Goal: Task Accomplishment & Management: Complete application form

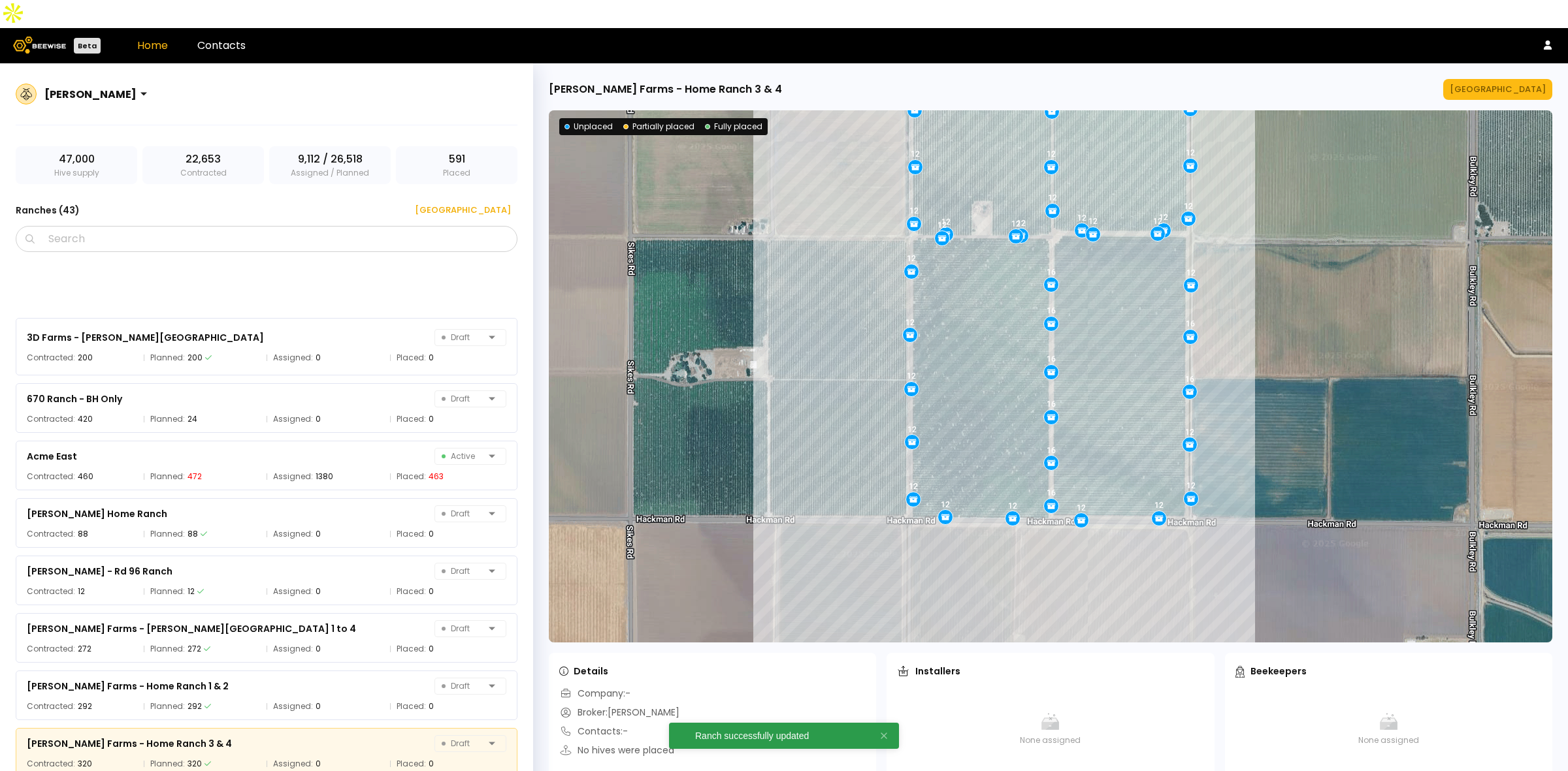
scroll to position [219, 0]
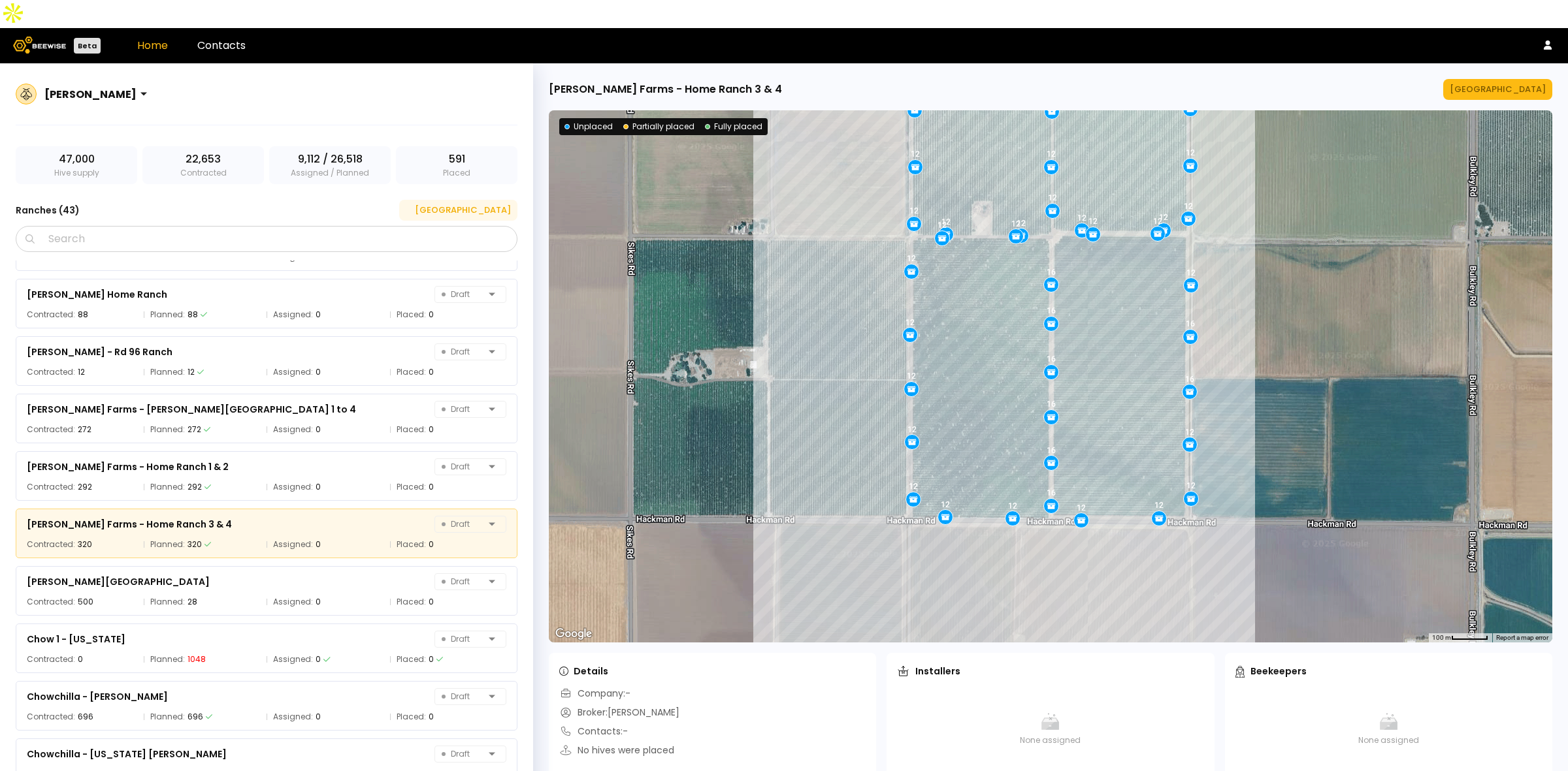
click at [477, 204] on div "[GEOGRAPHIC_DATA]" at bounding box center [458, 210] width 105 height 13
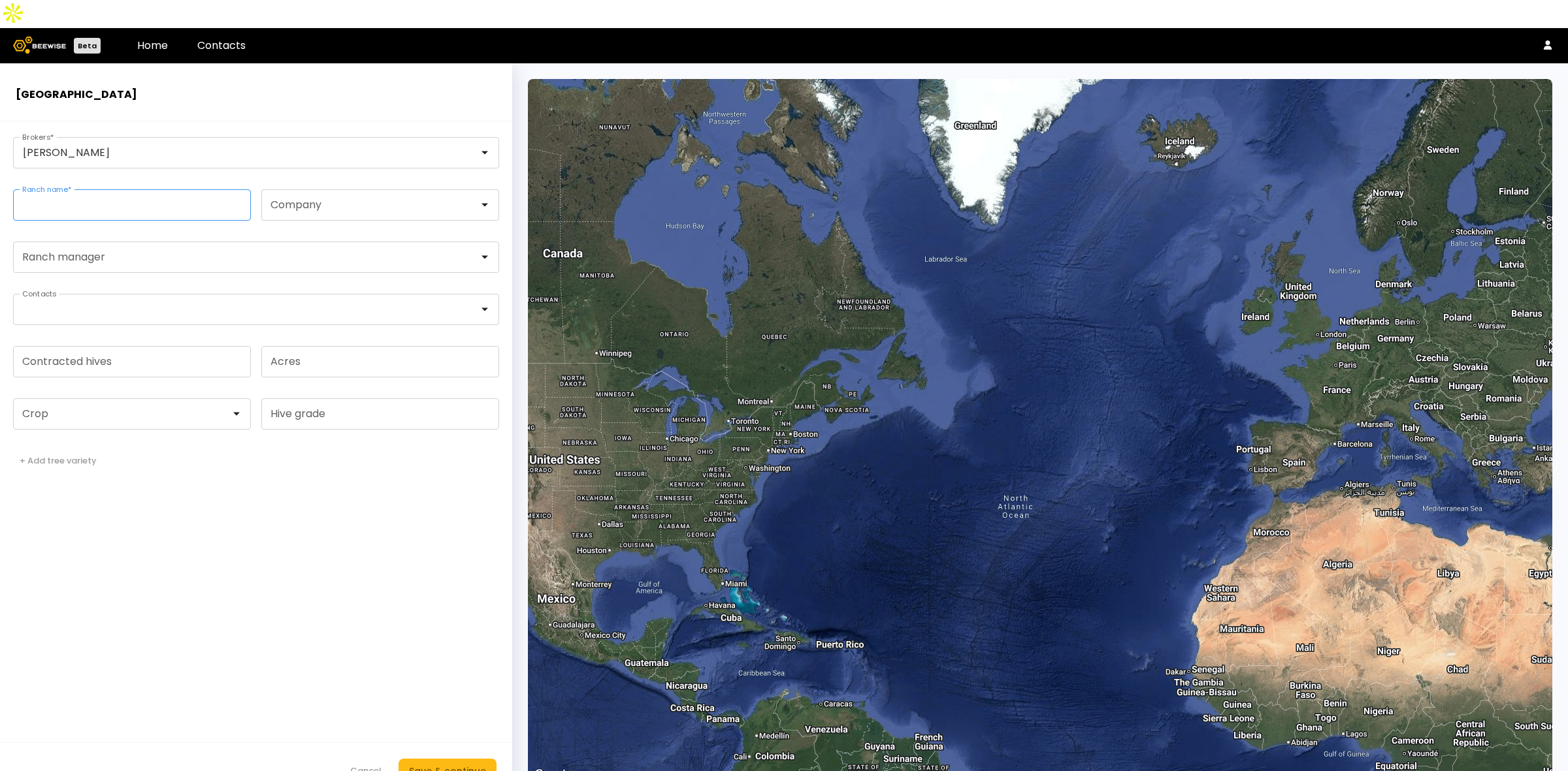
click at [91, 190] on input "Ranch name *" at bounding box center [132, 205] width 237 height 30
paste input "**********"
type input "**********"
click at [281, 484] on form "**********" at bounding box center [256, 461] width 512 height 678
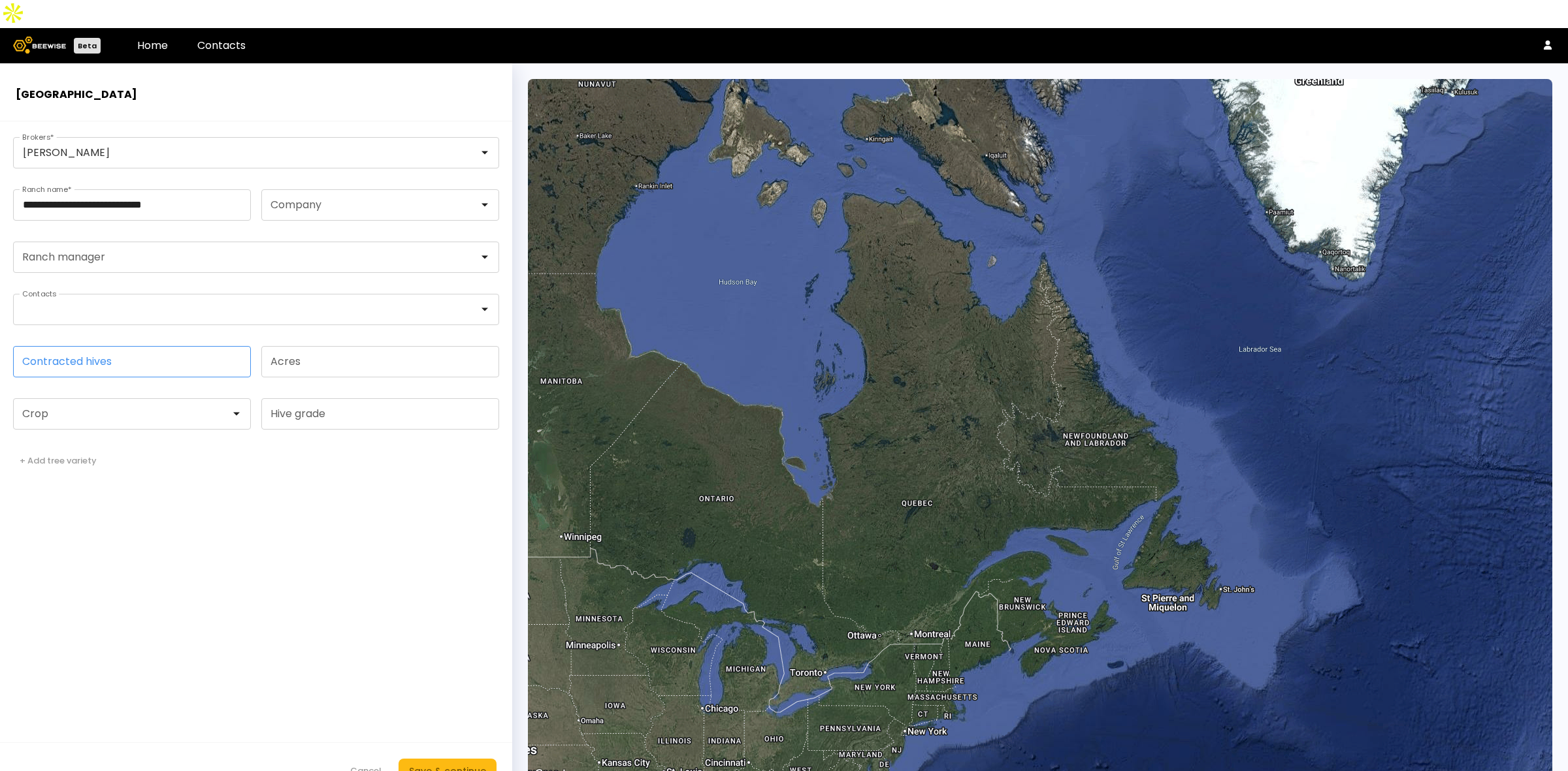
click at [129, 347] on input "Contracted hives" at bounding box center [132, 362] width 237 height 30
type input "**"
click at [112, 523] on form "**********" at bounding box center [256, 461] width 512 height 678
click at [113, 408] on div at bounding box center [126, 414] width 207 height 12
click at [97, 443] on div "Almonds" at bounding box center [132, 447] width 222 height 8
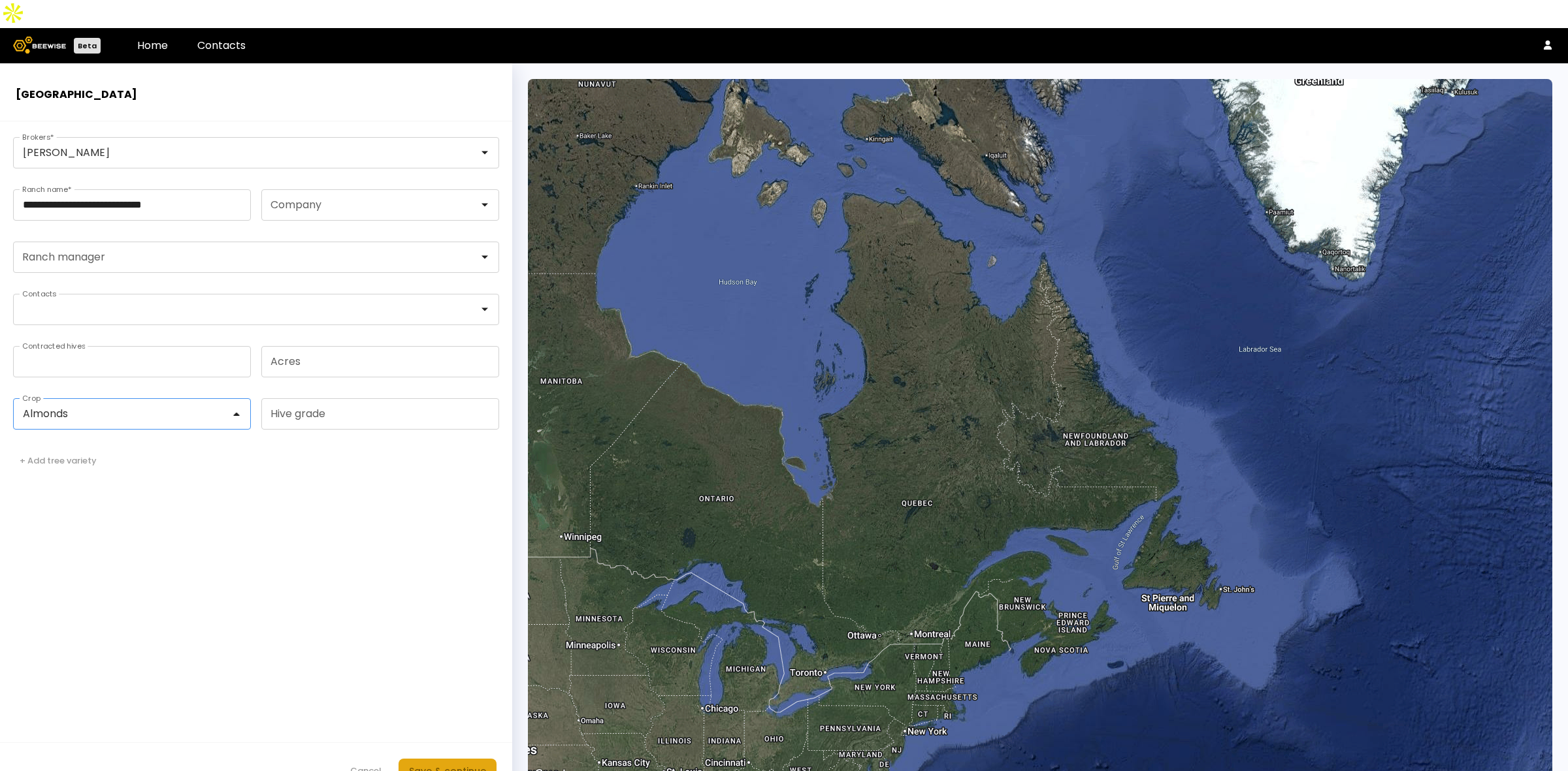
click at [444, 764] on div "Save & continue" at bounding box center [447, 771] width 77 height 14
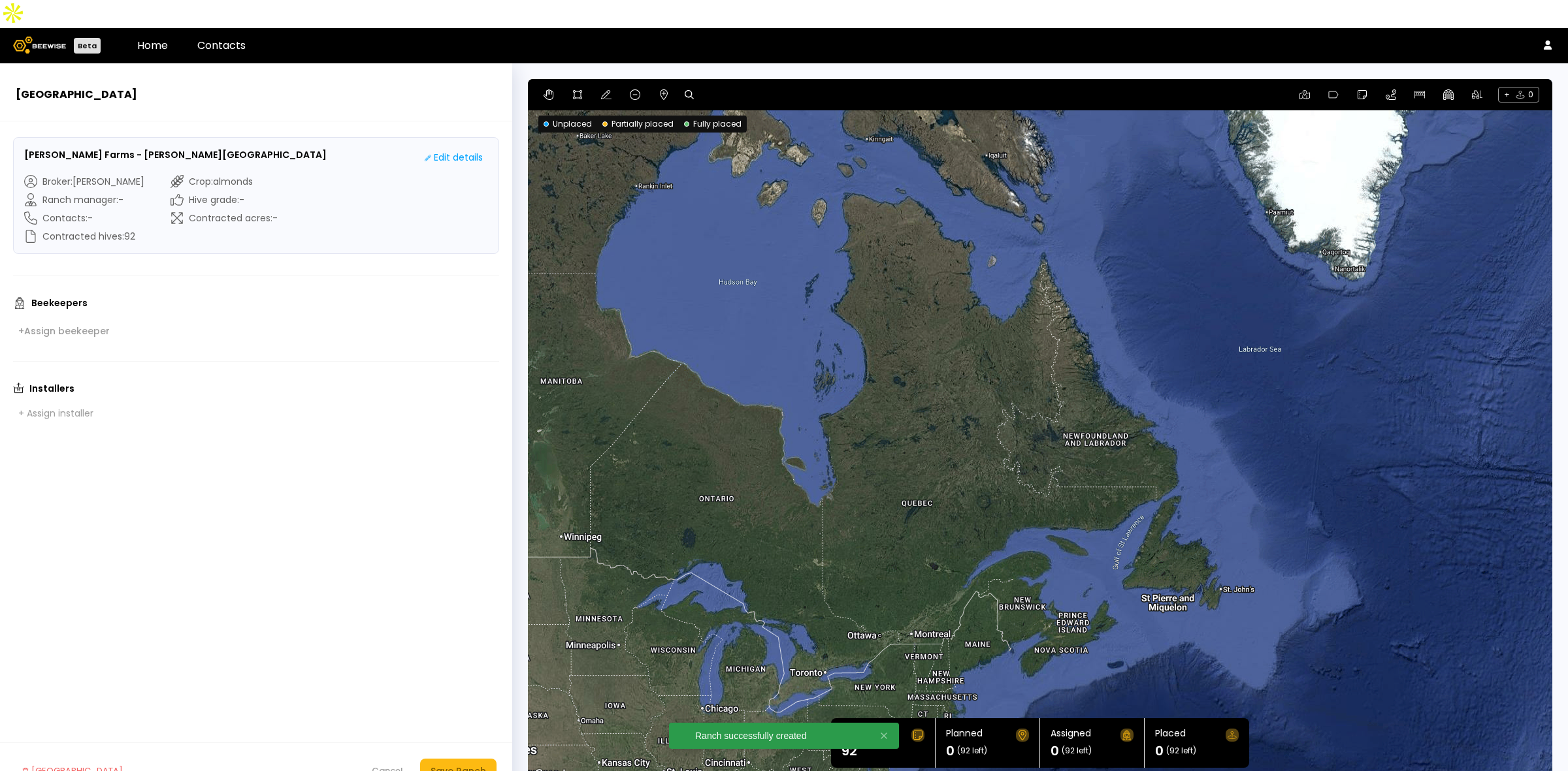
click at [689, 90] on icon at bounding box center [689, 94] width 10 height 10
click at [726, 87] on input at bounding box center [740, 94] width 81 height 17
paste input "**********"
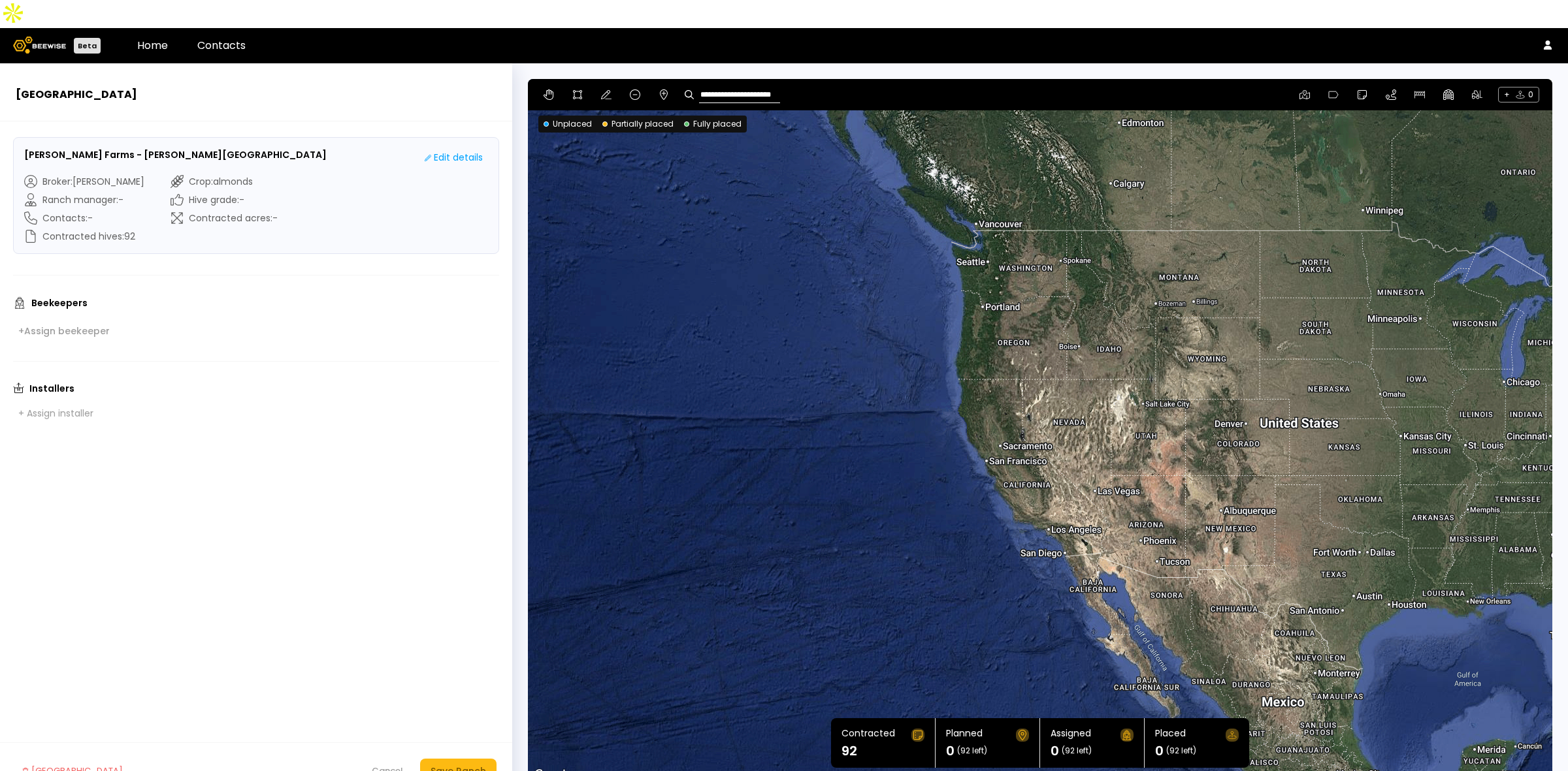
type input "**********"
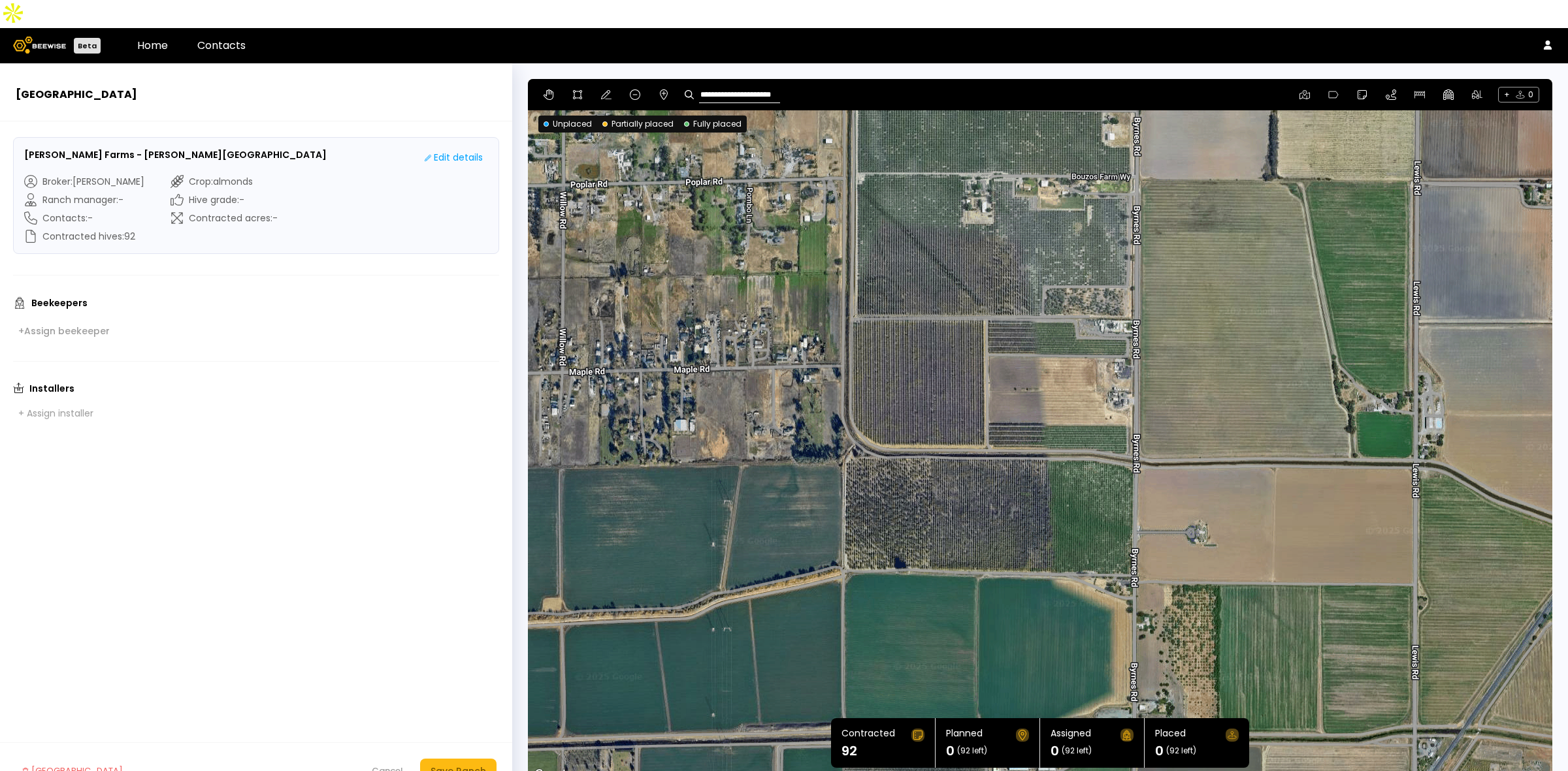
drag, startPoint x: 728, startPoint y: 245, endPoint x: 898, endPoint y: 481, distance: 290.9
click at [898, 481] on div at bounding box center [1039, 430] width 1024 height 704
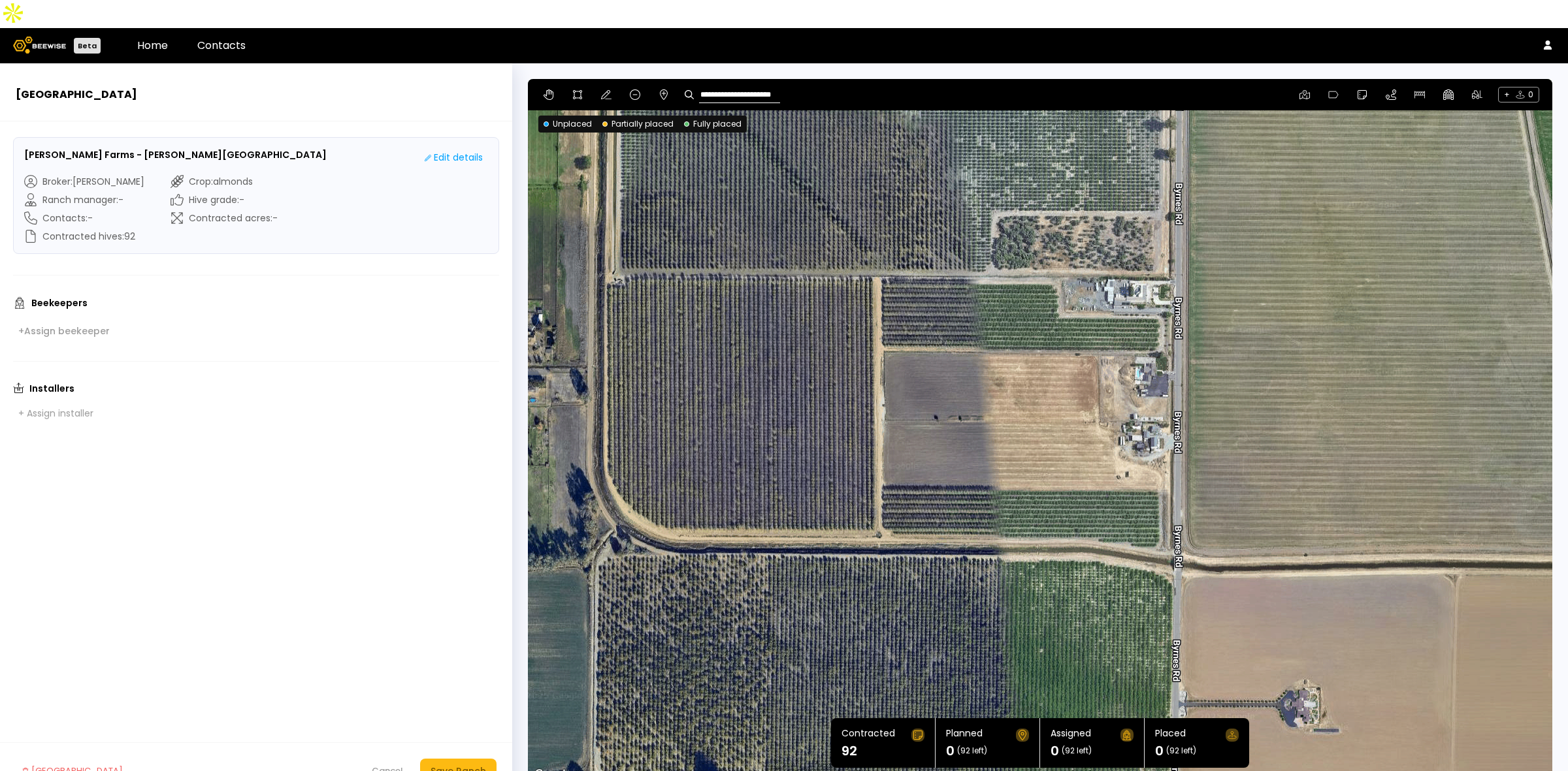
drag, startPoint x: 1190, startPoint y: 232, endPoint x: 897, endPoint y: 197, distance: 295.1
click at [897, 197] on div at bounding box center [1039, 430] width 1024 height 704
click at [575, 87] on button at bounding box center [577, 94] width 16 height 16
click at [624, 245] on div at bounding box center [1040, 430] width 1023 height 704
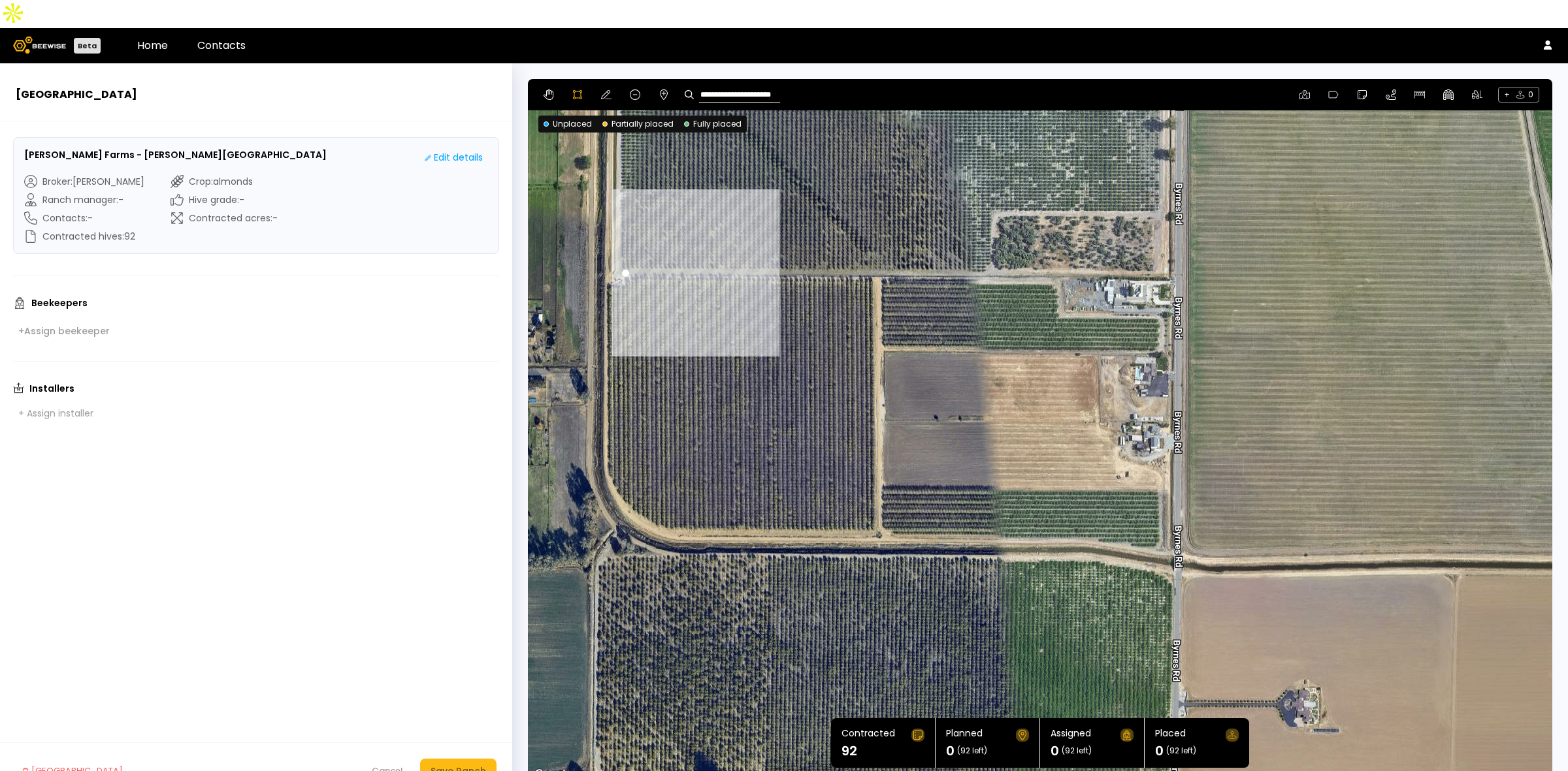
click at [624, 255] on div at bounding box center [1040, 430] width 1023 height 704
click at [606, 253] on div at bounding box center [1040, 430] width 1023 height 704
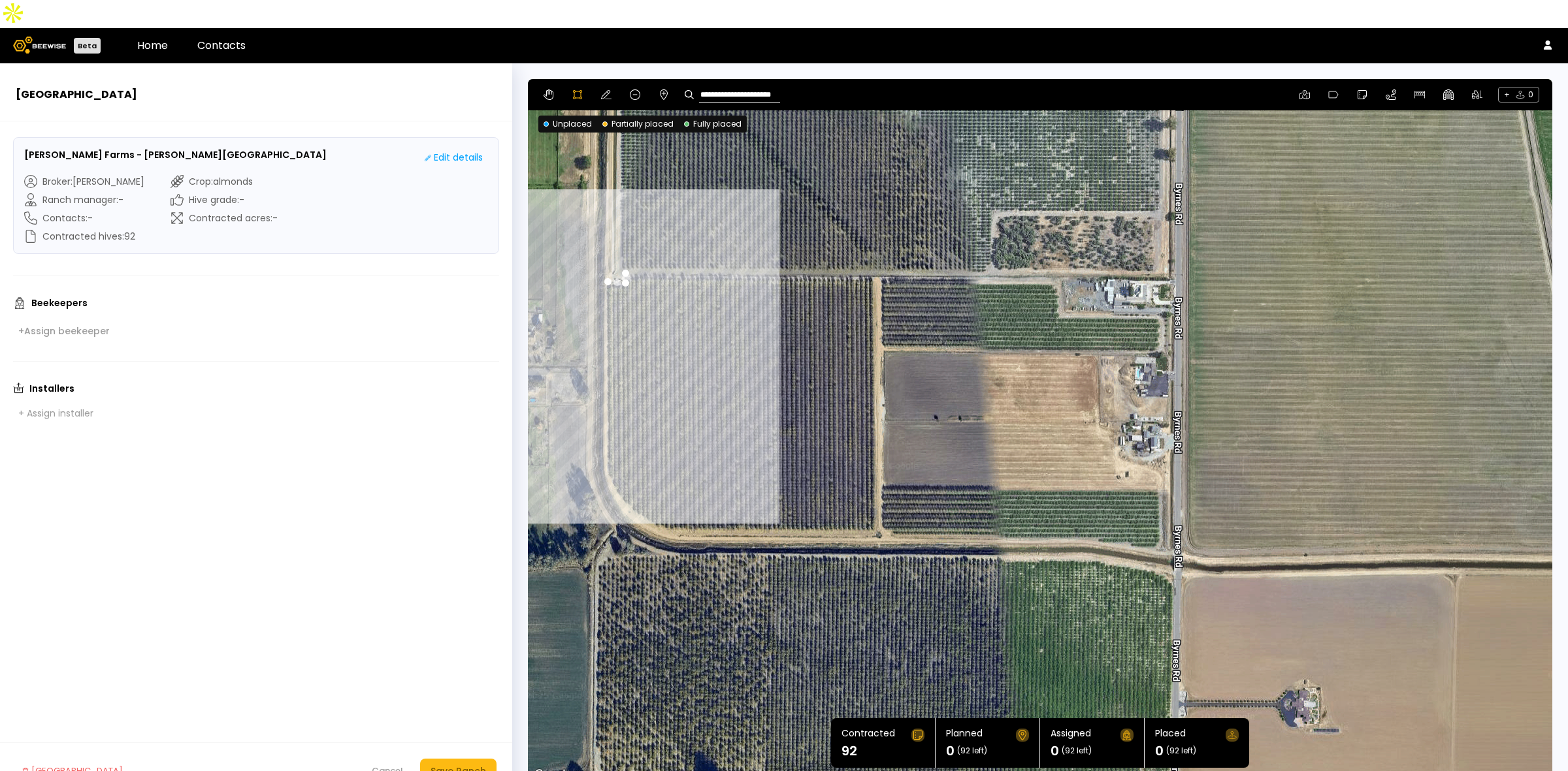
click at [605, 446] on div at bounding box center [1040, 430] width 1023 height 704
click at [616, 465] on div at bounding box center [1040, 430] width 1023 height 704
click at [634, 484] on div at bounding box center [1040, 430] width 1023 height 704
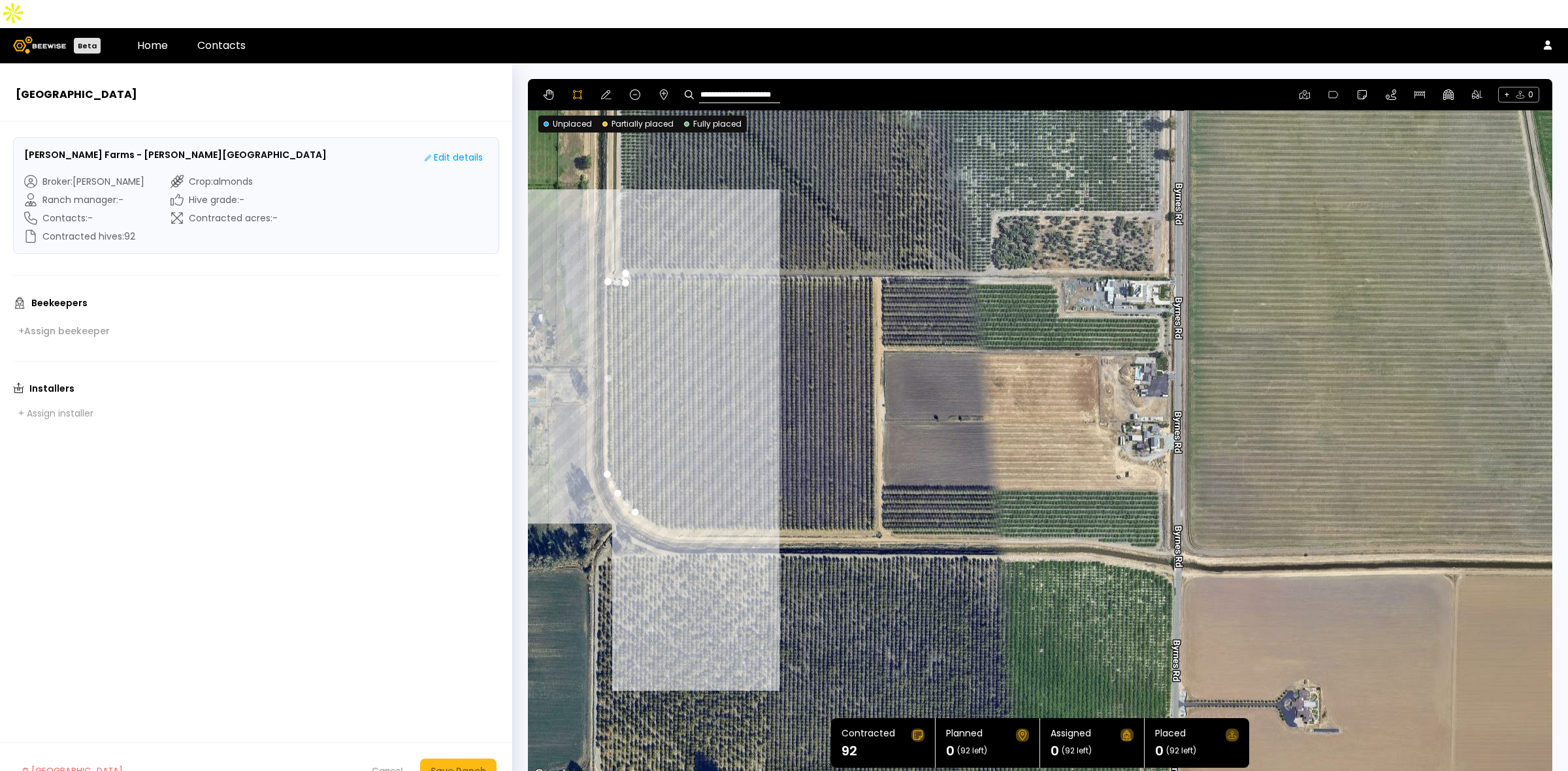
click at [660, 498] on div at bounding box center [1040, 430] width 1023 height 704
click at [682, 502] on div at bounding box center [1040, 430] width 1023 height 704
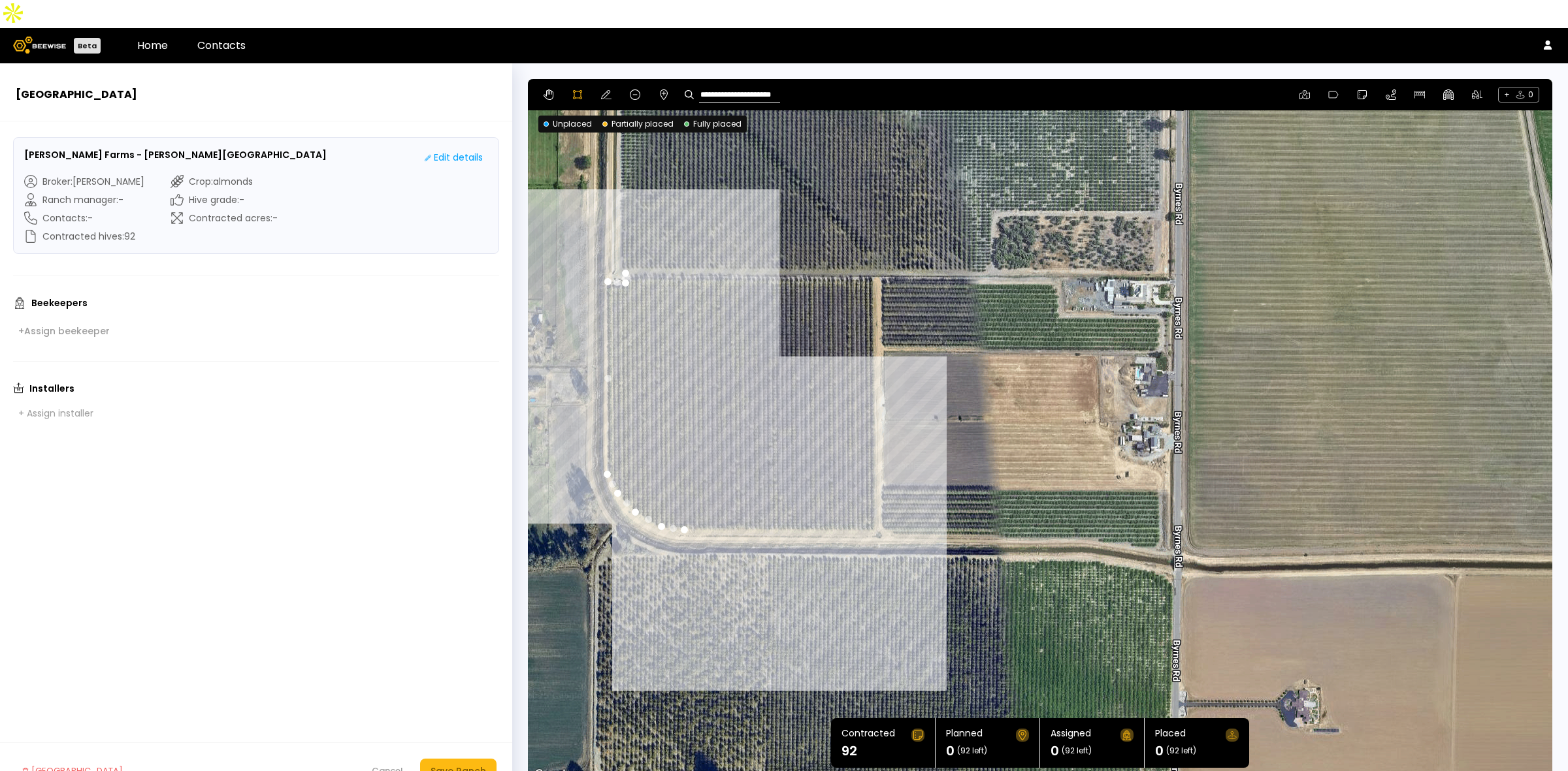
click at [876, 504] on div at bounding box center [1040, 430] width 1023 height 704
click at [884, 502] on div at bounding box center [1040, 430] width 1023 height 704
click at [895, 508] on div at bounding box center [1040, 430] width 1023 height 704
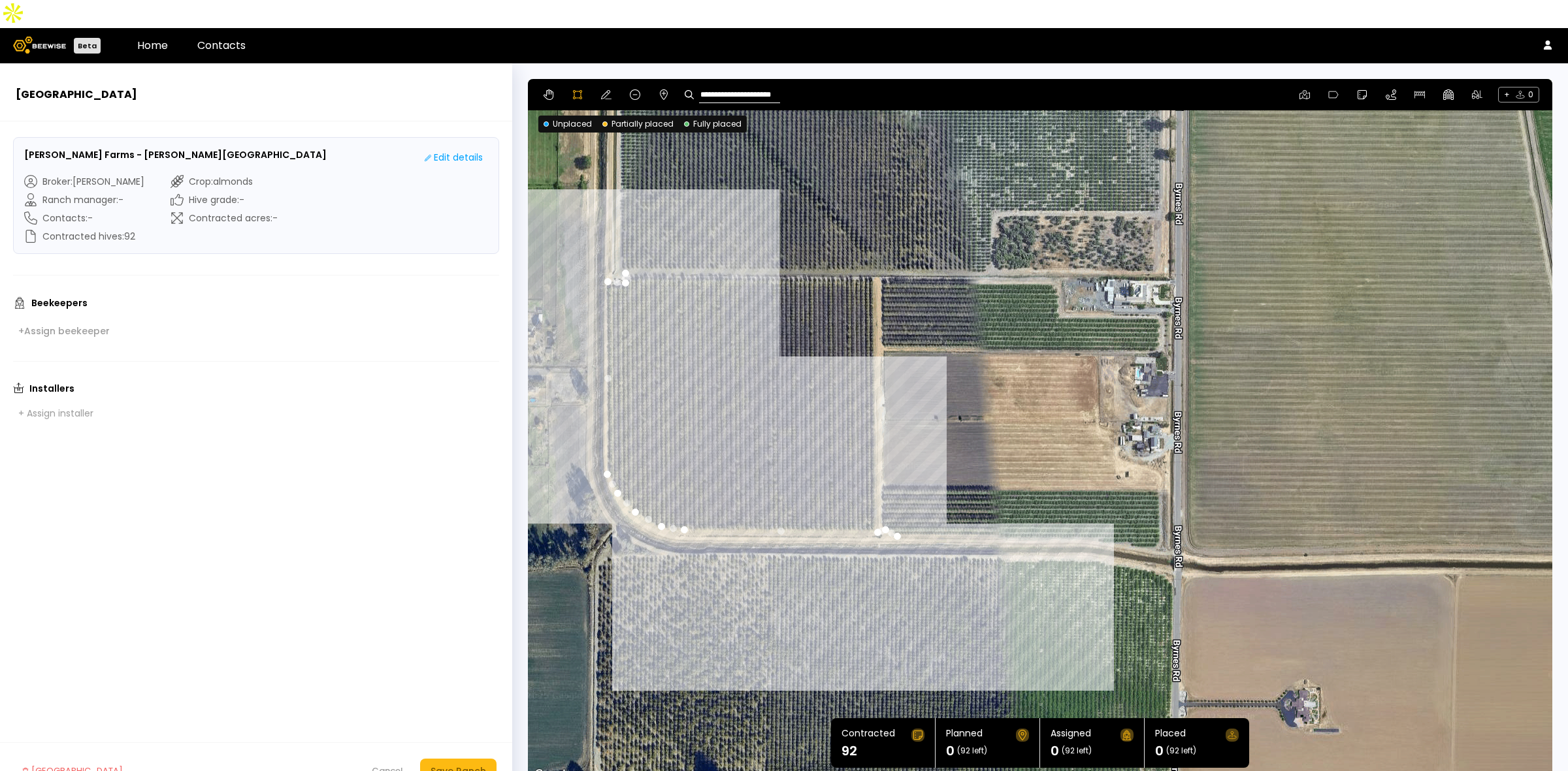
click at [1097, 513] on div at bounding box center [1040, 430] width 1023 height 704
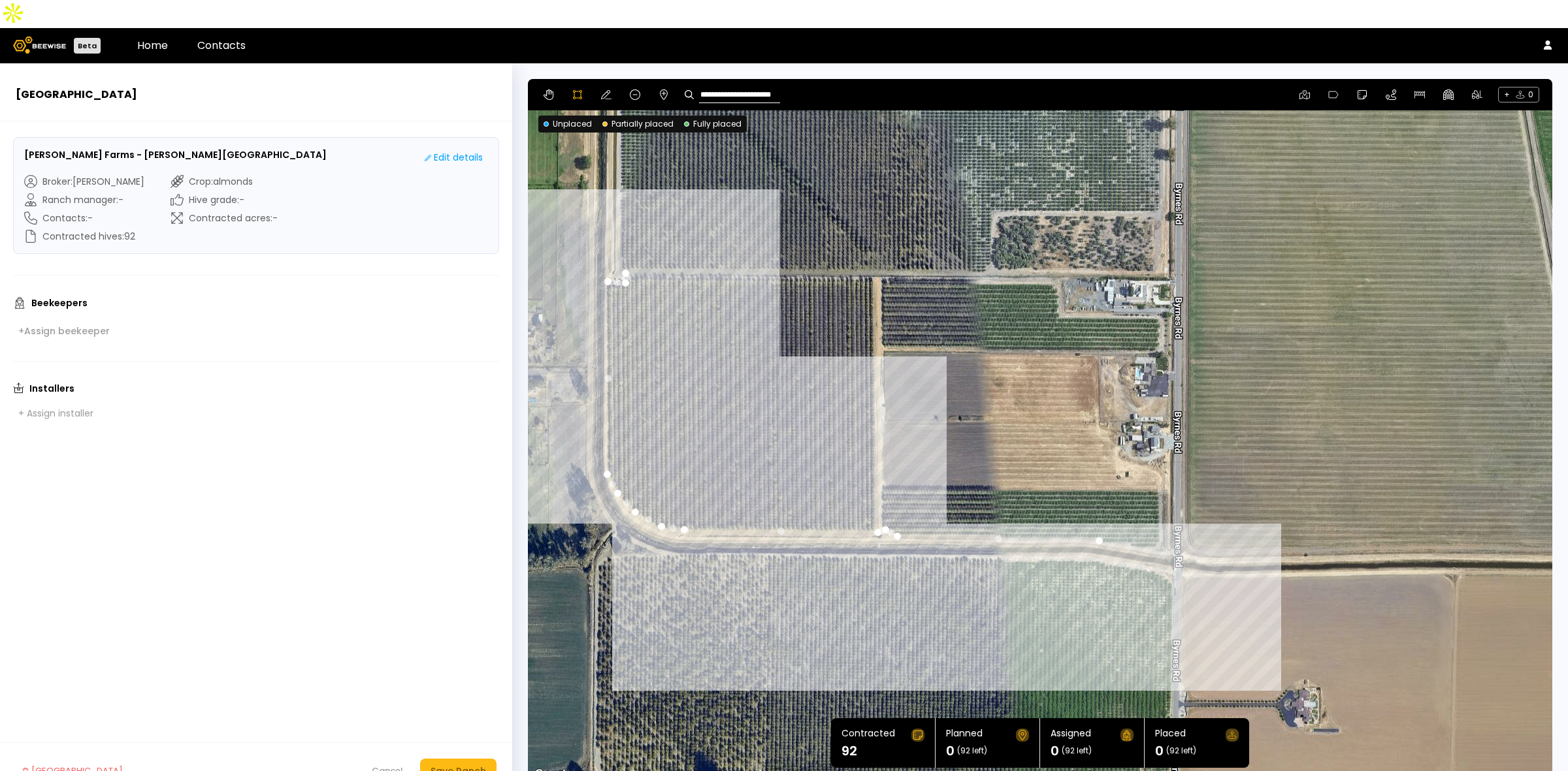
click at [1108, 515] on div at bounding box center [1040, 430] width 1023 height 704
click at [1127, 515] on div at bounding box center [1040, 430] width 1023 height 704
click at [1134, 520] on div at bounding box center [1040, 430] width 1023 height 704
click at [1158, 520] on div at bounding box center [1040, 430] width 1023 height 704
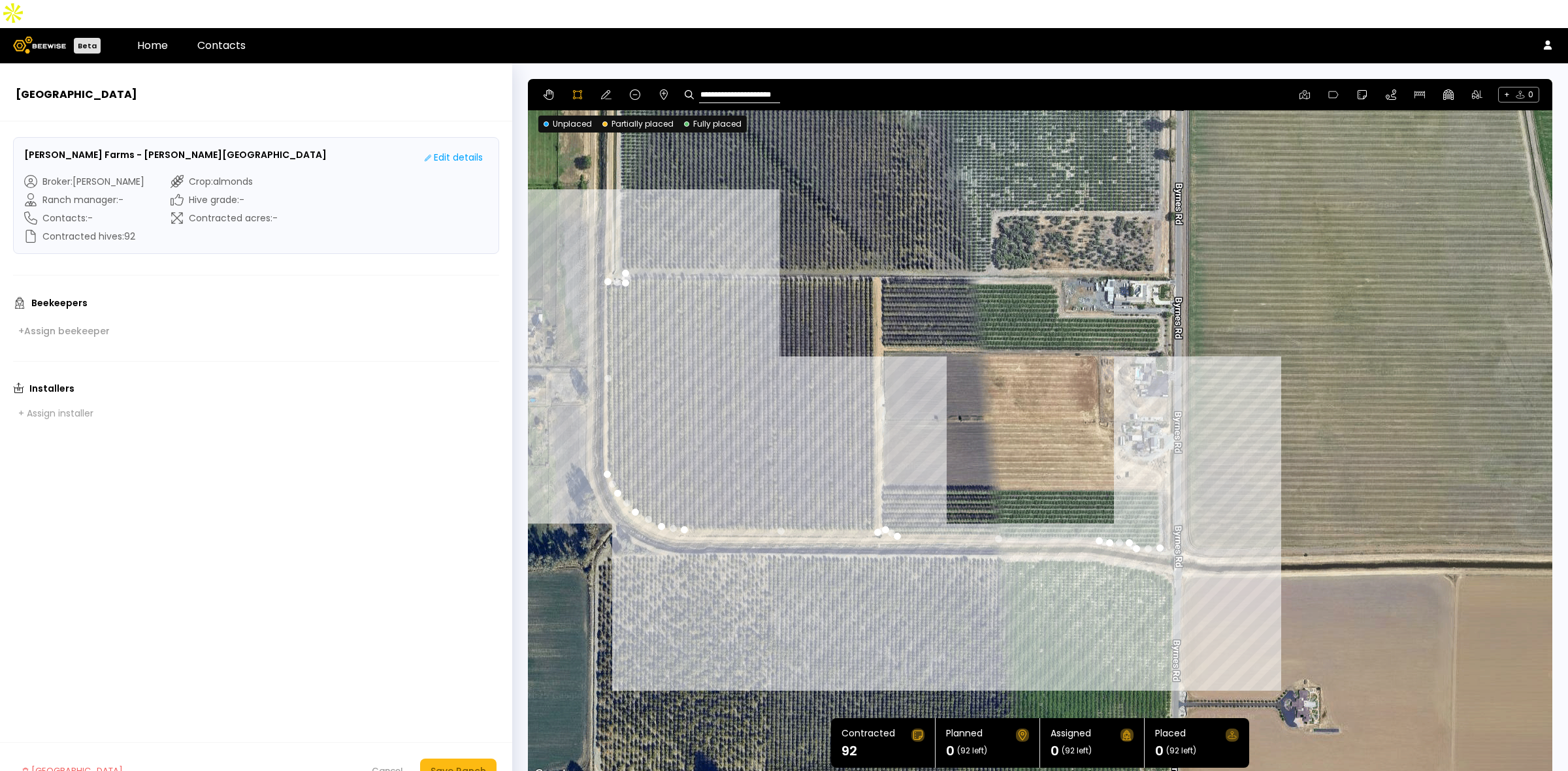
click at [1156, 461] on div at bounding box center [1040, 430] width 1023 height 704
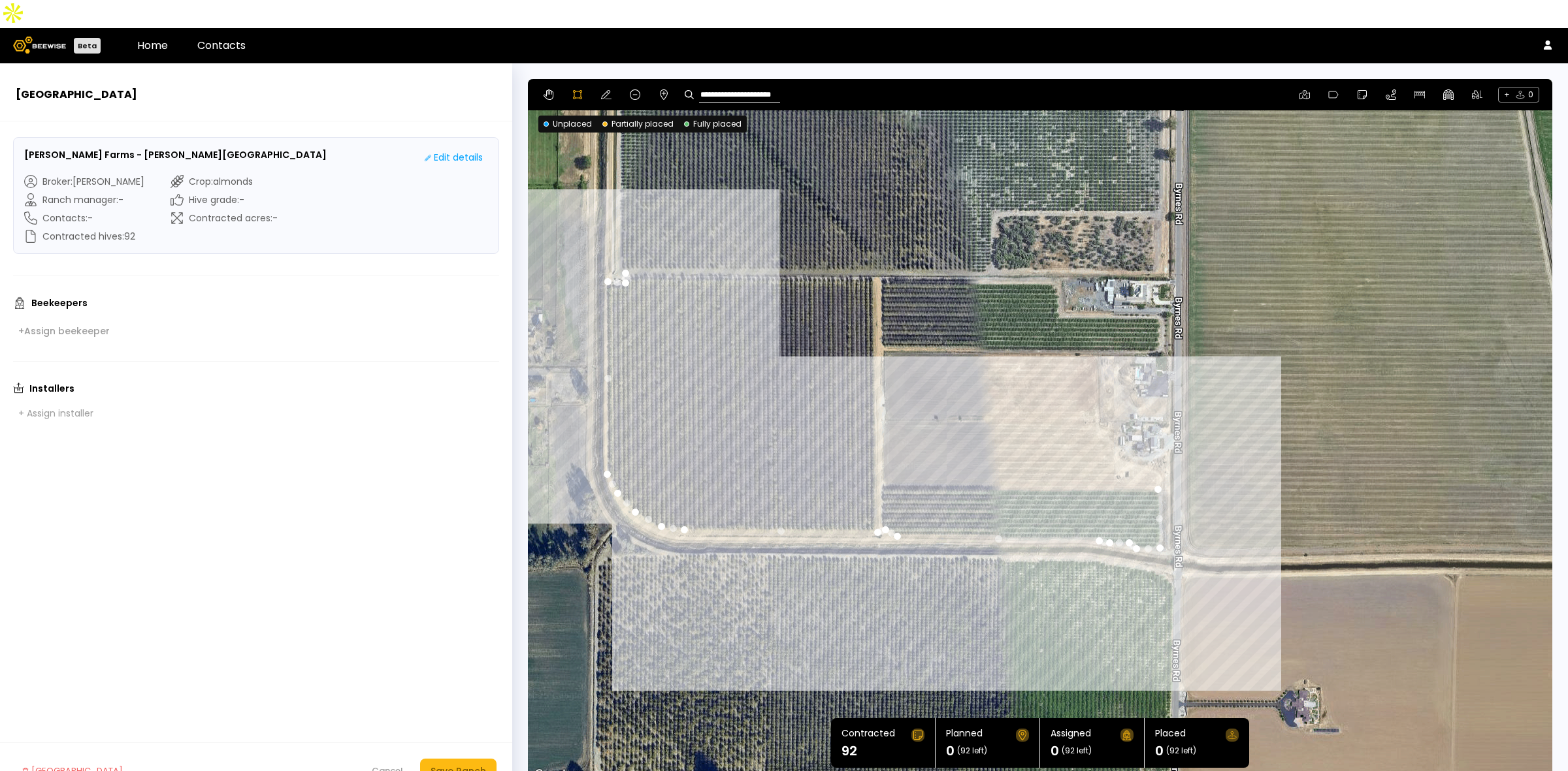
click at [879, 457] on div at bounding box center [1040, 430] width 1023 height 704
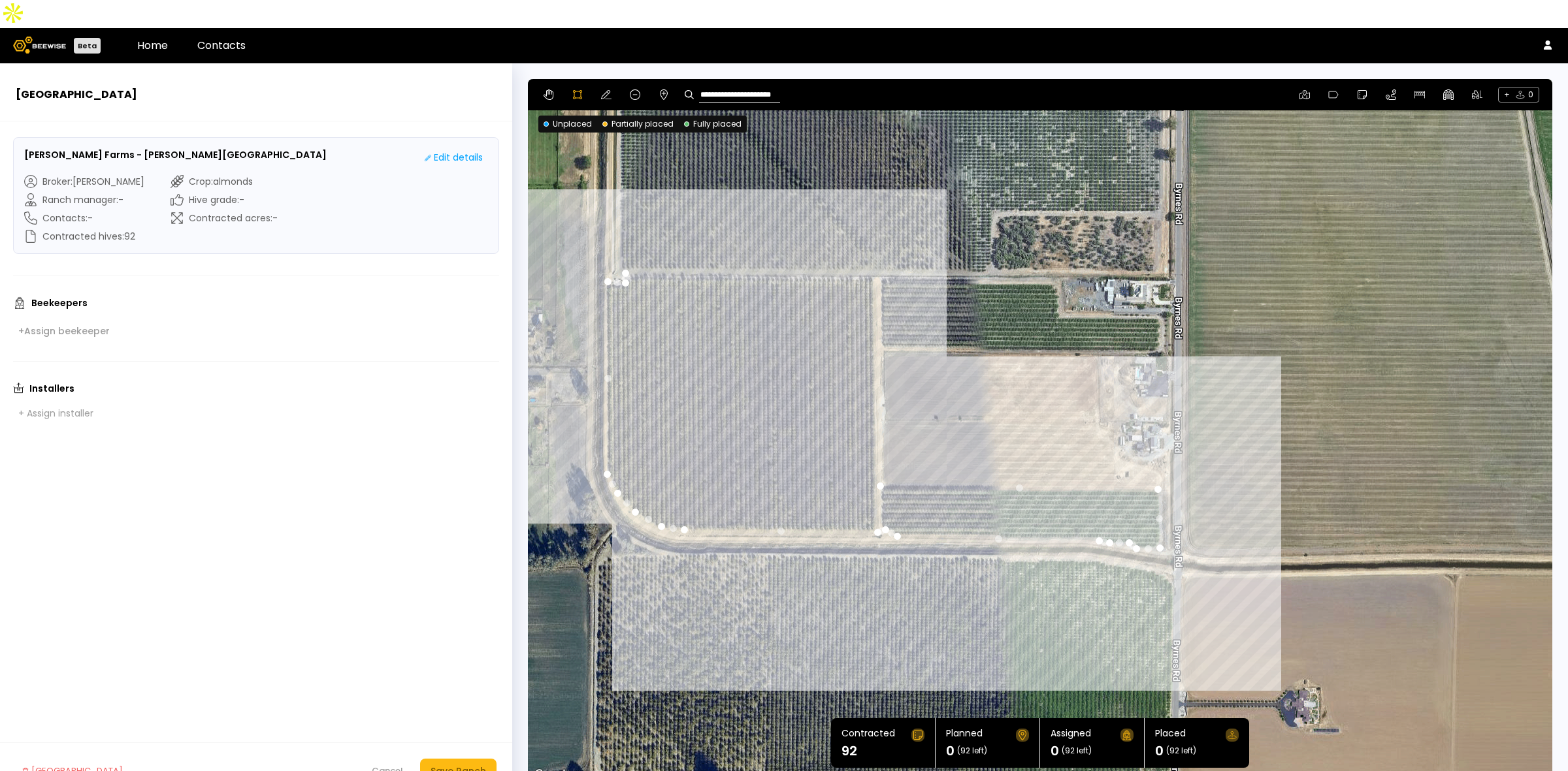
click at [880, 320] on div at bounding box center [1040, 430] width 1023 height 704
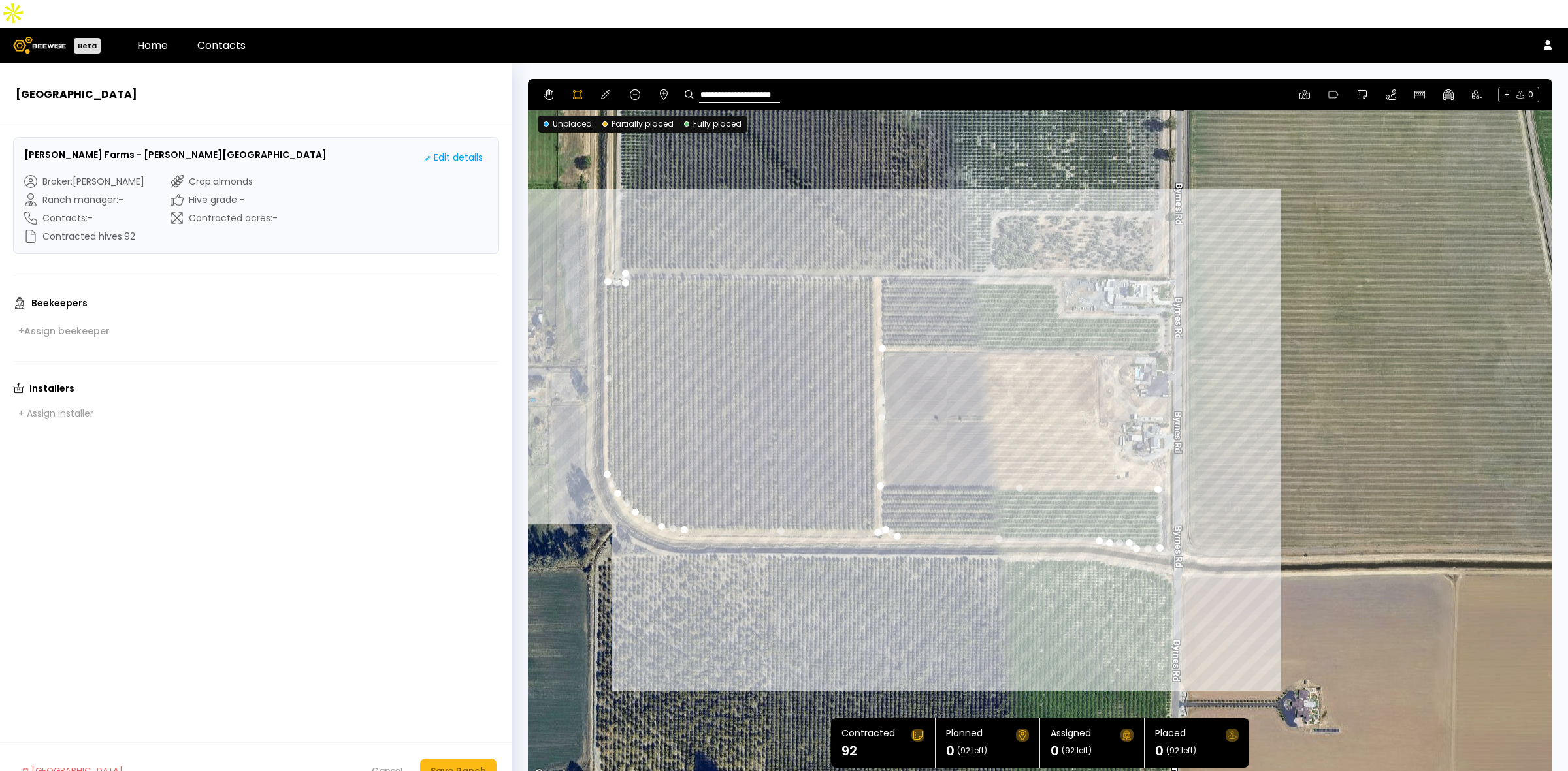
click at [1158, 322] on div at bounding box center [1040, 430] width 1023 height 704
click at [1161, 301] on div at bounding box center [1040, 430] width 1023 height 704
click at [1157, 286] on div at bounding box center [1040, 430] width 1023 height 704
click at [1060, 286] on div at bounding box center [1040, 430] width 1023 height 704
click at [1053, 252] on div at bounding box center [1040, 430] width 1023 height 704
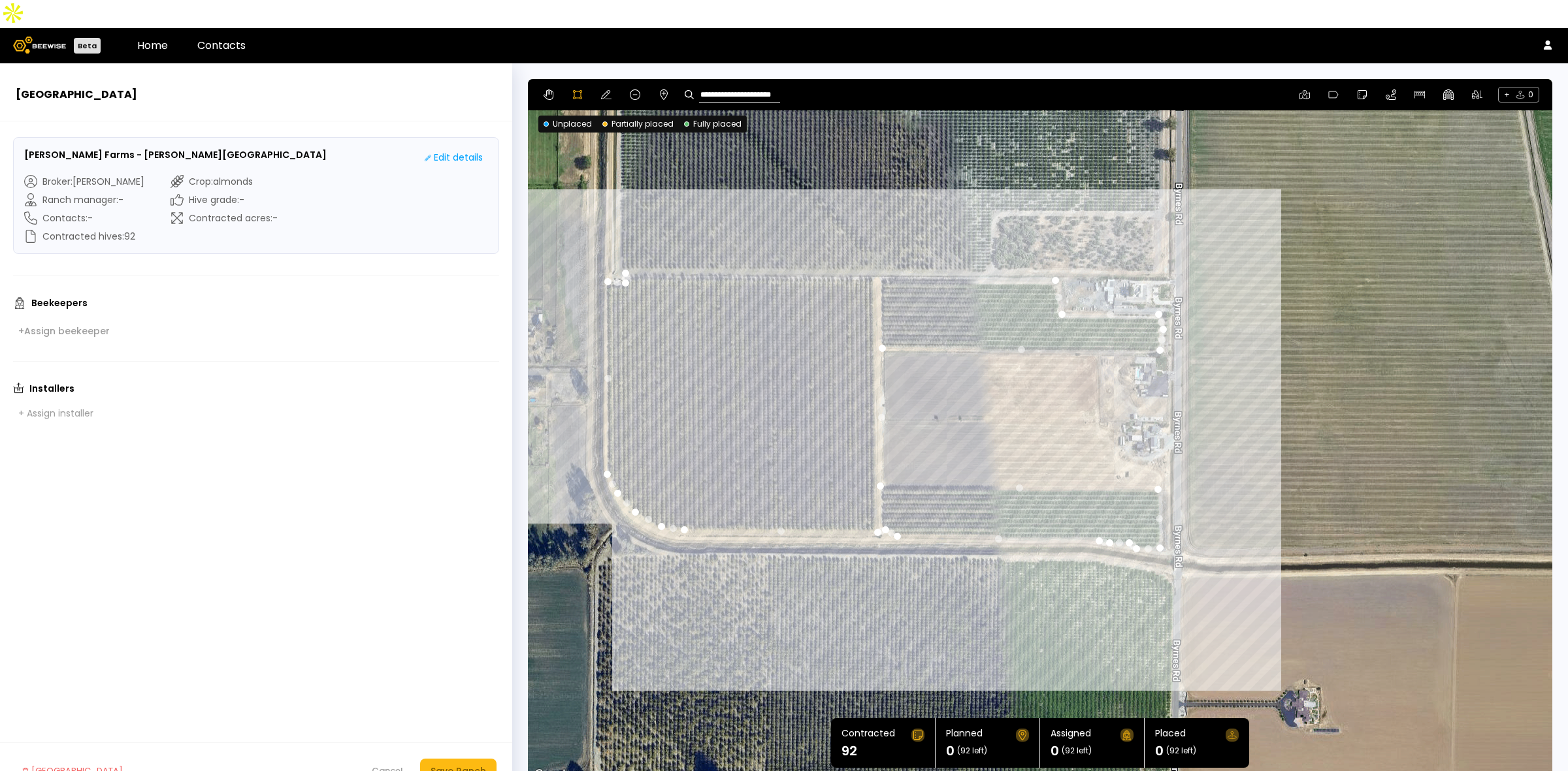
click at [979, 253] on div at bounding box center [1040, 430] width 1023 height 704
click at [974, 246] on div at bounding box center [1040, 430] width 1023 height 704
click at [624, 243] on div at bounding box center [1040, 430] width 1023 height 704
click at [469, 764] on div "Save Ranch" at bounding box center [458, 771] width 56 height 14
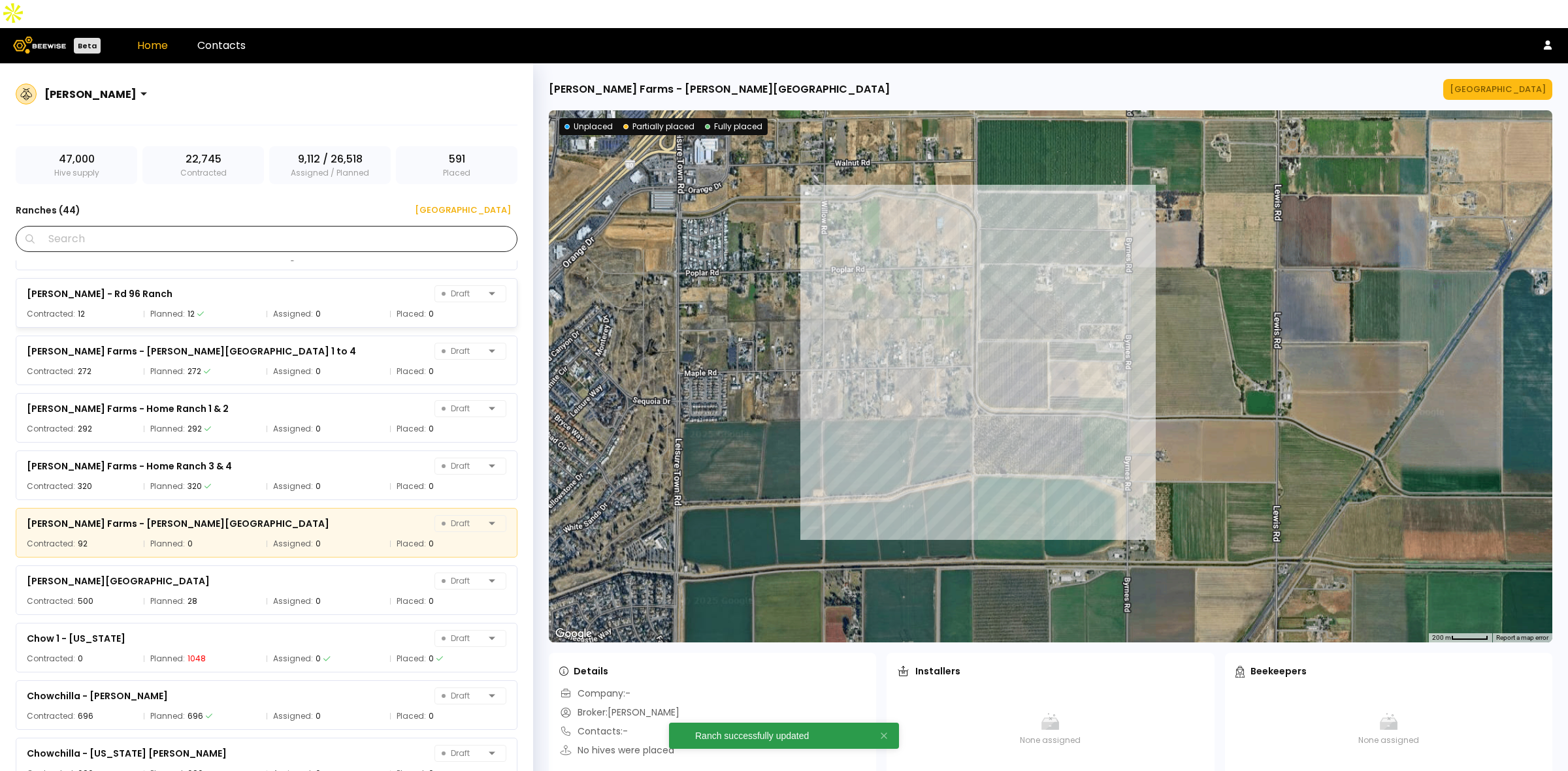
scroll to position [277, 0]
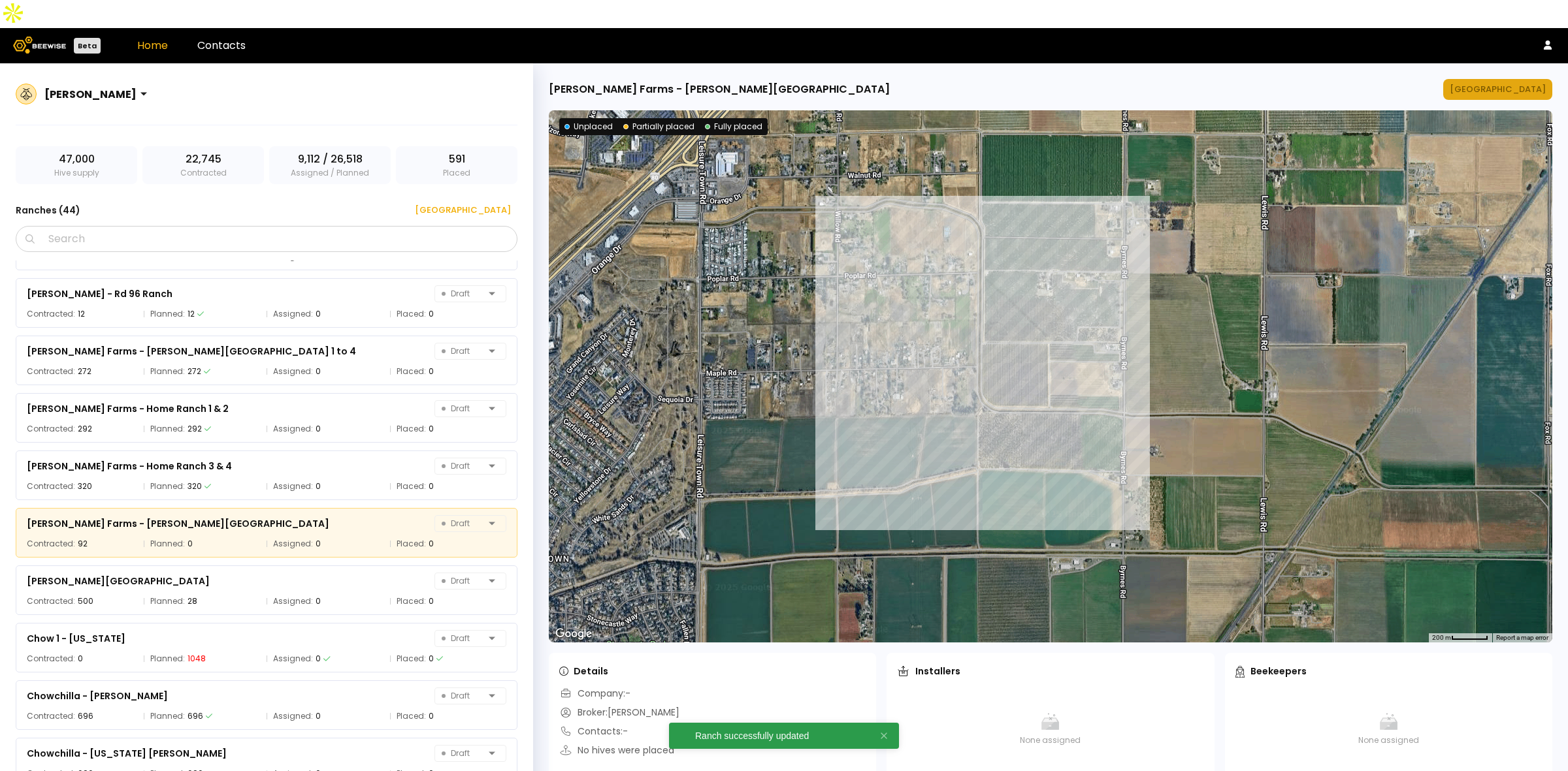
click at [1508, 83] on div "[GEOGRAPHIC_DATA]" at bounding box center [1497, 89] width 96 height 13
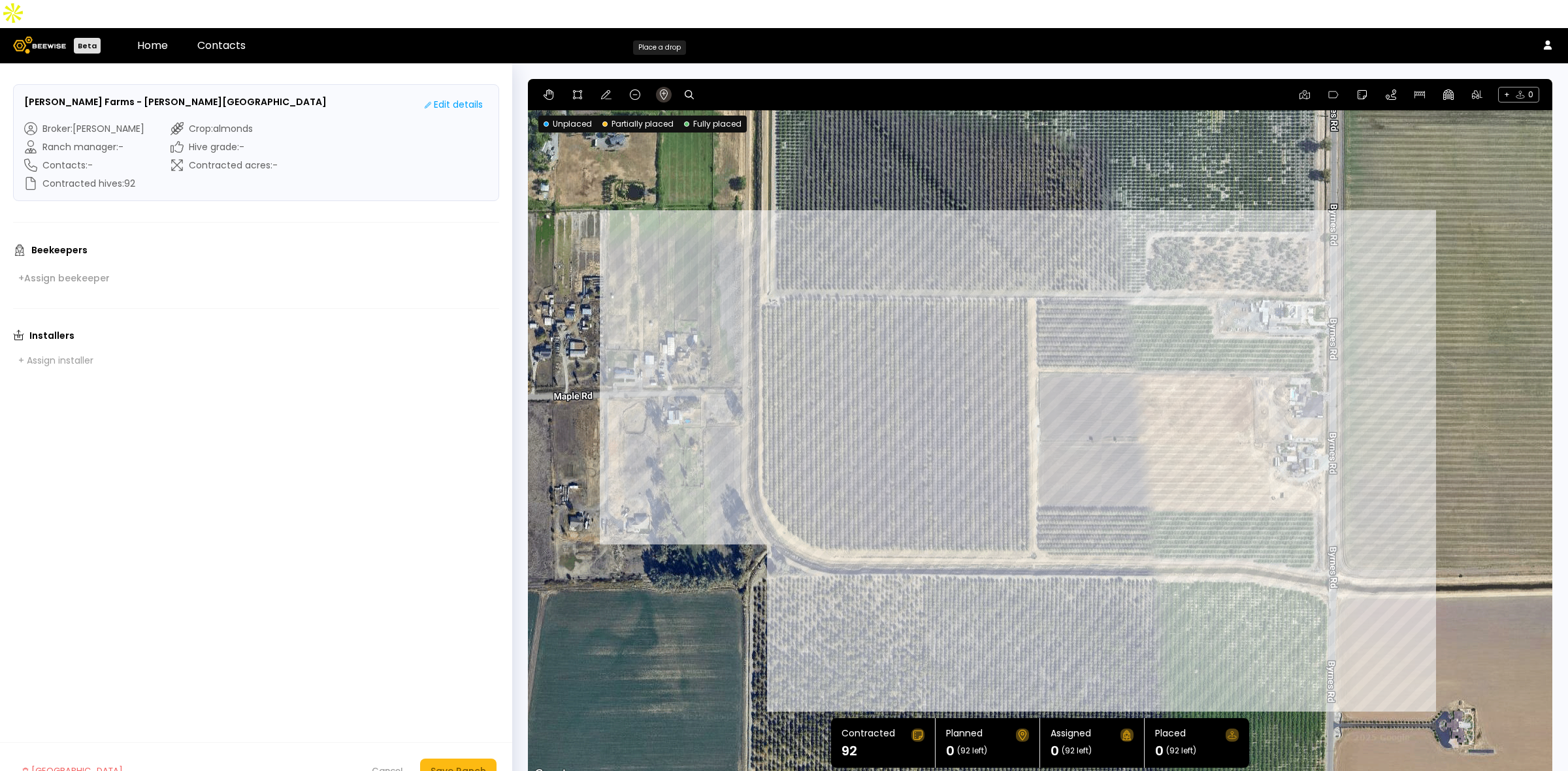
click at [667, 90] on icon at bounding box center [663, 94] width 10 height 10
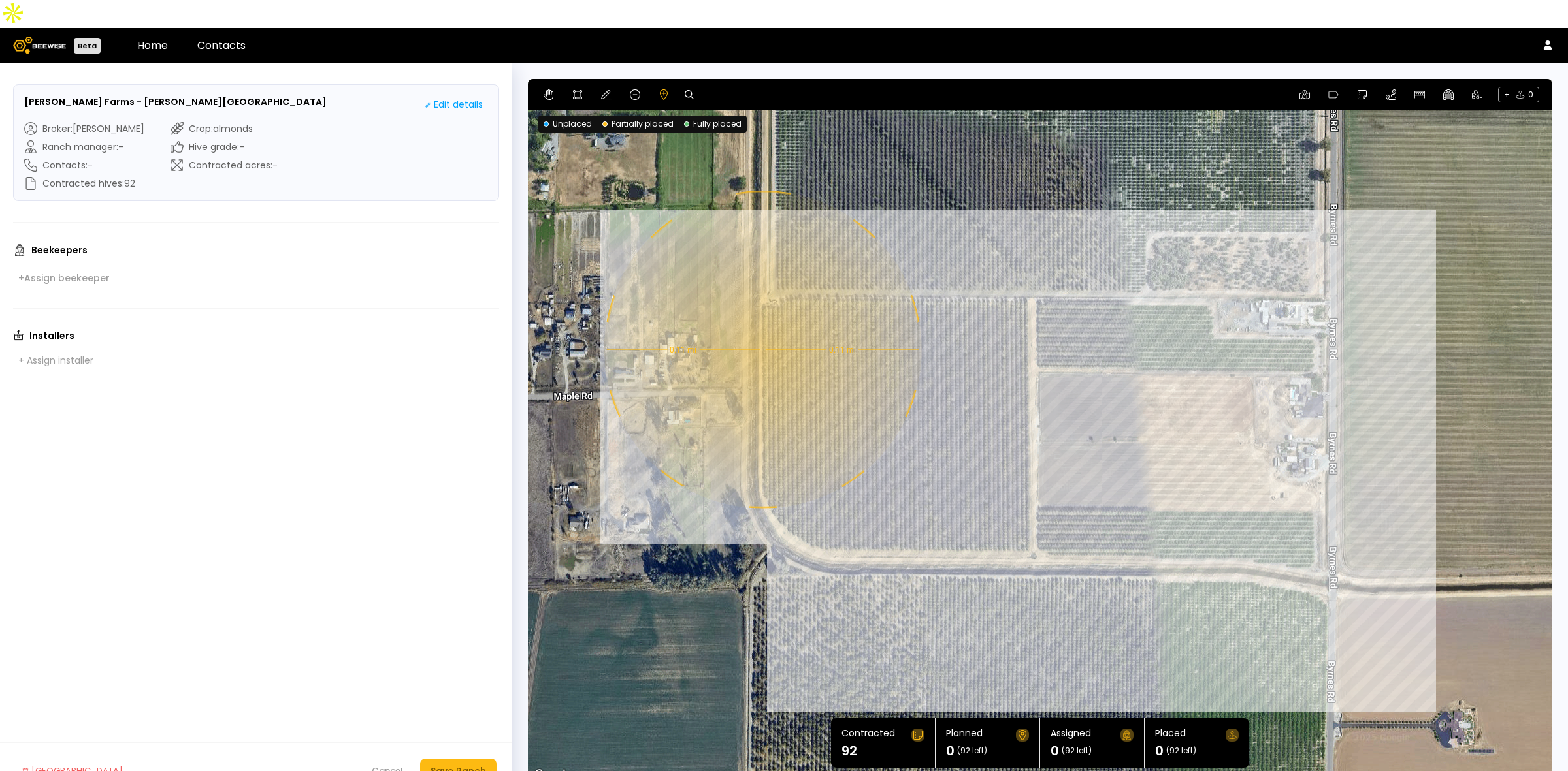
click at [761, 322] on div "0.11 mi 0.11 mi" at bounding box center [1039, 430] width 1024 height 704
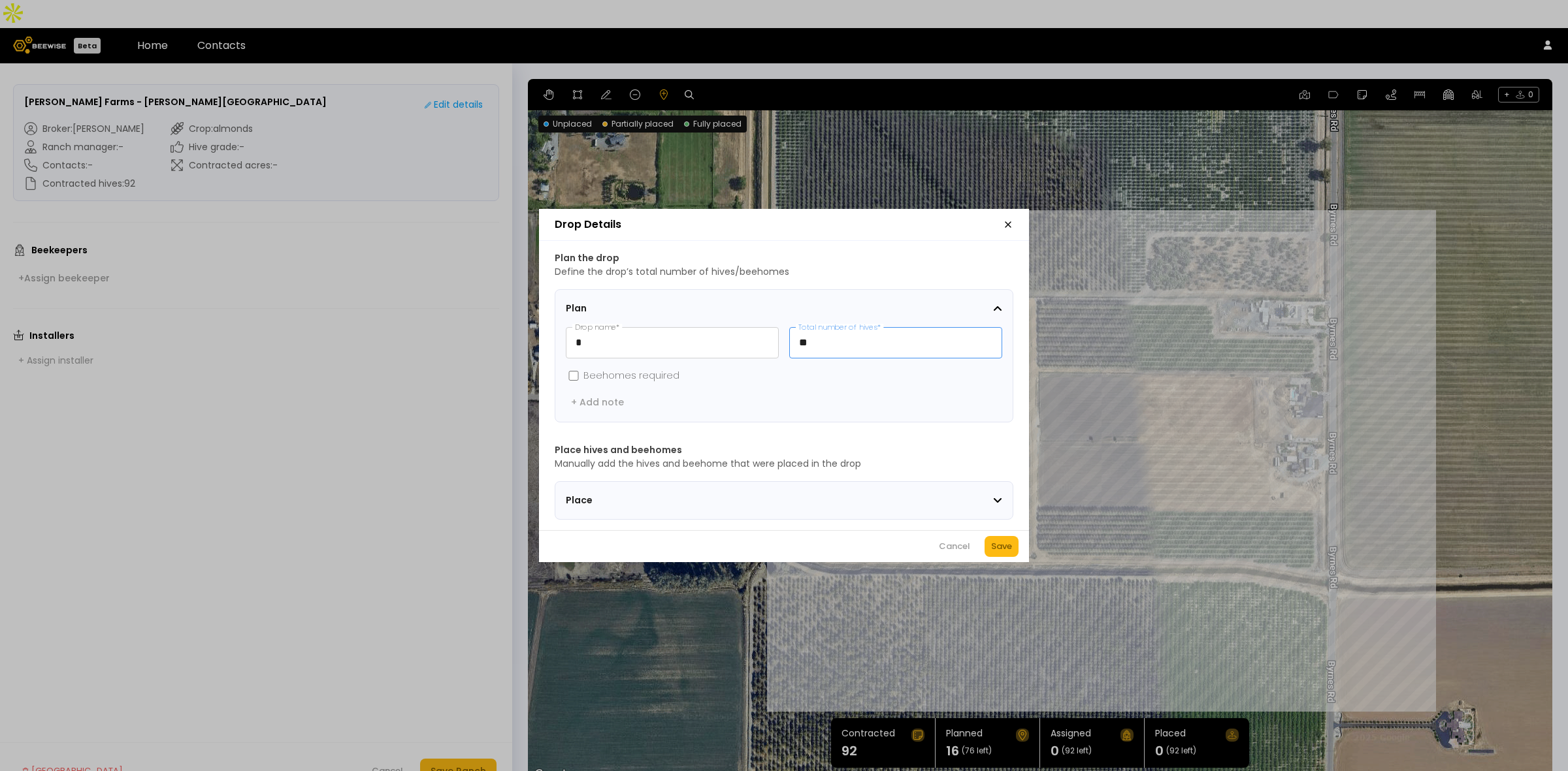
drag, startPoint x: 827, startPoint y: 347, endPoint x: 795, endPoint y: 340, distance: 32.8
click at [795, 340] on input "**" at bounding box center [895, 343] width 211 height 30
type input "**"
click at [1006, 553] on div "Save" at bounding box center [1001, 546] width 21 height 13
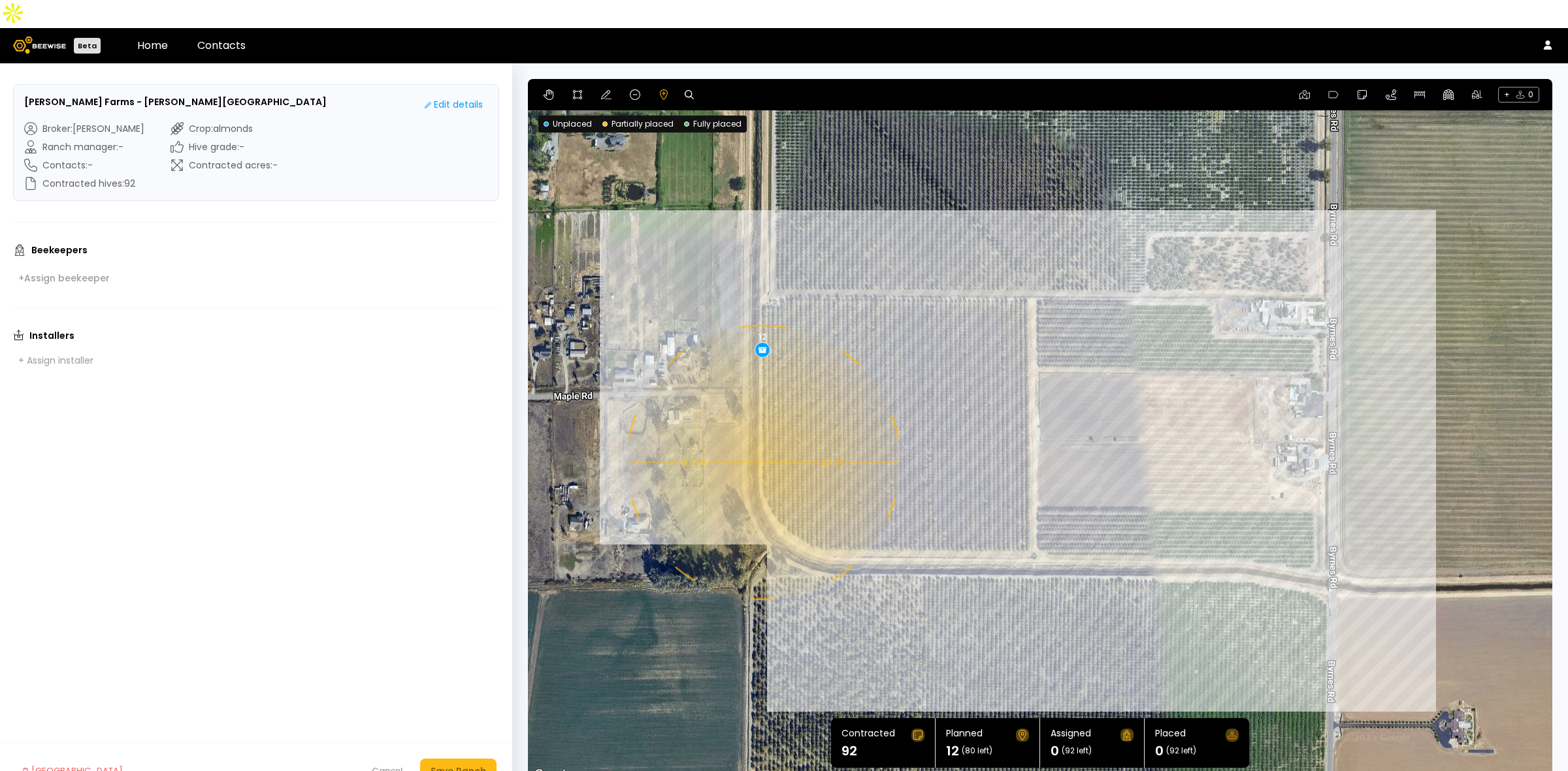
click at [762, 434] on div "0.1 mi 0.1 mi 12" at bounding box center [1039, 430] width 1024 height 704
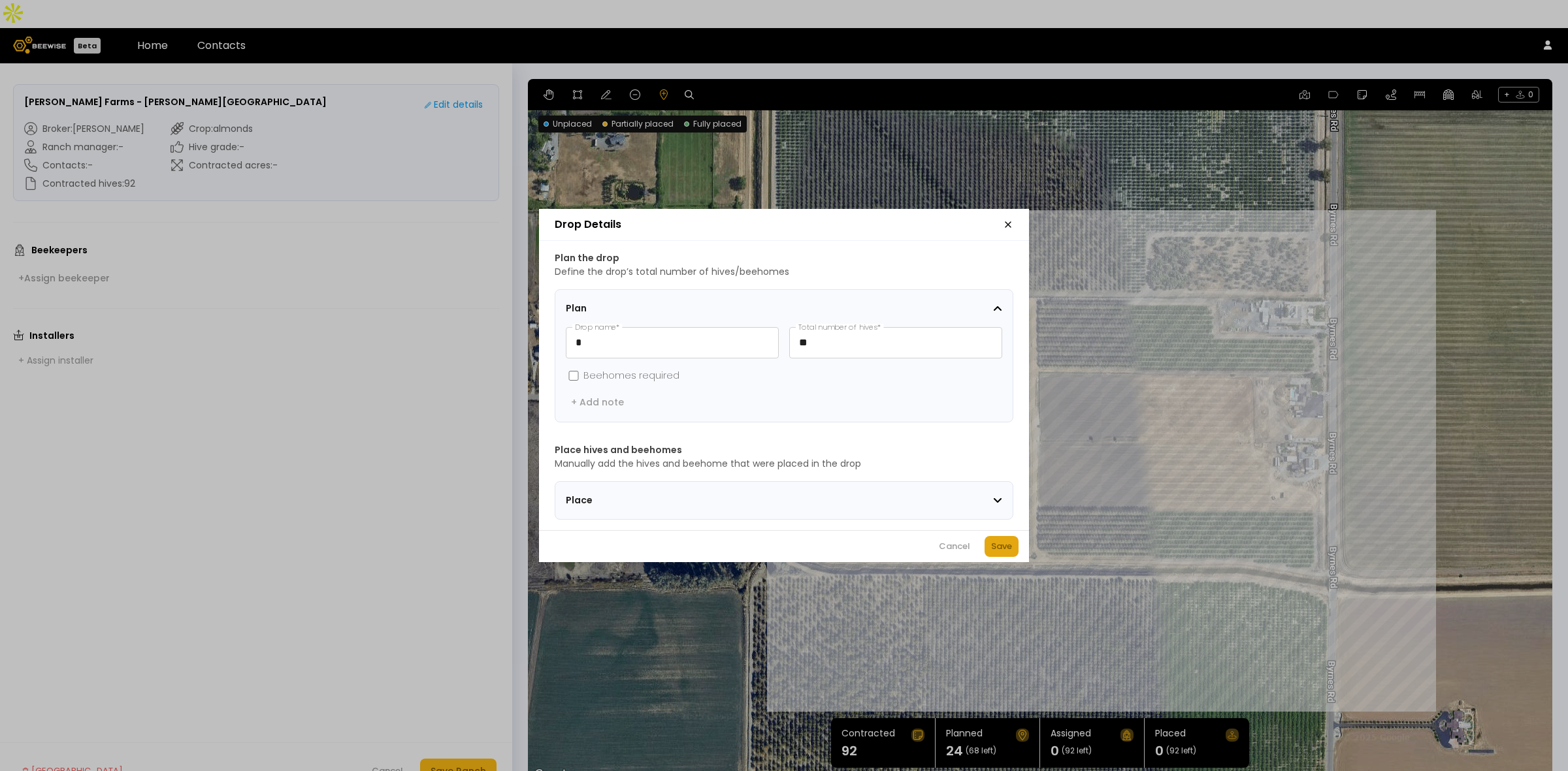
click at [1009, 549] on div "Save" at bounding box center [1001, 546] width 21 height 13
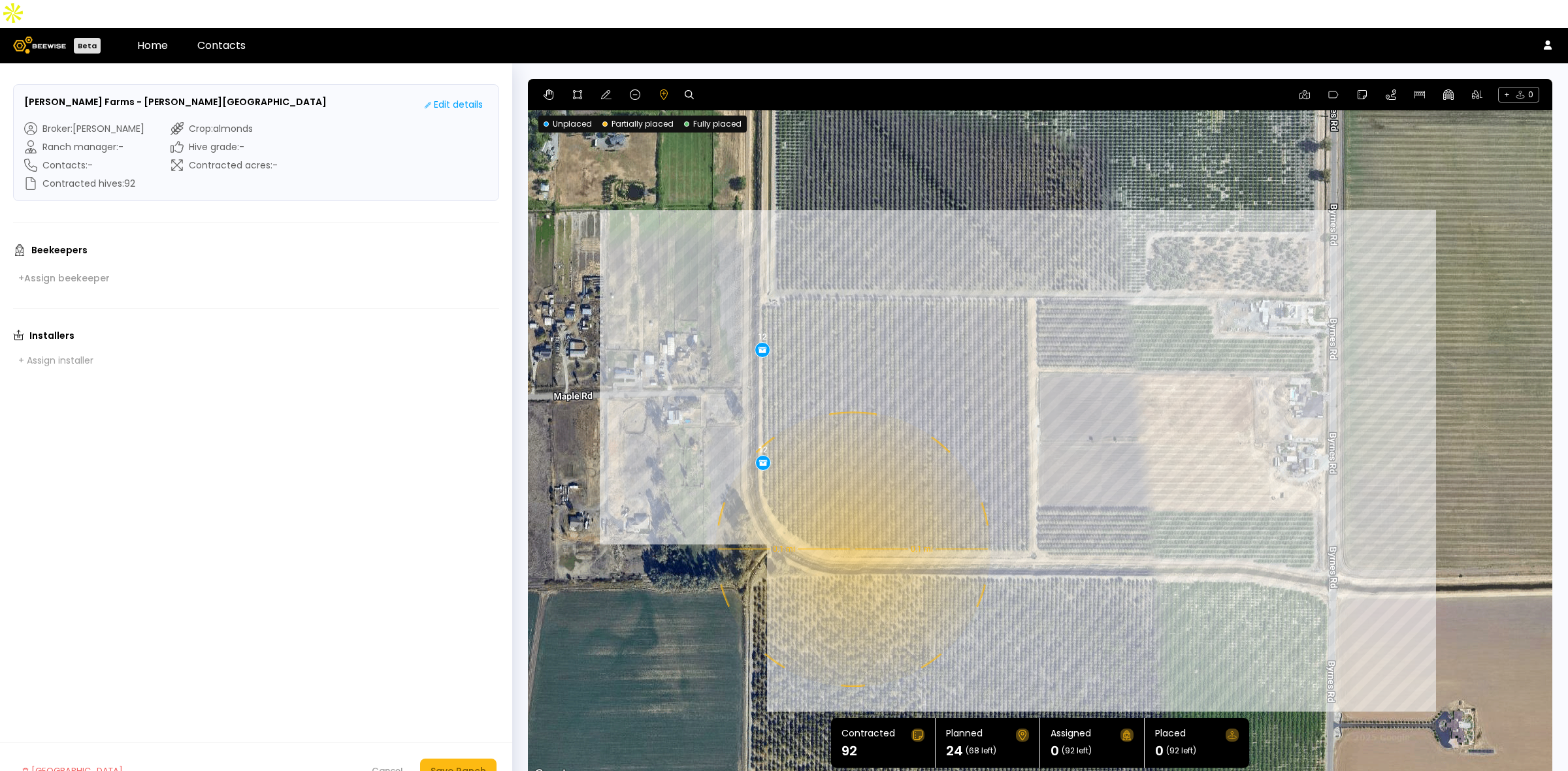
click at [851, 521] on div "0.1 mi 0.1 mi 12 12" at bounding box center [1039, 430] width 1024 height 704
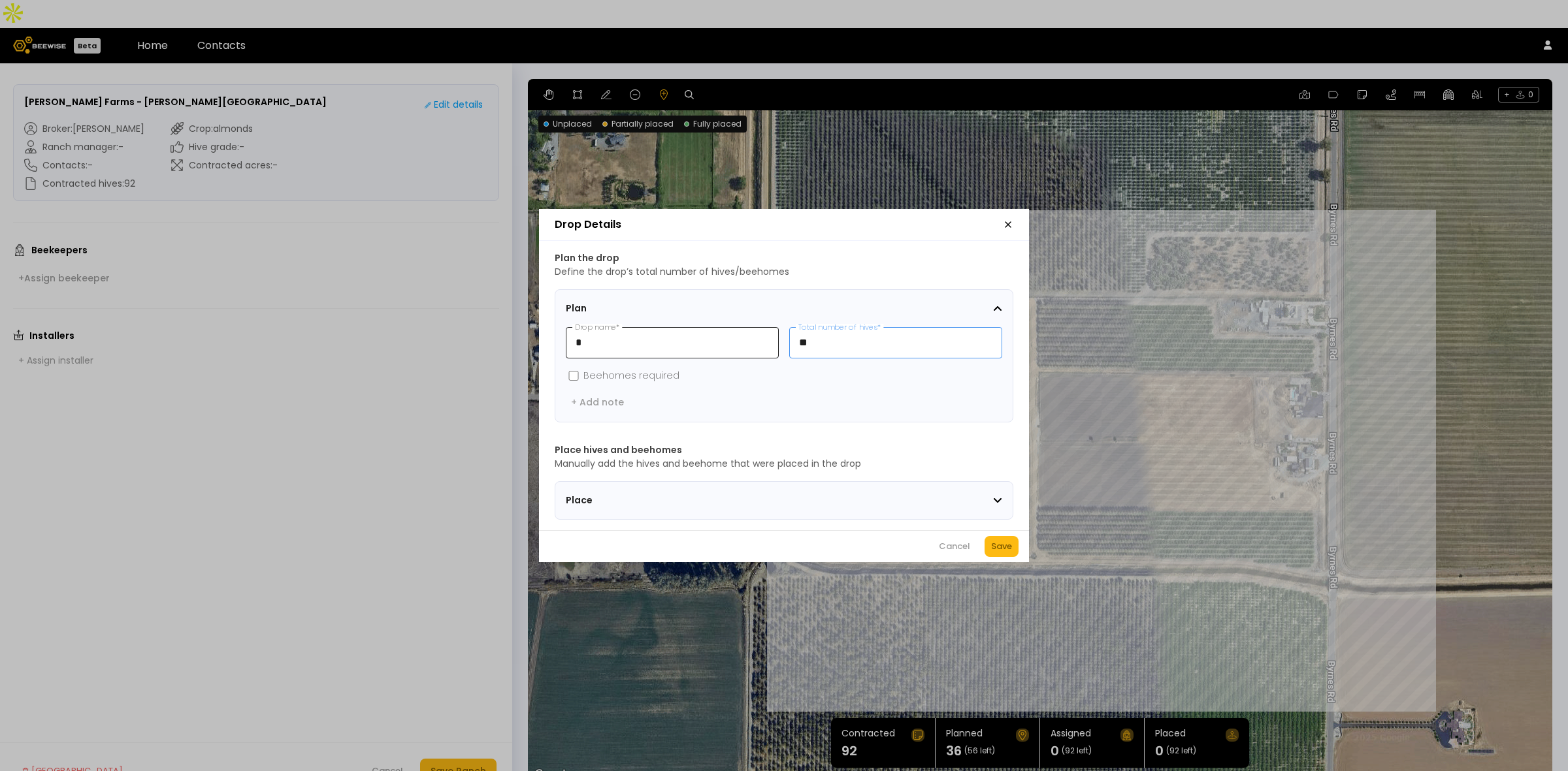
drag, startPoint x: 862, startPoint y: 330, endPoint x: 772, endPoint y: 328, distance: 90.0
click at [772, 328] on div "* Drop name * ** Total number of hives *" at bounding box center [783, 342] width 436 height 31
type input "*"
click at [998, 541] on button "Save" at bounding box center [1001, 546] width 34 height 21
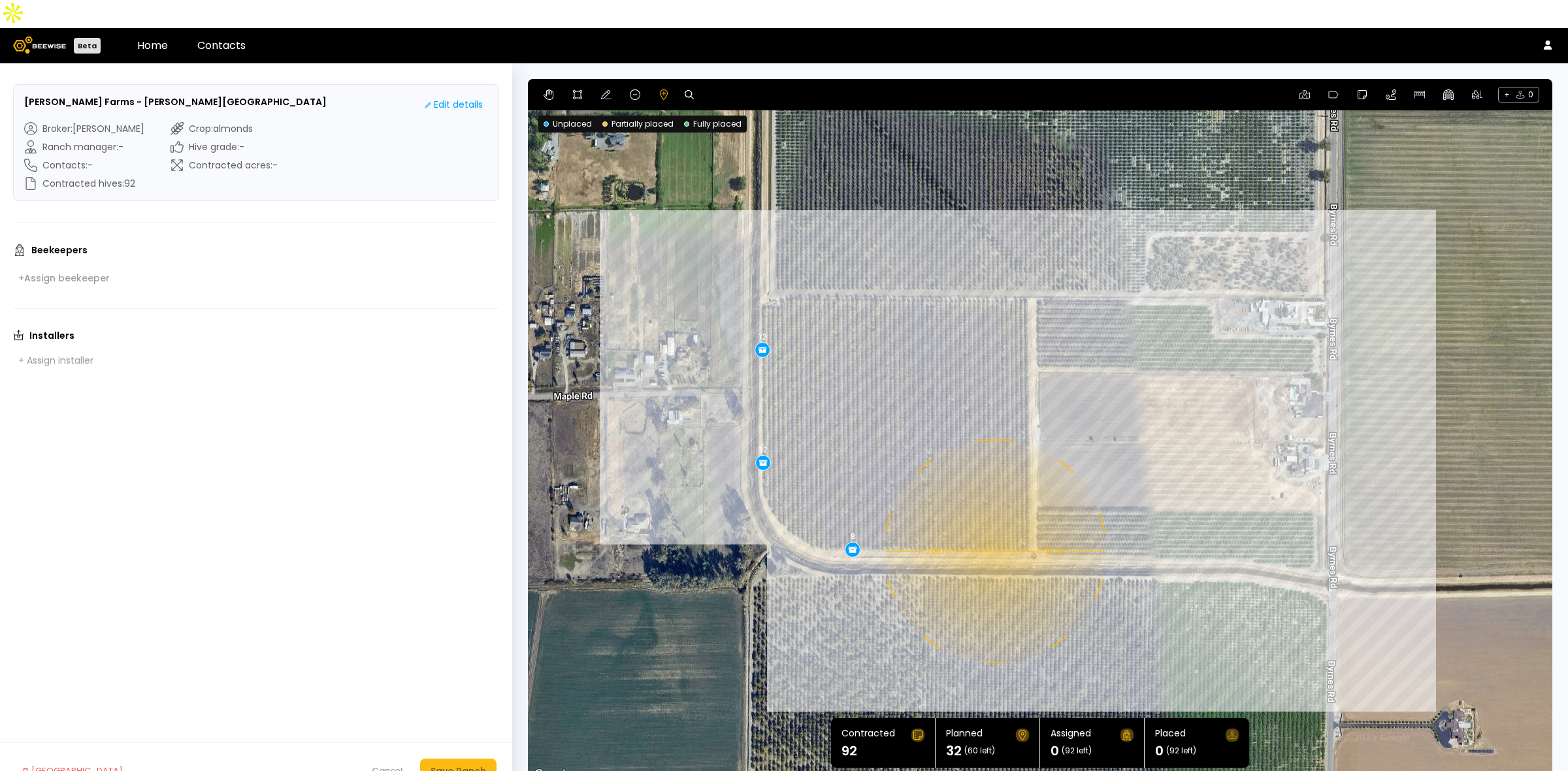
click at [993, 523] on div "0.08 mi 0.08 mi 12 12 8" at bounding box center [1039, 430] width 1024 height 704
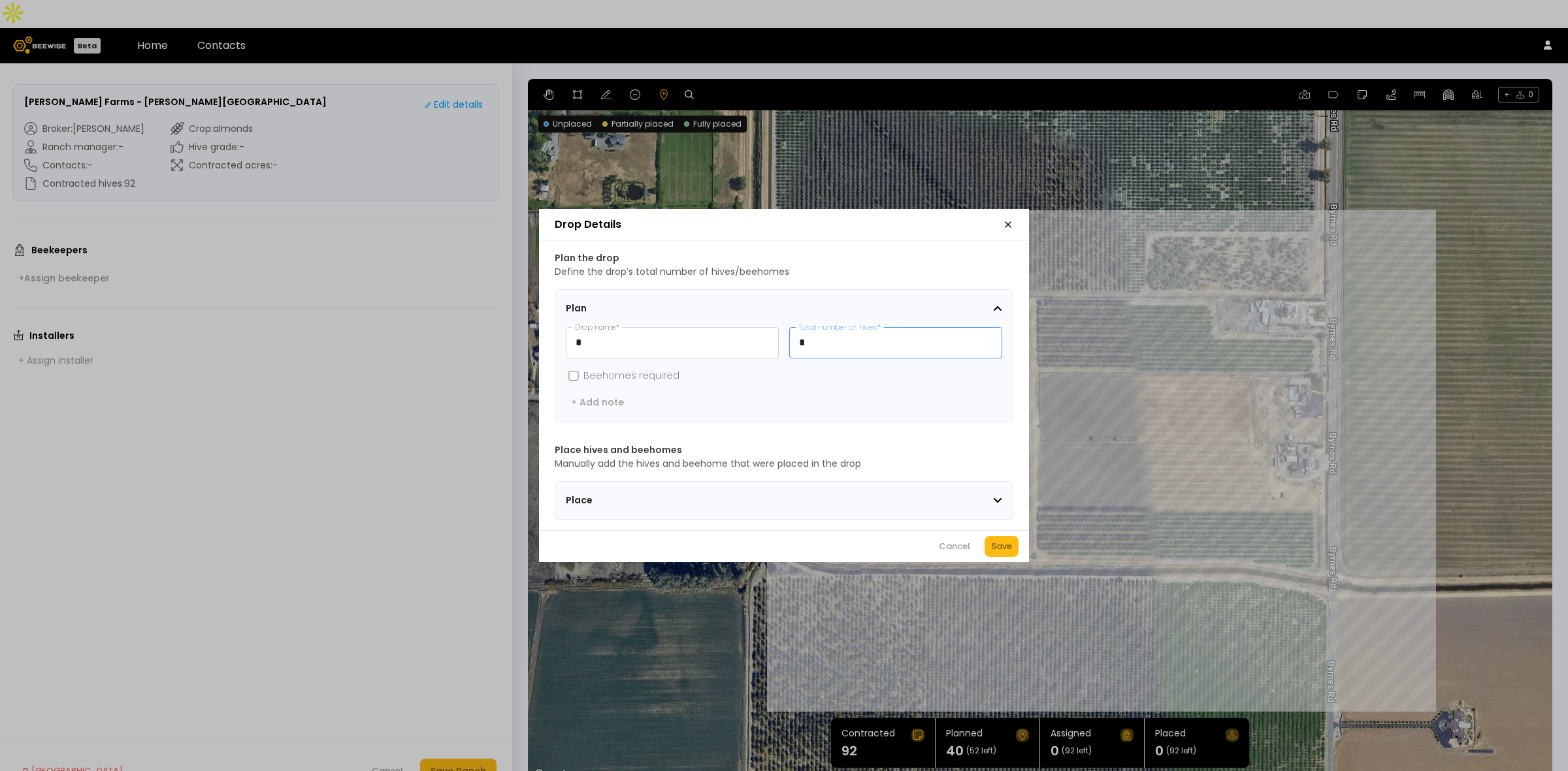
drag, startPoint x: 836, startPoint y: 337, endPoint x: 781, endPoint y: 337, distance: 55.0
click at [781, 337] on div "* Drop name * * Total number of hives *" at bounding box center [783, 342] width 436 height 31
type input "**"
click at [910, 272] on p "Define the drop’s total number of hives/beehomes" at bounding box center [783, 272] width 458 height 13
click at [1000, 549] on div "Save" at bounding box center [1001, 546] width 21 height 13
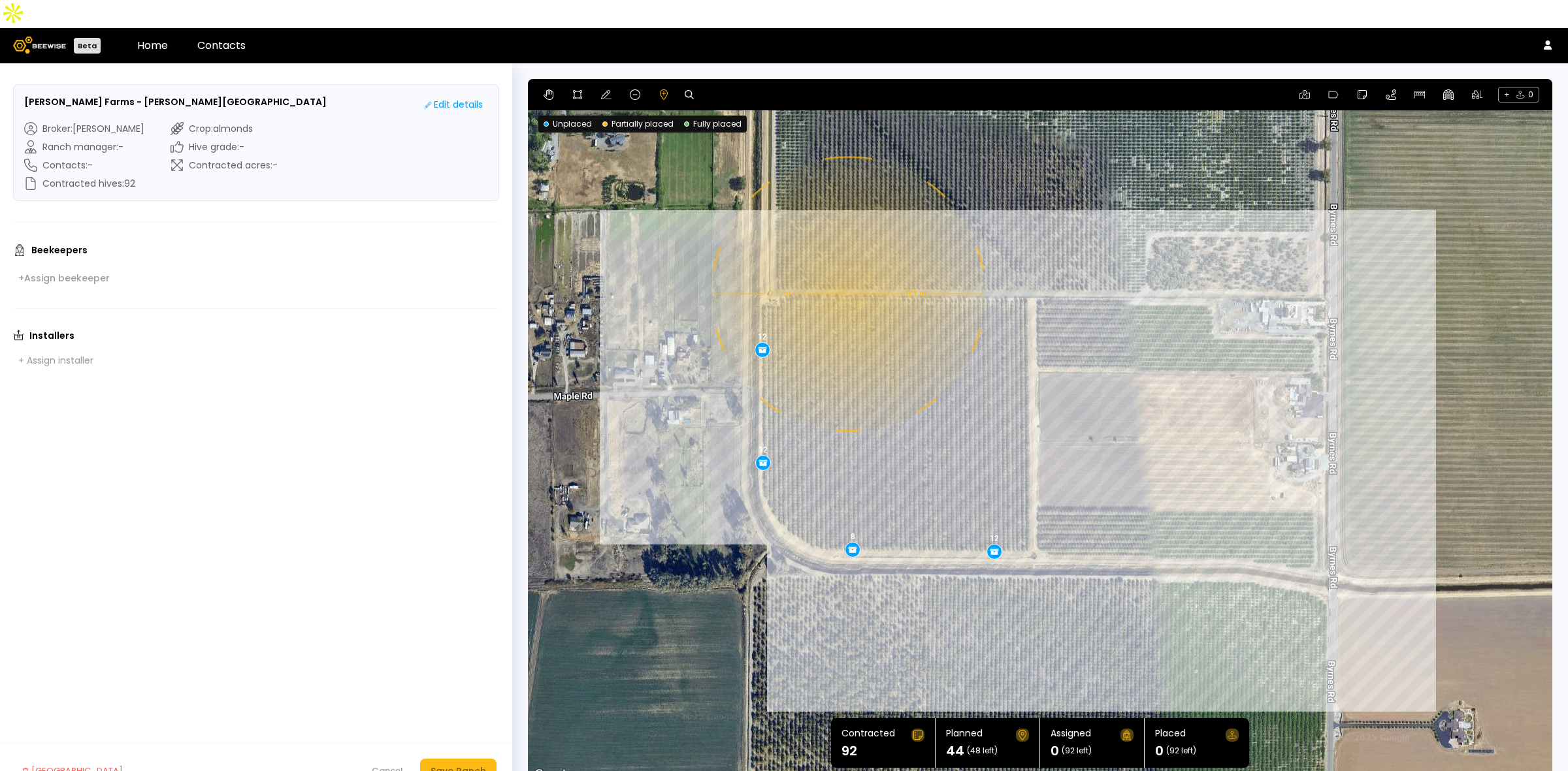
click at [847, 266] on div "0.1 mi 0.1 mi 12 12 8 12" at bounding box center [1039, 430] width 1024 height 704
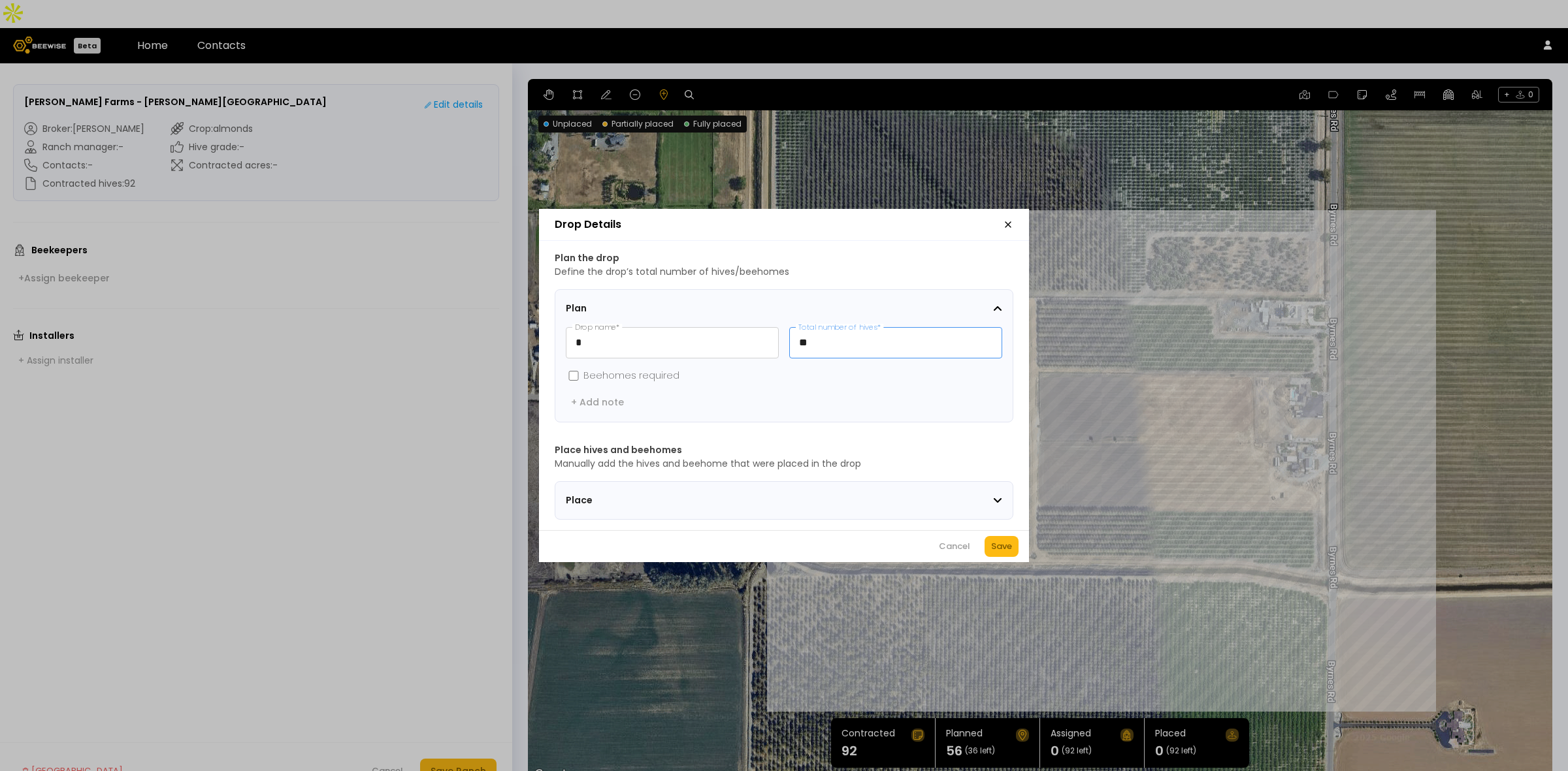
drag, startPoint x: 850, startPoint y: 331, endPoint x: 778, endPoint y: 326, distance: 72.2
click at [778, 327] on div "* Drop name * ** Total number of hives *" at bounding box center [783, 342] width 436 height 31
type input "*"
click at [1006, 542] on button "Save" at bounding box center [1001, 546] width 34 height 21
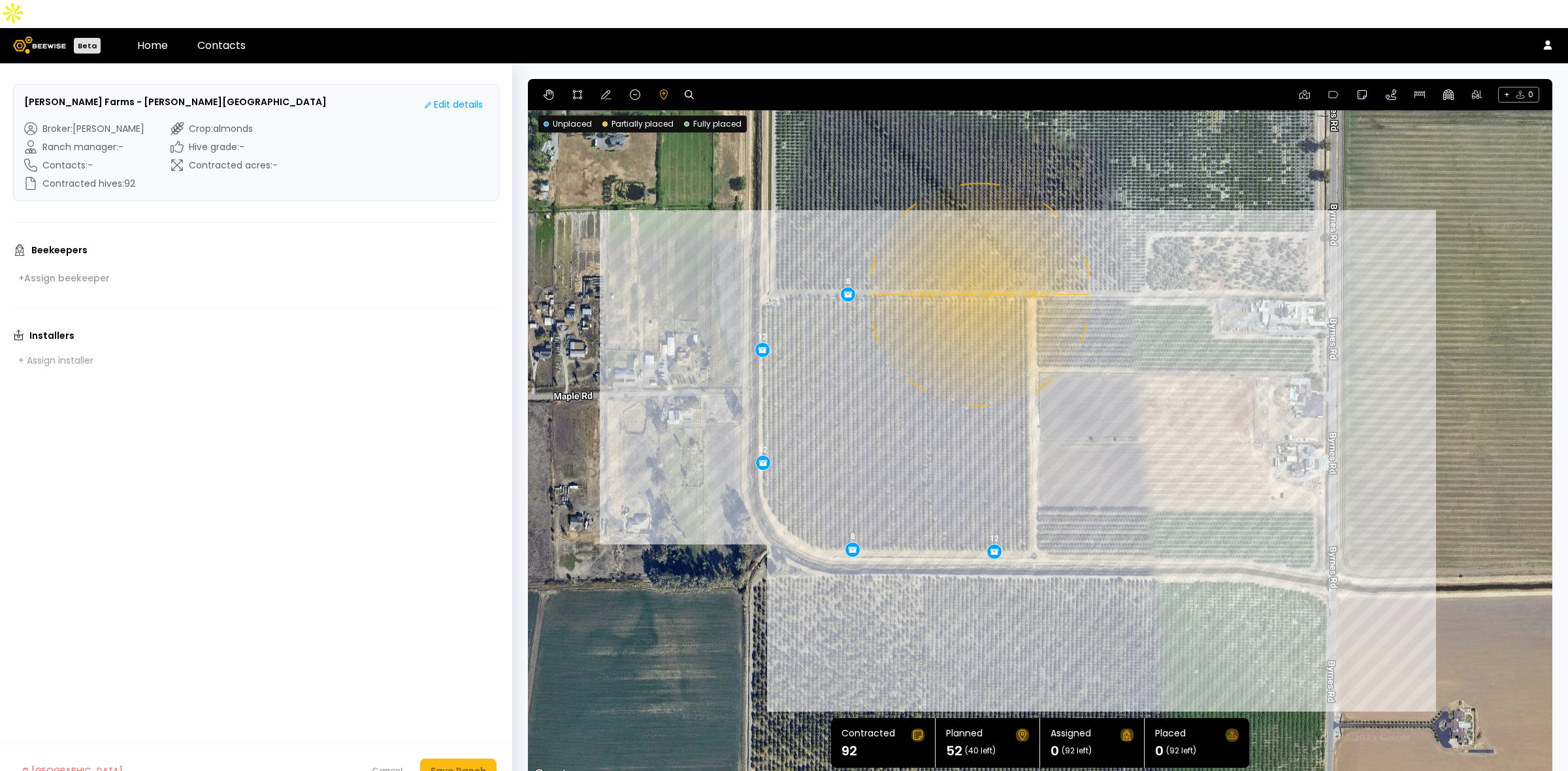
click at [978, 266] on div "0.08 mi 0.08 mi 12 12 8 12 8" at bounding box center [1039, 430] width 1024 height 704
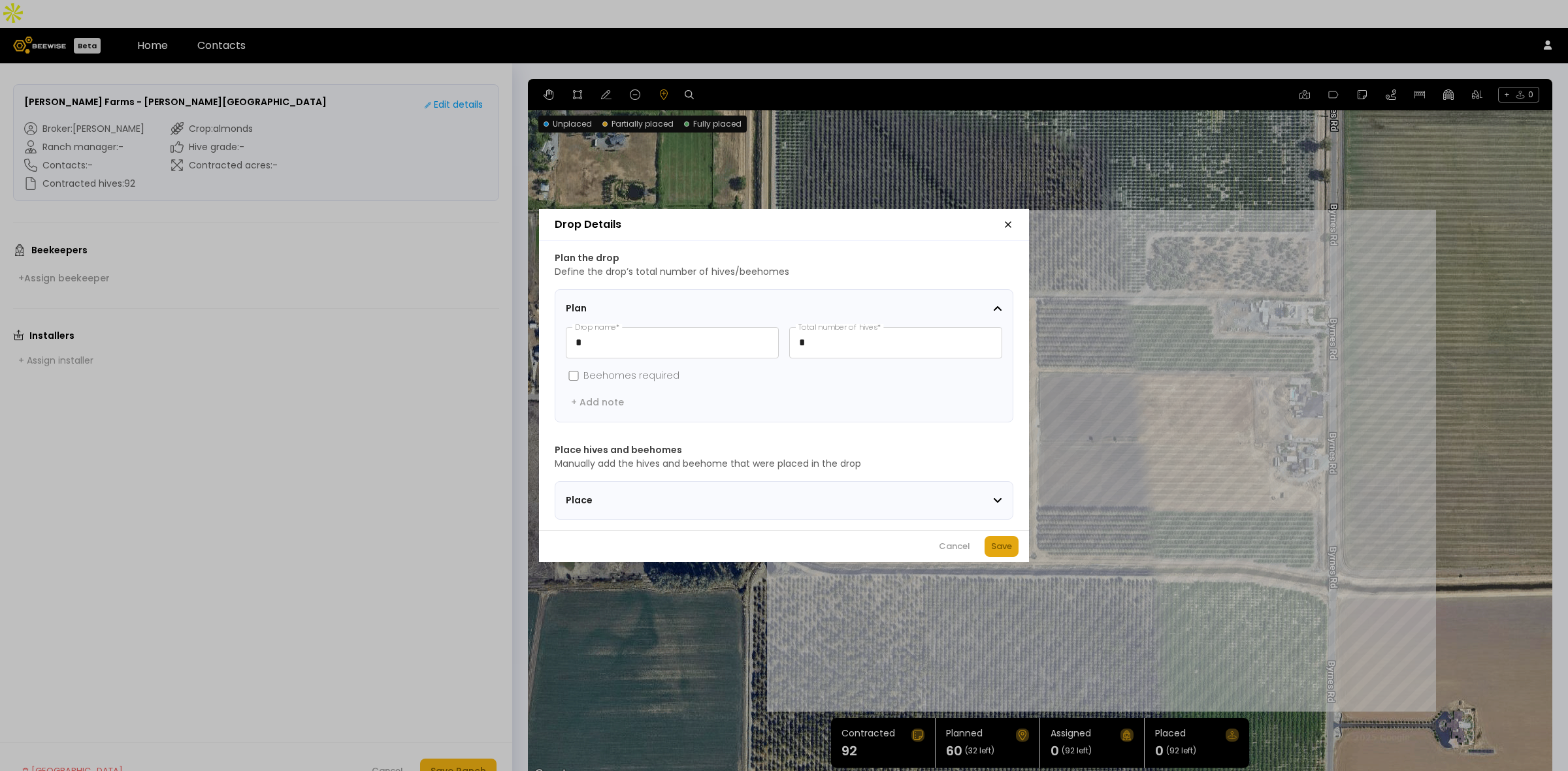
click at [994, 553] on div "Save" at bounding box center [1001, 546] width 21 height 13
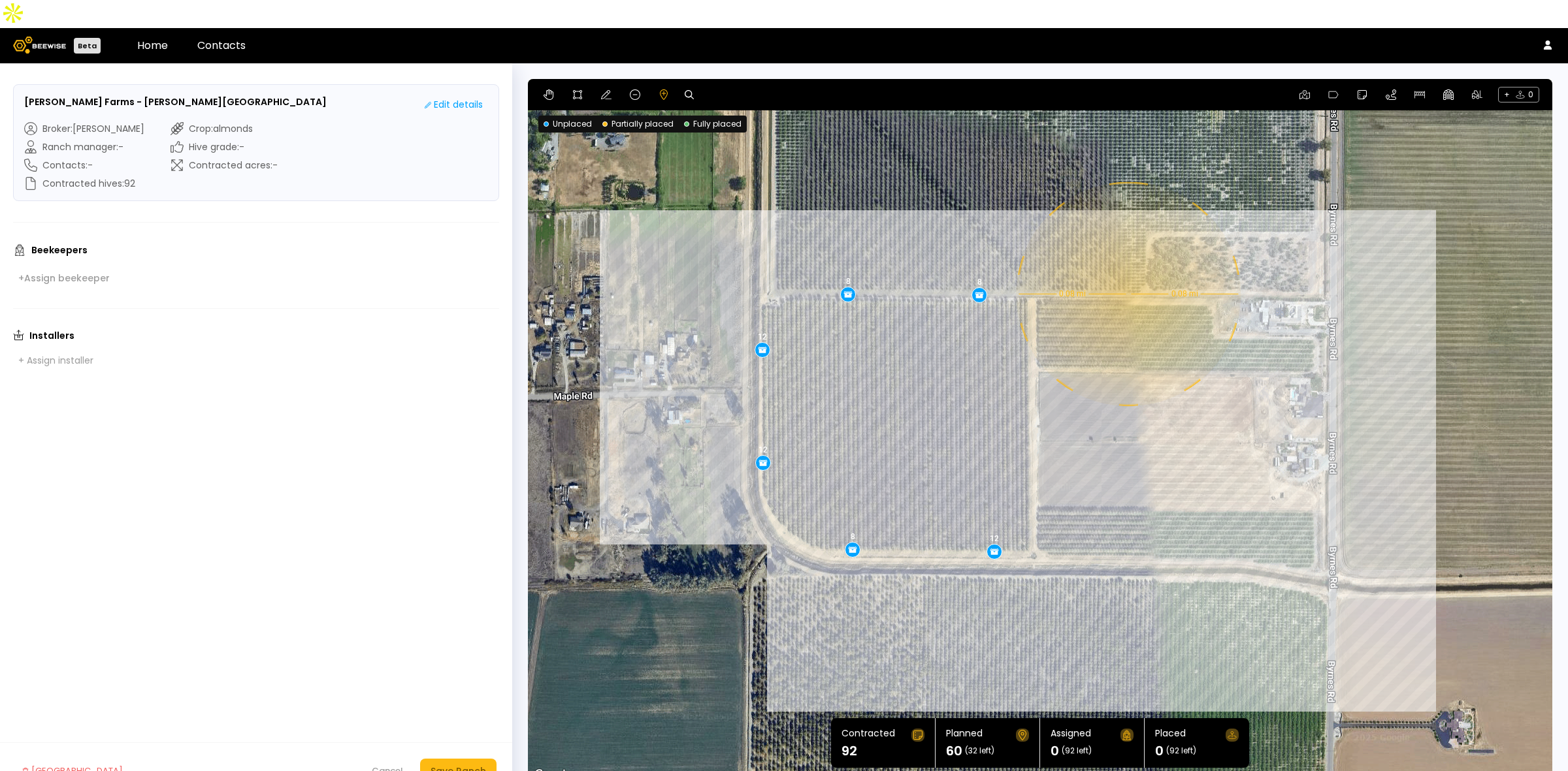
click at [1126, 266] on div "0.08 mi 0.08 mi 12 12 8 12 8 8" at bounding box center [1039, 430] width 1024 height 704
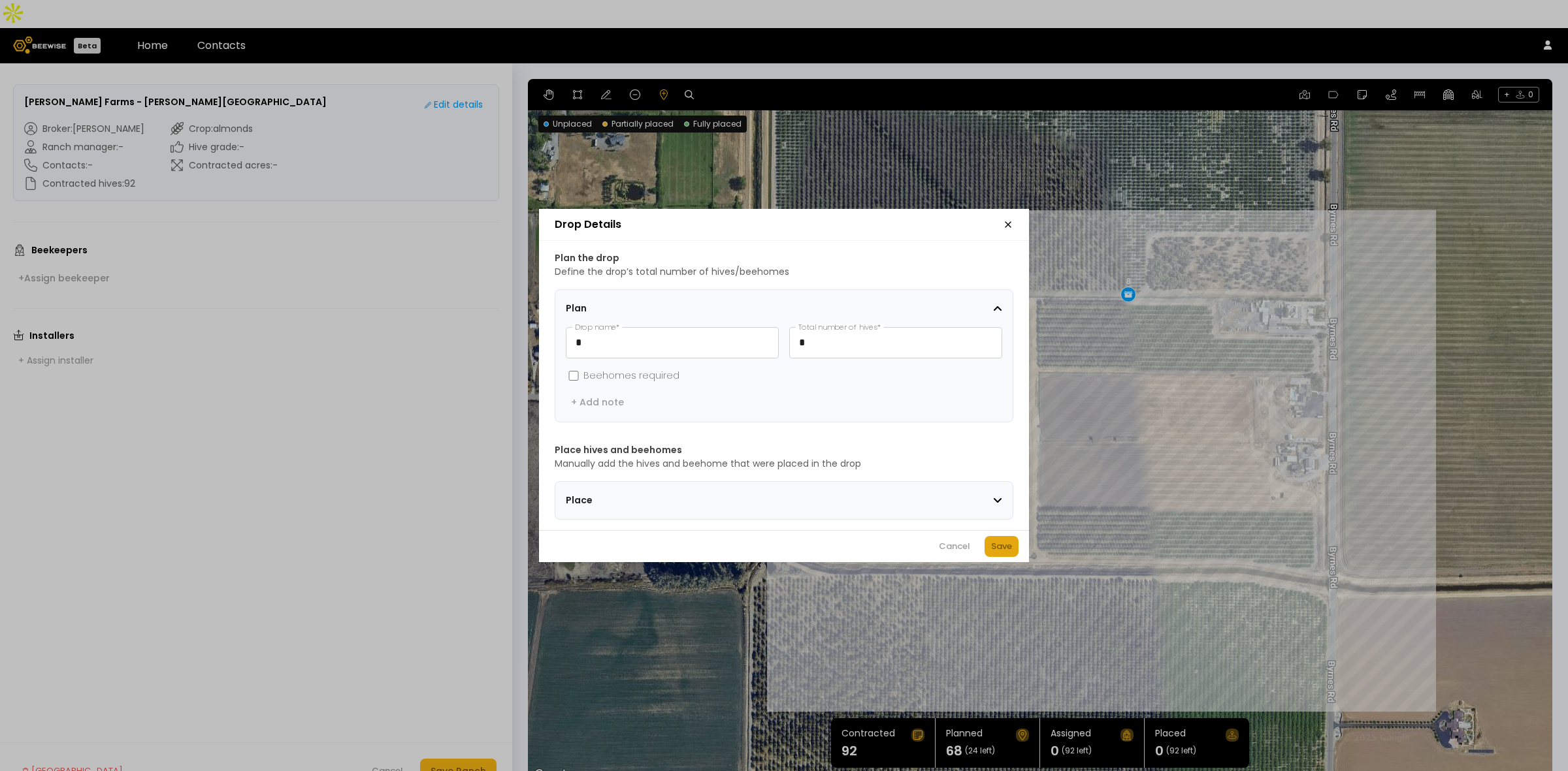
click at [1011, 552] on div "Save" at bounding box center [1001, 546] width 21 height 13
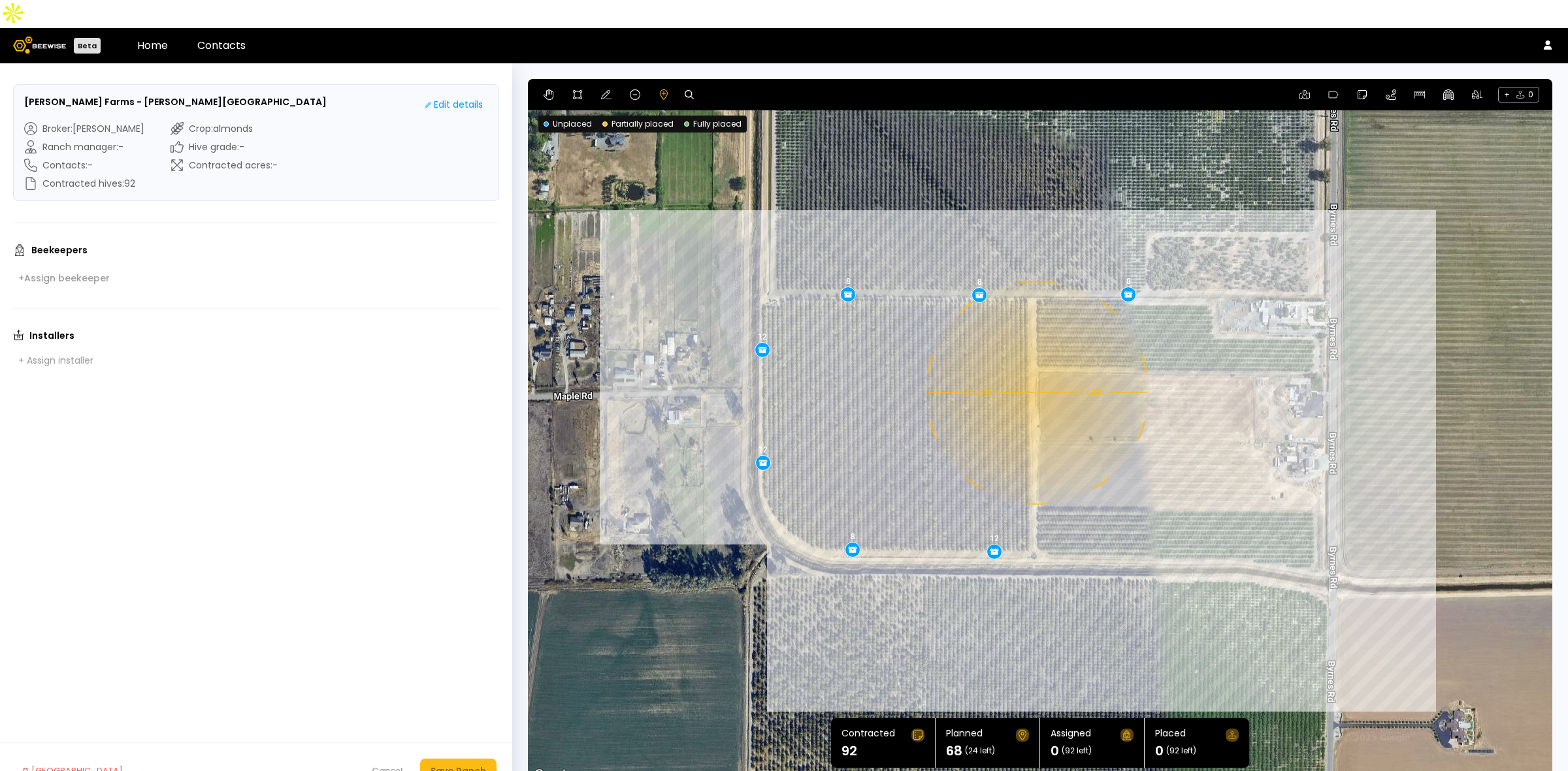
click at [1035, 364] on div "0.08 mi 0.08 mi 12 12 8 12 8 8 8" at bounding box center [1039, 430] width 1024 height 704
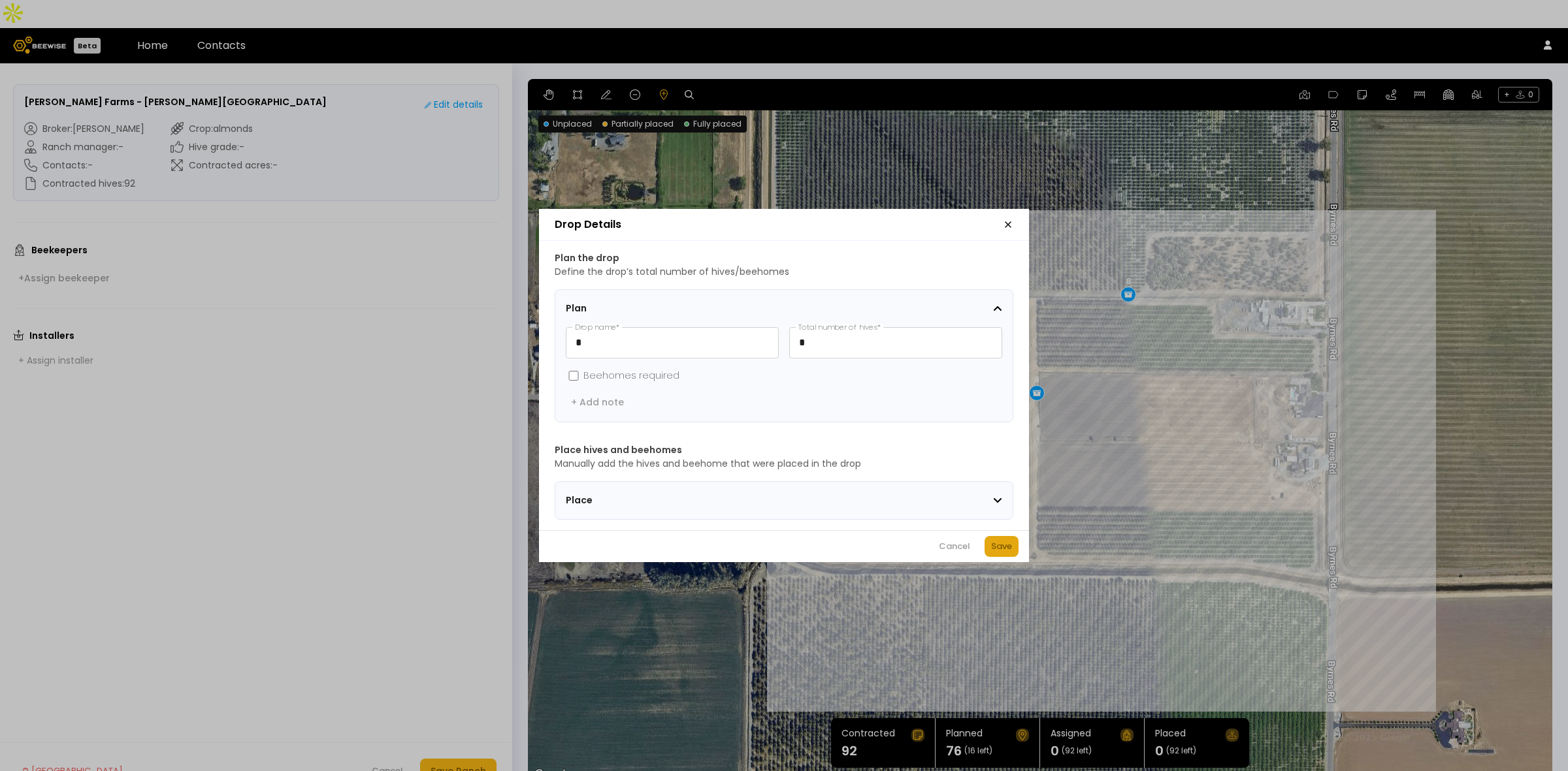
click at [994, 549] on div "Save" at bounding box center [1001, 546] width 21 height 13
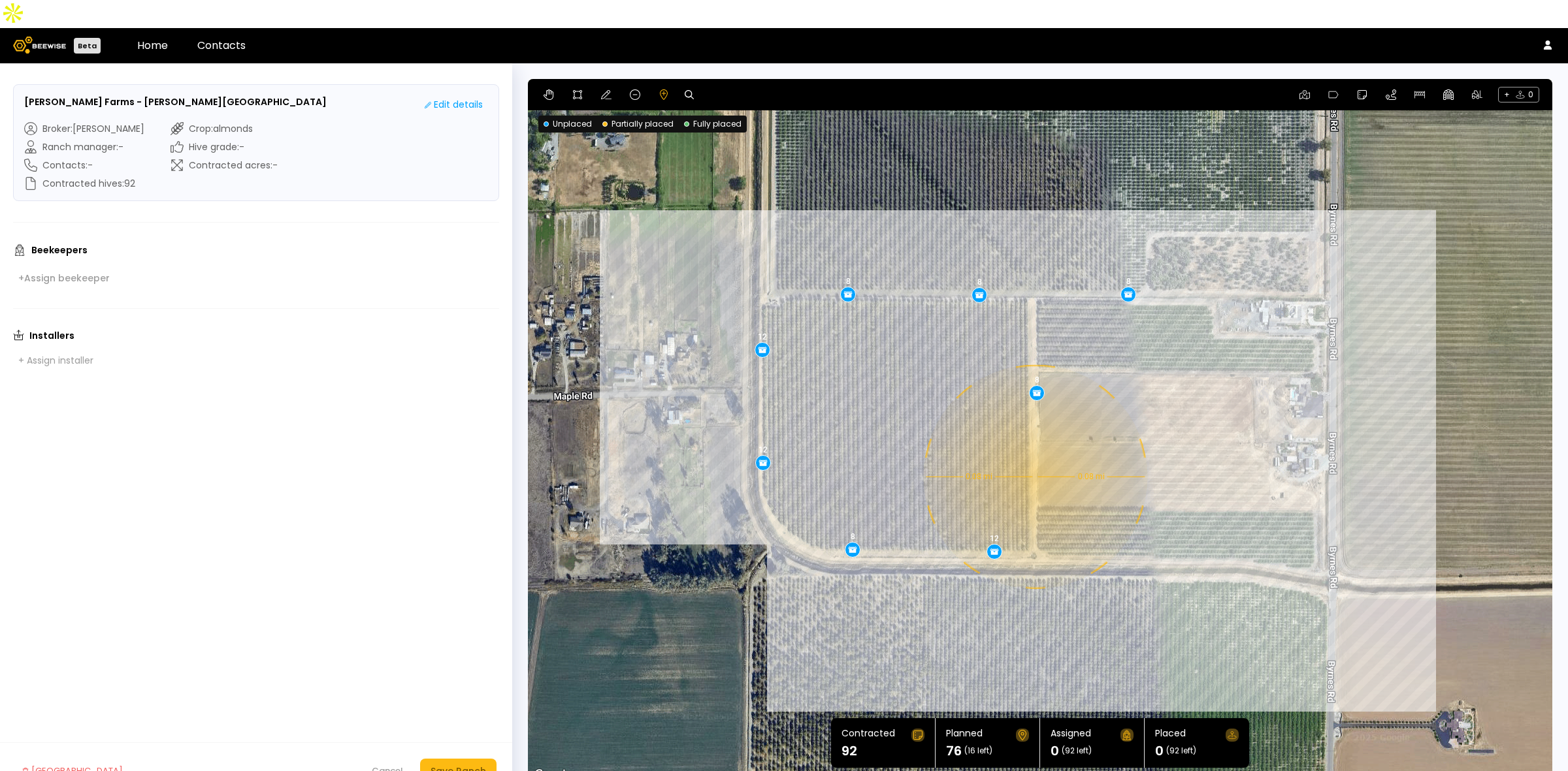
click at [1033, 449] on div "0.08 mi 0.08 mi 12 12 8 12 8 8 8 8" at bounding box center [1039, 430] width 1024 height 704
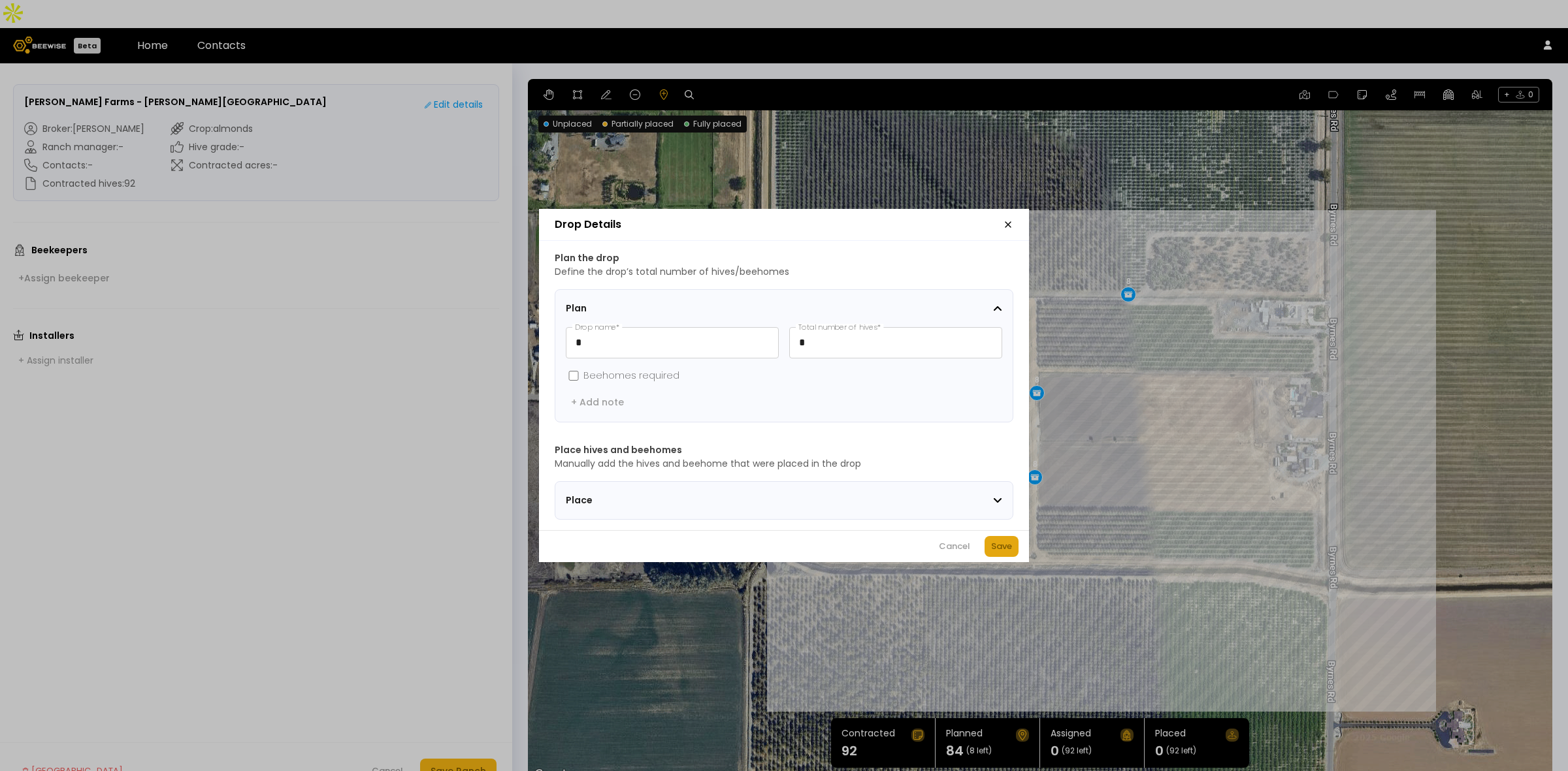
click at [1007, 553] on div "Save" at bounding box center [1001, 546] width 21 height 13
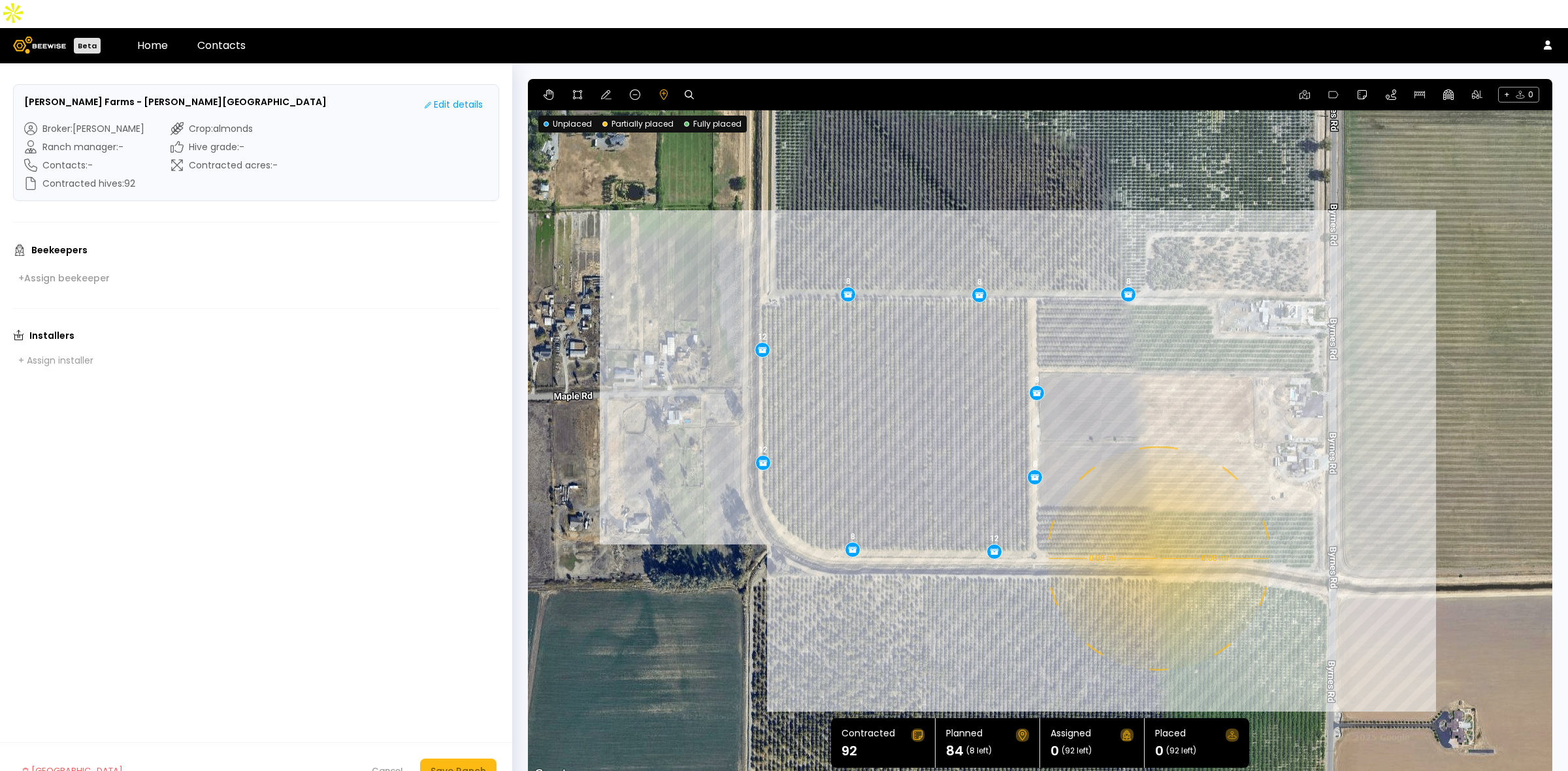
click at [1157, 530] on div "0.08 mi 0.08 mi 12 12 8 12 8 8 8 8 8" at bounding box center [1039, 430] width 1024 height 704
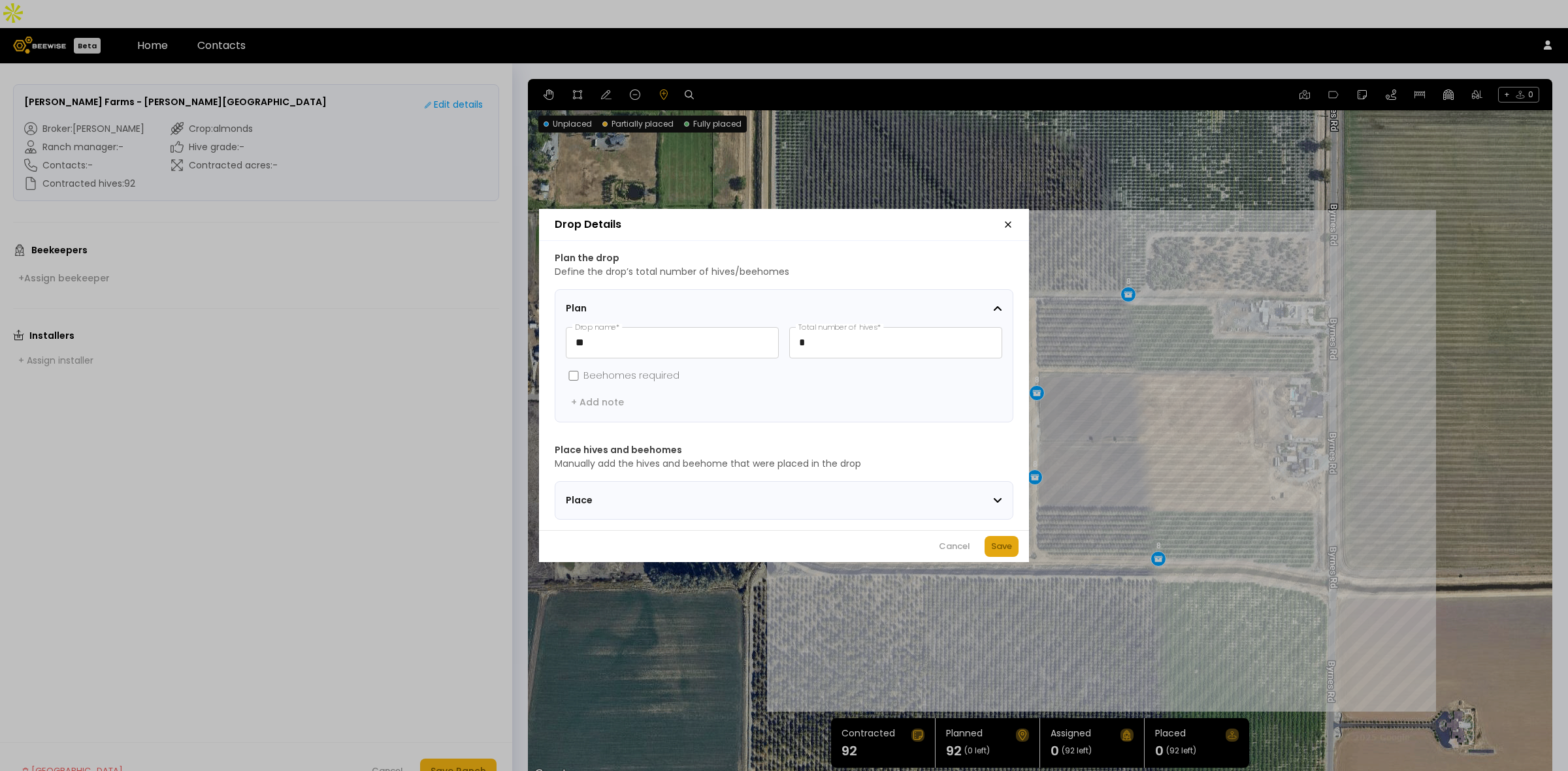
click at [1014, 556] on button "Save" at bounding box center [1001, 546] width 34 height 21
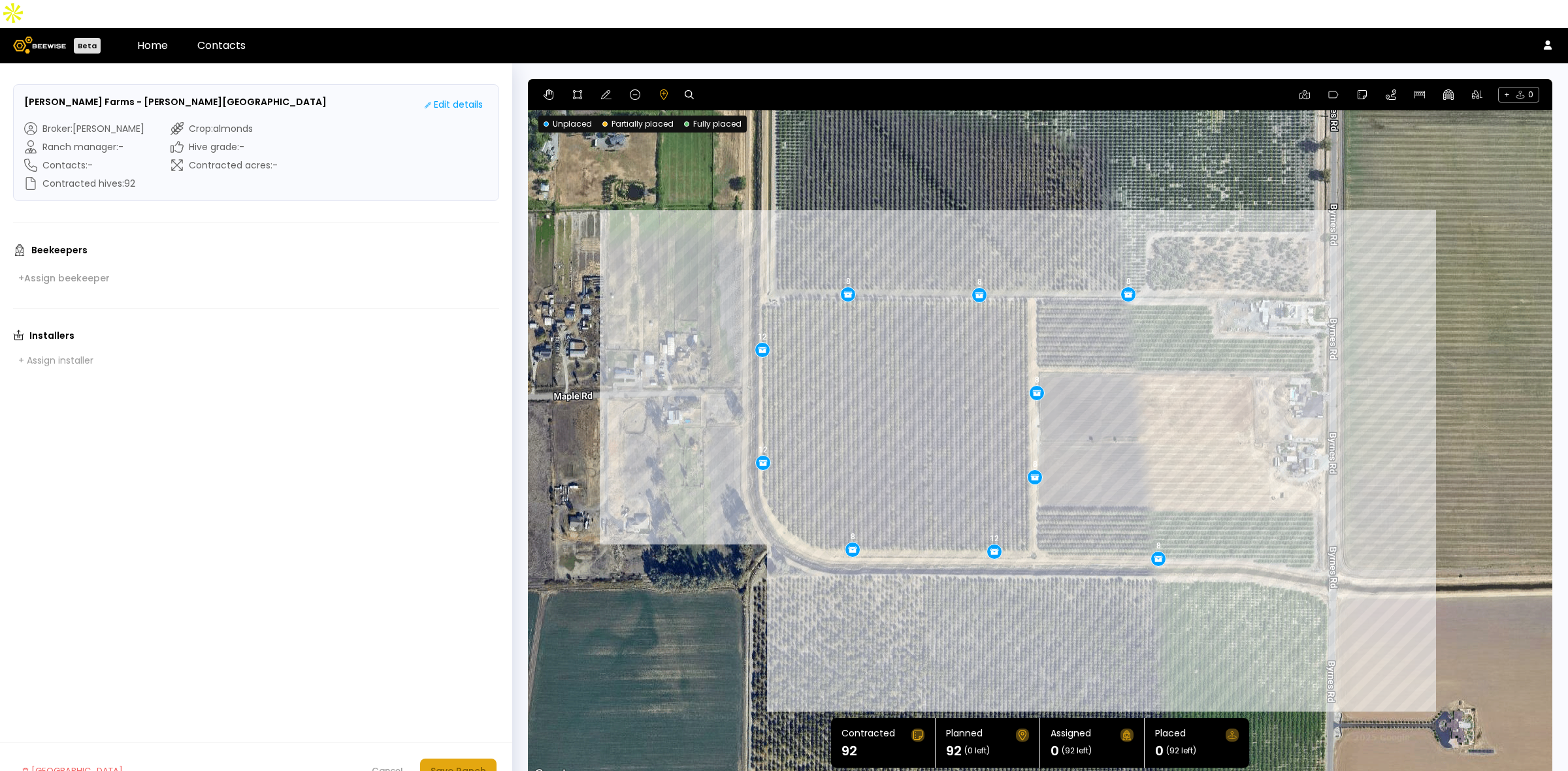
click at [454, 759] on button "Save Ranch" at bounding box center [458, 771] width 76 height 25
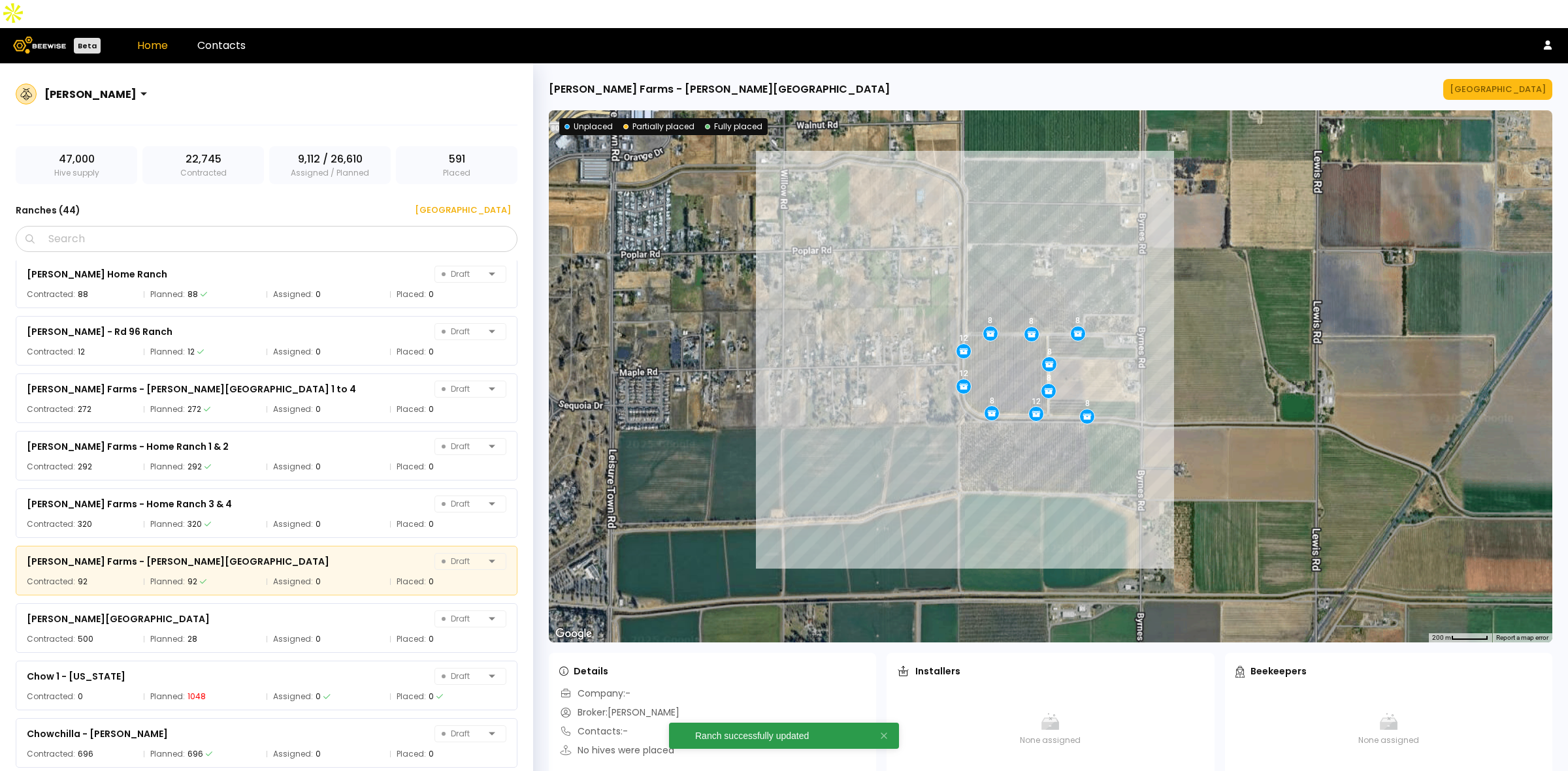
scroll to position [277, 0]
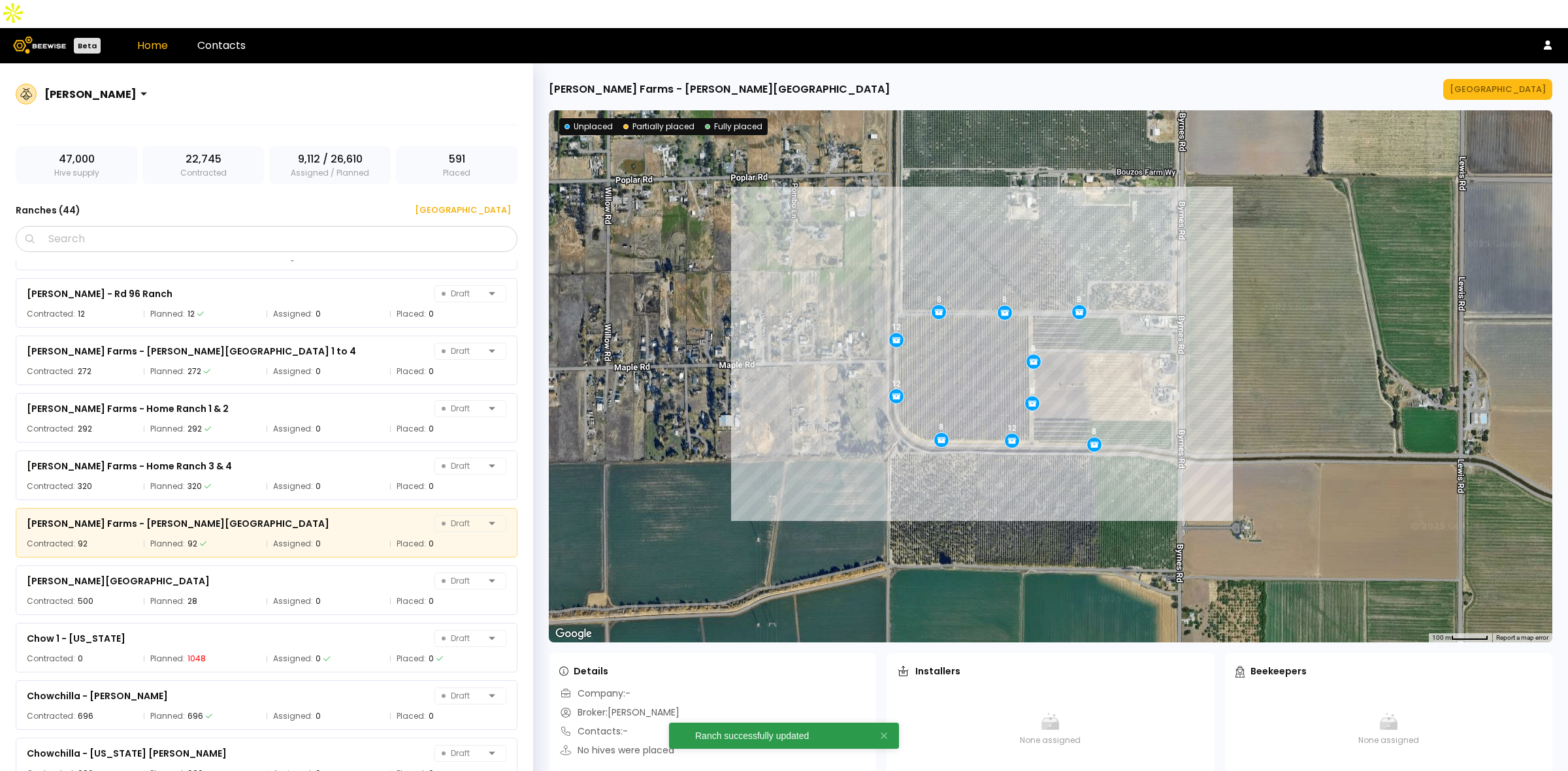
drag, startPoint x: 1031, startPoint y: 373, endPoint x: 898, endPoint y: 410, distance: 138.1
click at [898, 410] on div "8 12 8 8 8 8 12 12 8 8" at bounding box center [1050, 376] width 1003 height 532
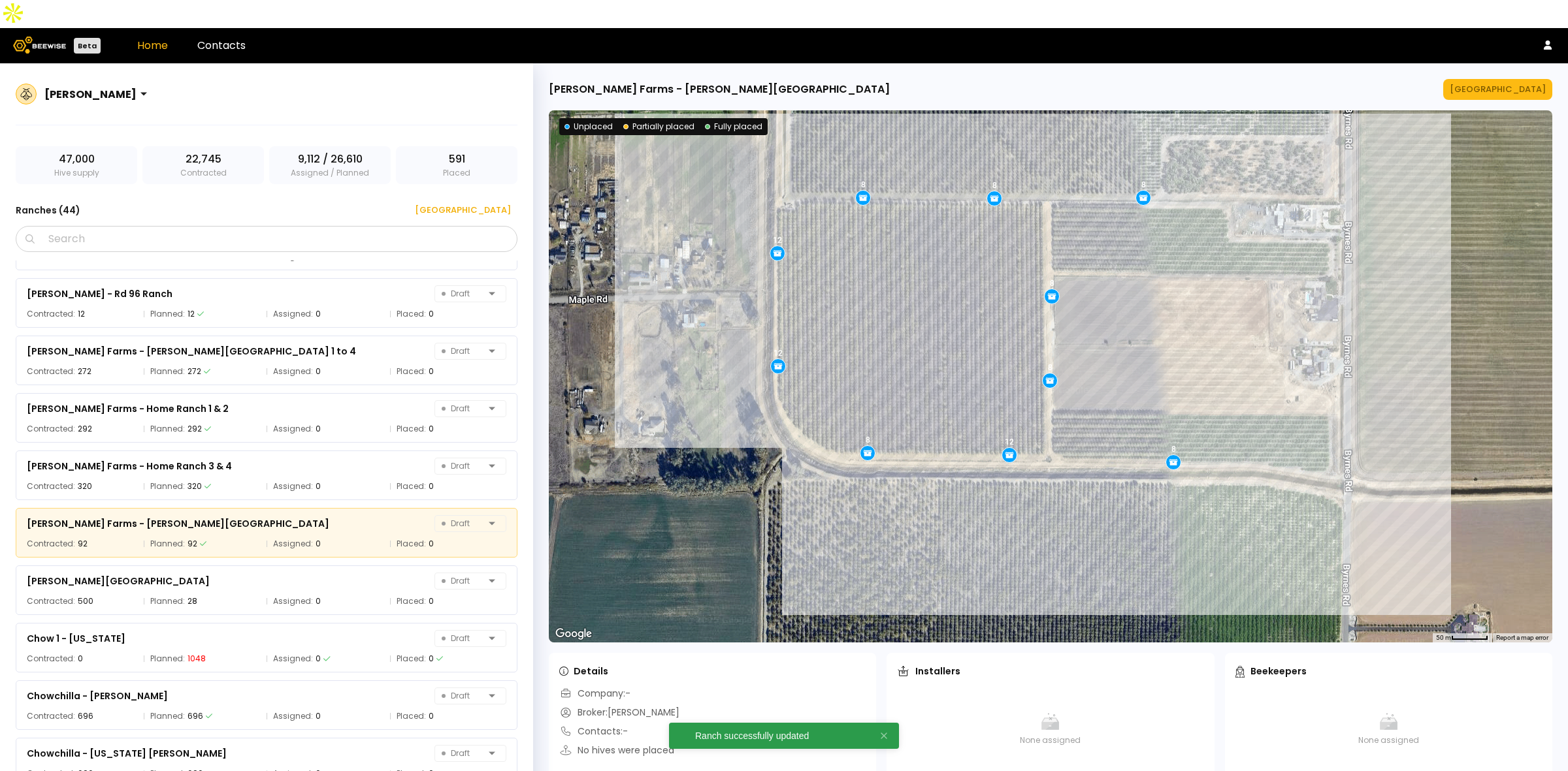
drag, startPoint x: 851, startPoint y: 423, endPoint x: 611, endPoint y: 450, distance: 241.5
click at [611, 450] on div "8 12 8 8 8 8 12 12 8 8" at bounding box center [1050, 376] width 1003 height 532
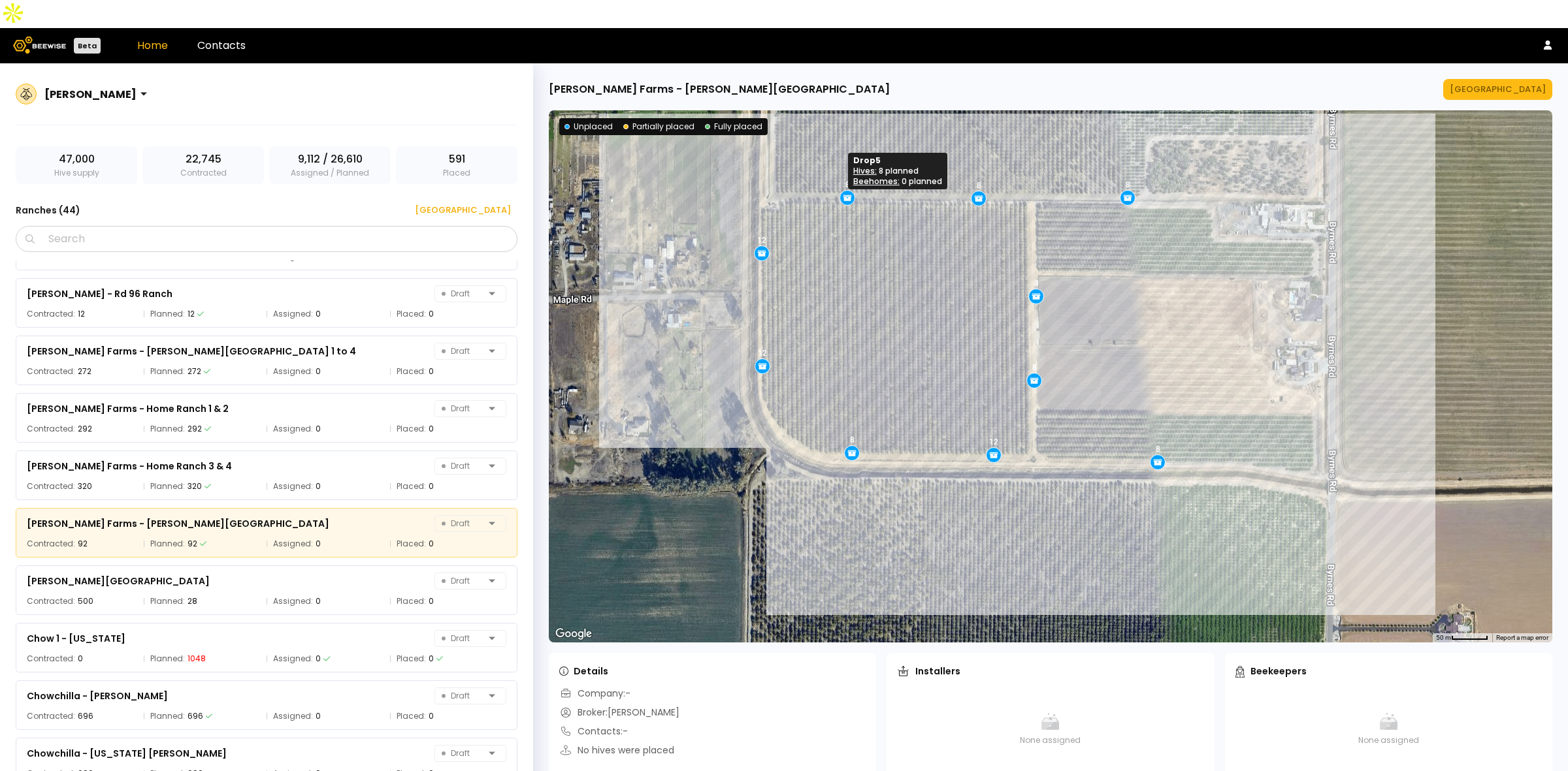
click at [847, 191] on icon at bounding box center [847, 197] width 12 height 12
click at [1513, 83] on div "[GEOGRAPHIC_DATA]" at bounding box center [1497, 89] width 96 height 13
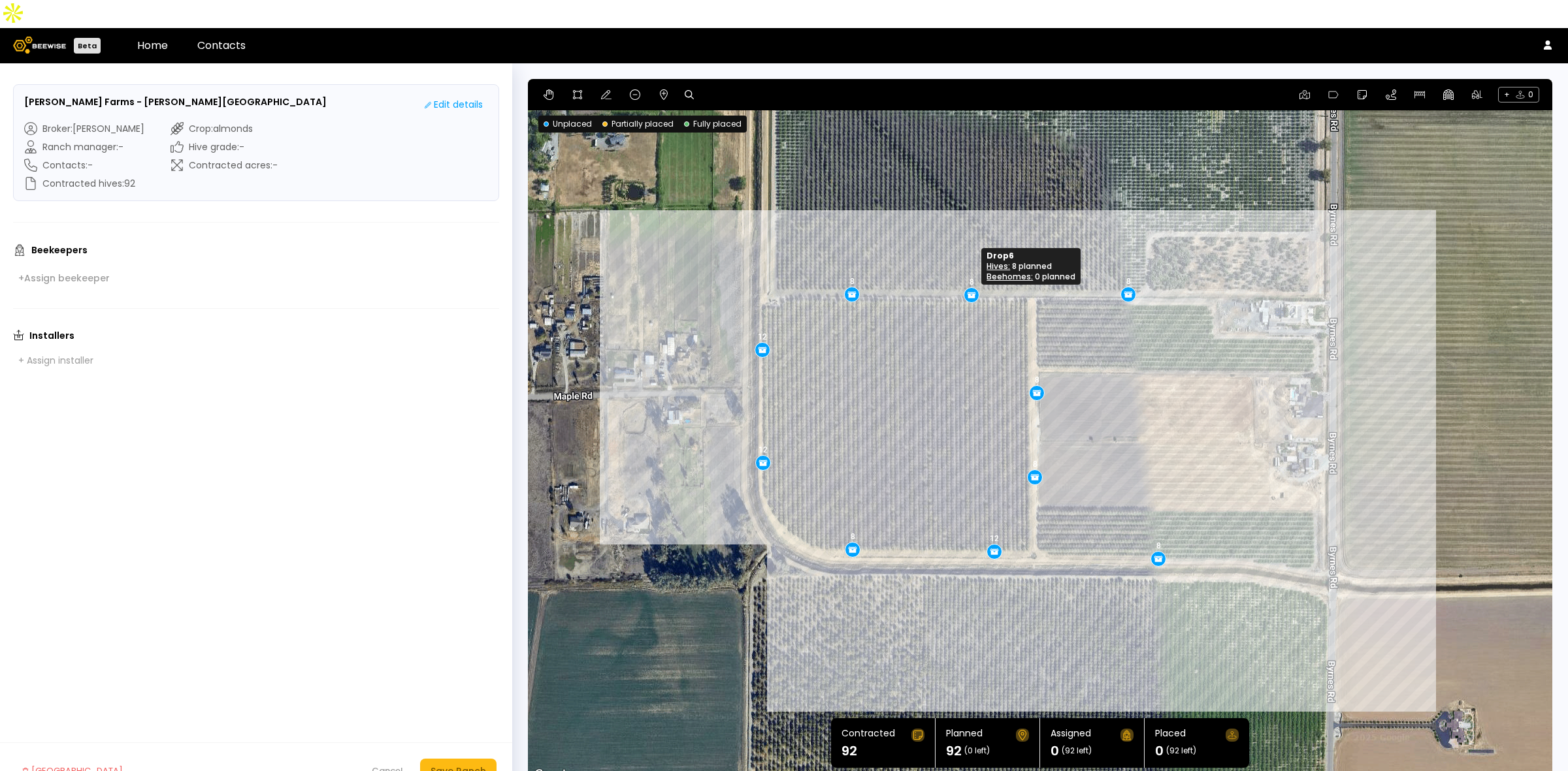
drag, startPoint x: 979, startPoint y: 265, endPoint x: 971, endPoint y: 265, distance: 8.0
drag, startPoint x: 1034, startPoint y: 366, endPoint x: 1034, endPoint y: 355, distance: 11.0
click at [471, 764] on div "Save Ranch" at bounding box center [458, 771] width 56 height 14
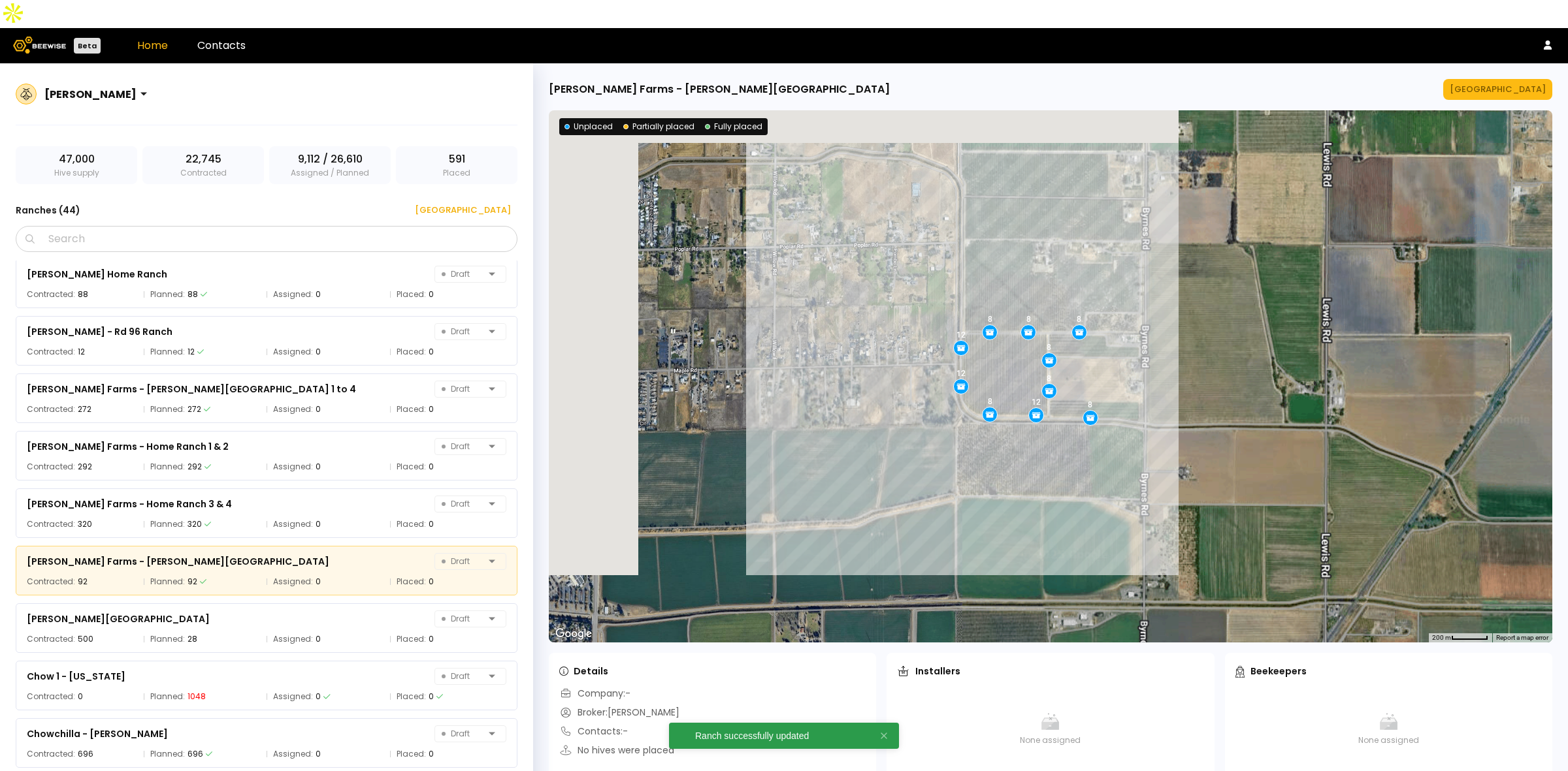
scroll to position [277, 0]
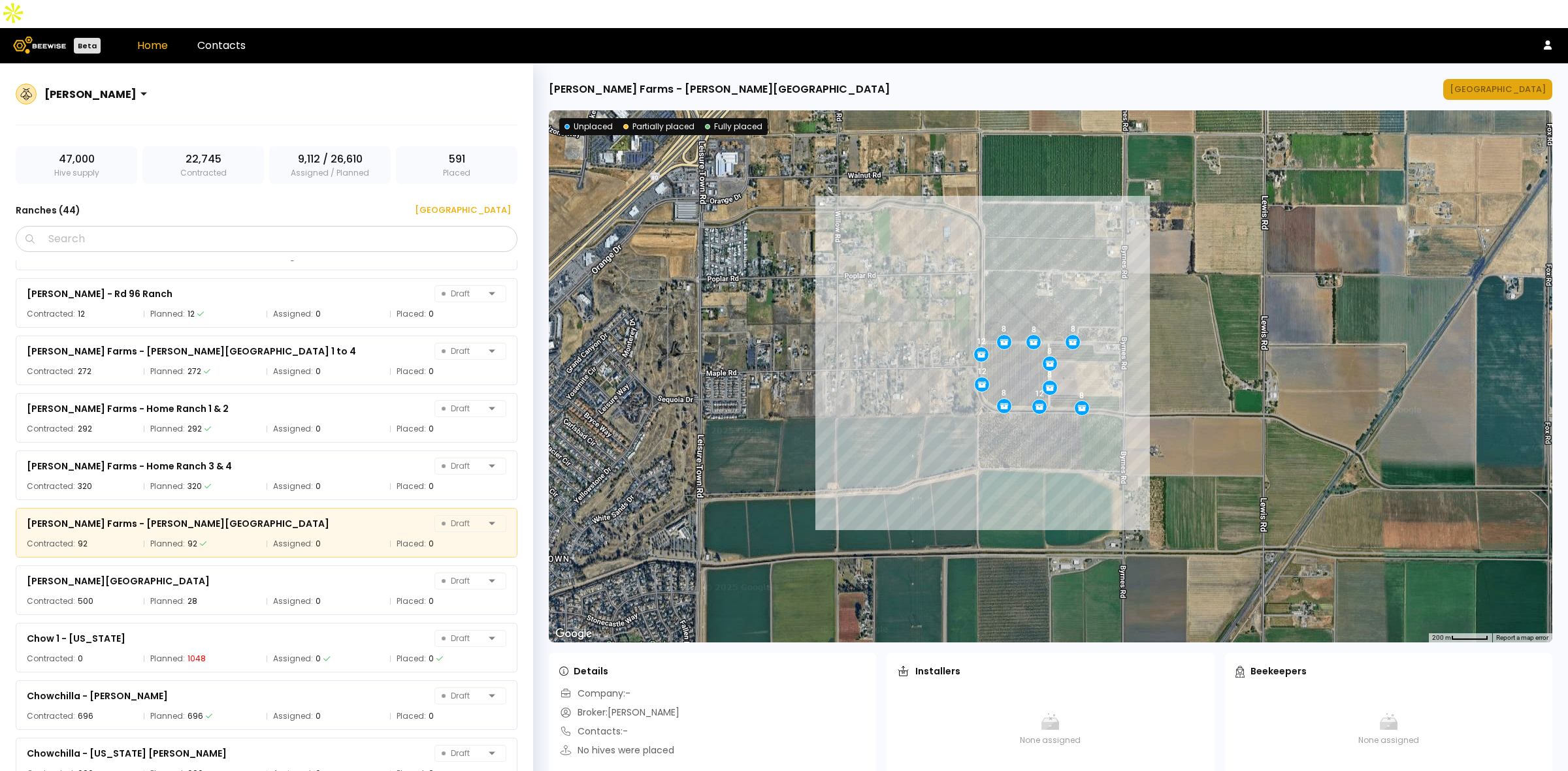
click at [1503, 83] on div "[GEOGRAPHIC_DATA]" at bounding box center [1497, 89] width 96 height 13
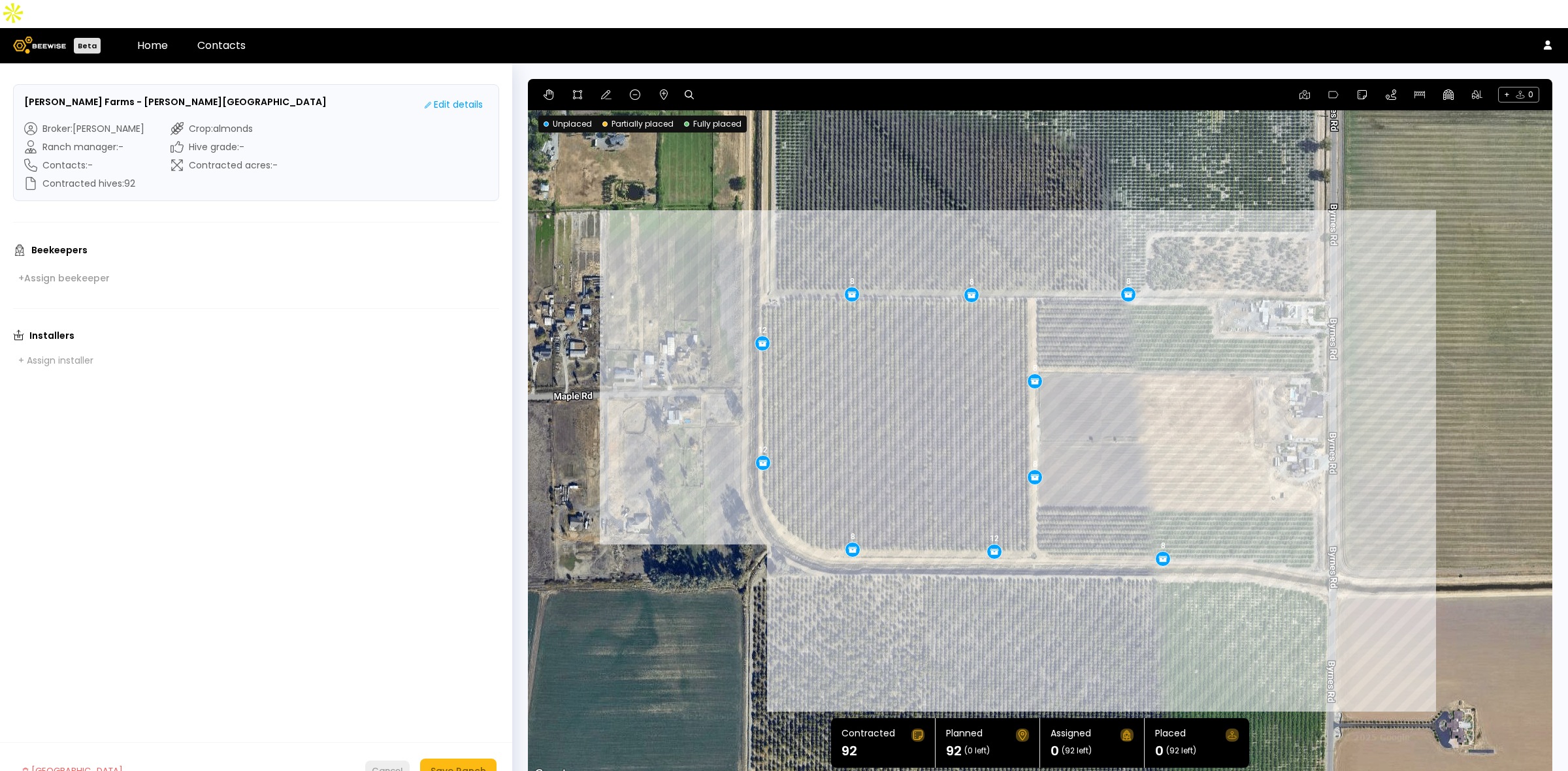
click at [383, 765] on div "Cancel" at bounding box center [387, 771] width 31 height 13
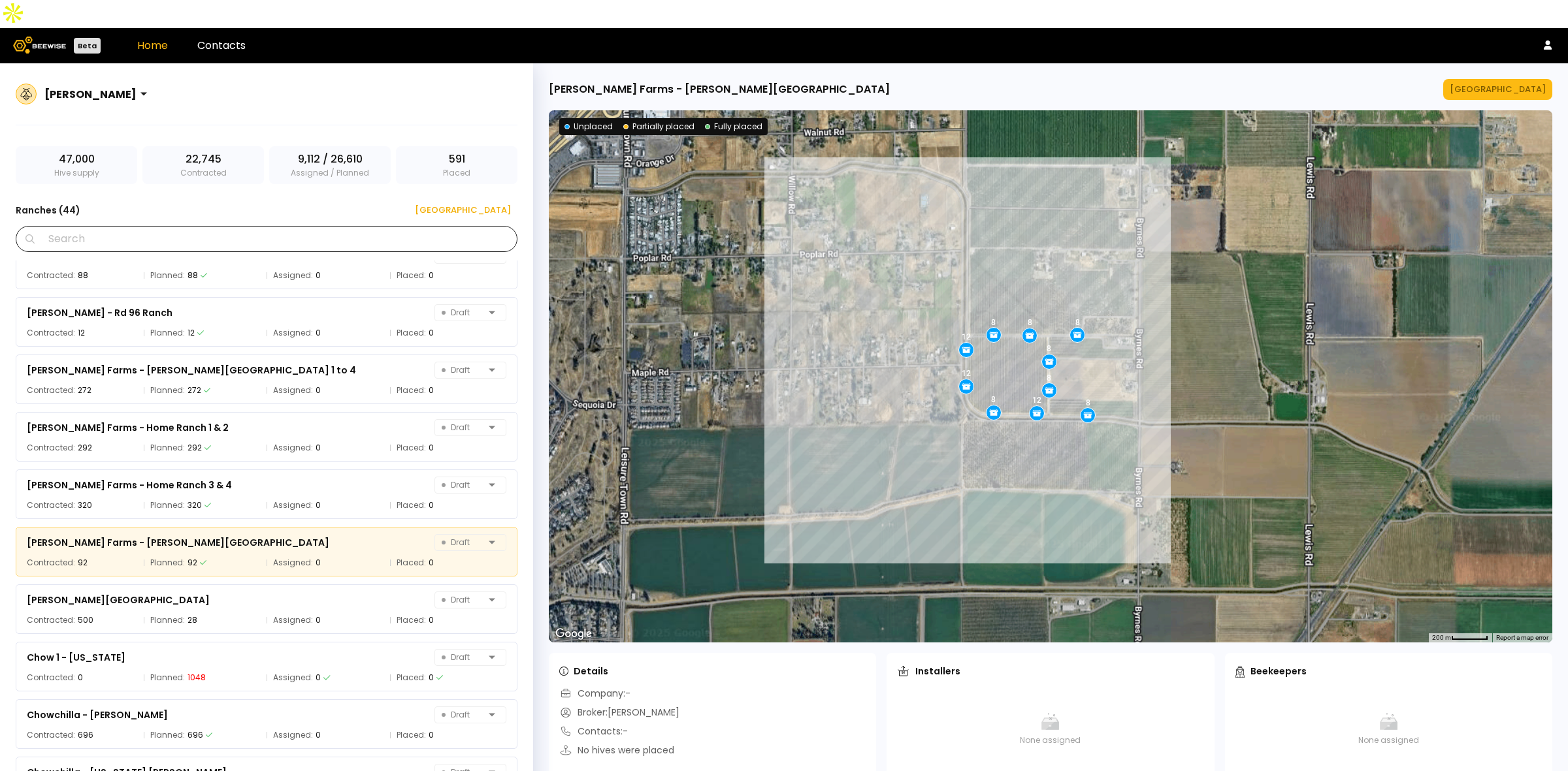
scroll to position [277, 0]
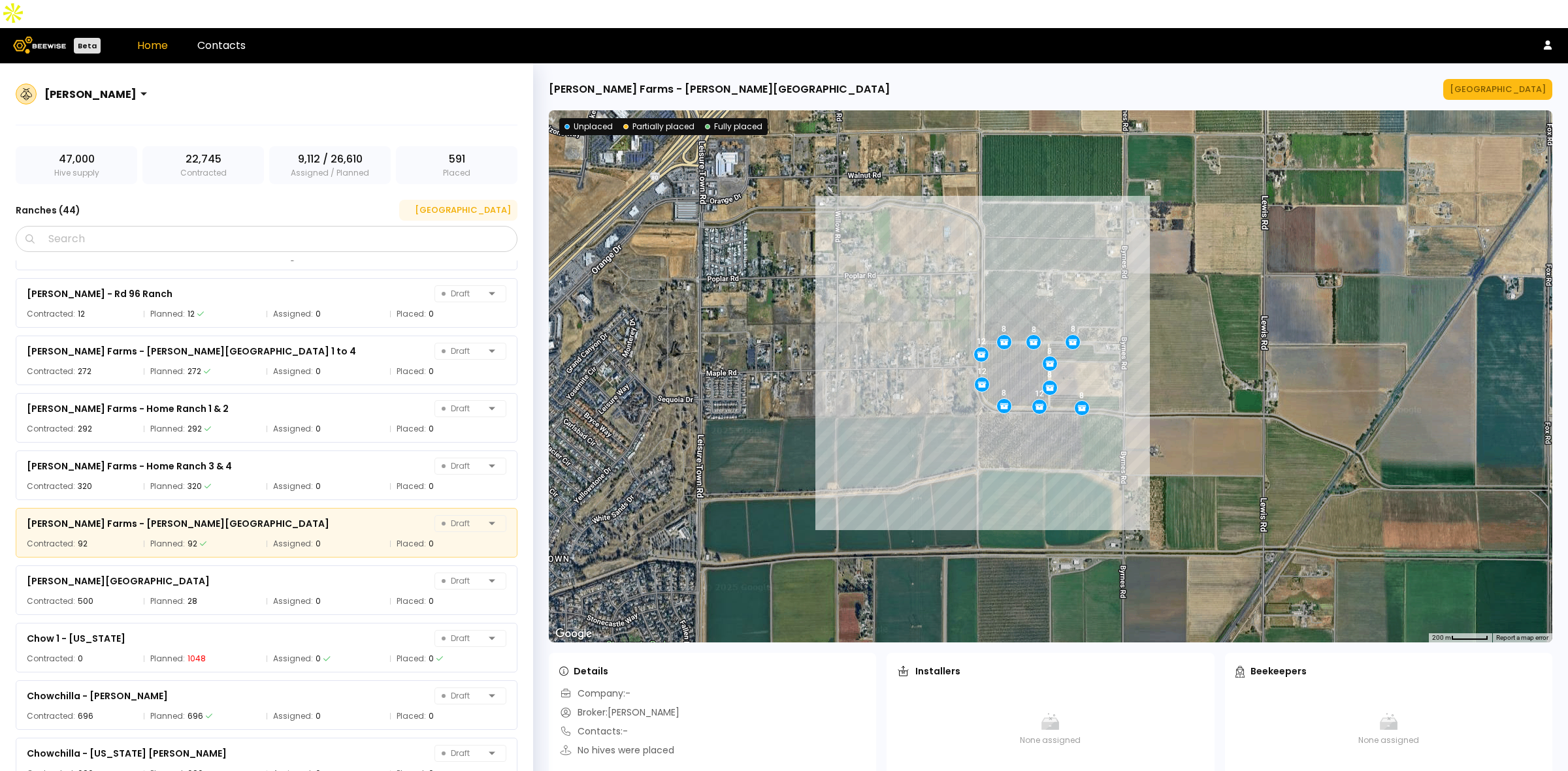
click at [480, 204] on div "[GEOGRAPHIC_DATA]" at bounding box center [458, 210] width 105 height 13
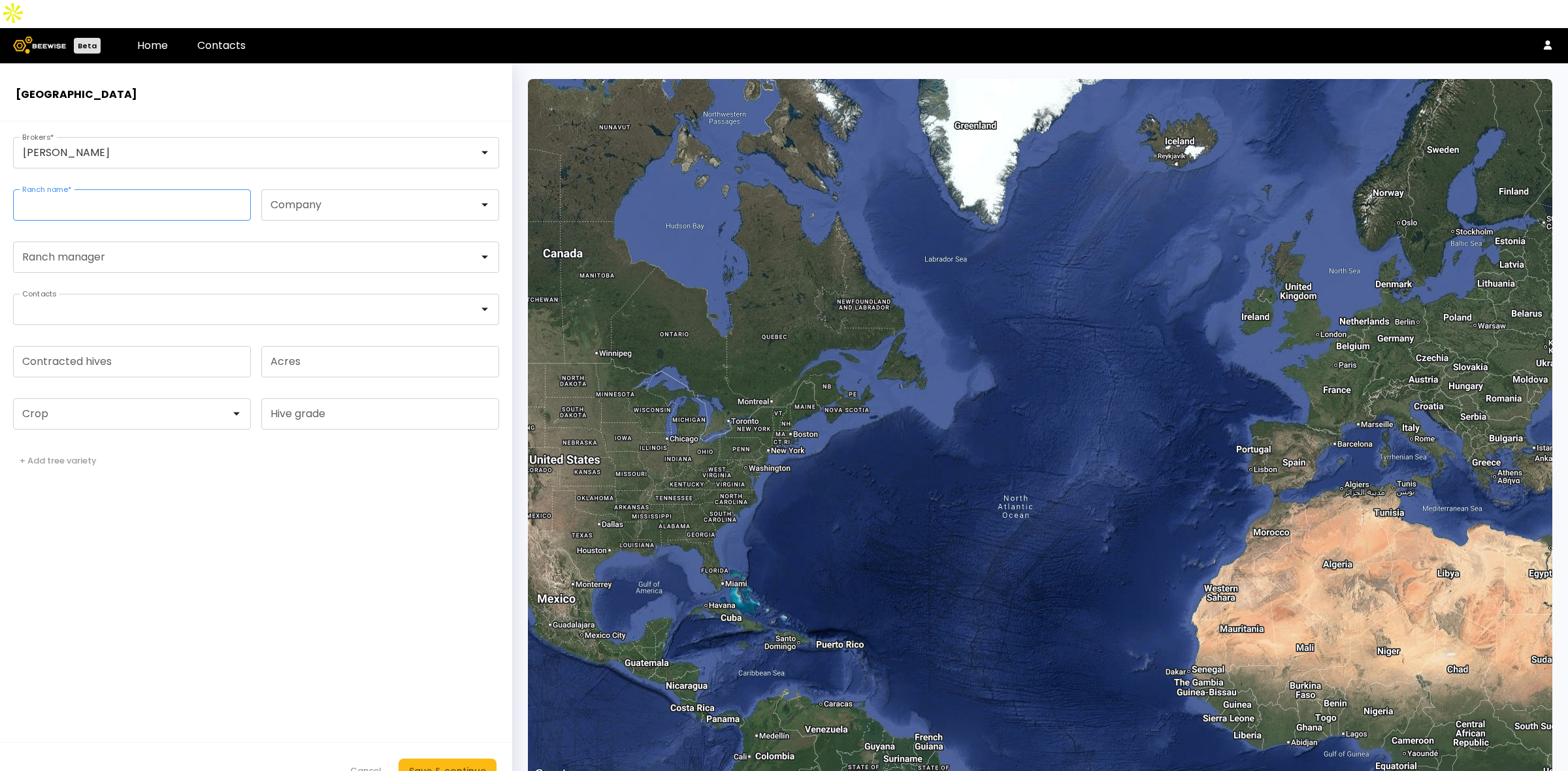
click at [111, 190] on input "Ranch name *" at bounding box center [132, 205] width 237 height 30
paste input "**********"
type input "**********"
click at [255, 553] on form "**********" at bounding box center [256, 461] width 512 height 678
click at [83, 408] on div at bounding box center [126, 414] width 207 height 12
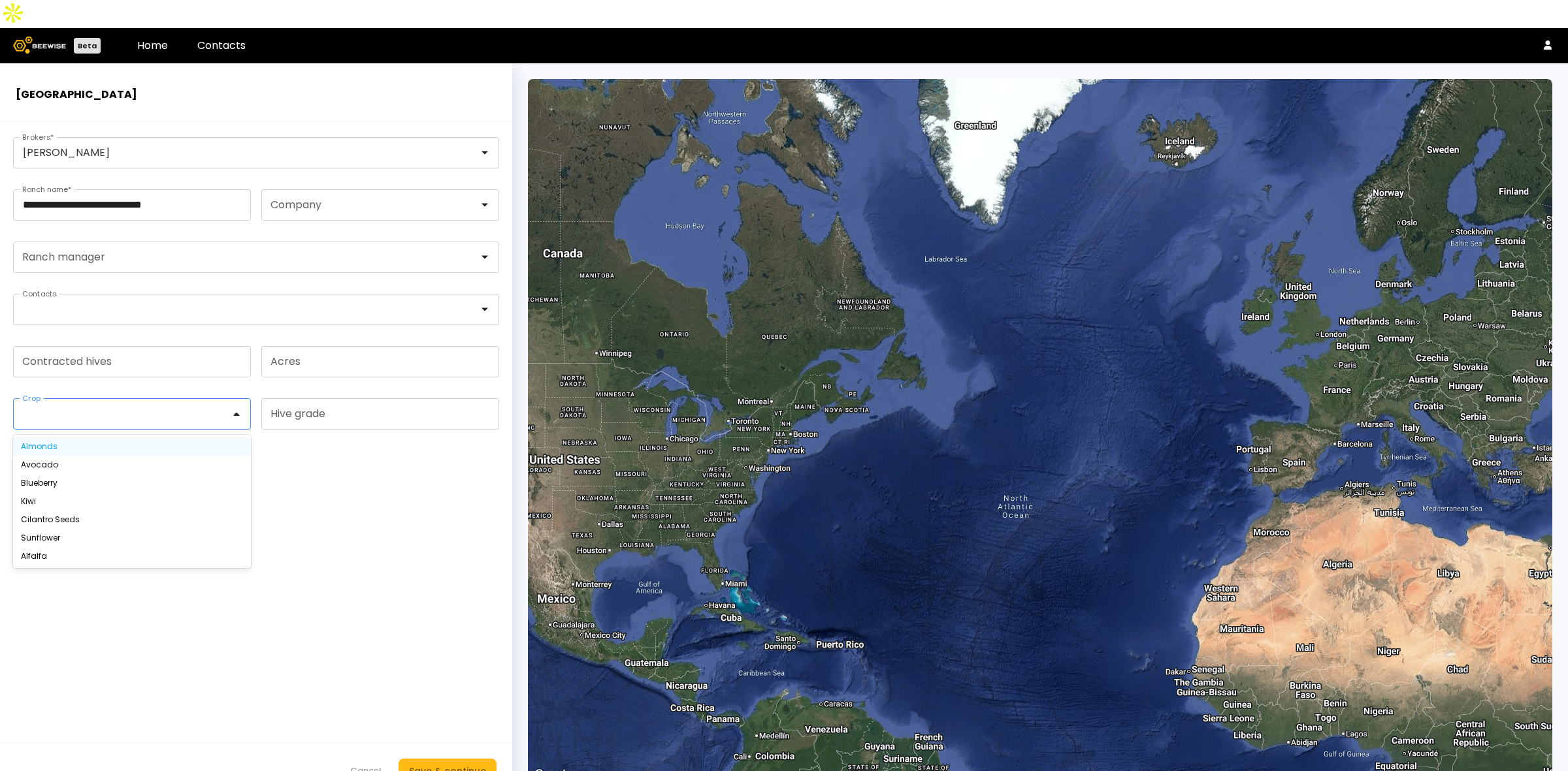
click at [77, 443] on div "Almonds" at bounding box center [132, 447] width 222 height 8
click at [151, 347] on input "Contracted hives" at bounding box center [132, 362] width 237 height 30
type input "**"
click at [374, 614] on form "**********" at bounding box center [256, 461] width 512 height 678
click at [450, 764] on div "Save & continue" at bounding box center [447, 771] width 77 height 14
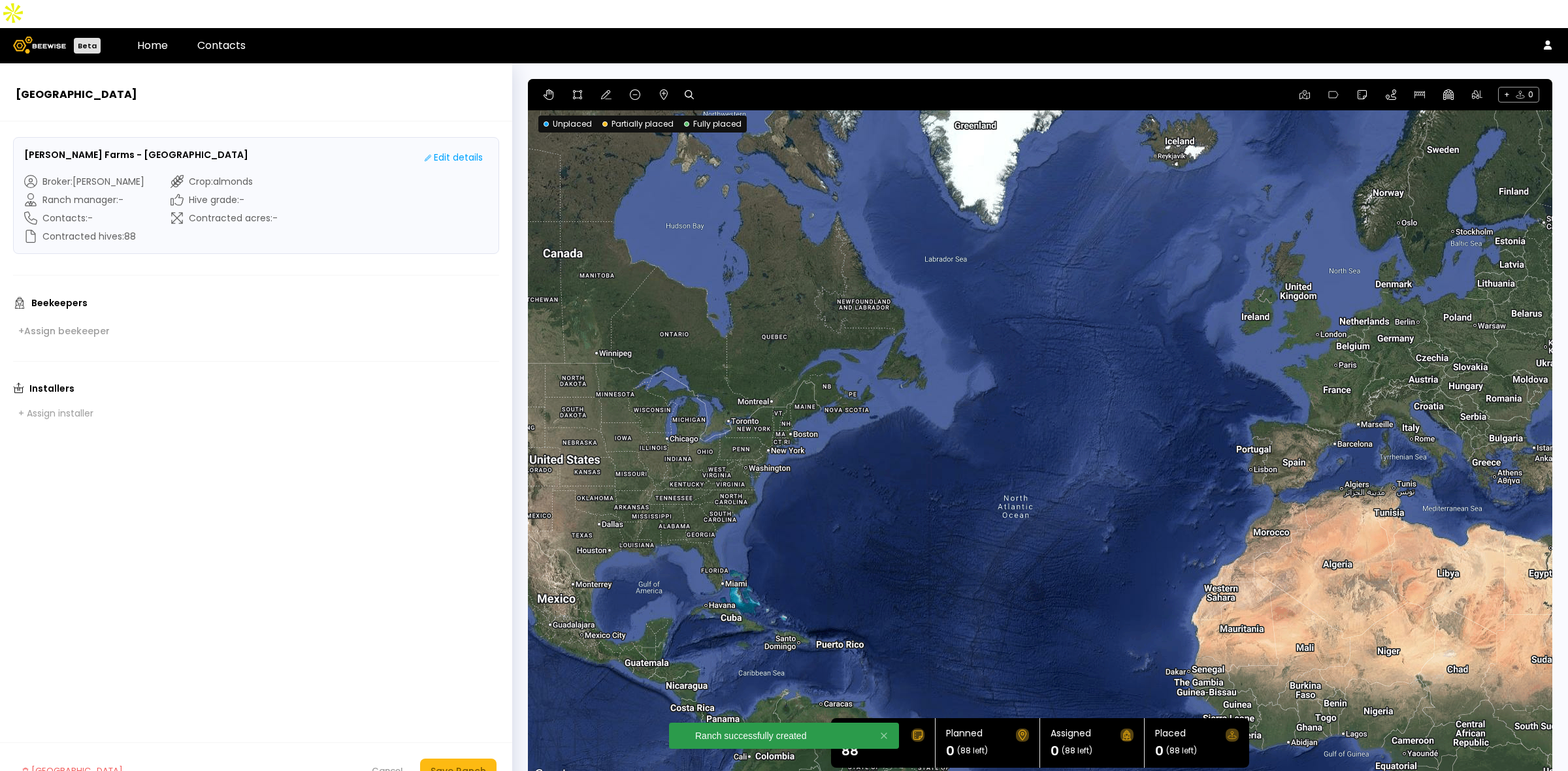
click at [685, 90] on icon at bounding box center [689, 94] width 10 height 10
click at [733, 87] on input at bounding box center [740, 94] width 81 height 17
paste input "**********"
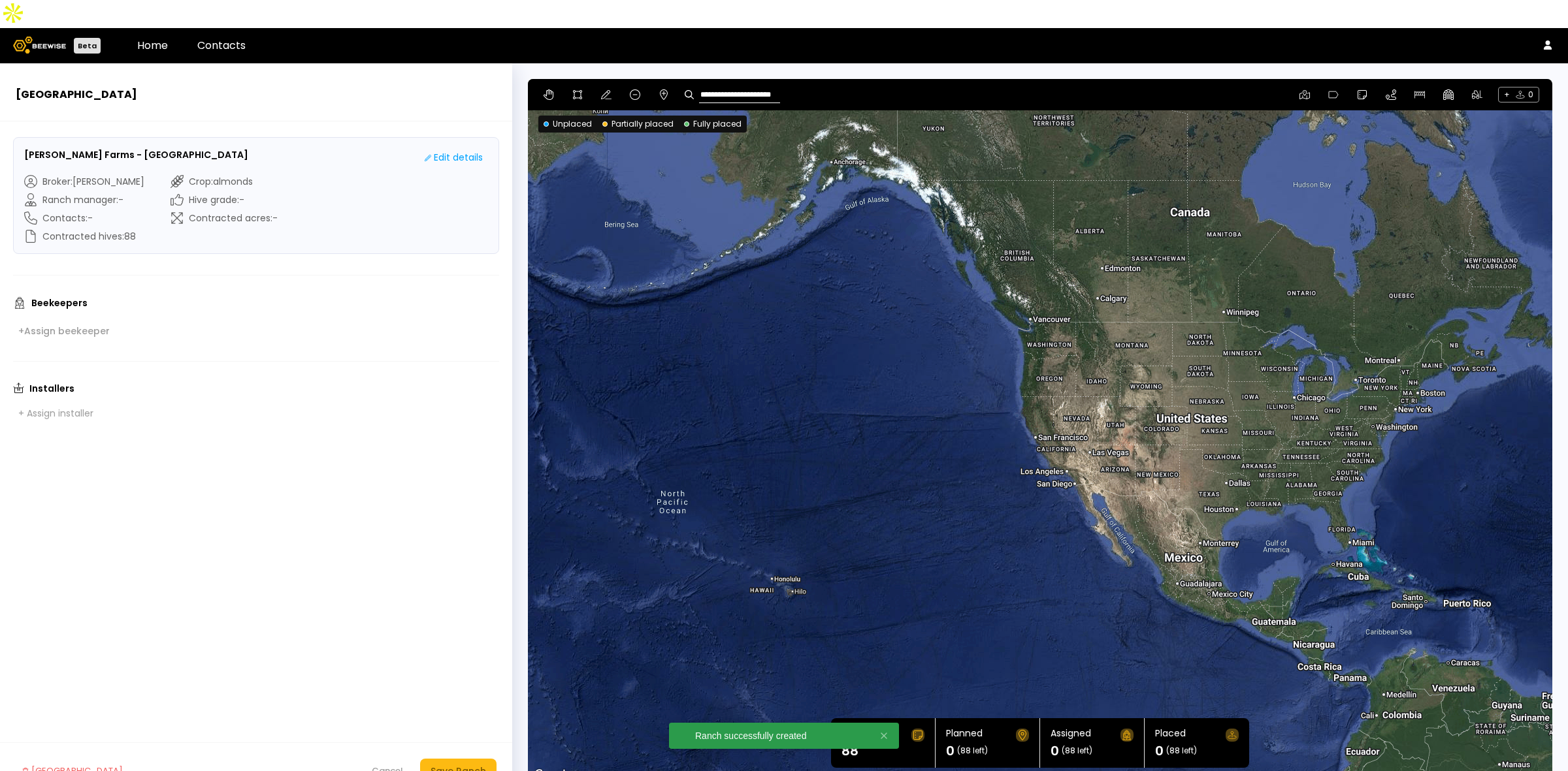
type input "**********"
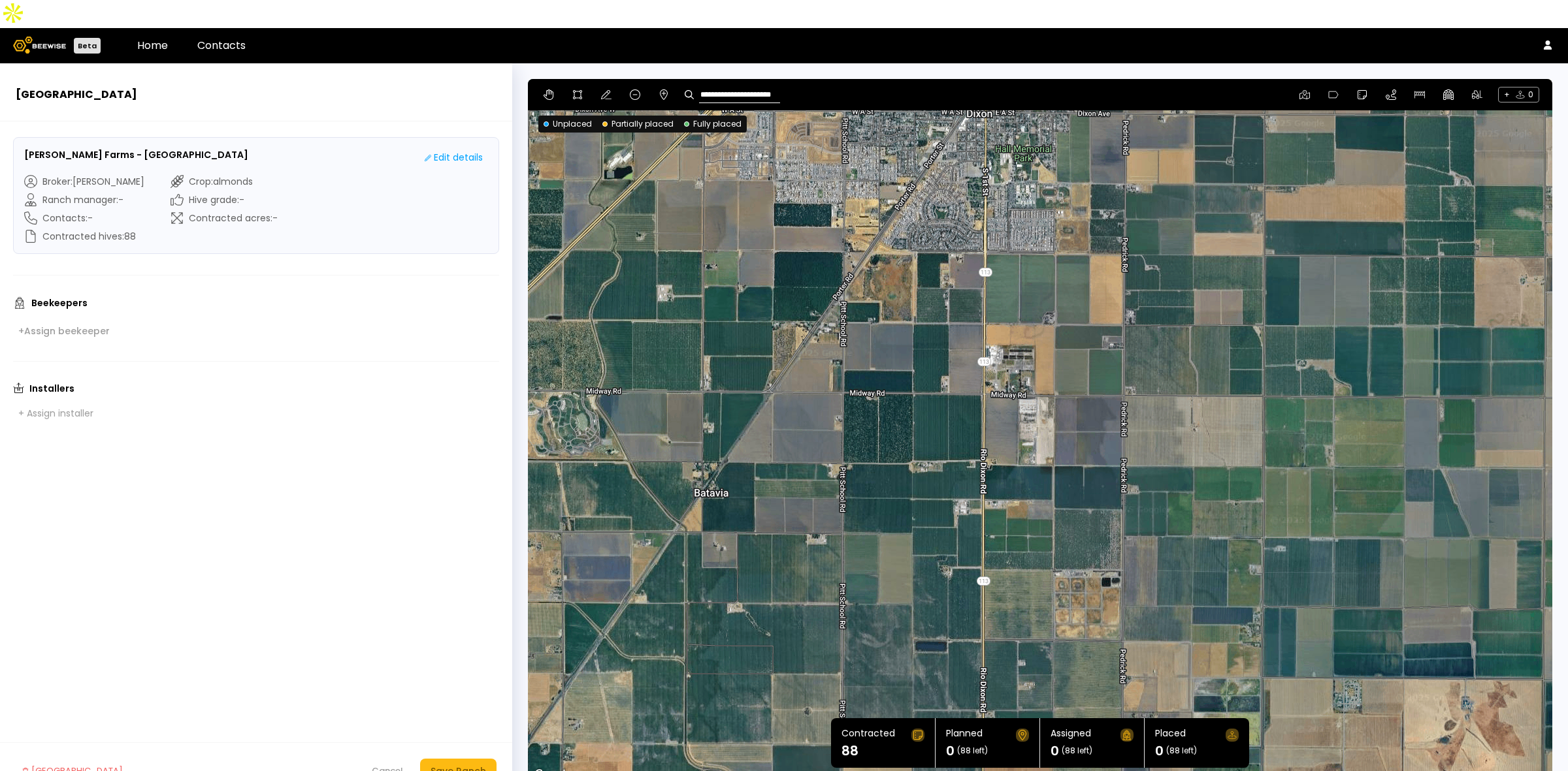
drag, startPoint x: 1122, startPoint y: 322, endPoint x: 1056, endPoint y: 357, distance: 74.7
click at [1056, 357] on div at bounding box center [1039, 430] width 1024 height 704
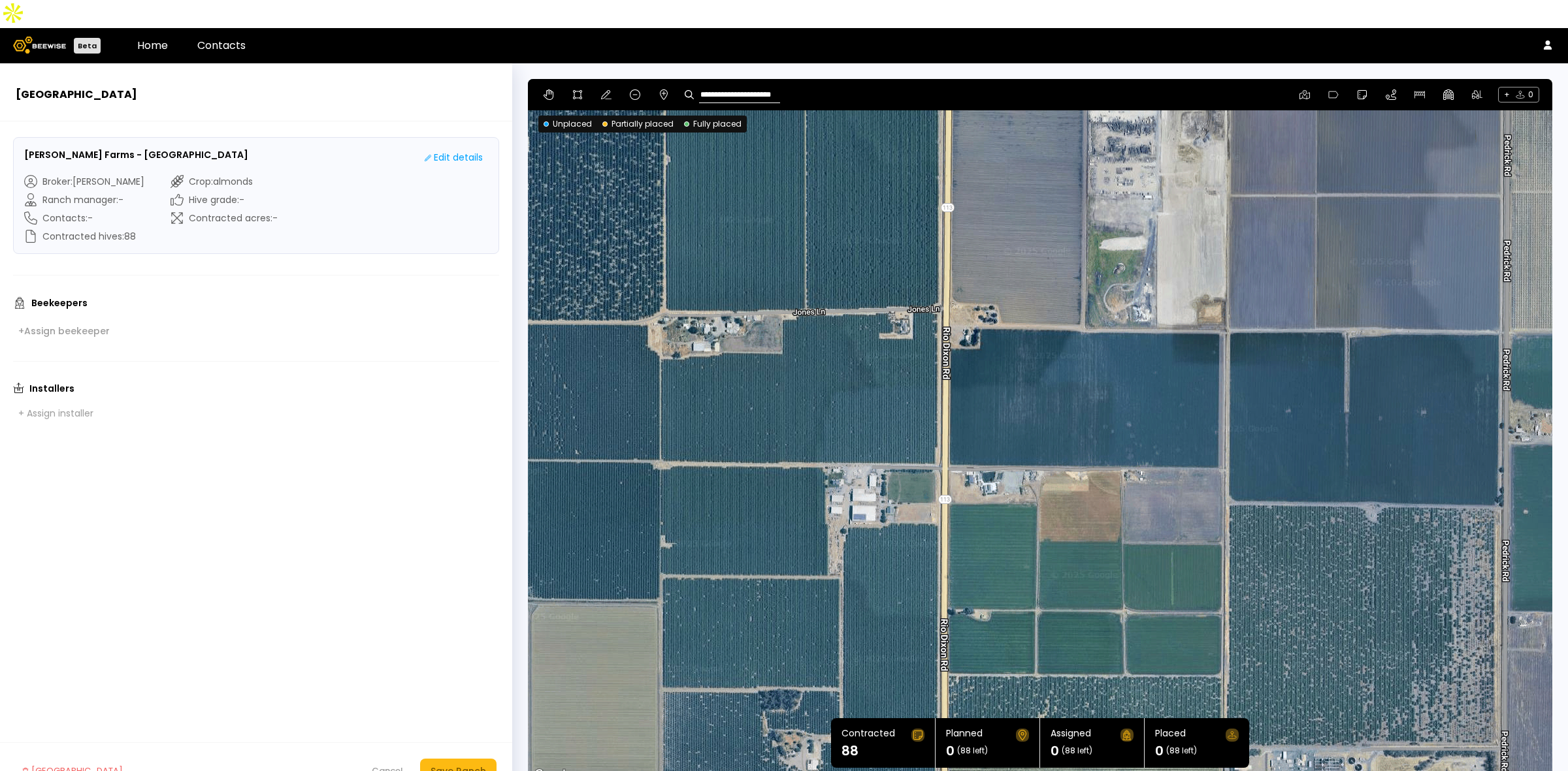
drag, startPoint x: 936, startPoint y: 520, endPoint x: 803, endPoint y: 317, distance: 242.7
click at [803, 317] on div at bounding box center [1039, 430] width 1024 height 704
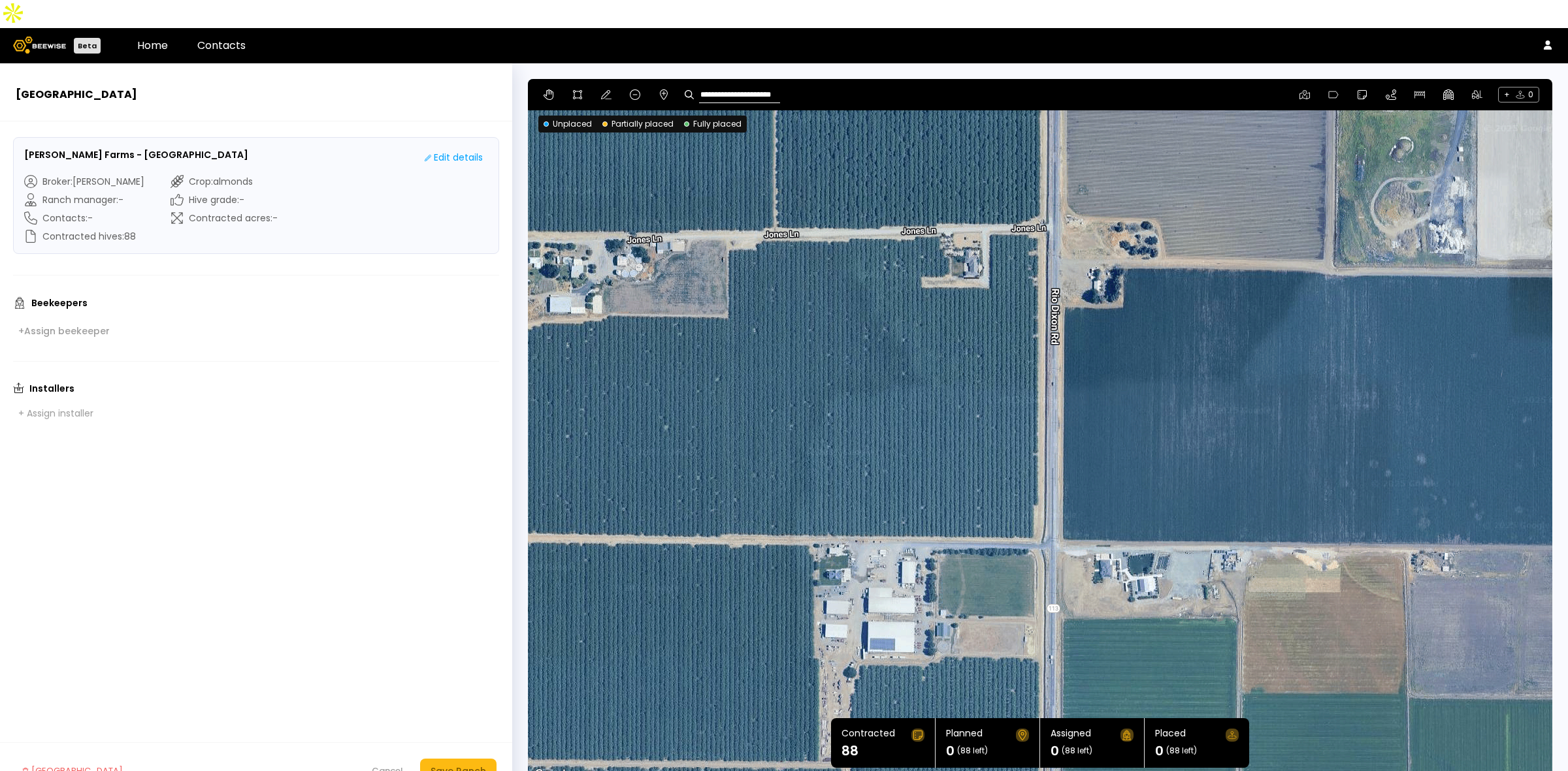
drag, startPoint x: 765, startPoint y: 353, endPoint x: 811, endPoint y: 369, distance: 48.7
click at [811, 369] on div at bounding box center [1039, 430] width 1024 height 704
click at [581, 90] on icon at bounding box center [577, 94] width 10 height 10
click at [774, 206] on div at bounding box center [1040, 431] width 1023 height 704
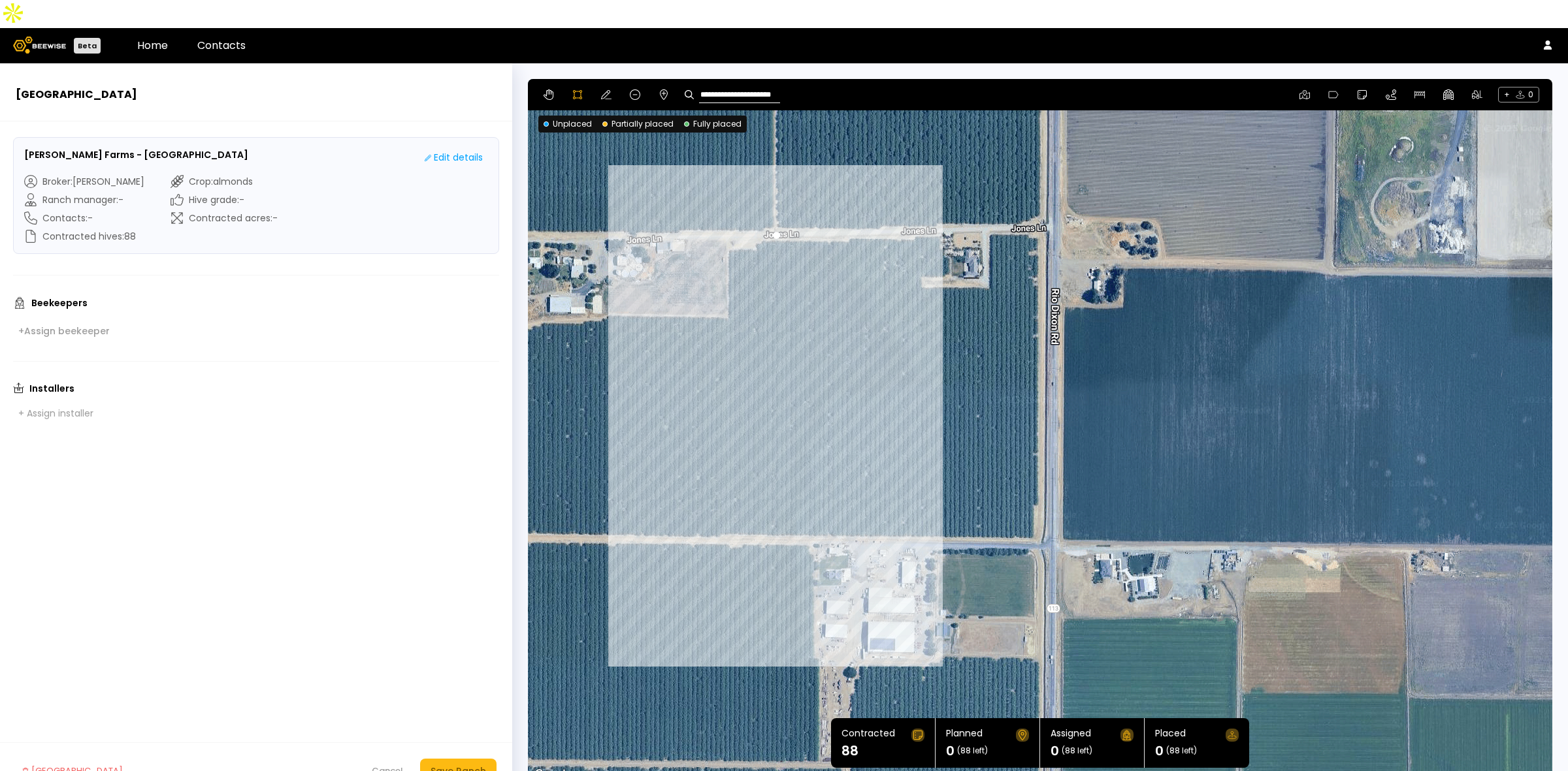
click at [774, 509] on div at bounding box center [1040, 431] width 1023 height 704
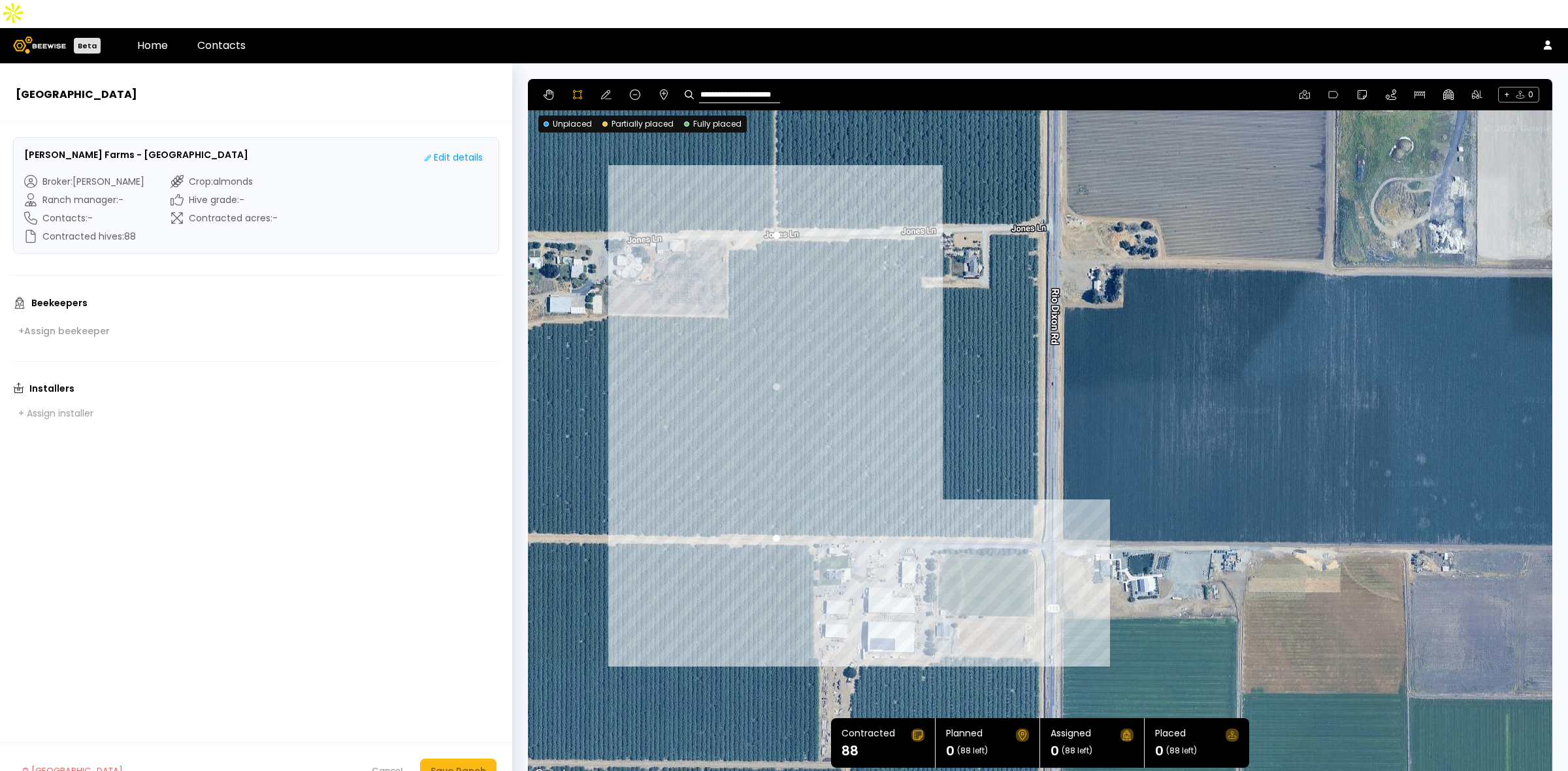
click at [1033, 510] on div at bounding box center [1040, 431] width 1023 height 704
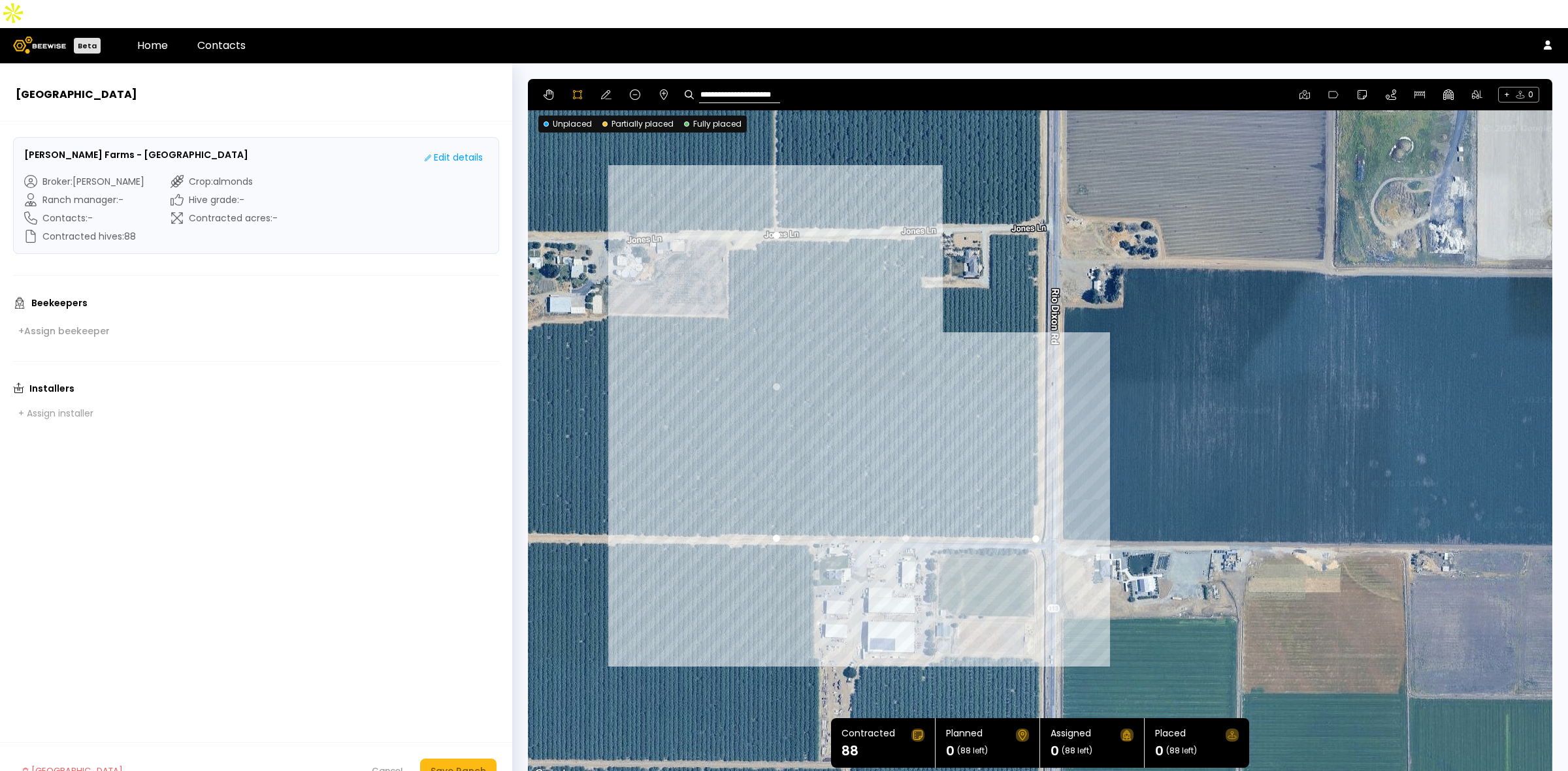
click at [1033, 478] on div at bounding box center [1040, 431] width 1023 height 704
click at [1042, 476] on div at bounding box center [1040, 431] width 1023 height 704
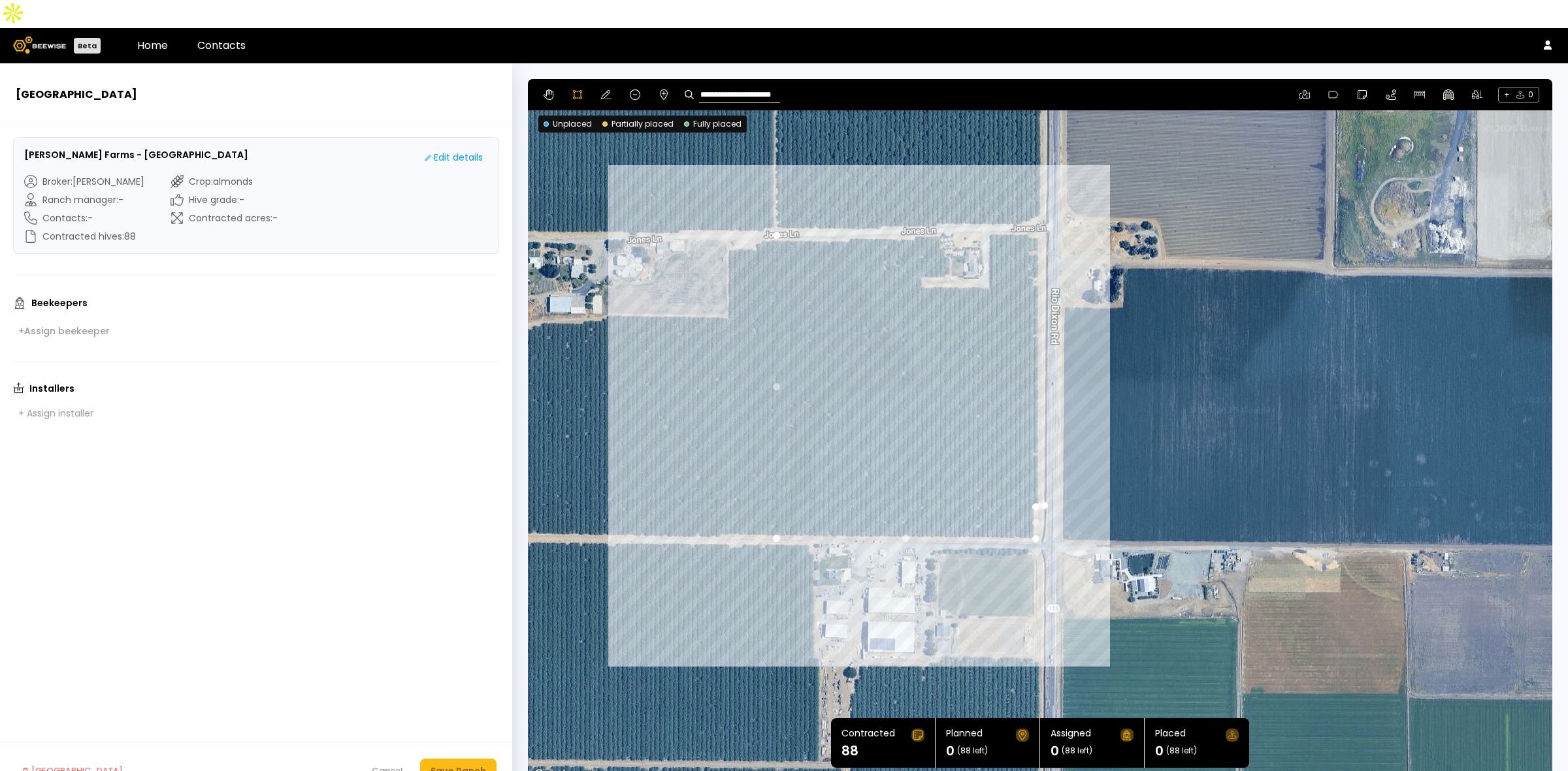
click at [1039, 204] on div at bounding box center [1040, 431] width 1023 height 704
click at [988, 202] on div at bounding box center [1040, 431] width 1023 height 704
click at [987, 256] on div at bounding box center [1040, 431] width 1023 height 704
click at [922, 256] on div at bounding box center [1040, 431] width 1023 height 704
click at [918, 248] on div at bounding box center [1040, 431] width 1023 height 704
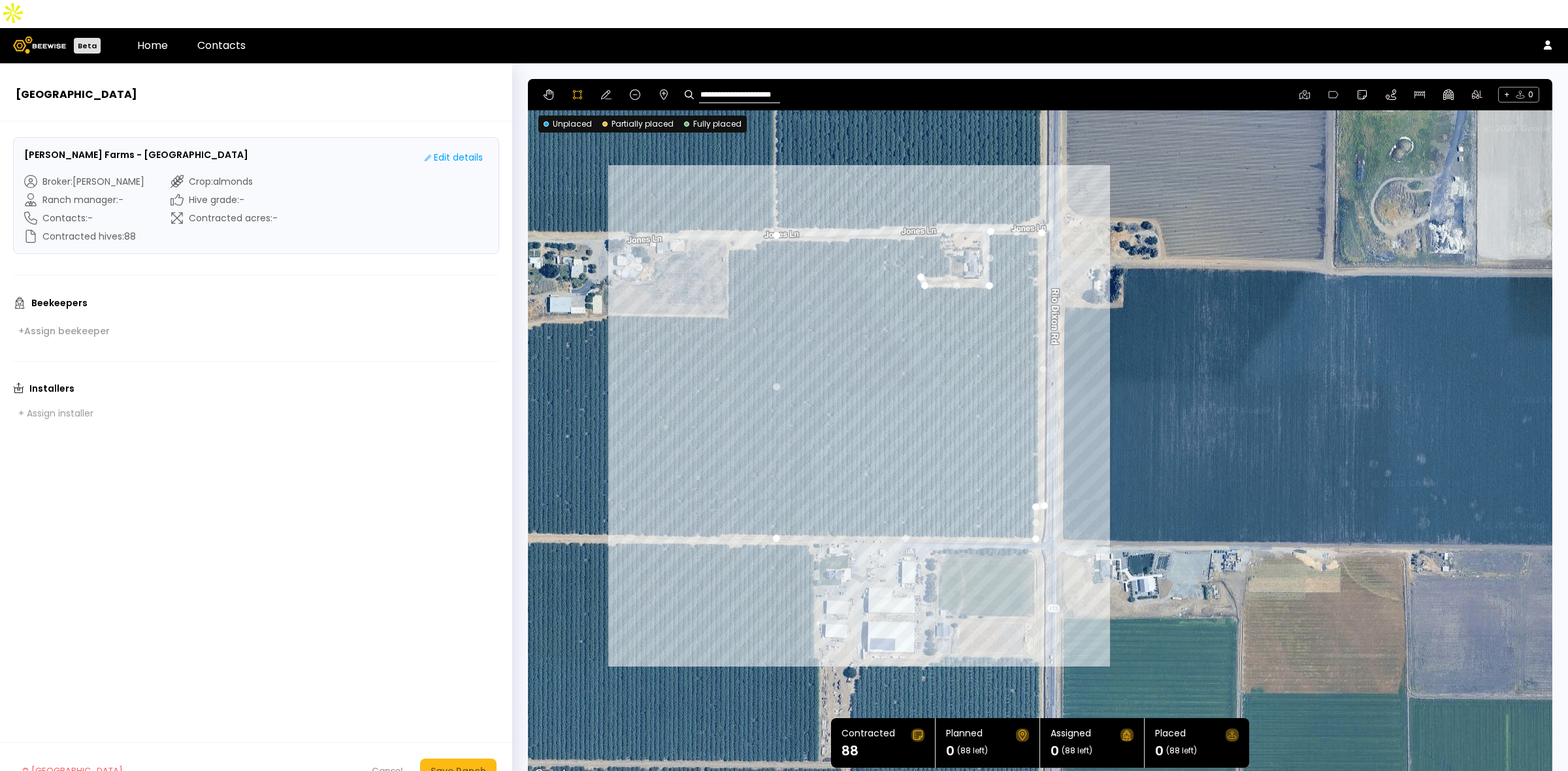
click at [944, 247] on div at bounding box center [1040, 431] width 1023 height 704
click at [948, 226] on div at bounding box center [1040, 431] width 1023 height 704
click at [939, 219] on div at bounding box center [1040, 431] width 1023 height 704
click at [935, 206] on div at bounding box center [1040, 431] width 1023 height 704
click at [912, 206] on div at bounding box center [1040, 431] width 1023 height 704
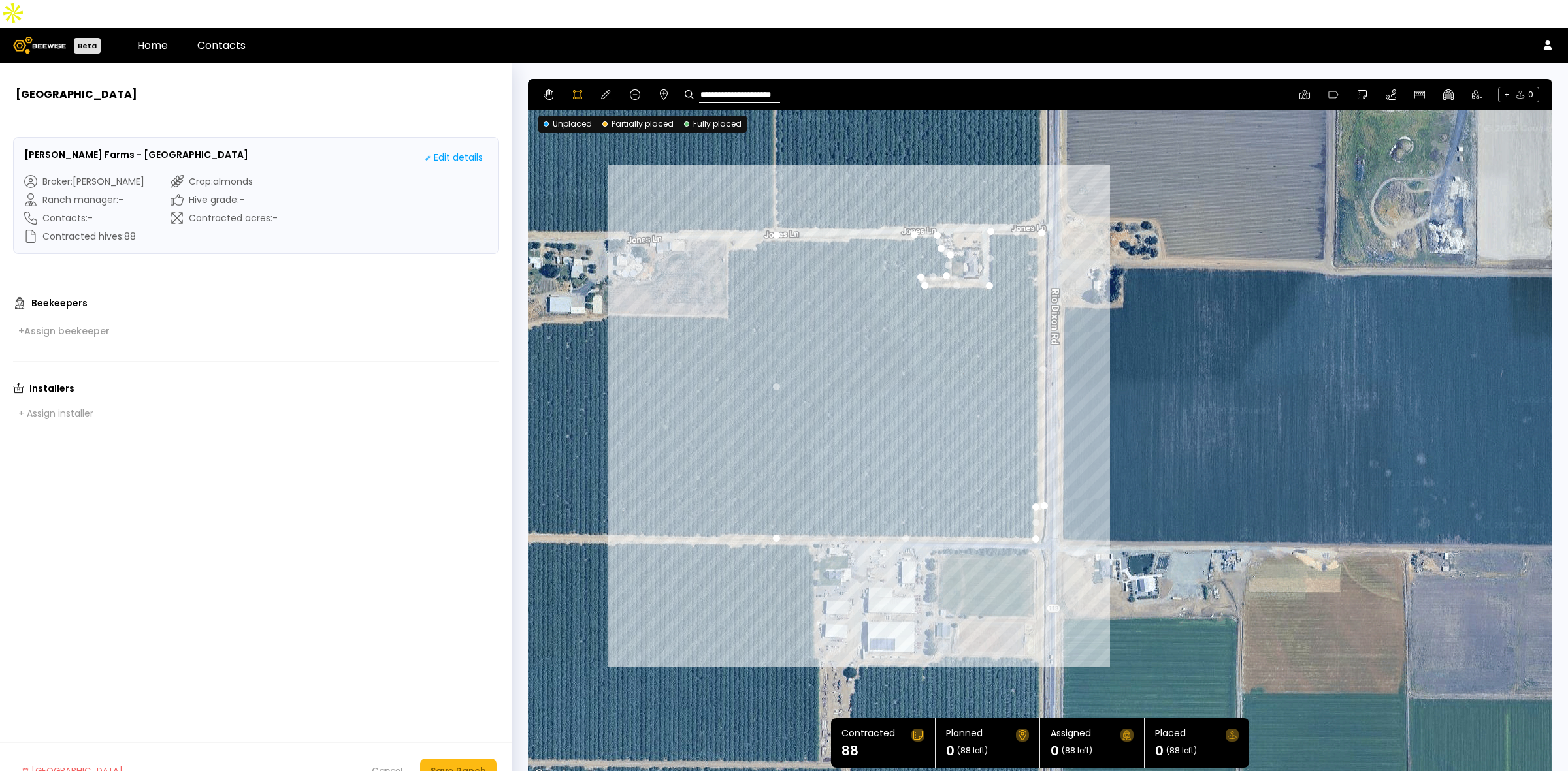
click at [913, 211] on div at bounding box center [1040, 431] width 1023 height 704
click at [851, 207] on div at bounding box center [1040, 431] width 1023 height 704
click at [848, 213] on div at bounding box center [1040, 431] width 1023 height 704
click at [778, 207] on div at bounding box center [1040, 431] width 1023 height 704
click at [608, 90] on icon at bounding box center [606, 94] width 10 height 10
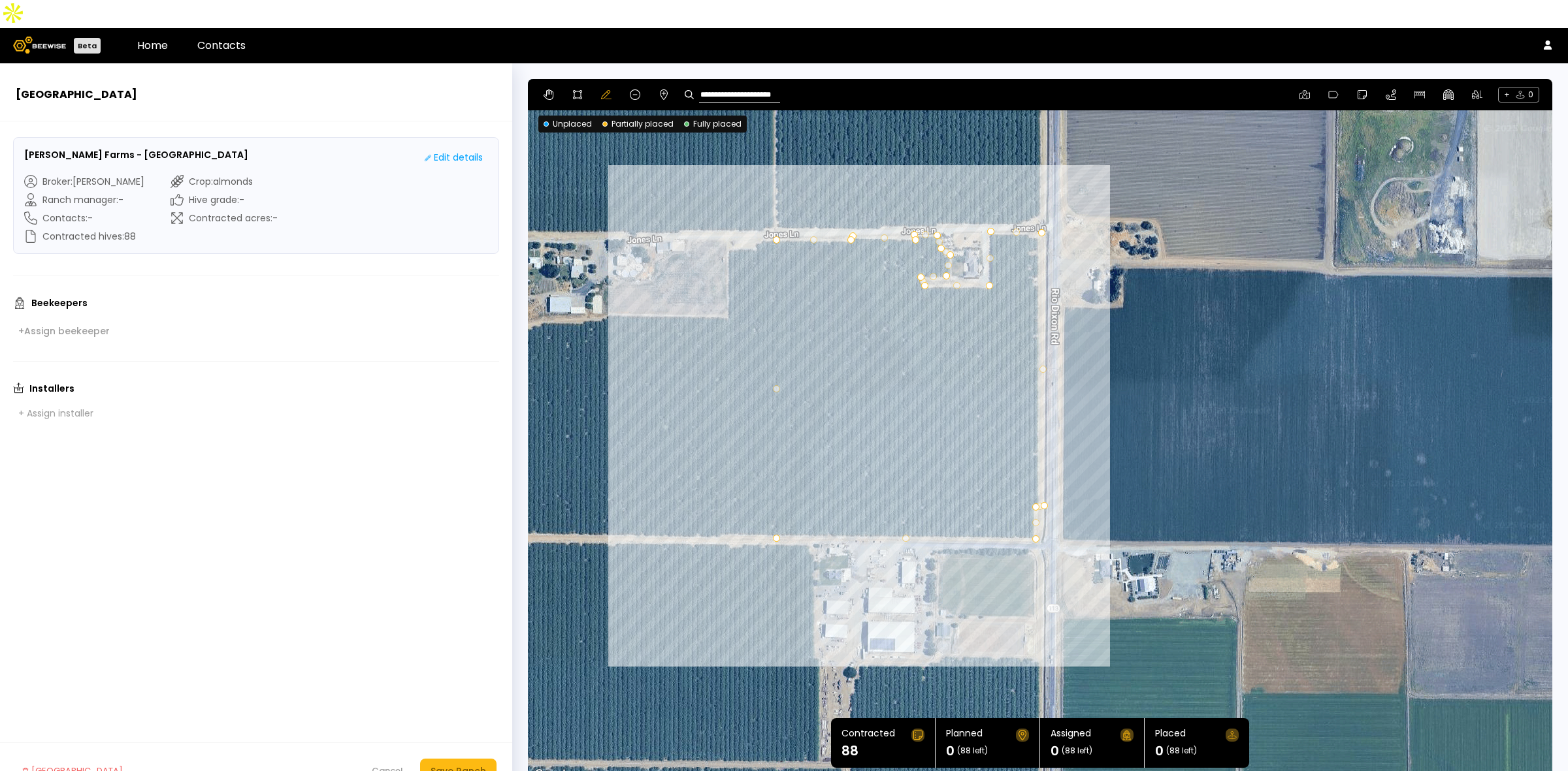
click at [886, 155] on div at bounding box center [1039, 430] width 1024 height 704
click at [1023, 252] on div at bounding box center [1039, 430] width 1024 height 704
click at [477, 764] on div "Save Ranch" at bounding box center [458, 771] width 56 height 14
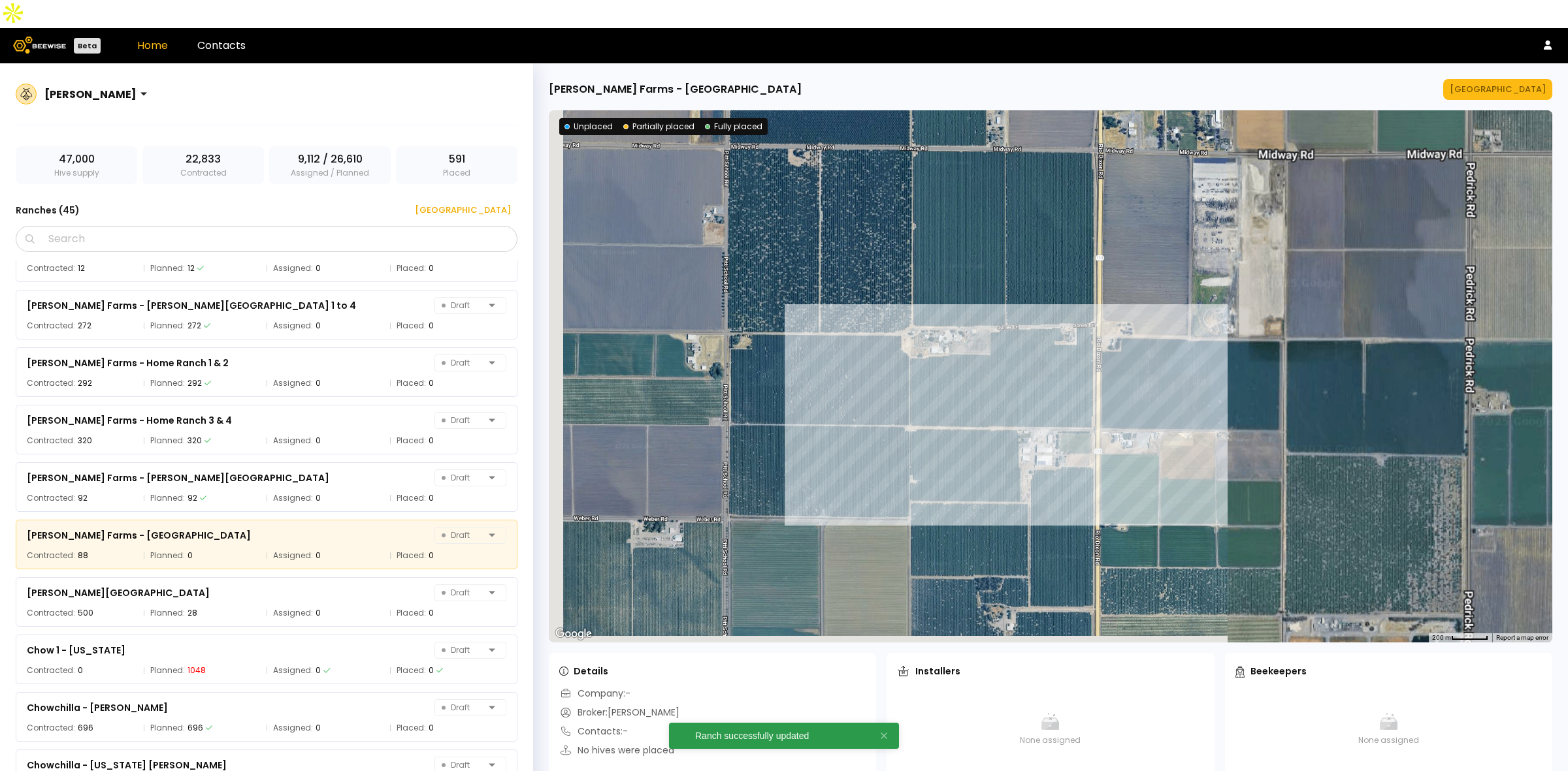
scroll to position [334, 0]
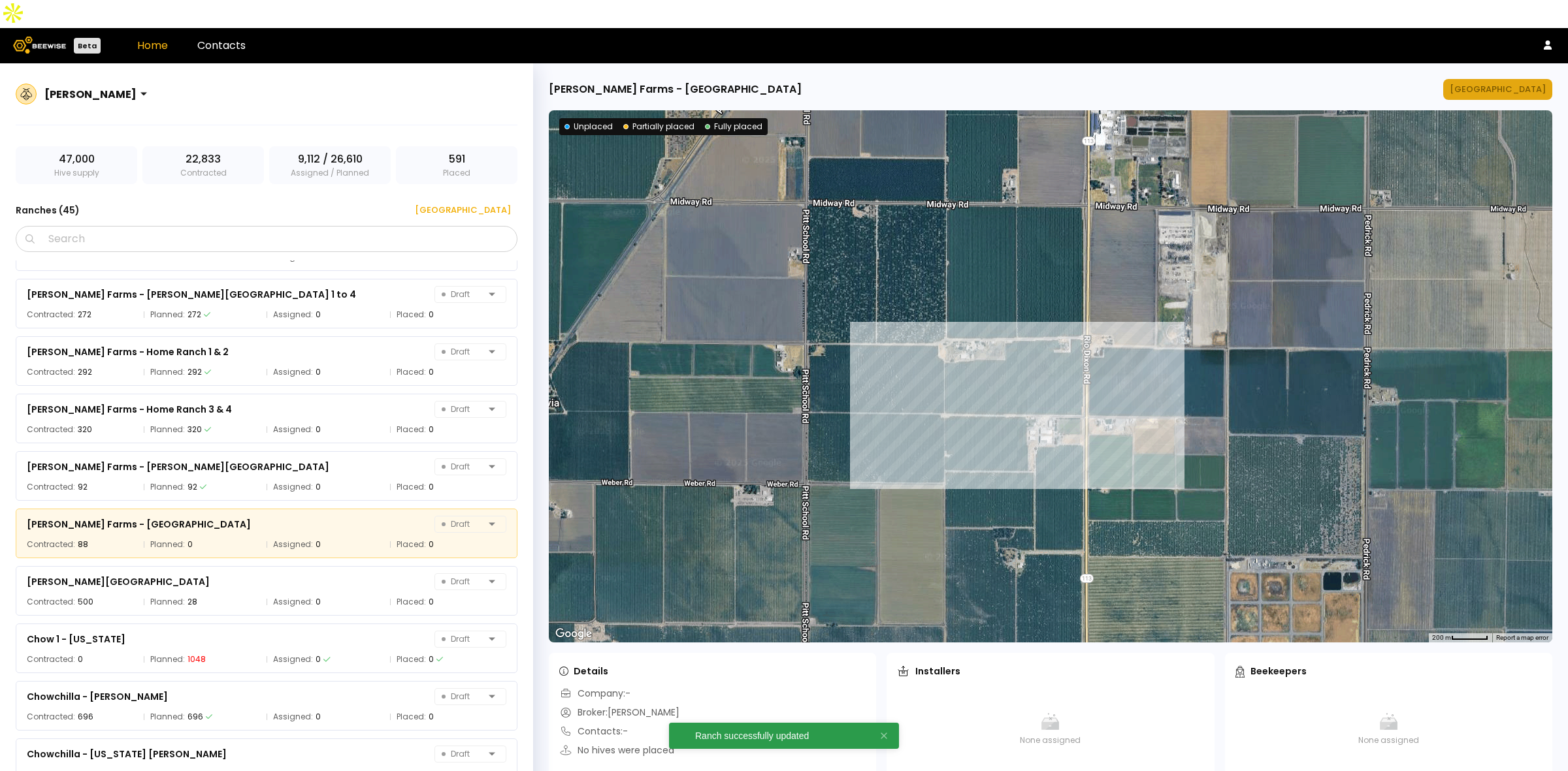
click at [1512, 83] on div "[GEOGRAPHIC_DATA]" at bounding box center [1497, 89] width 96 height 13
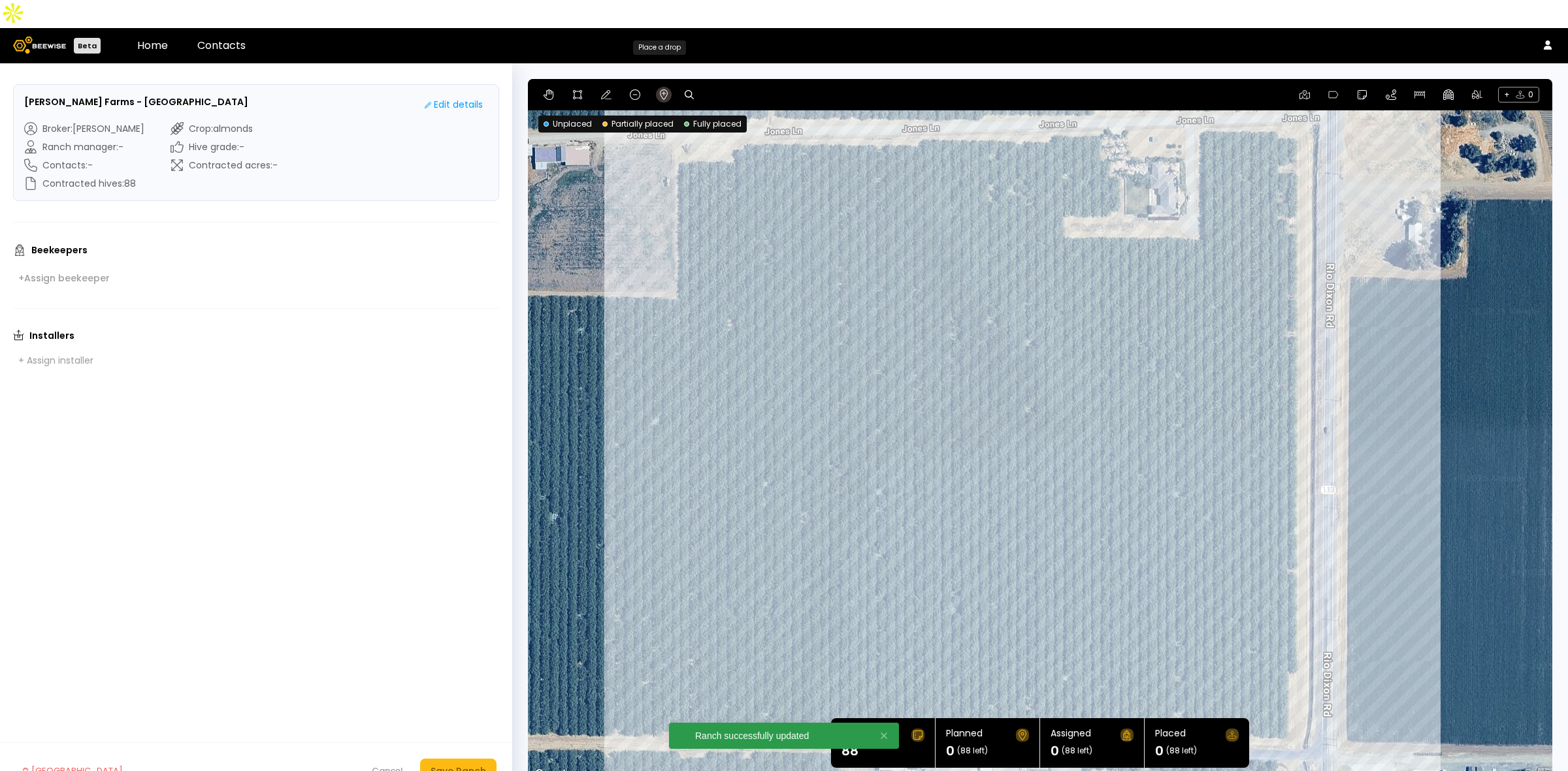
click at [656, 87] on button at bounding box center [664, 94] width 16 height 16
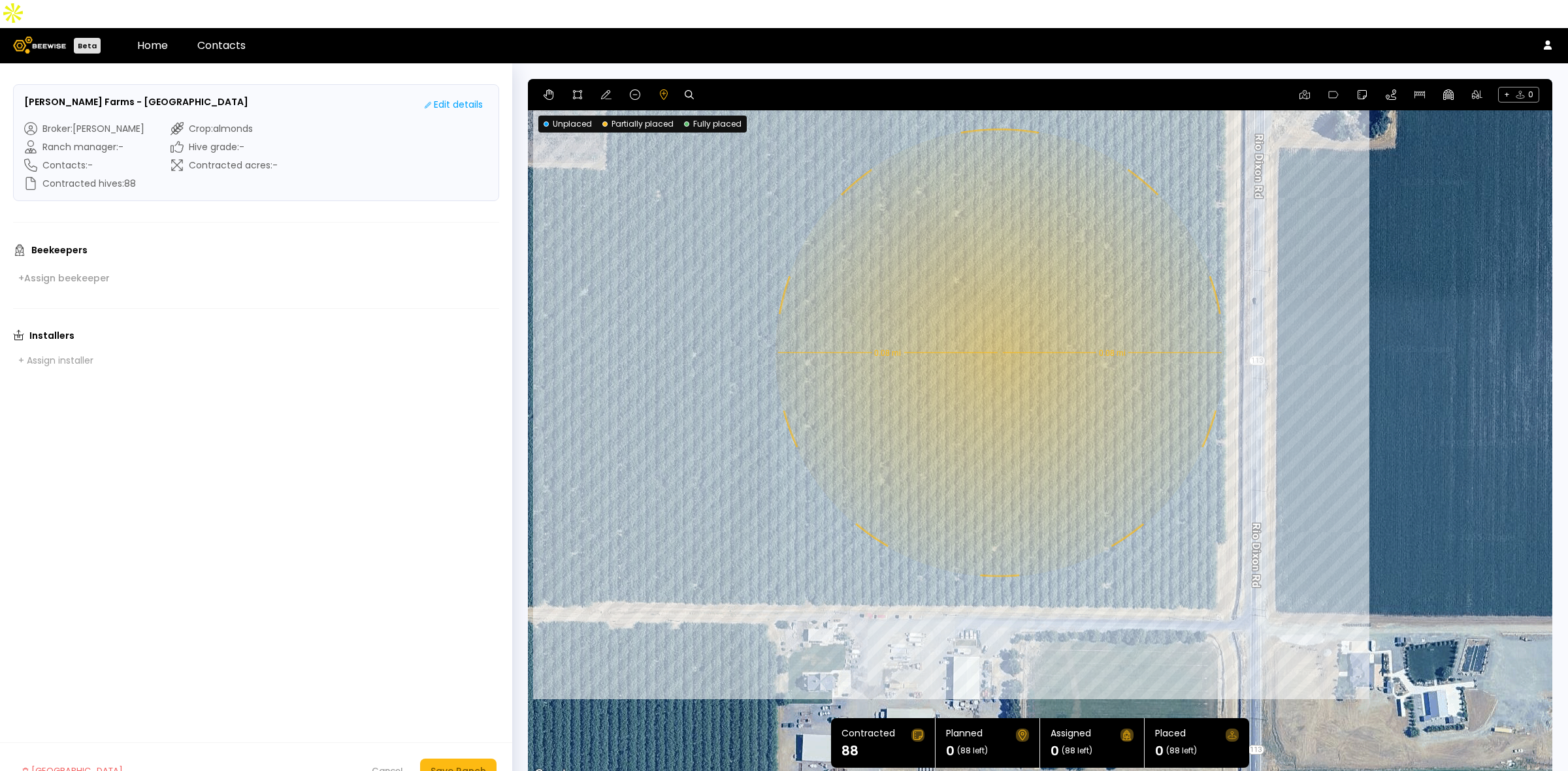
drag, startPoint x: 1141, startPoint y: 585, endPoint x: 1069, endPoint y: 454, distance: 149.5
click at [1069, 454] on div "0.08 mi 0.08 mi" at bounding box center [1039, 430] width 1024 height 704
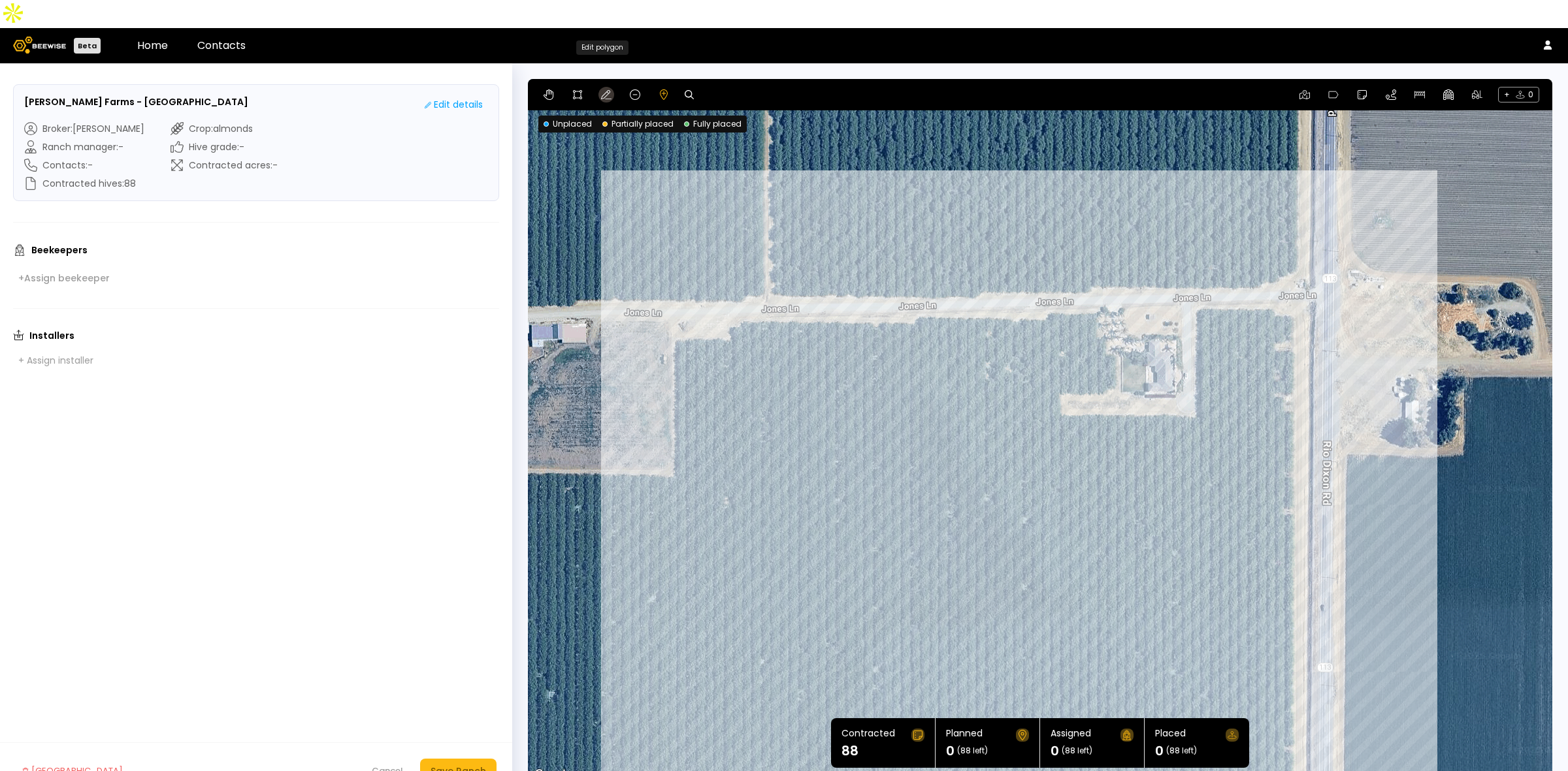
click at [611, 87] on button at bounding box center [606, 94] width 16 height 16
drag, startPoint x: 768, startPoint y: 292, endPoint x: 736, endPoint y: 291, distance: 32.0
click at [638, 90] on icon at bounding box center [635, 94] width 10 height 10
click at [729, 300] on div at bounding box center [1039, 430] width 1024 height 704
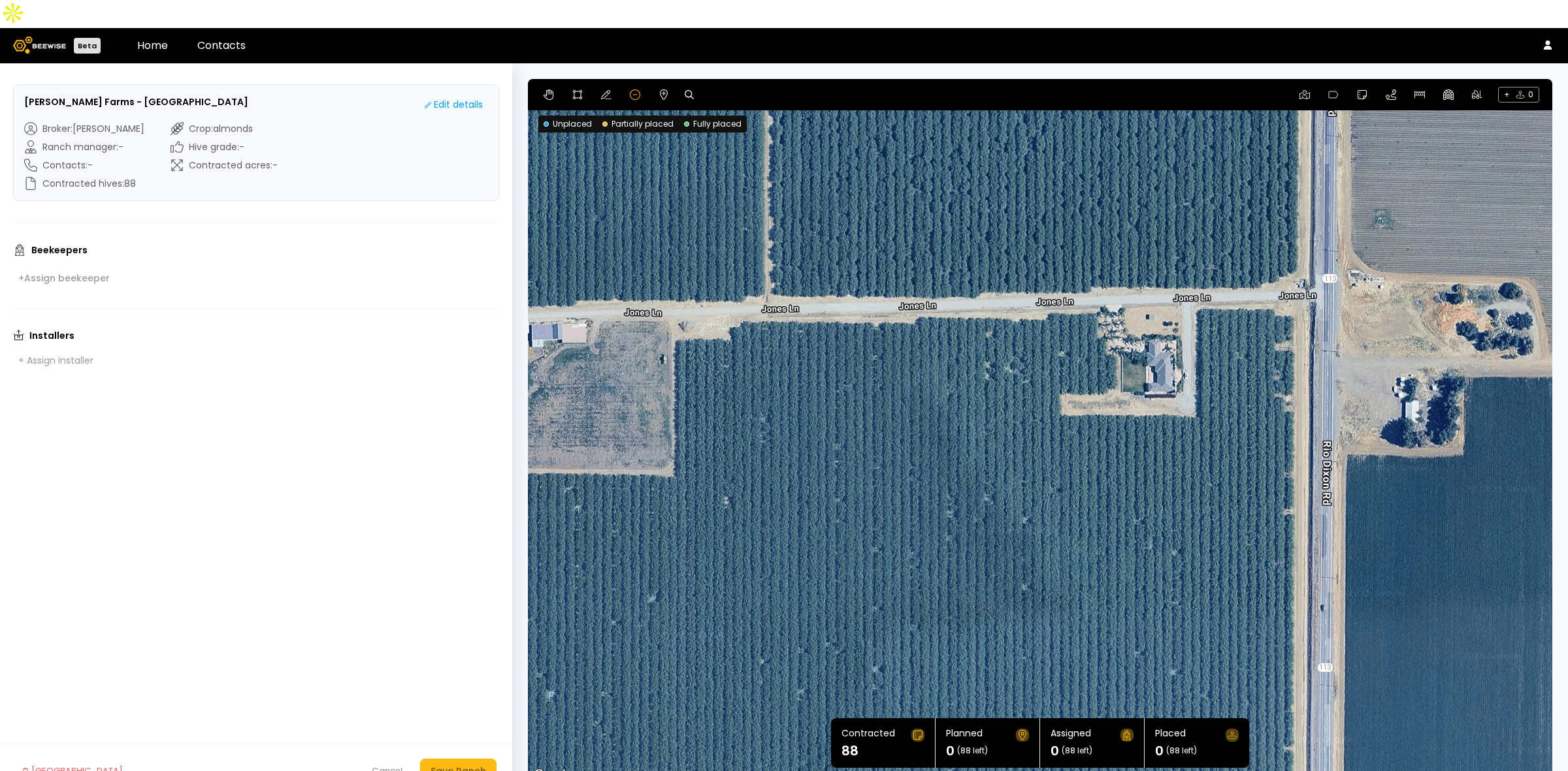
click at [739, 302] on div at bounding box center [1039, 430] width 1024 height 704
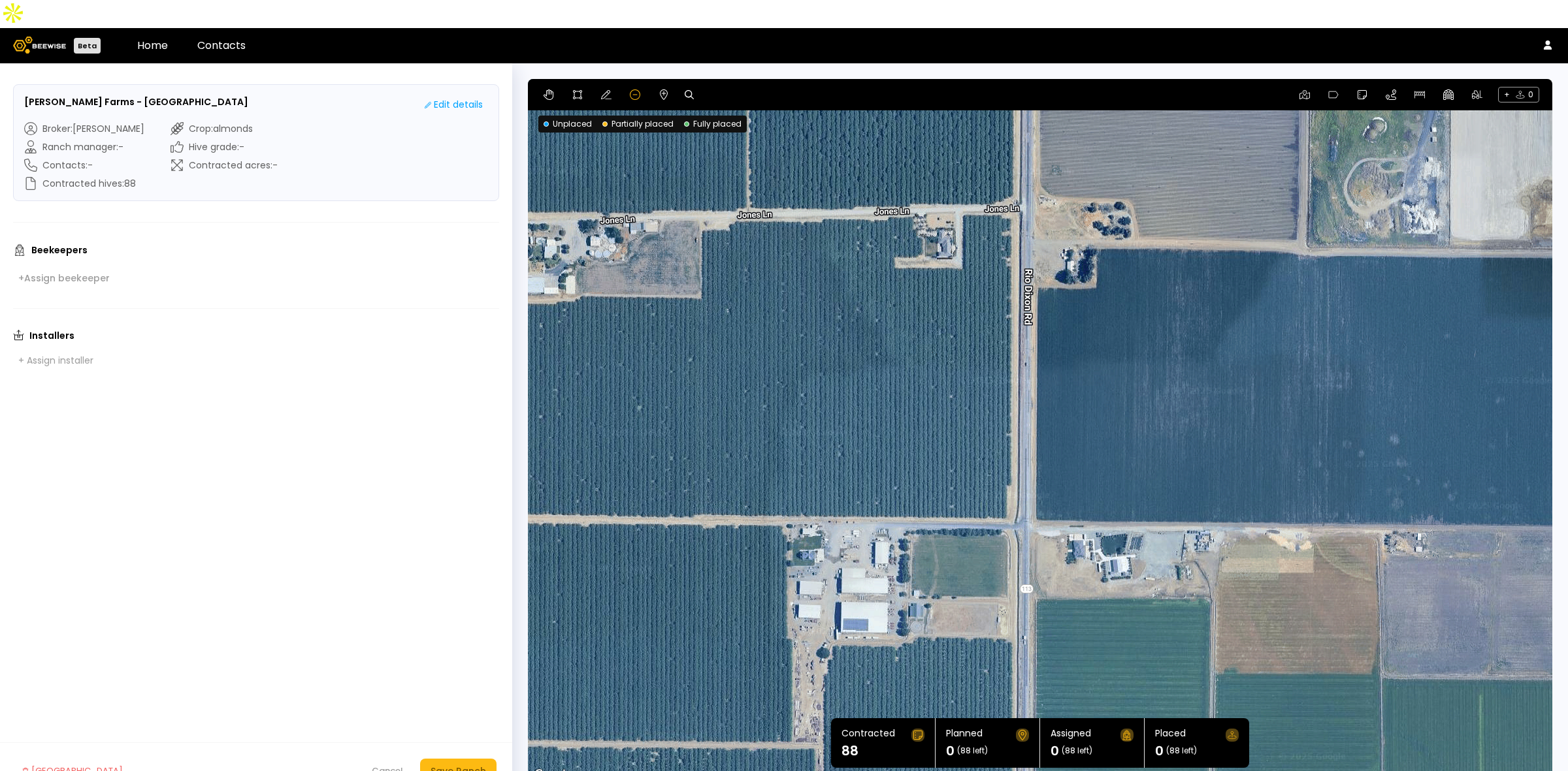
drag, startPoint x: 910, startPoint y: 441, endPoint x: 874, endPoint y: 309, distance: 136.8
click at [874, 309] on div at bounding box center [1039, 430] width 1024 height 704
click at [585, 79] on div "+ 0" at bounding box center [1039, 94] width 1024 height 31
click at [579, 90] on icon at bounding box center [577, 94] width 10 height 10
click at [700, 200] on div at bounding box center [1040, 431] width 1023 height 704
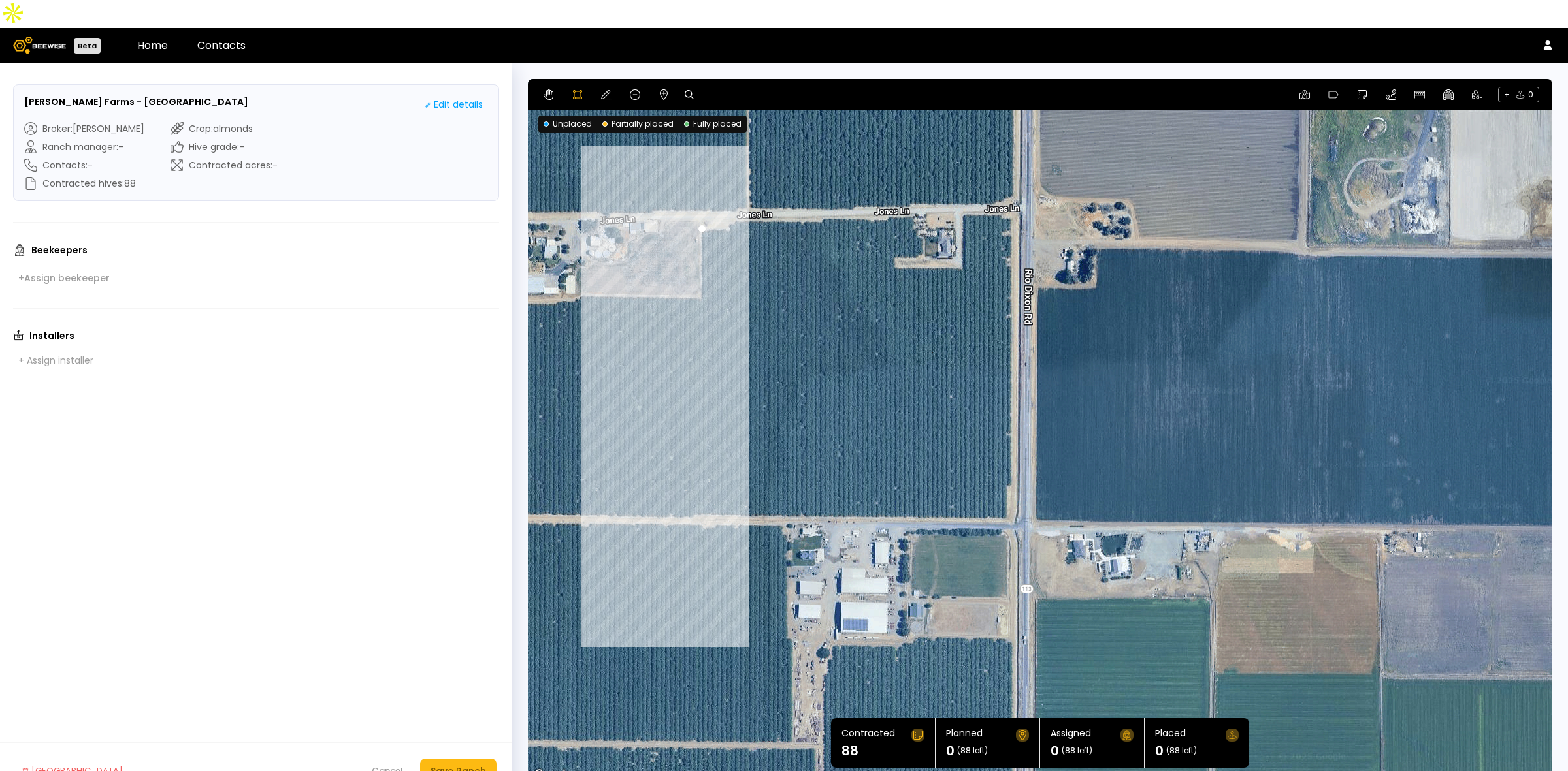
click at [699, 491] on div at bounding box center [1040, 431] width 1023 height 704
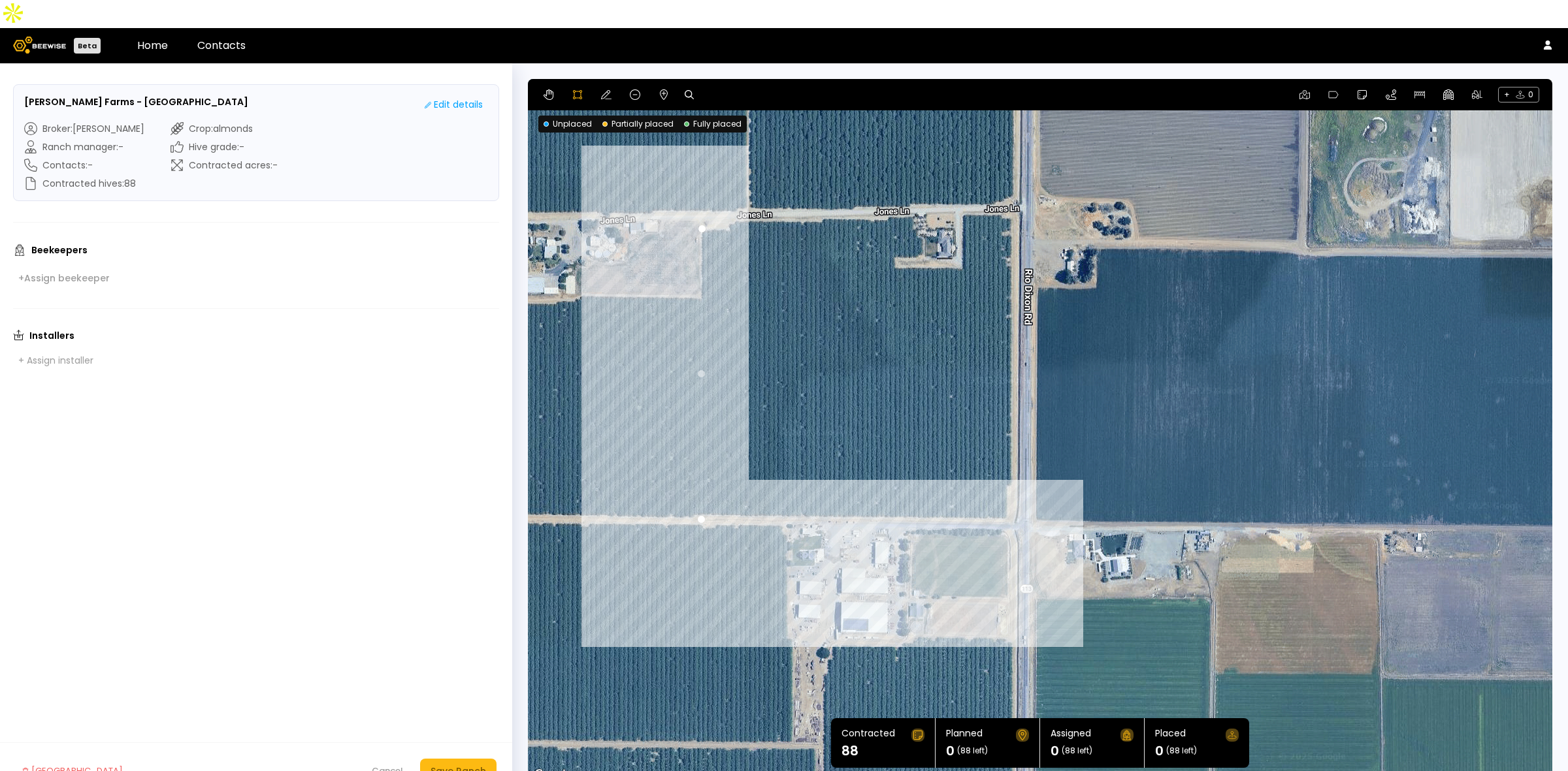
click at [1006, 491] on div at bounding box center [1040, 431] width 1023 height 704
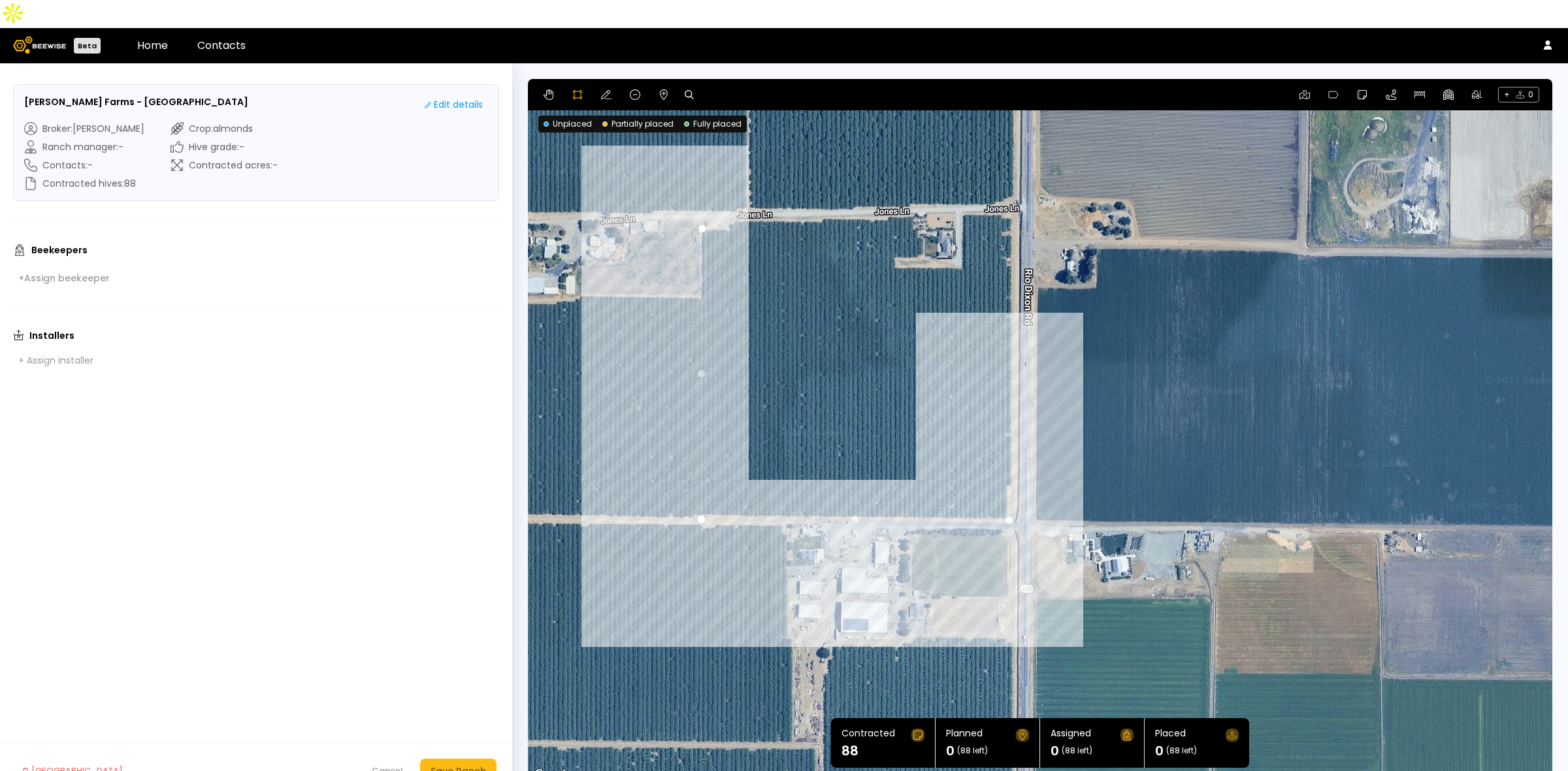
click at [1006, 459] on div at bounding box center [1040, 431] width 1023 height 704
click at [1013, 456] on div at bounding box center [1040, 431] width 1023 height 704
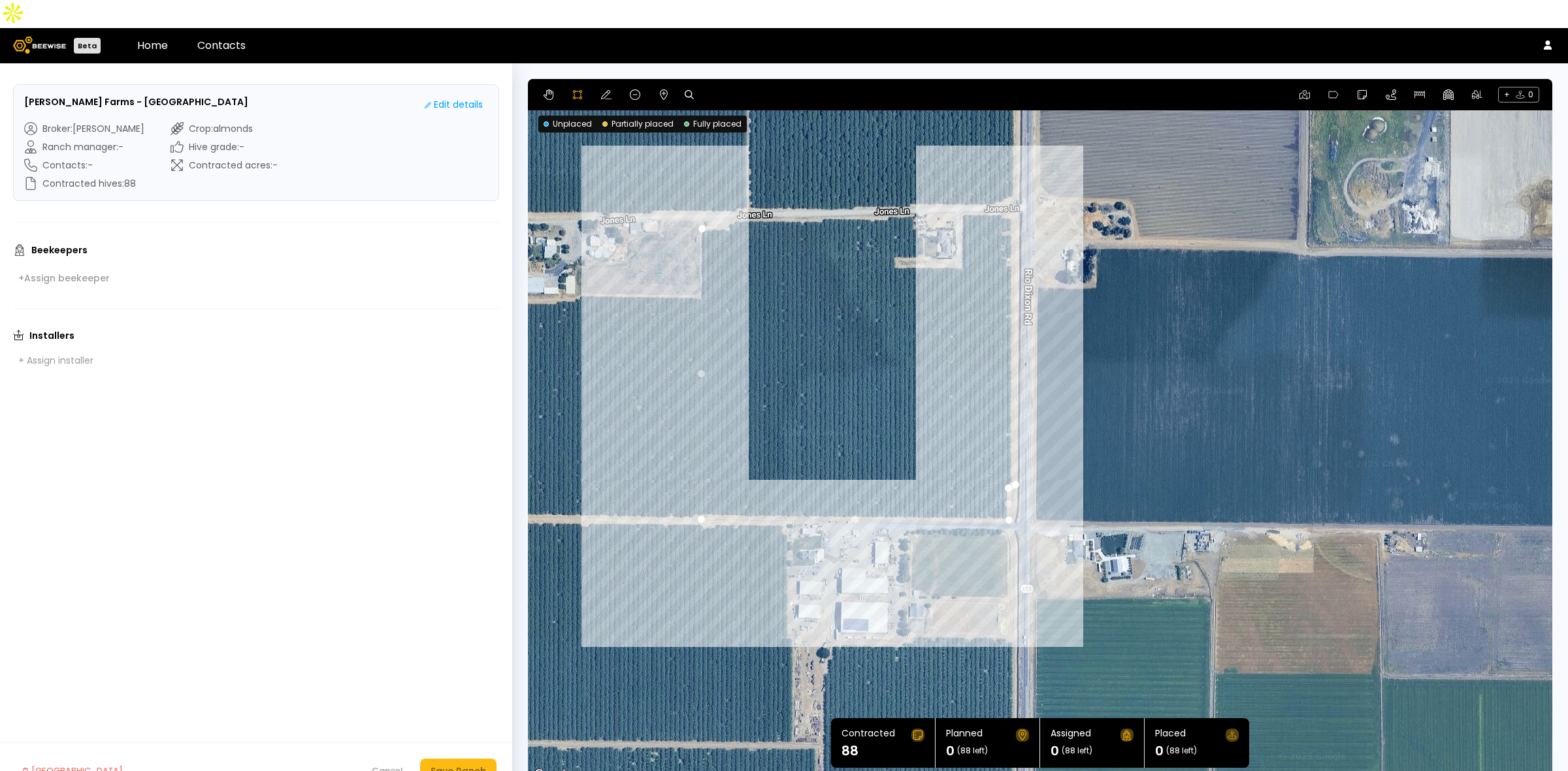
click at [1011, 187] on div at bounding box center [1040, 431] width 1023 height 704
click at [1002, 187] on div at bounding box center [1040, 431] width 1023 height 704
click at [991, 184] on div at bounding box center [1040, 431] width 1023 height 704
click at [959, 185] on div at bounding box center [1040, 431] width 1023 height 704
click at [961, 237] on div at bounding box center [1040, 431] width 1023 height 704
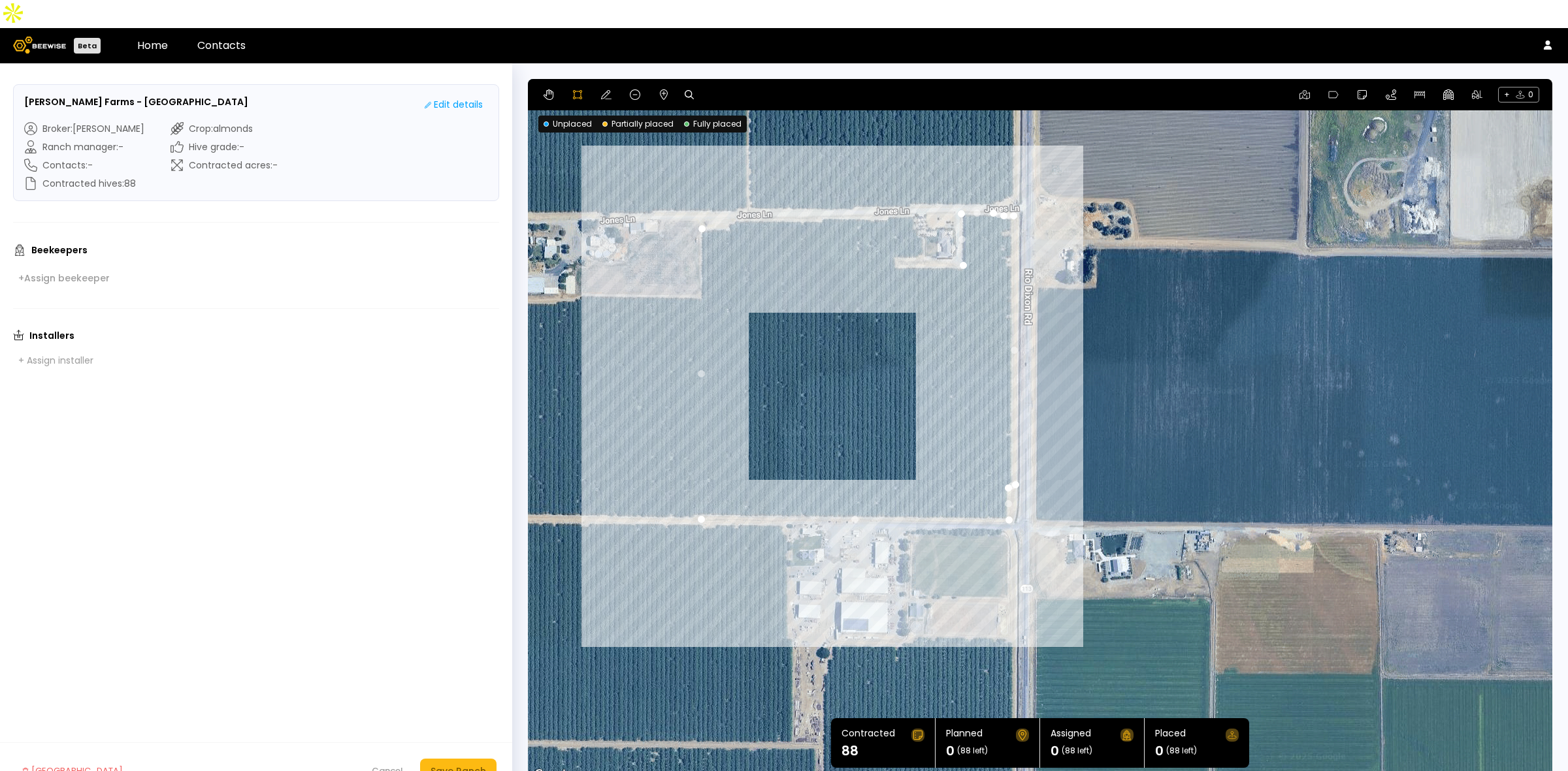
click at [893, 240] on div at bounding box center [1040, 431] width 1023 height 704
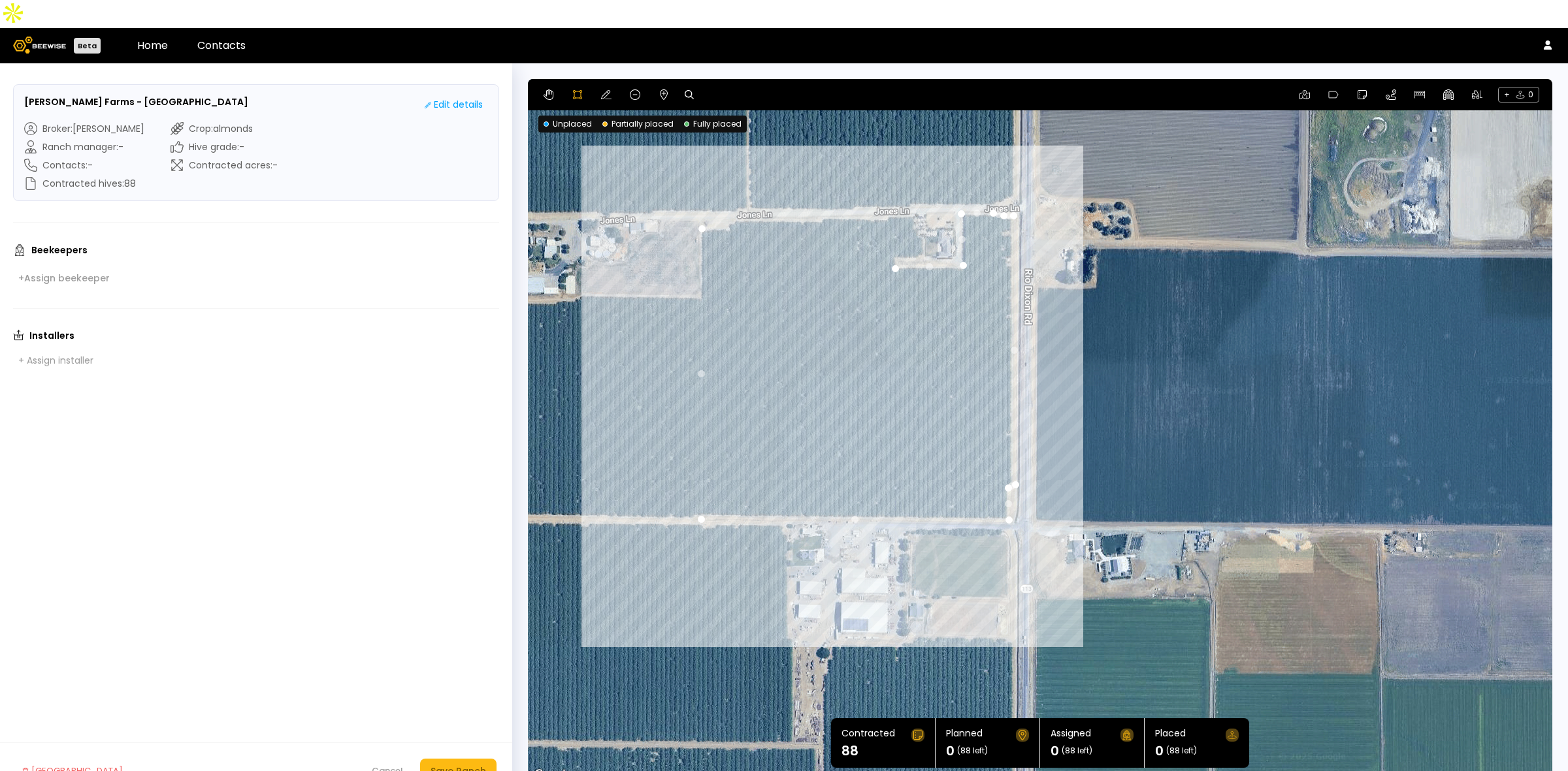
click at [892, 229] on div at bounding box center [1040, 431] width 1023 height 704
click at [920, 227] on div at bounding box center [1040, 431] width 1023 height 704
click at [920, 209] on div at bounding box center [1040, 431] width 1023 height 704
click at [913, 204] on div at bounding box center [1040, 431] width 1023 height 704
click at [912, 187] on div at bounding box center [1040, 431] width 1023 height 704
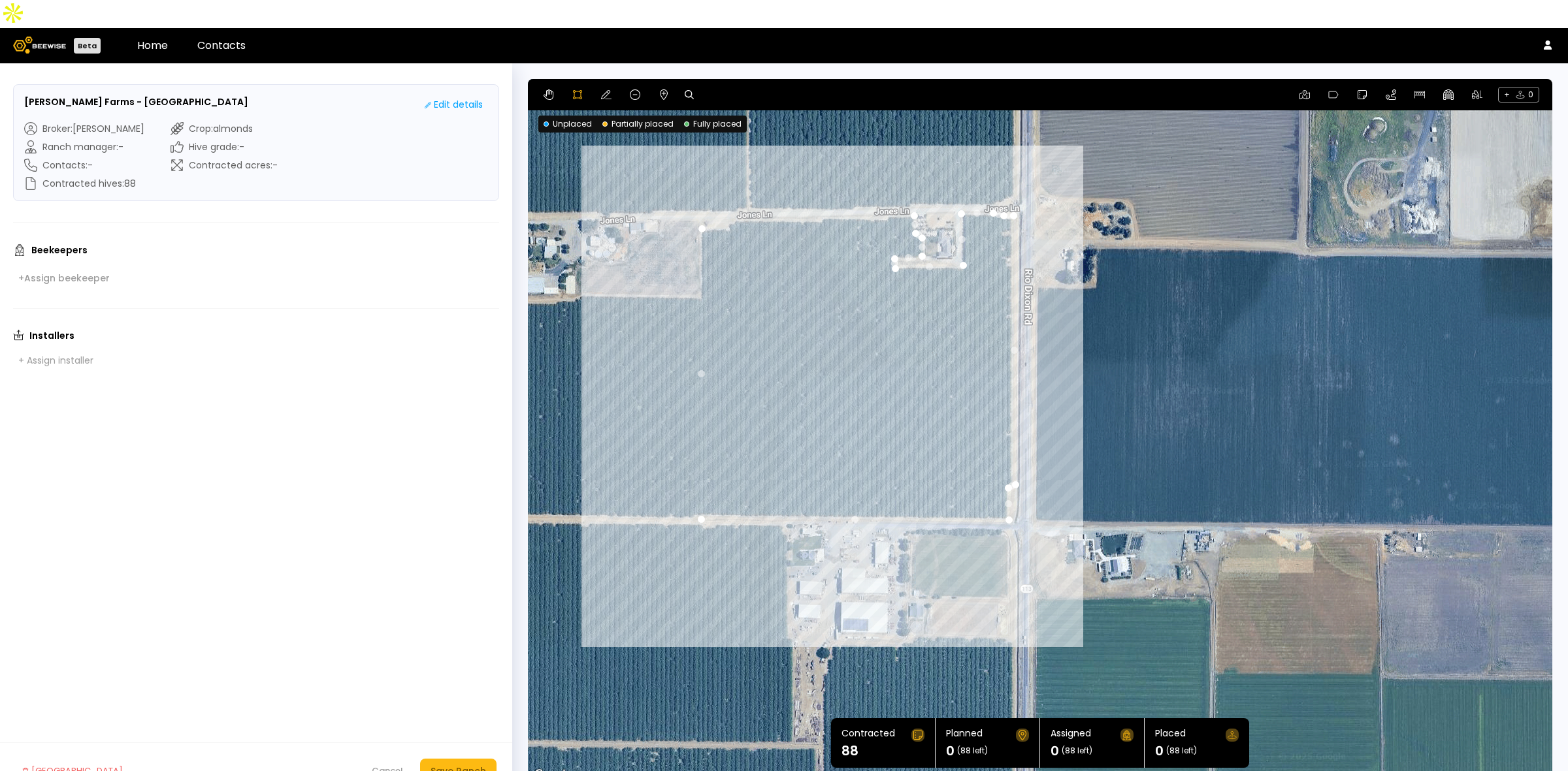
click at [890, 187] on div at bounding box center [1040, 431] width 1023 height 704
click at [885, 191] on div at bounding box center [1040, 431] width 1023 height 704
click at [824, 190] on div at bounding box center [1040, 431] width 1023 height 704
click at [821, 191] on div at bounding box center [1040, 431] width 1023 height 704
click at [603, 90] on icon at bounding box center [606, 94] width 10 height 10
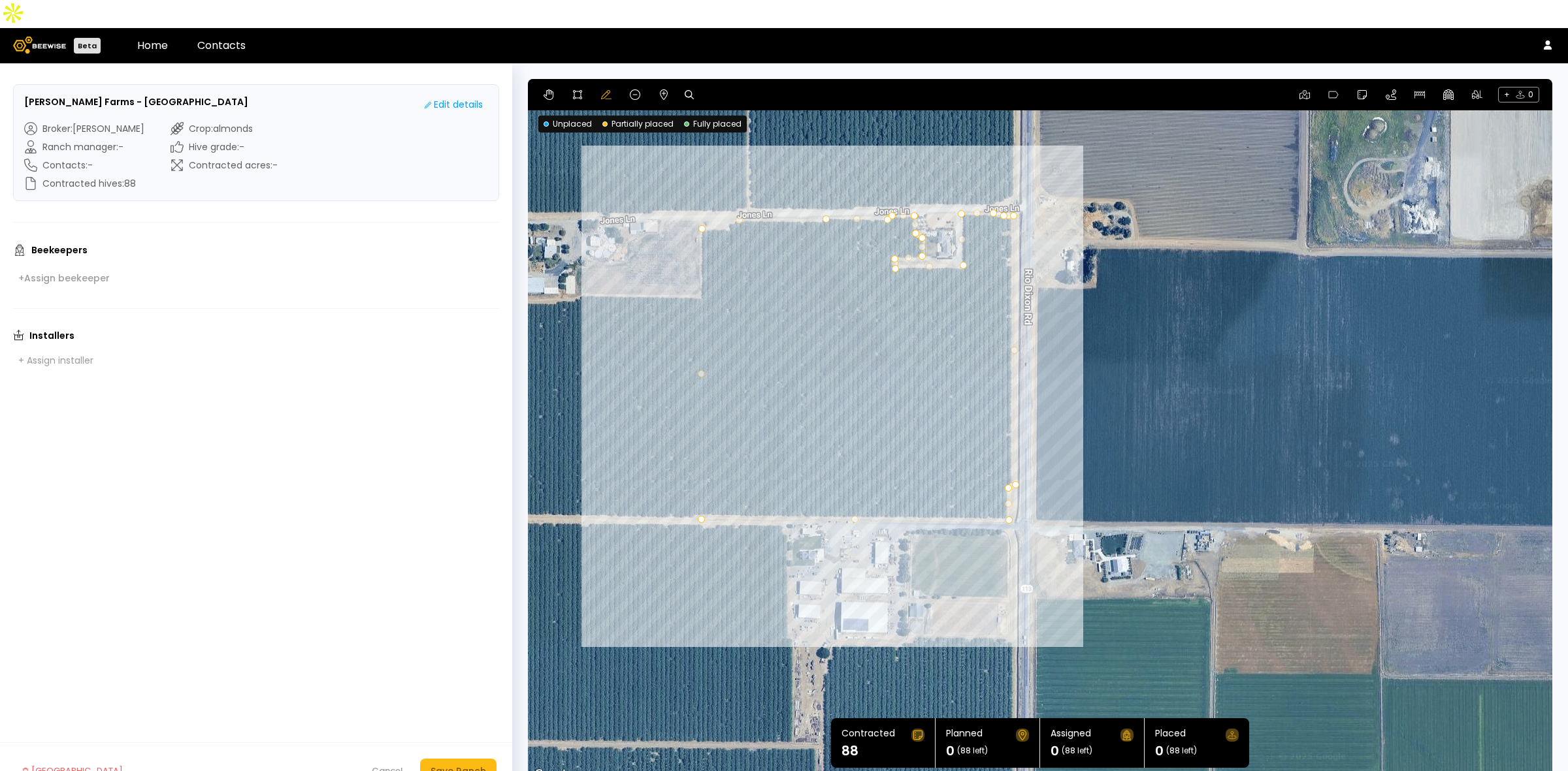
drag, startPoint x: 763, startPoint y: 194, endPoint x: 735, endPoint y: 190, distance: 28.3
drag, startPoint x: 719, startPoint y: 197, endPoint x: 729, endPoint y: 200, distance: 10.4
click at [452, 764] on div "Save Ranch" at bounding box center [458, 771] width 56 height 14
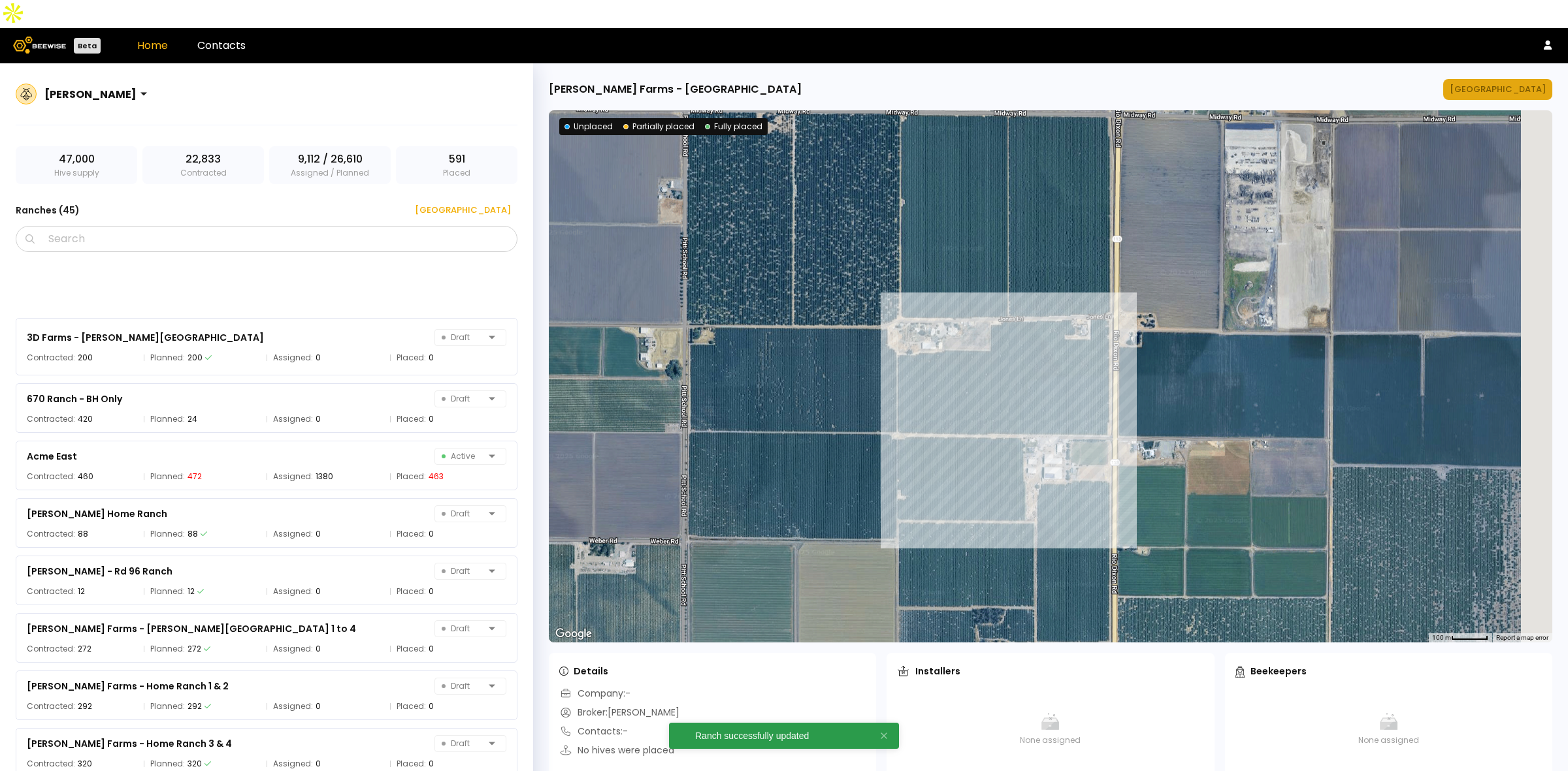
click at [1531, 83] on div "[GEOGRAPHIC_DATA]" at bounding box center [1497, 89] width 96 height 13
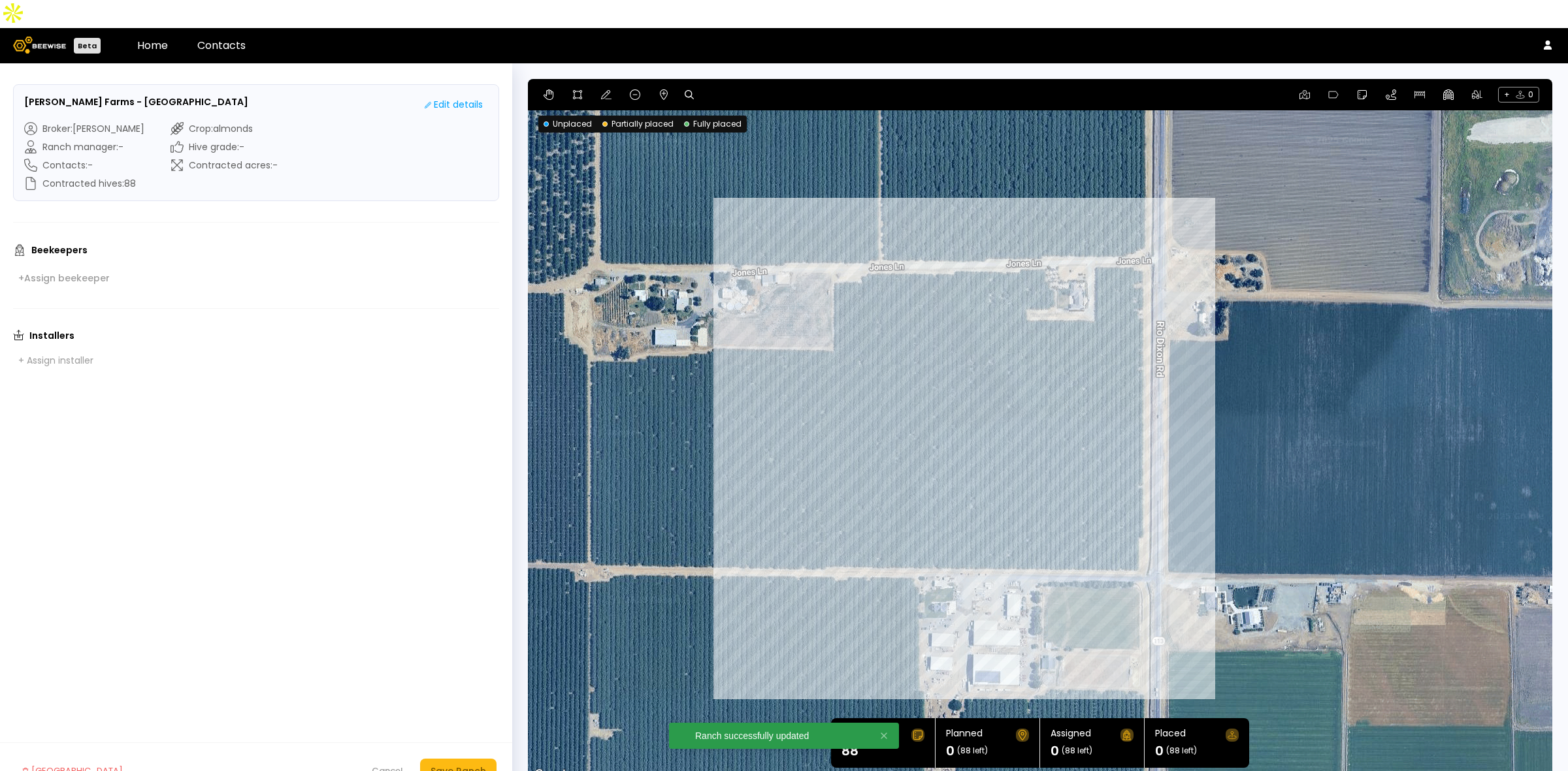
drag, startPoint x: 1350, startPoint y: 430, endPoint x: 1248, endPoint y: 407, distance: 104.6
click at [1248, 407] on div at bounding box center [1039, 430] width 1024 height 704
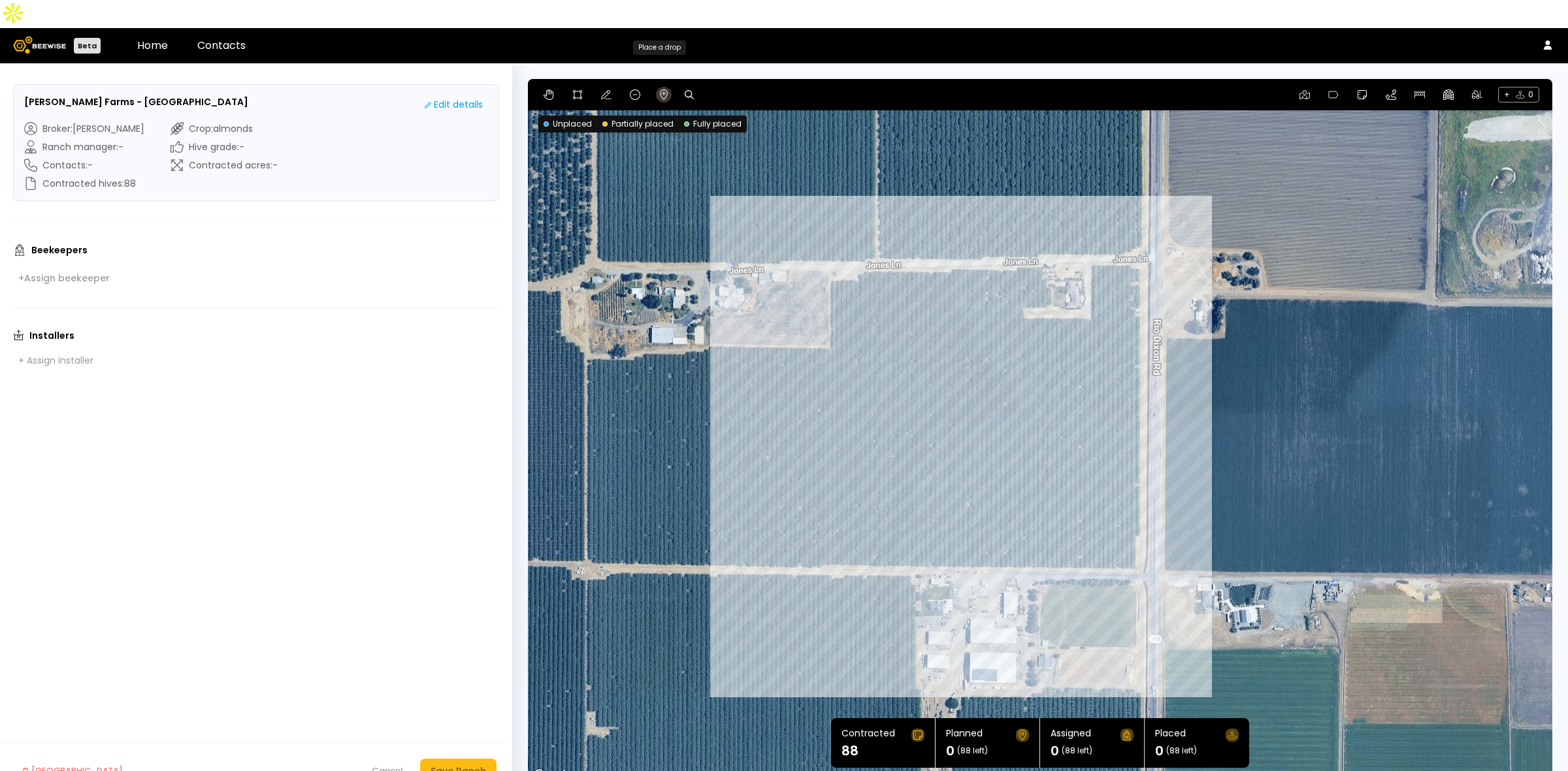
click at [668, 87] on button at bounding box center [664, 94] width 16 height 16
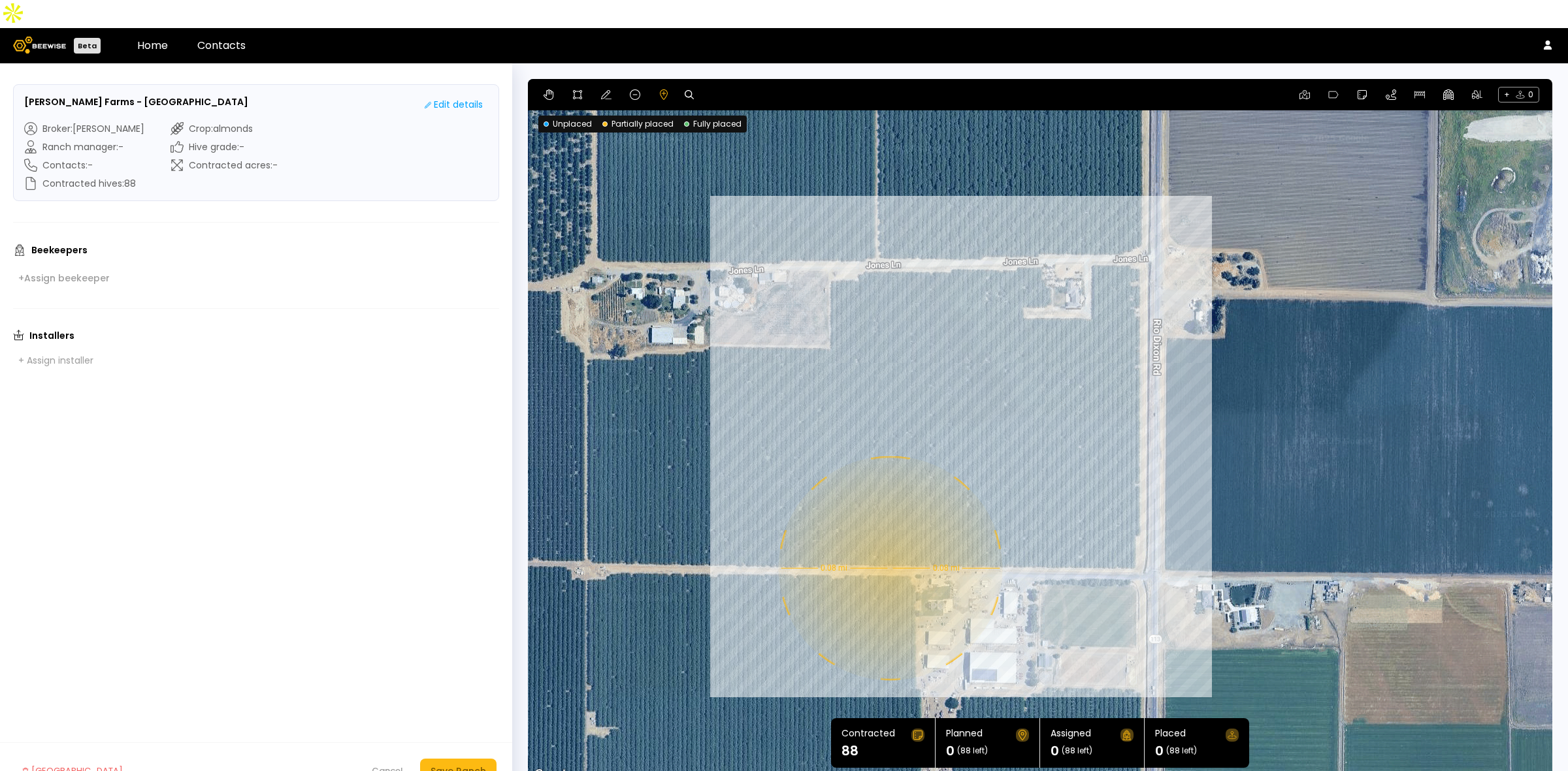
click at [888, 540] on div "0.08 mi 0.08 mi" at bounding box center [1039, 430] width 1024 height 704
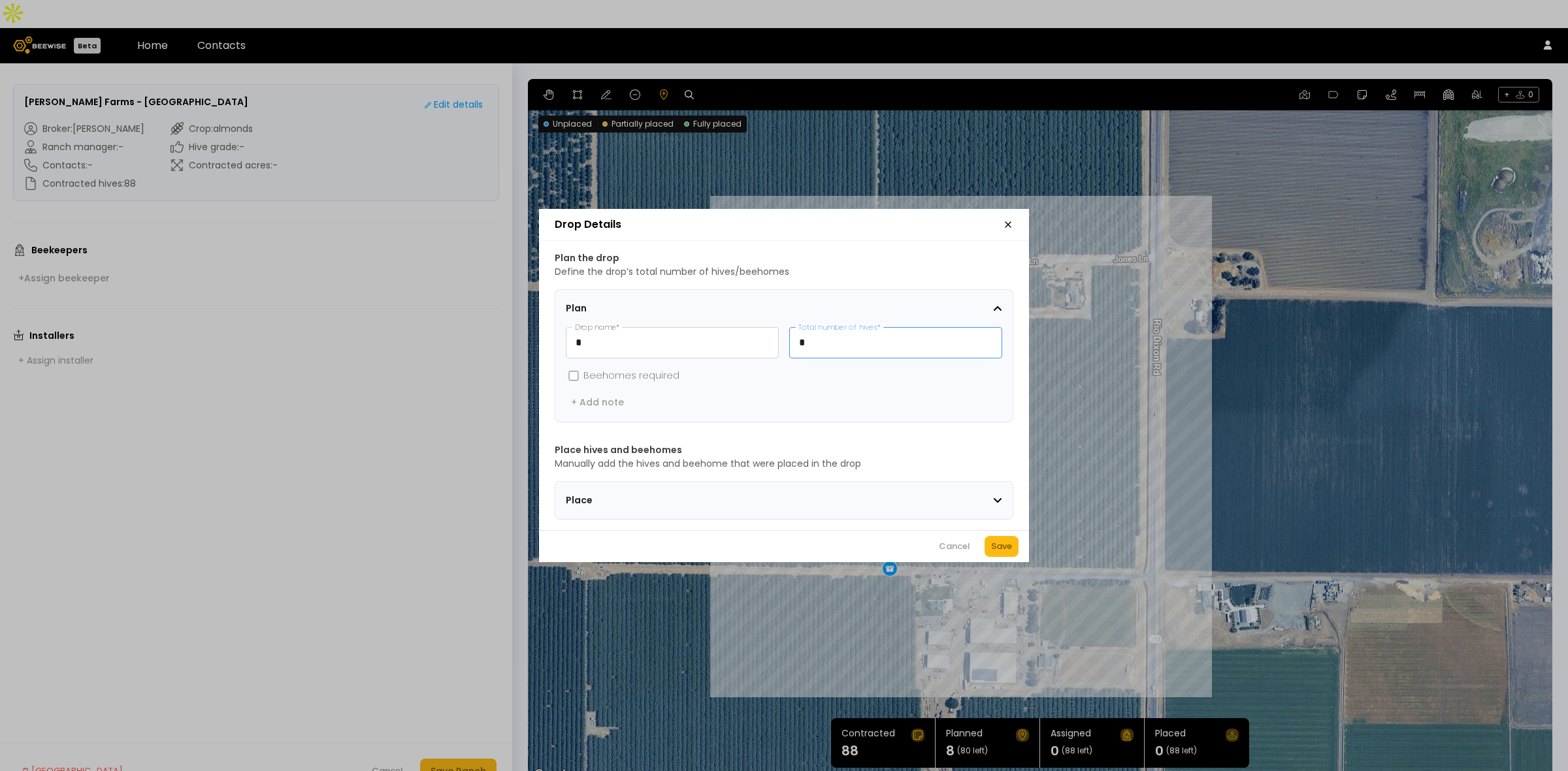
drag, startPoint x: 834, startPoint y: 340, endPoint x: 799, endPoint y: 340, distance: 35.0
click at [799, 340] on input "*" at bounding box center [895, 343] width 211 height 30
type input "**"
click at [1004, 553] on div "Save" at bounding box center [1001, 546] width 21 height 13
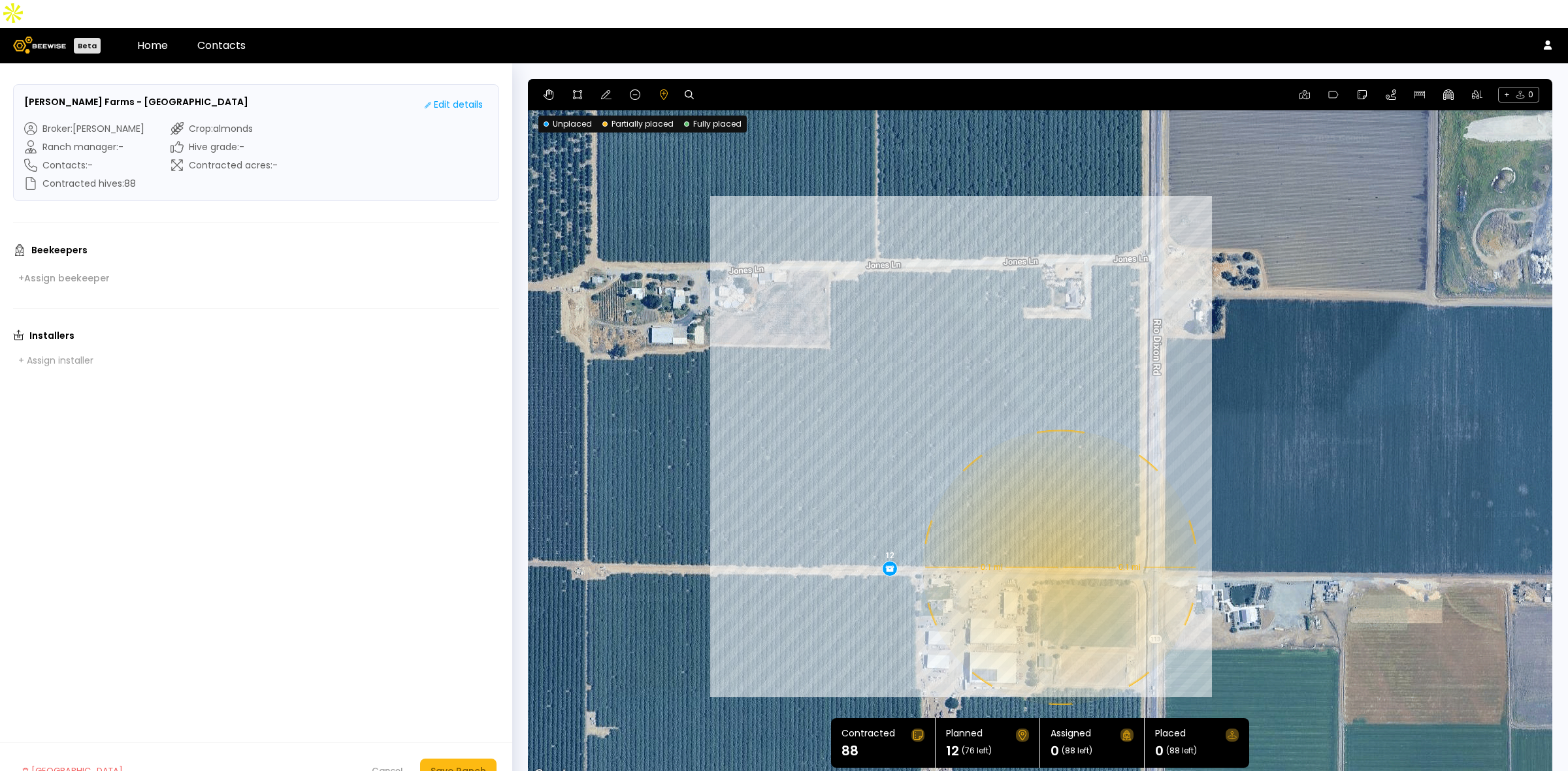
click at [1059, 539] on div "0.1 mi 0.1 mi 12" at bounding box center [1039, 430] width 1024 height 704
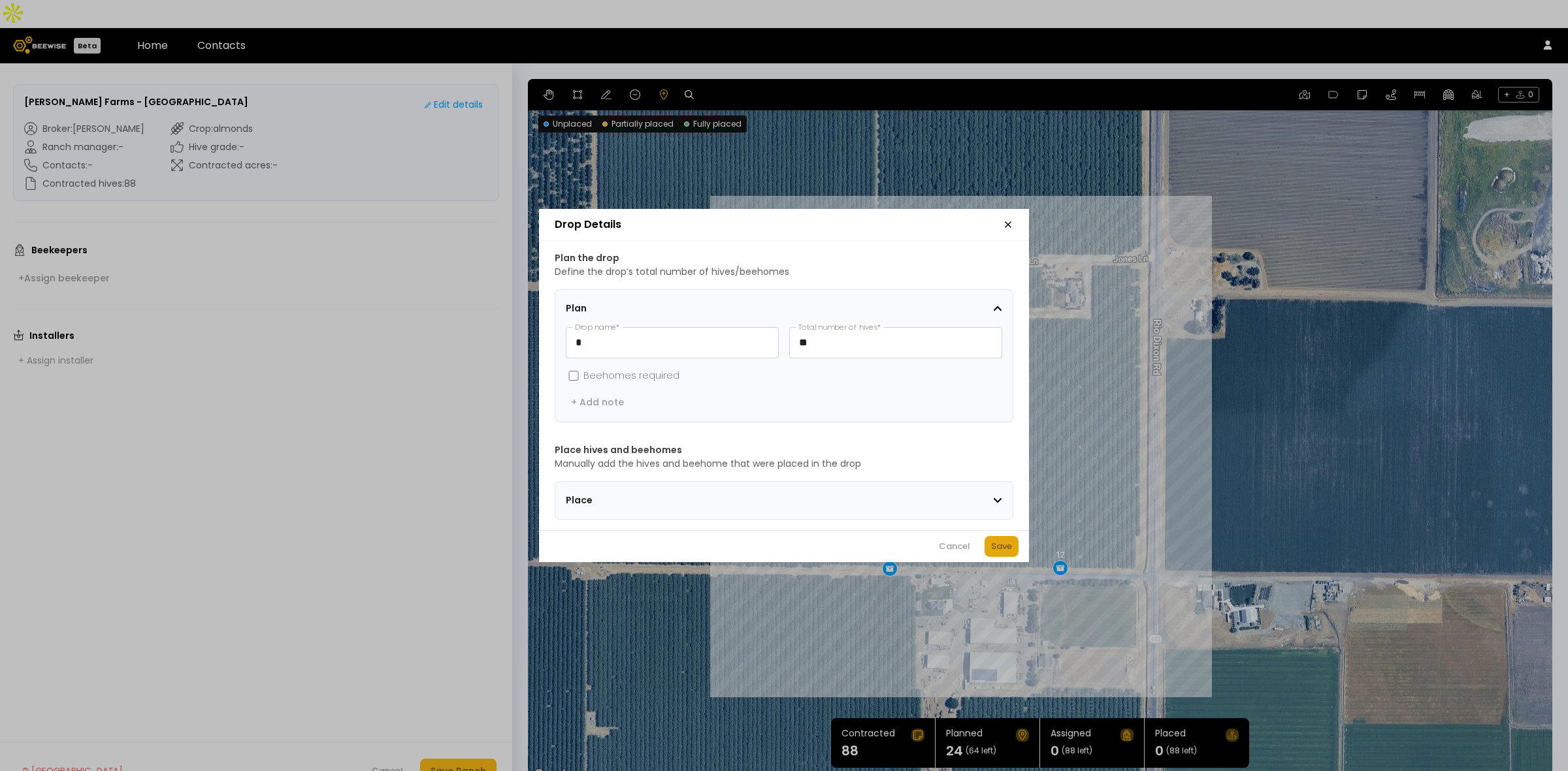
click at [999, 553] on div "Save" at bounding box center [1001, 546] width 21 height 13
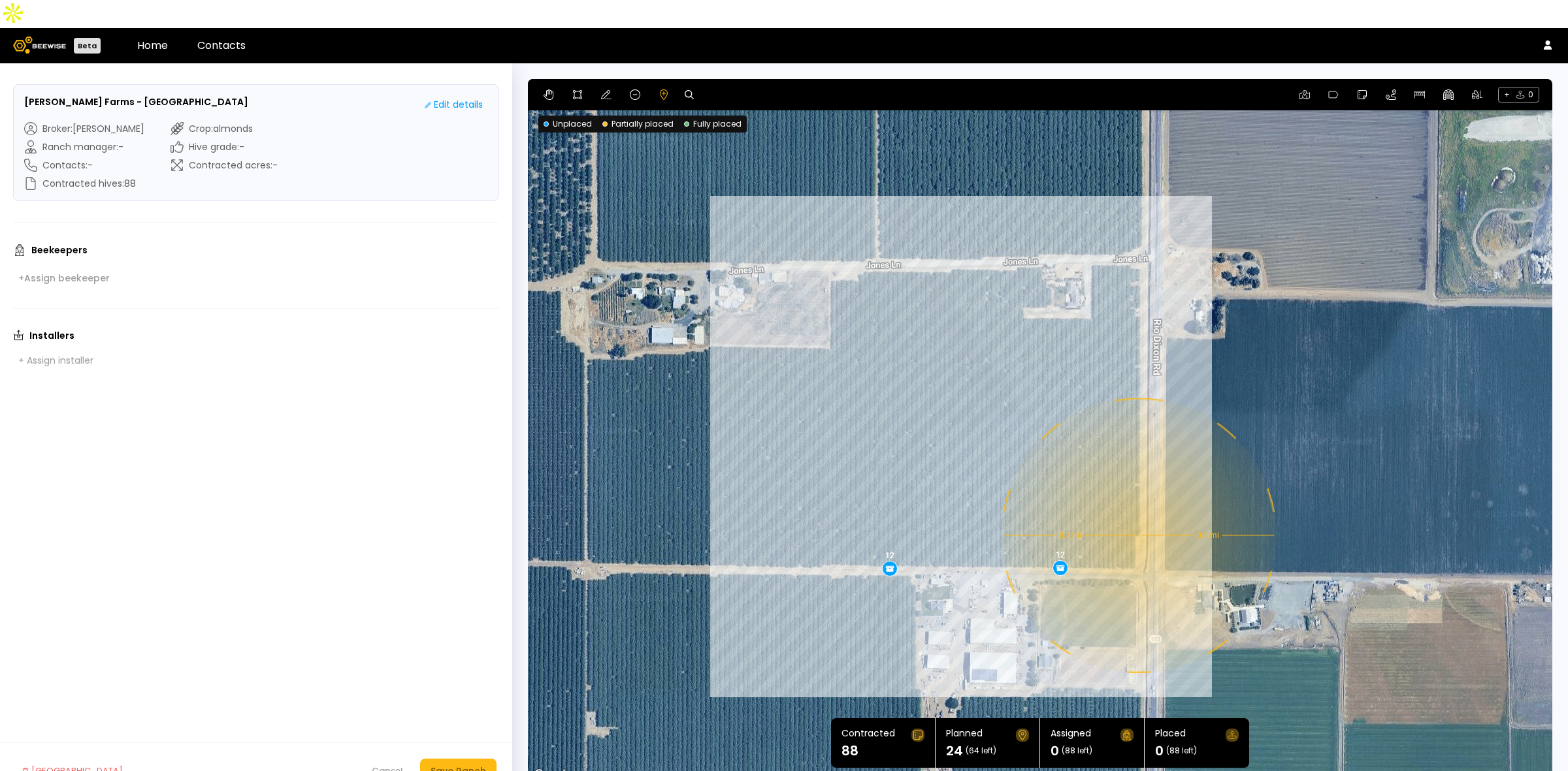
click at [1137, 507] on div "0.1 mi 0.1 mi 12 12" at bounding box center [1039, 430] width 1024 height 704
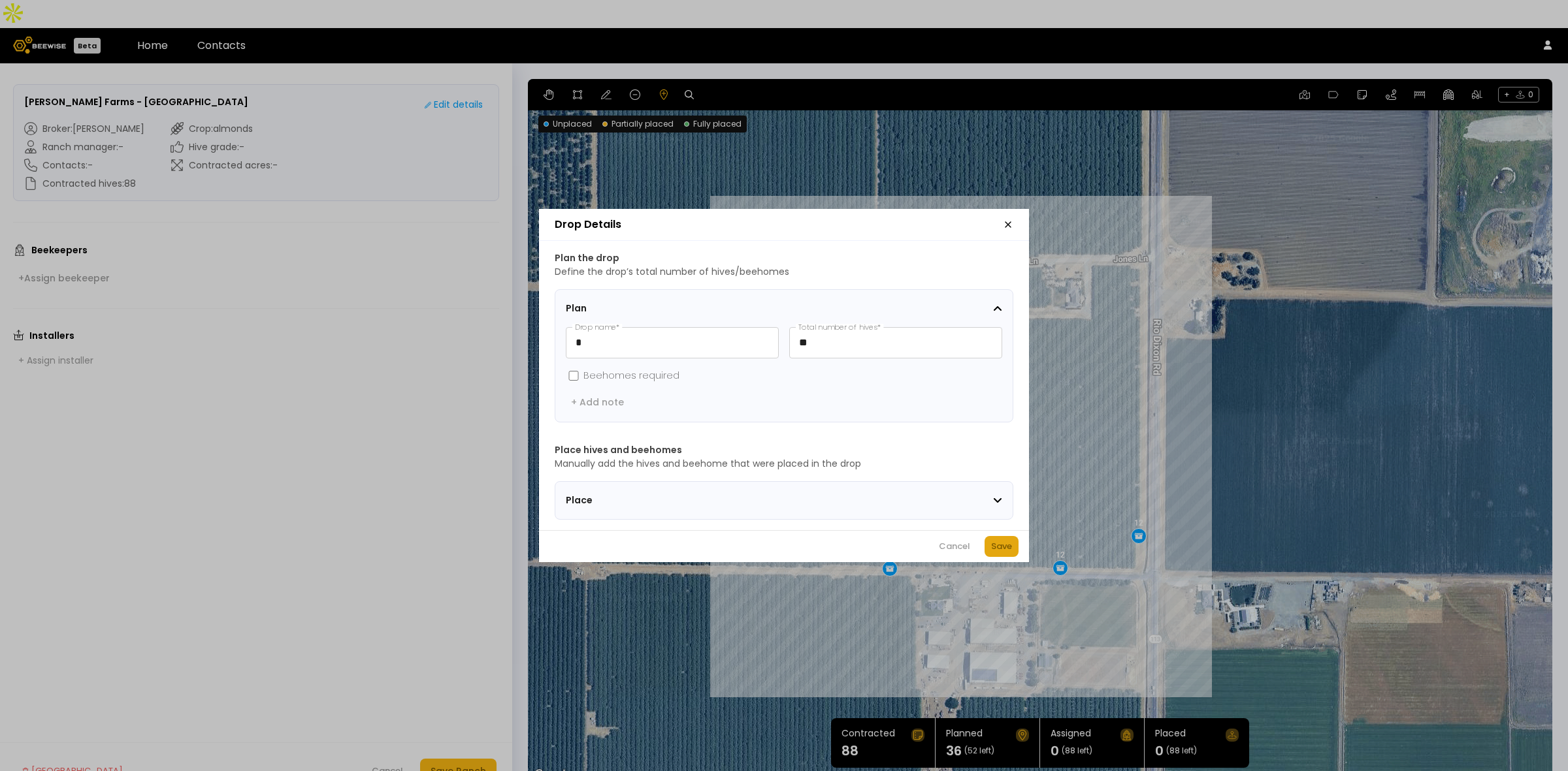
click at [994, 553] on div "Save" at bounding box center [1001, 546] width 21 height 13
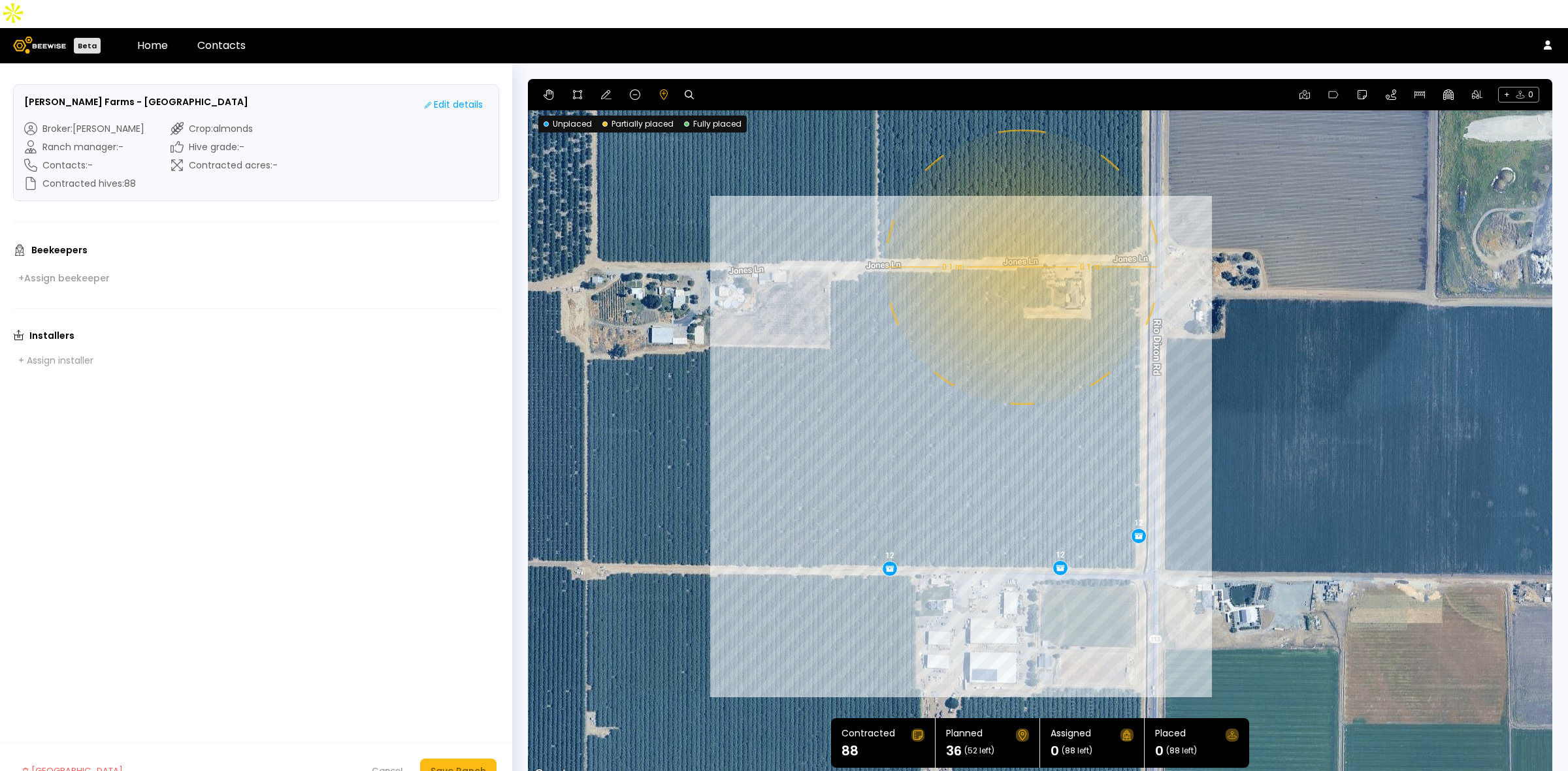
click at [1020, 239] on div "0.1 mi 0.1 mi 12 12 12" at bounding box center [1039, 430] width 1024 height 704
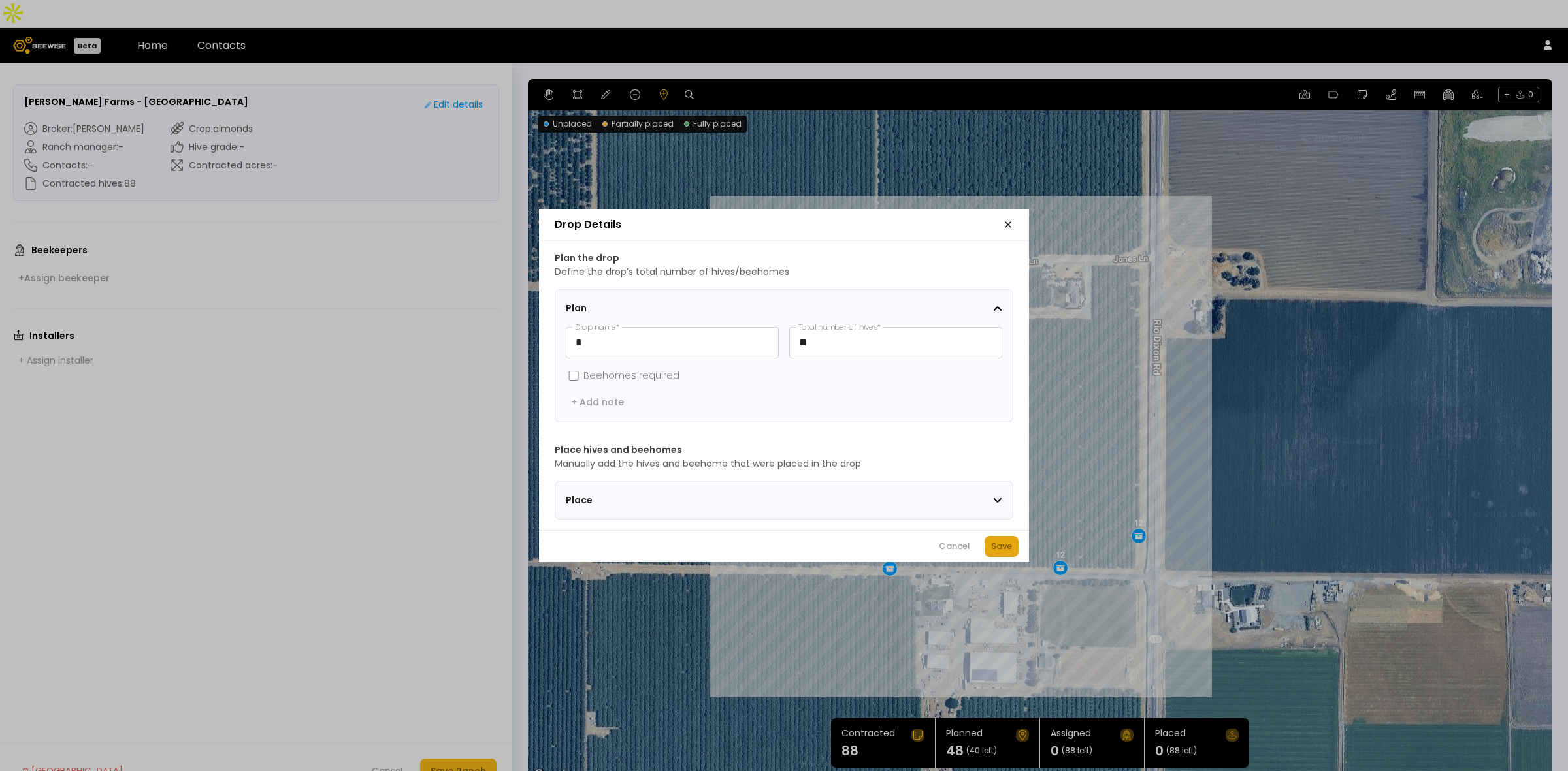
click at [999, 547] on div "Save" at bounding box center [1001, 546] width 21 height 13
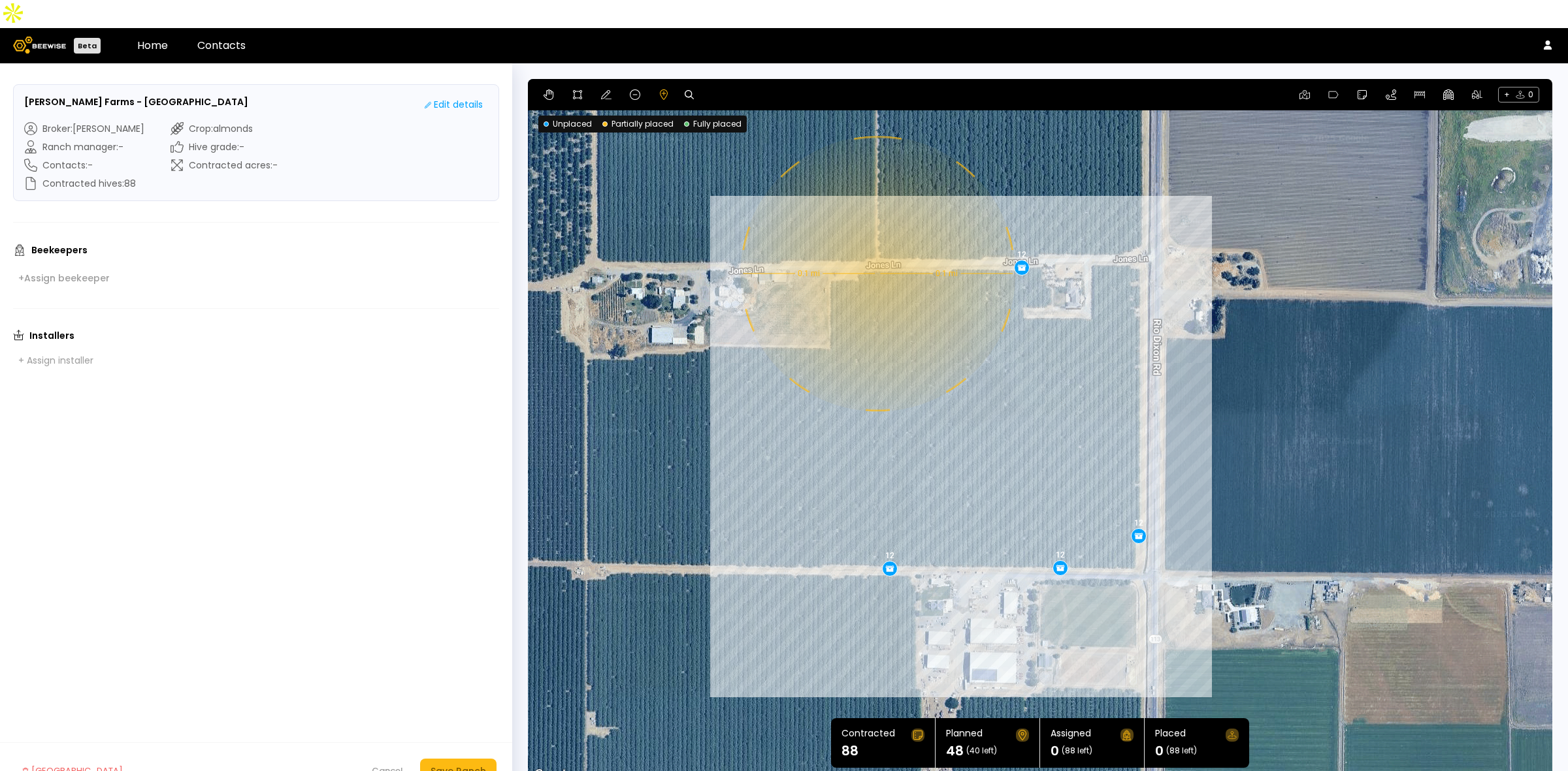
click at [876, 245] on div "0.1 mi 0.1 mi 12 12 12 12" at bounding box center [1039, 430] width 1024 height 704
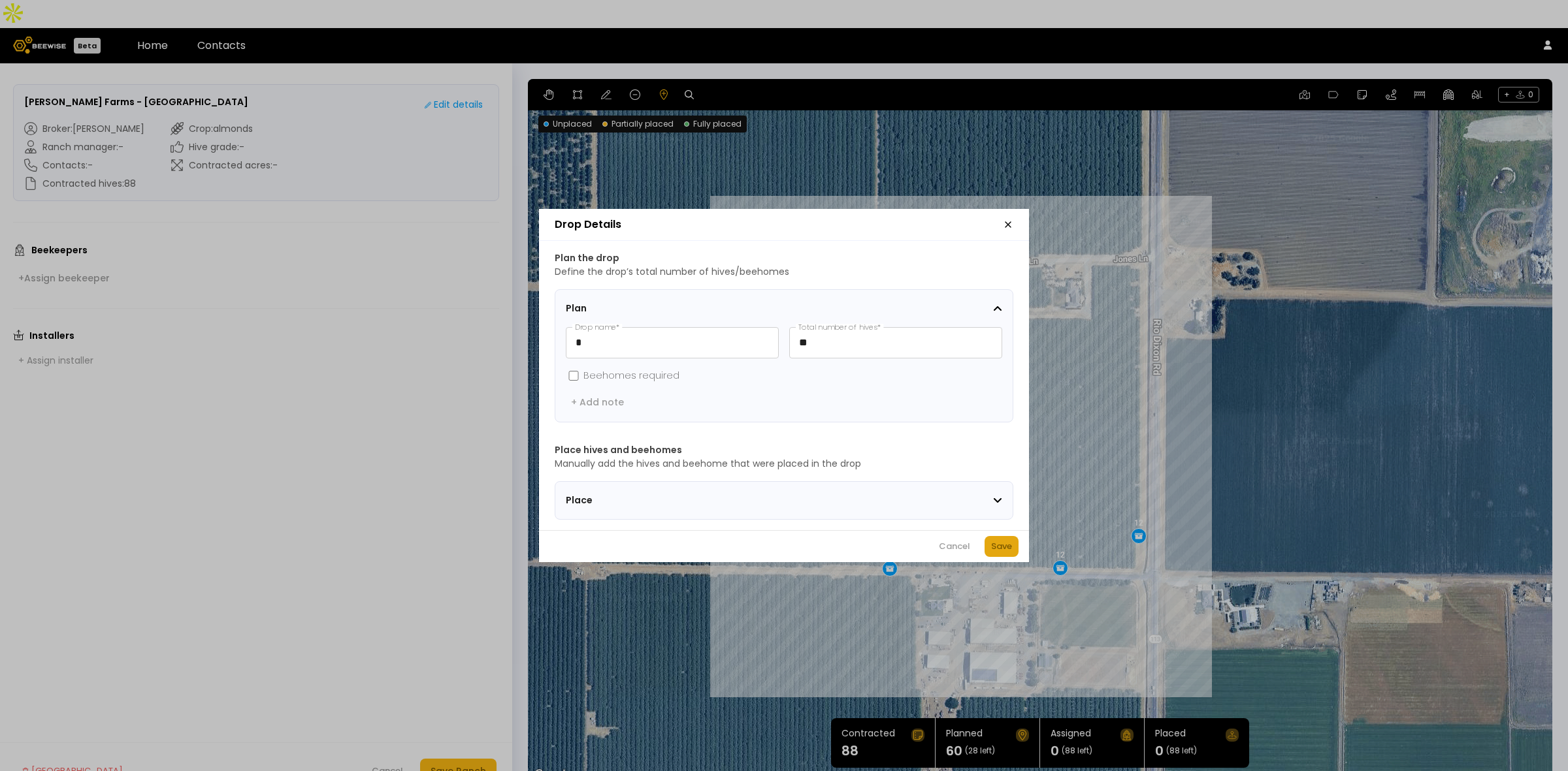
click at [1003, 549] on div "Save" at bounding box center [1001, 546] width 21 height 13
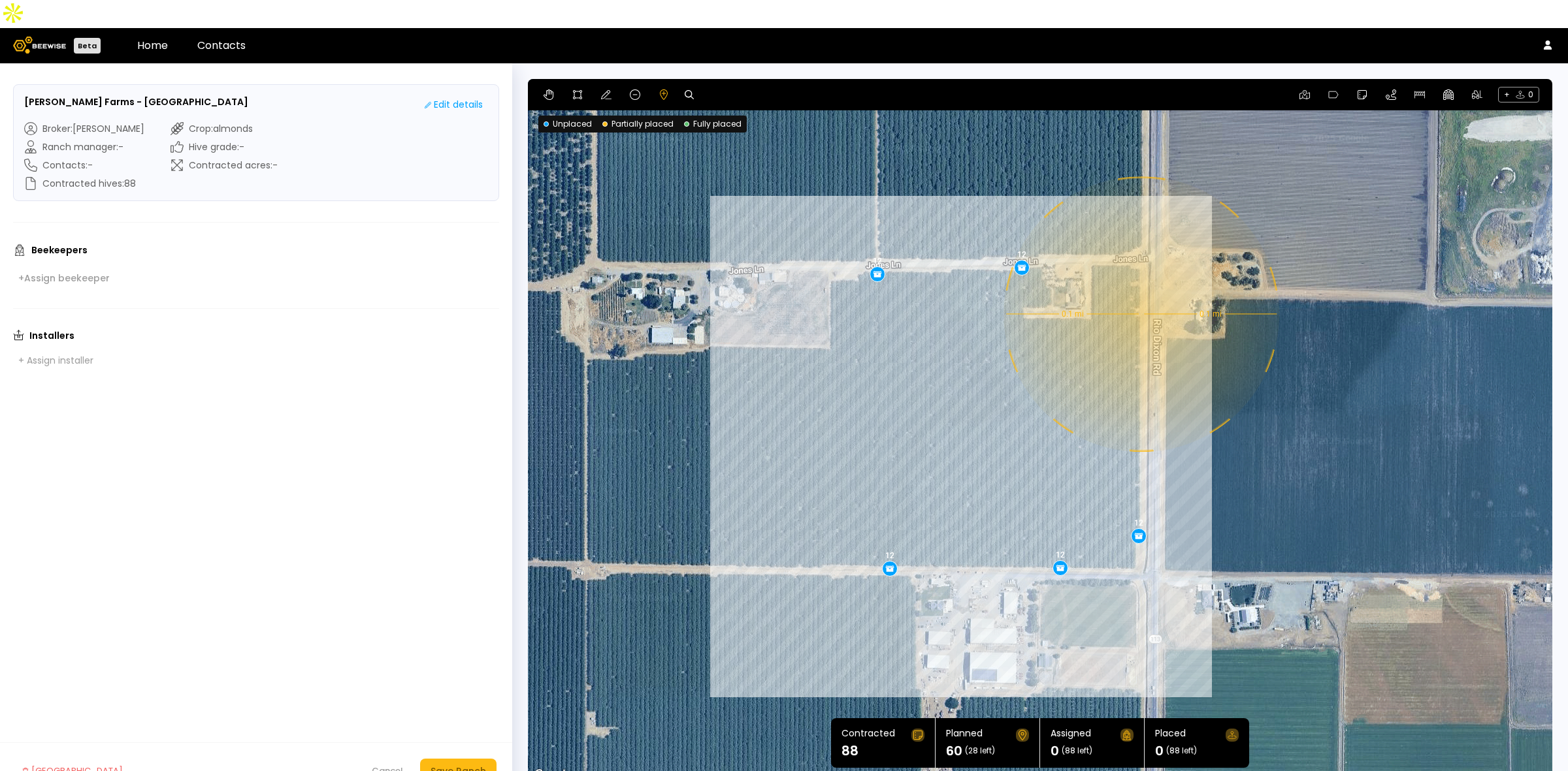
click at [1140, 286] on div "0.1 mi 0.1 mi 12 12 12 12 12" at bounding box center [1039, 430] width 1024 height 704
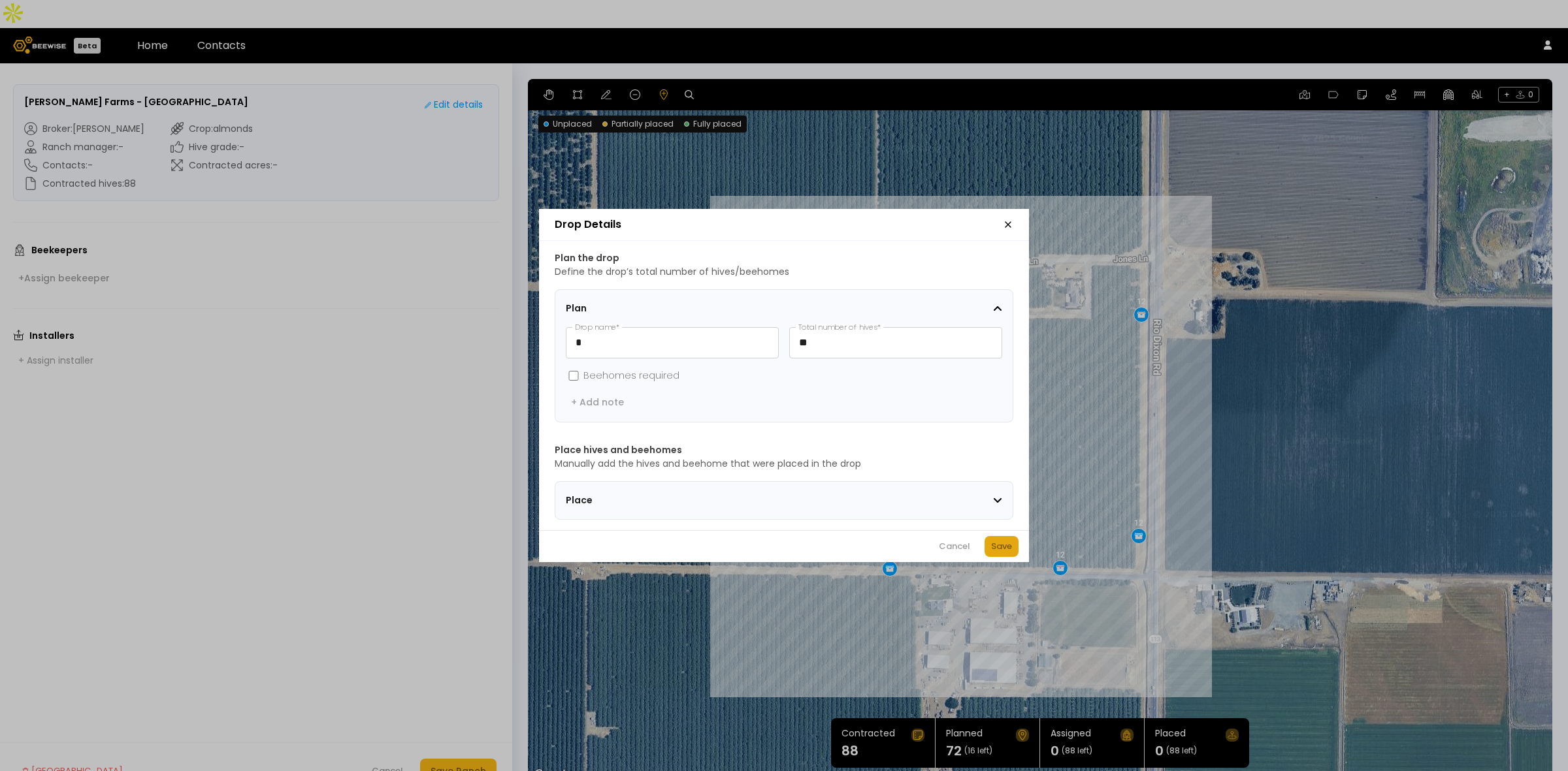
click at [1006, 553] on div "Save" at bounding box center [1001, 546] width 21 height 13
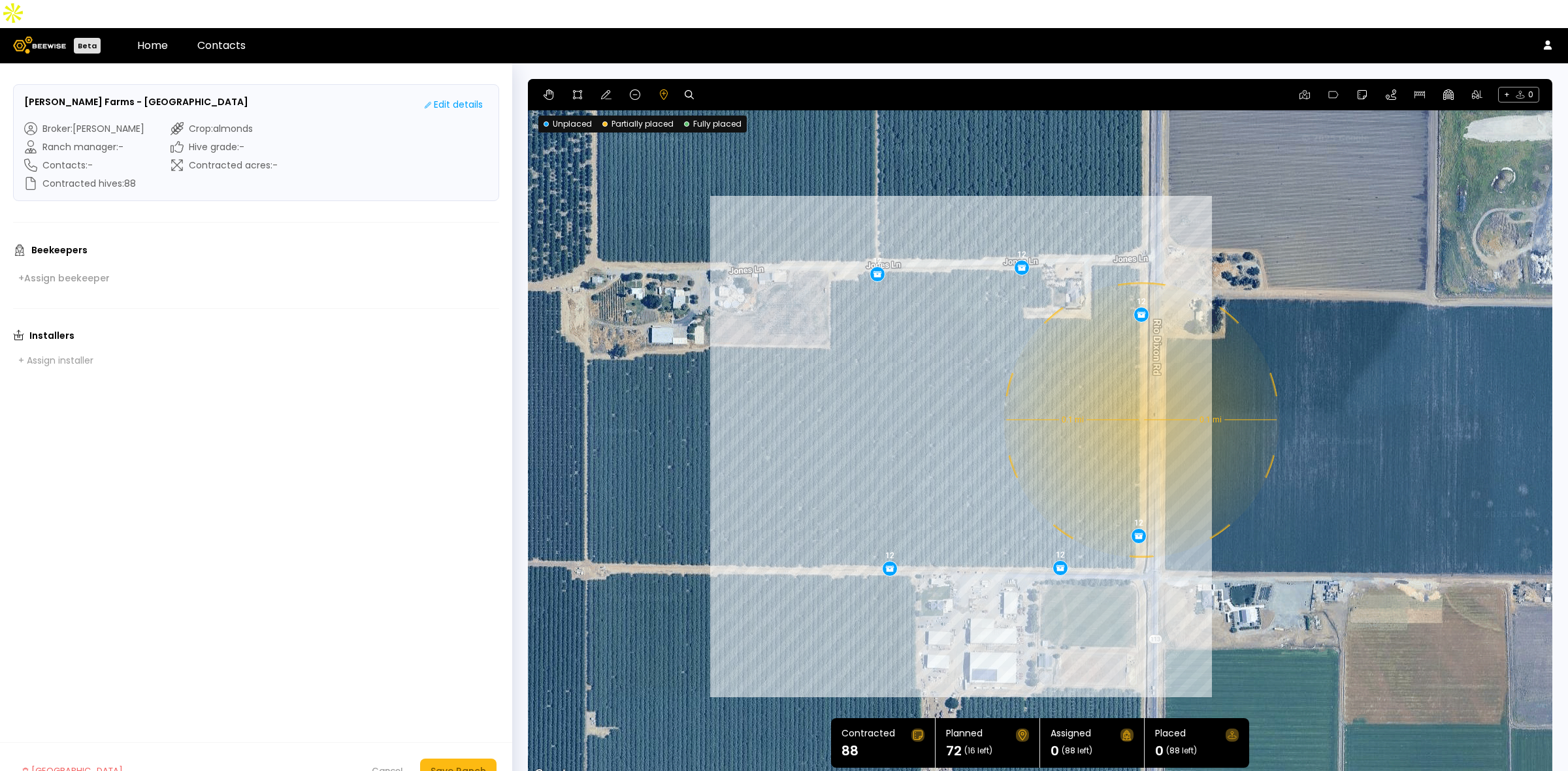
click at [1140, 391] on div "0.1 mi 0.1 mi 12 12 12 12 12 12" at bounding box center [1039, 430] width 1024 height 704
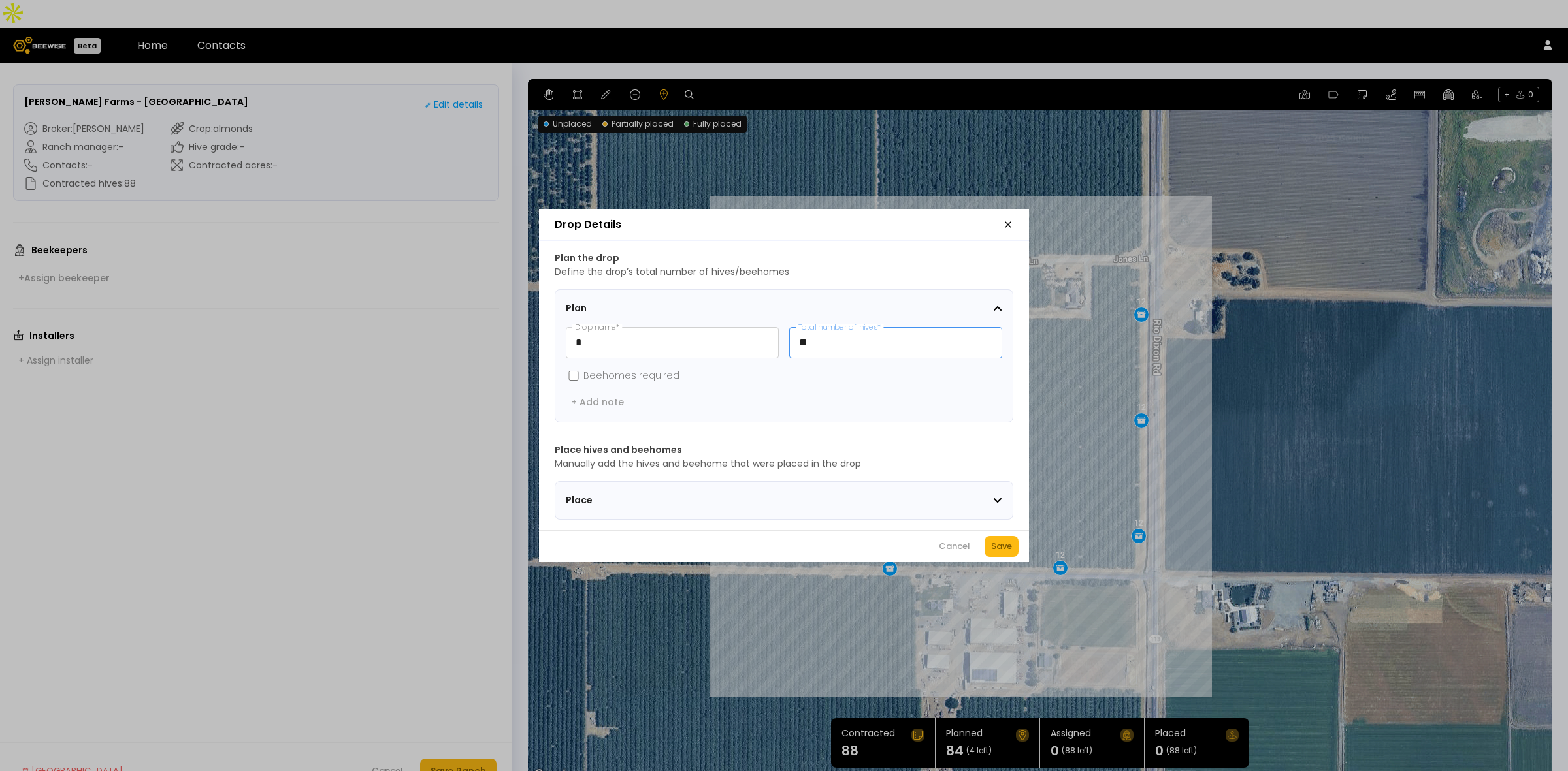
drag, startPoint x: 833, startPoint y: 335, endPoint x: 788, endPoint y: 334, distance: 45.0
click at [790, 334] on input "**" at bounding box center [895, 343] width 211 height 30
type input "**"
click at [1017, 562] on div "Cancel Save" at bounding box center [783, 546] width 490 height 32
click at [1009, 557] on button "Save" at bounding box center [1001, 546] width 34 height 21
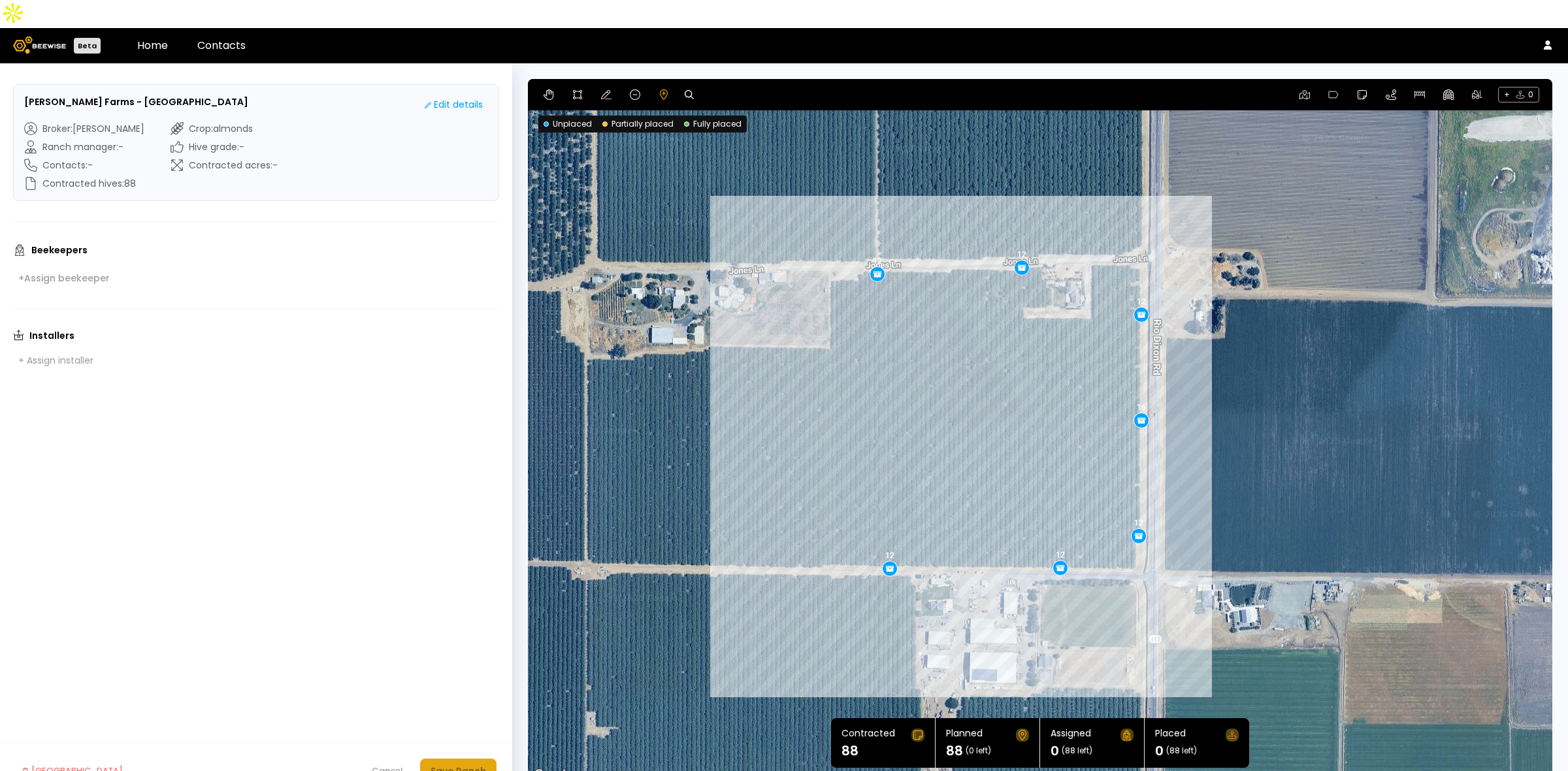
click at [470, 764] on div "Save Ranch" at bounding box center [458, 771] width 56 height 14
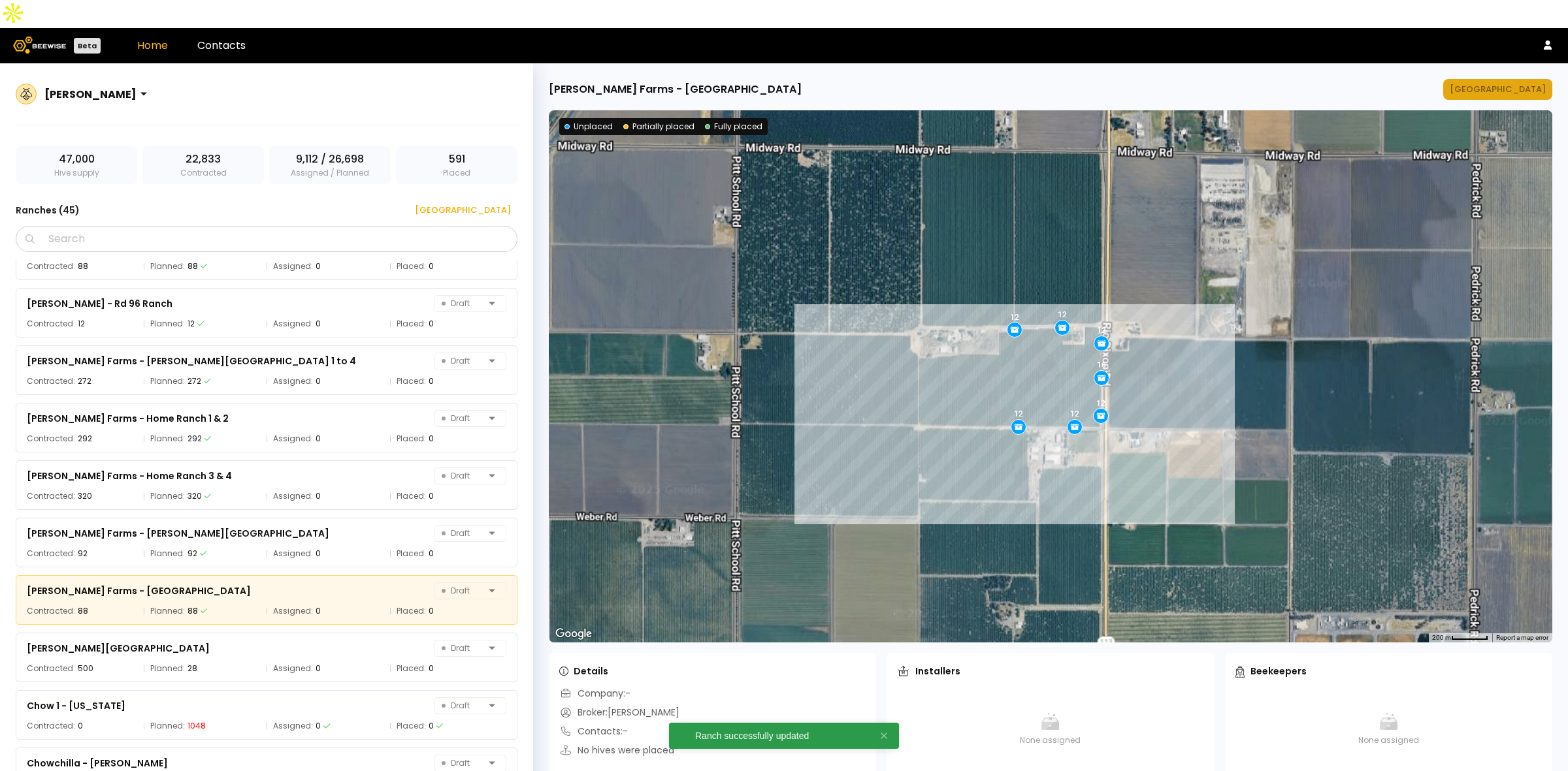
scroll to position [334, 0]
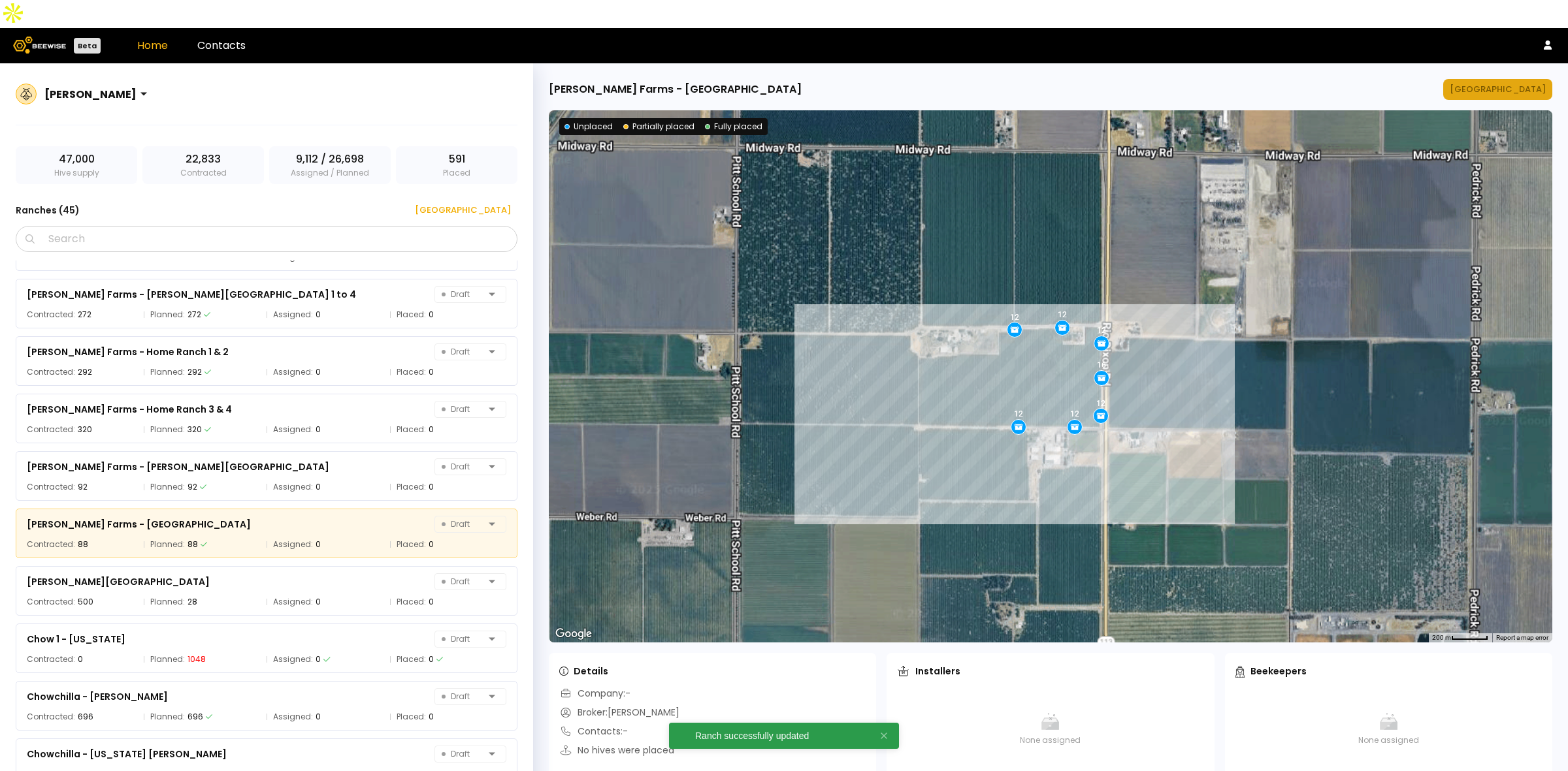
click at [1507, 79] on button "[GEOGRAPHIC_DATA]" at bounding box center [1497, 89] width 109 height 21
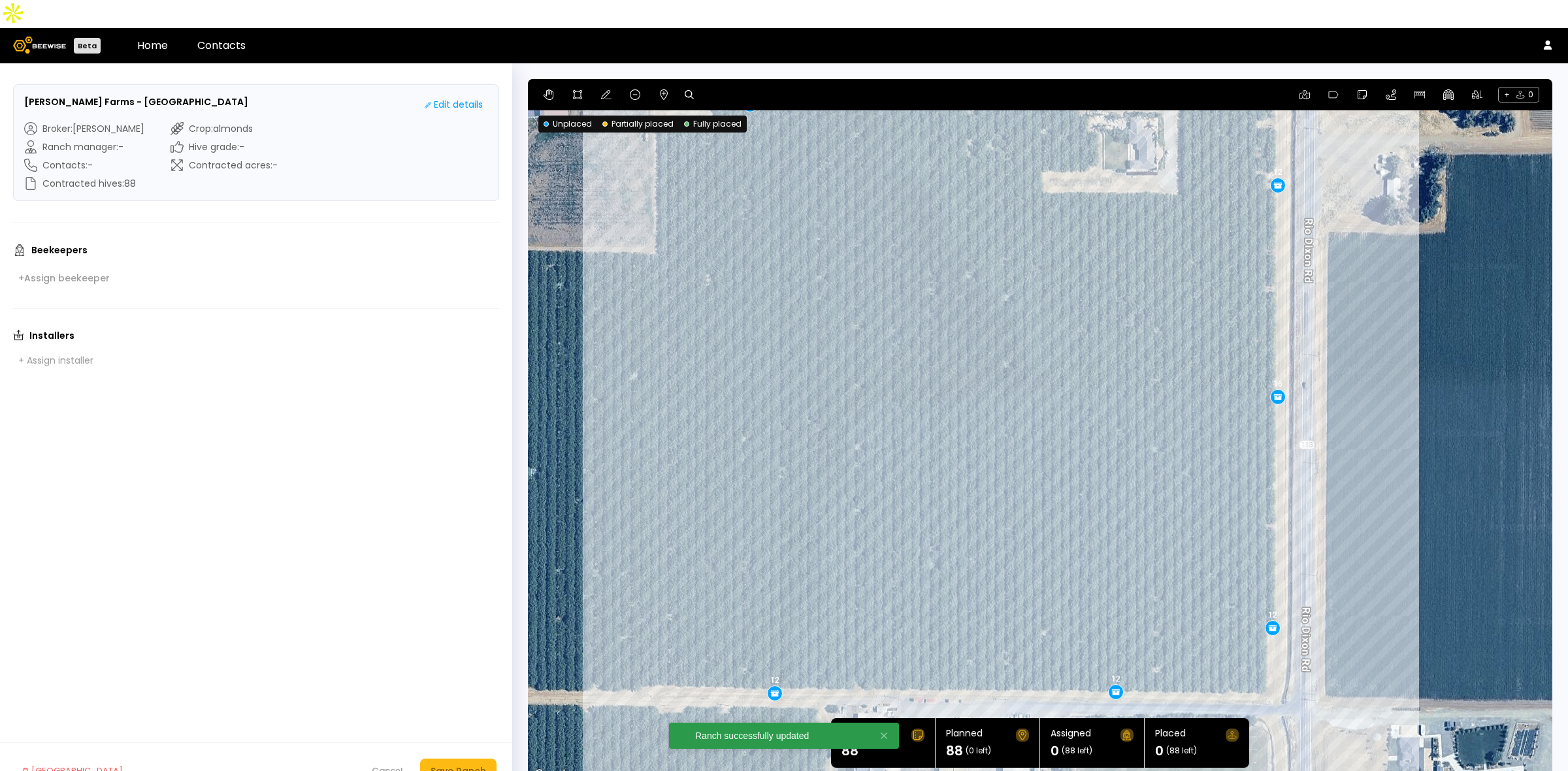
drag, startPoint x: 1455, startPoint y: 388, endPoint x: 1387, endPoint y: 331, distance: 88.7
click at [1387, 331] on div "12 12 12 12 12 12 16" at bounding box center [1039, 430] width 1024 height 704
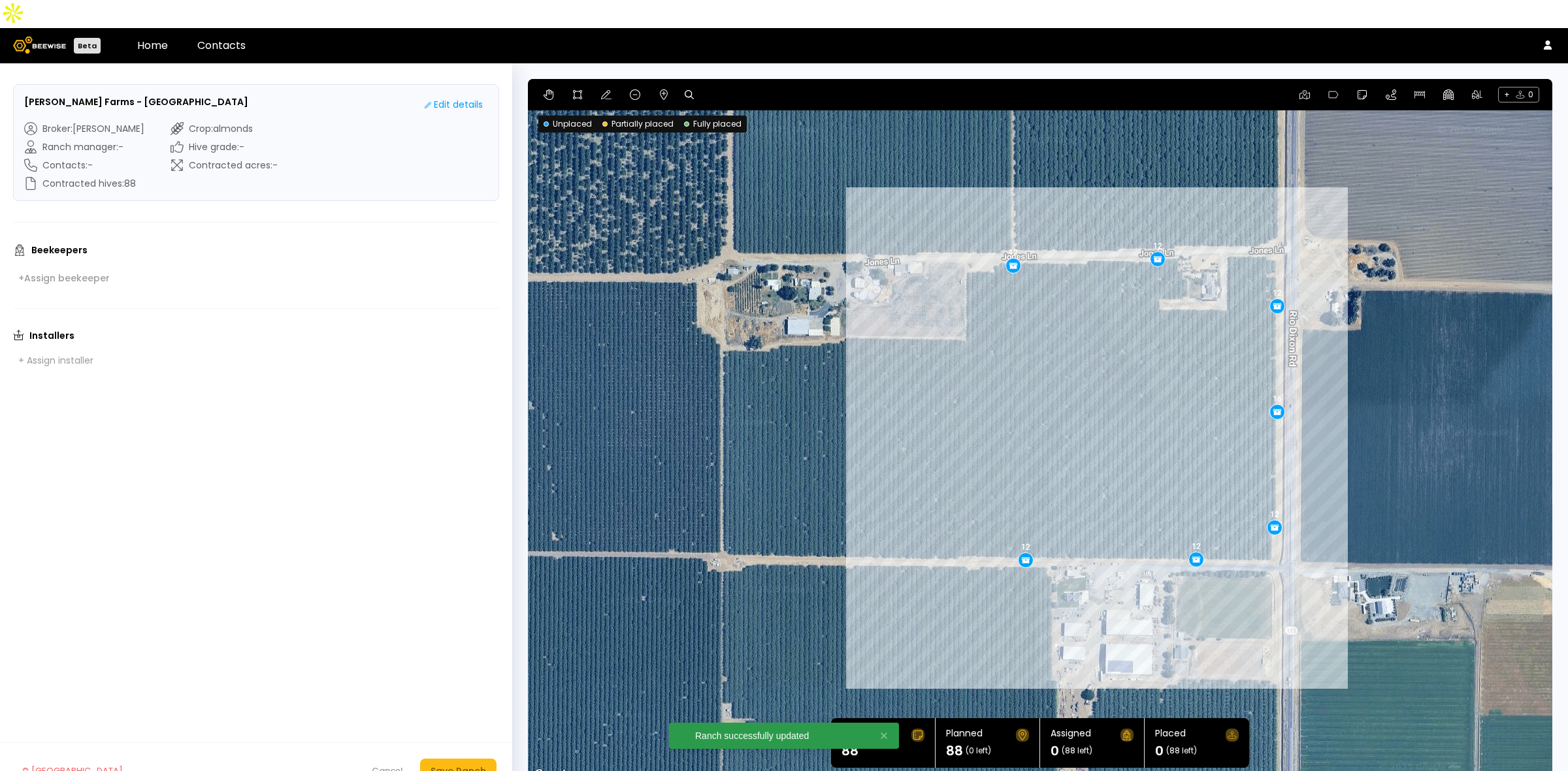
drag, startPoint x: 1408, startPoint y: 314, endPoint x: 1359, endPoint y: 357, distance: 65.2
click at [1359, 357] on div "12 12 12 12 12 12 16" at bounding box center [1039, 430] width 1024 height 704
click at [454, 764] on div "Save Ranch" at bounding box center [458, 771] width 56 height 14
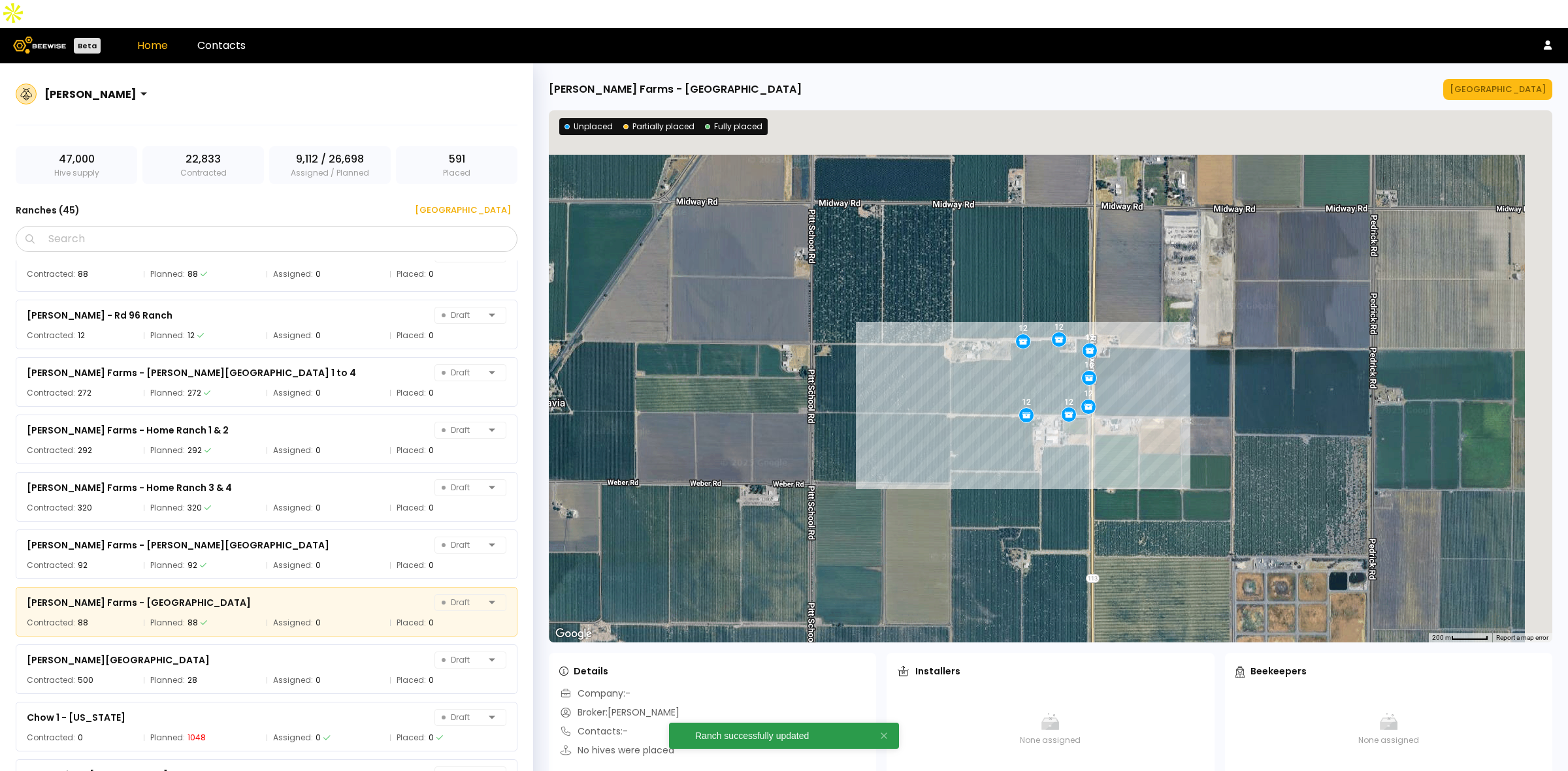
scroll to position [334, 0]
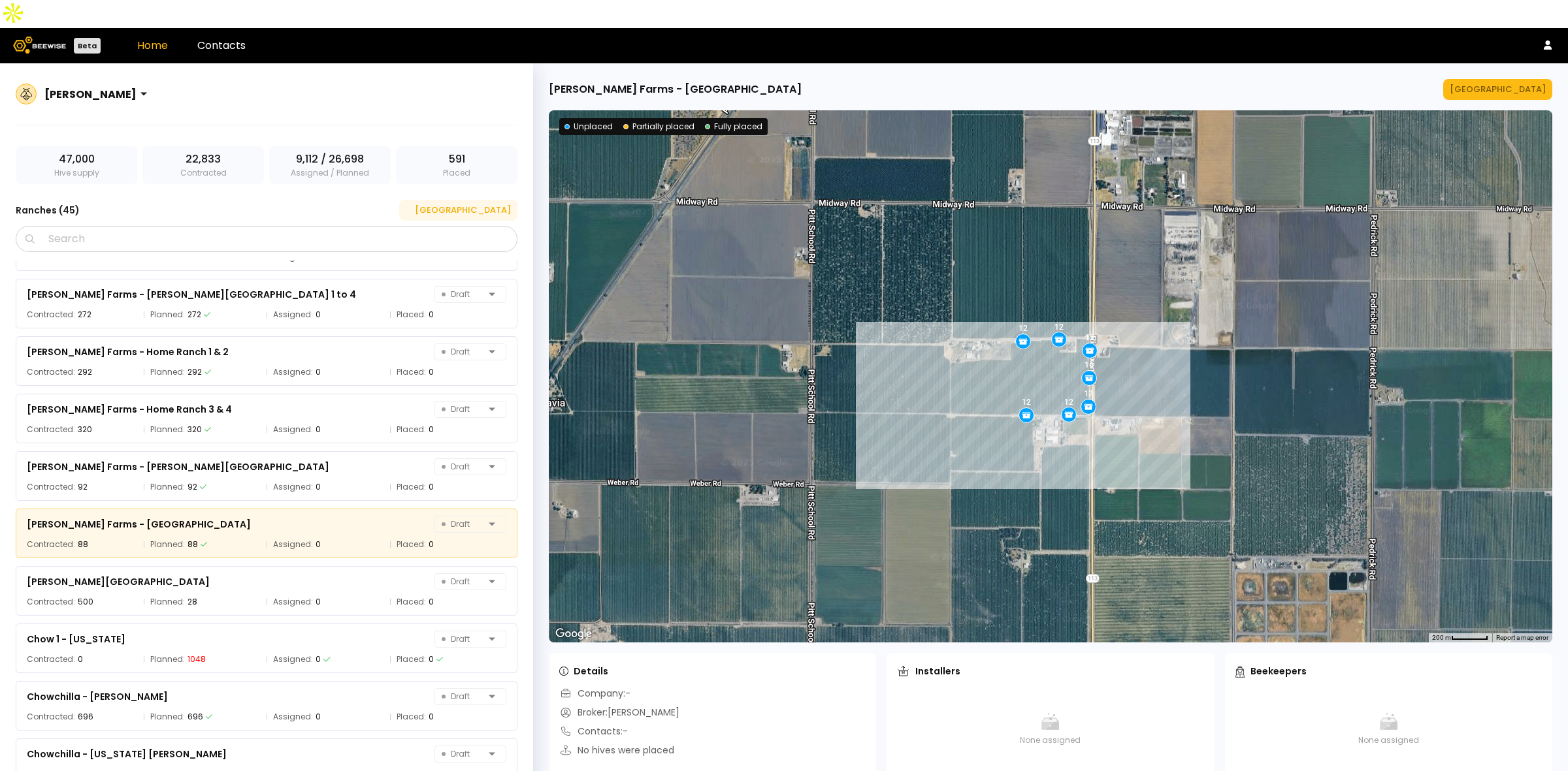
click at [500, 204] on div "[GEOGRAPHIC_DATA]" at bounding box center [458, 210] width 105 height 13
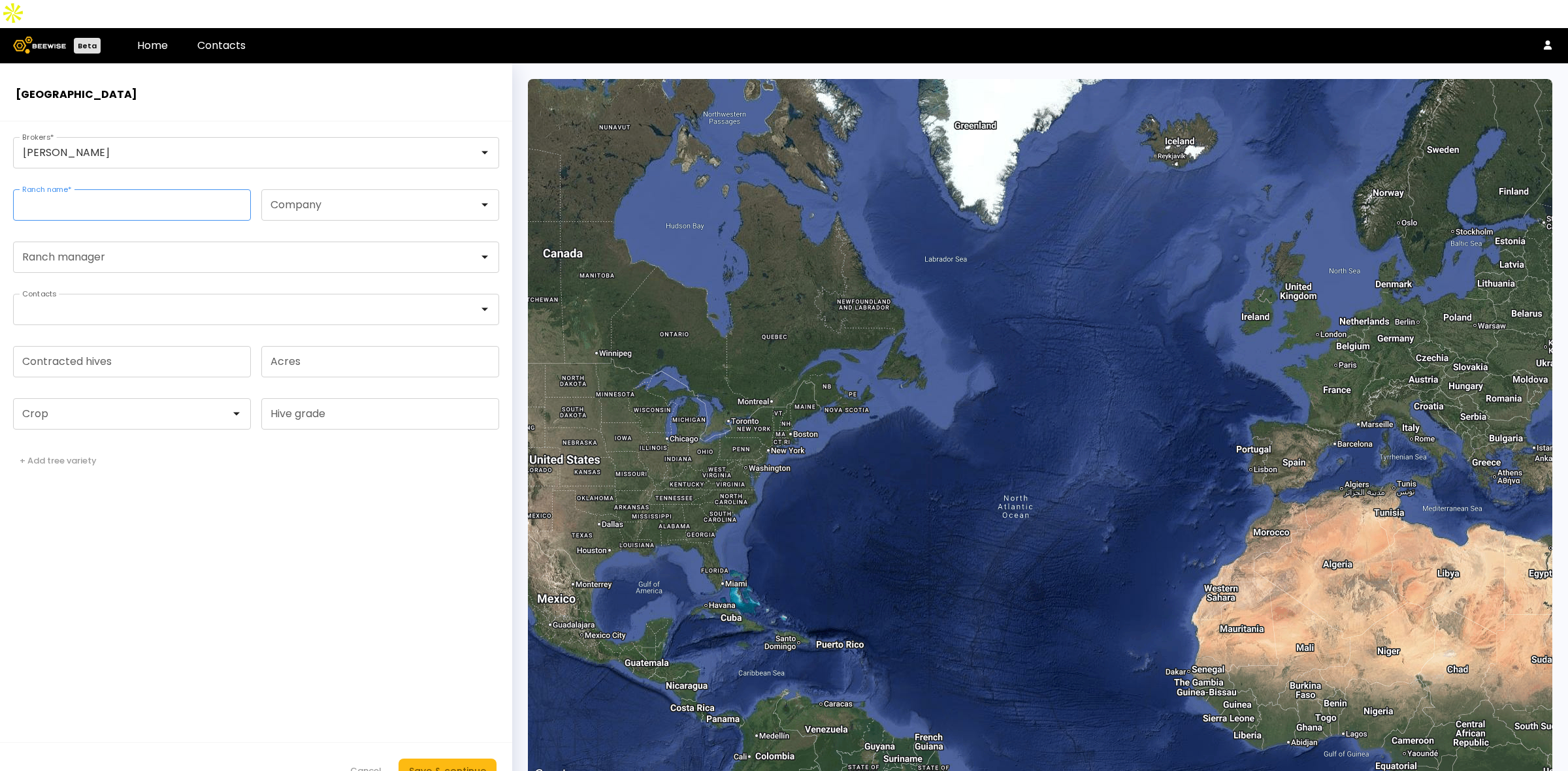
click at [125, 190] on input "Ranch name *" at bounding box center [132, 205] width 237 height 30
paste input "**********"
type input "**********"
click at [102, 408] on div at bounding box center [126, 414] width 207 height 12
click at [87, 443] on div "Almonds" at bounding box center [132, 447] width 222 height 8
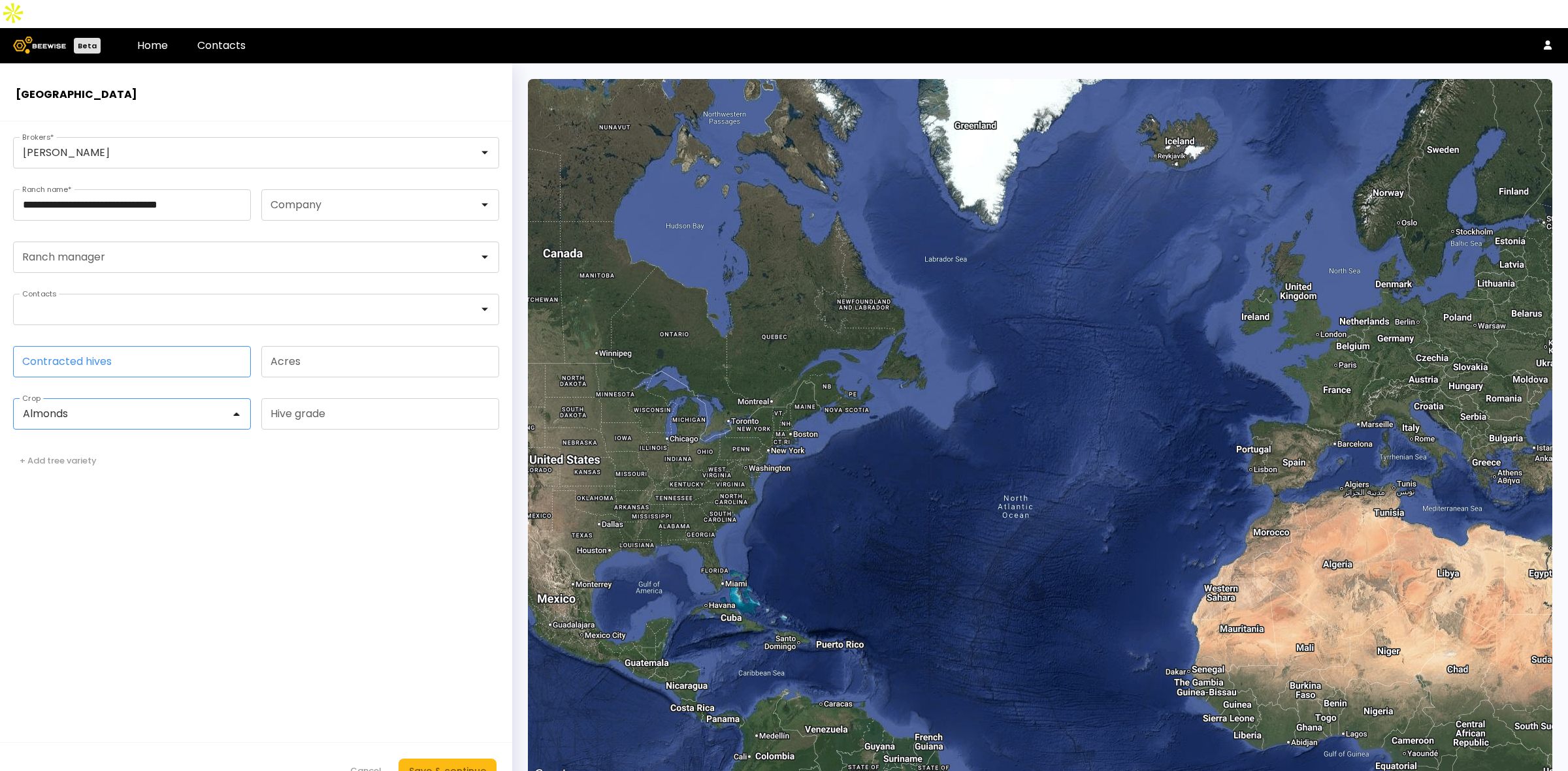
click at [116, 347] on input "Contracted hives" at bounding box center [132, 362] width 237 height 30
type input "***"
click at [232, 611] on form "**********" at bounding box center [256, 461] width 512 height 678
click at [459, 759] on button "Save & continue" at bounding box center [447, 771] width 98 height 25
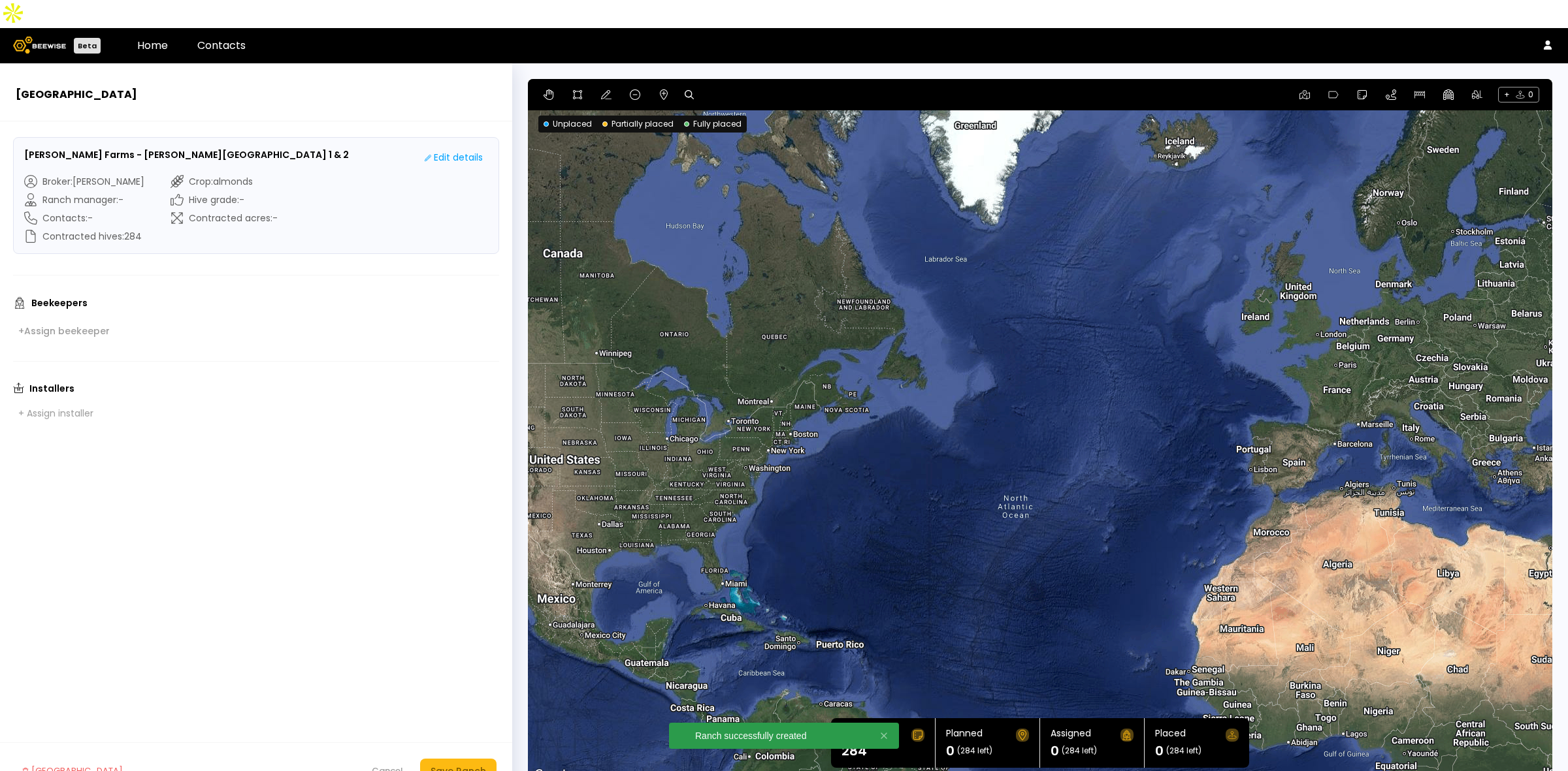
click at [689, 87] on div at bounding box center [693, 94] width 17 height 16
click at [689, 90] on icon at bounding box center [689, 94] width 10 height 10
click at [744, 87] on input at bounding box center [740, 94] width 81 height 17
paste input "**********"
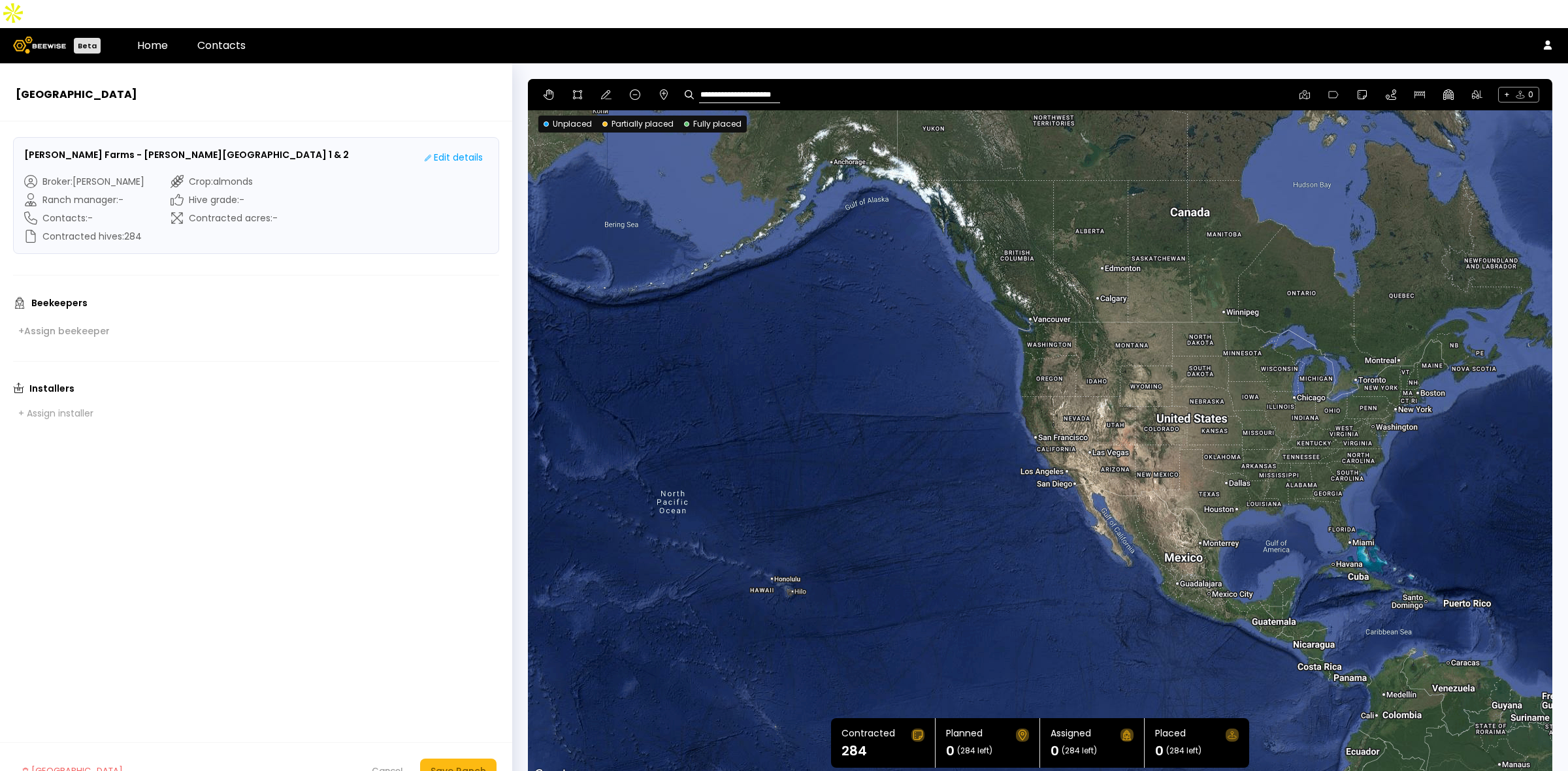
type input "**********"
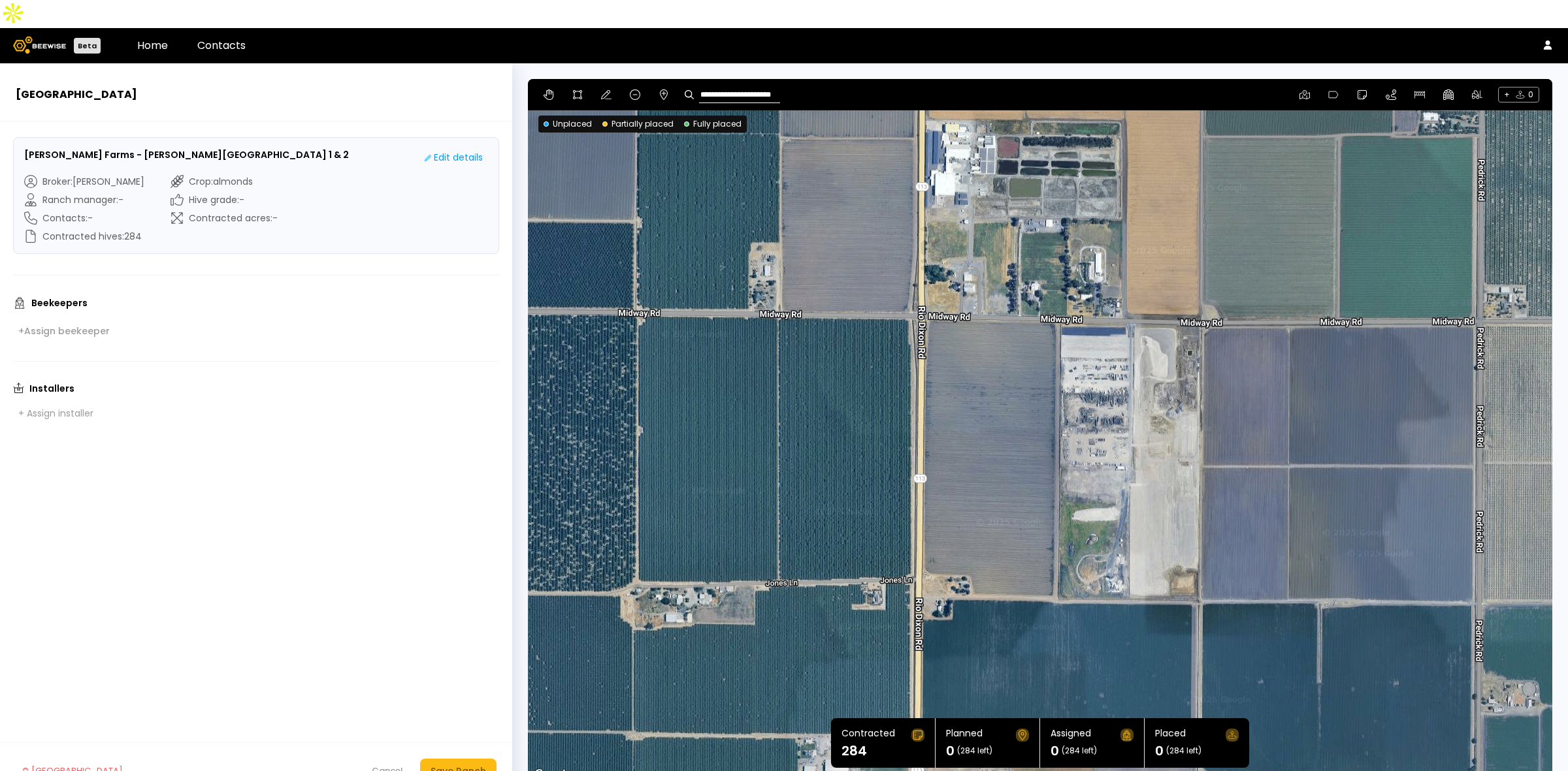
drag, startPoint x: 988, startPoint y: 432, endPoint x: 1101, endPoint y: 407, distance: 115.7
click at [1101, 407] on div at bounding box center [1039, 430] width 1024 height 704
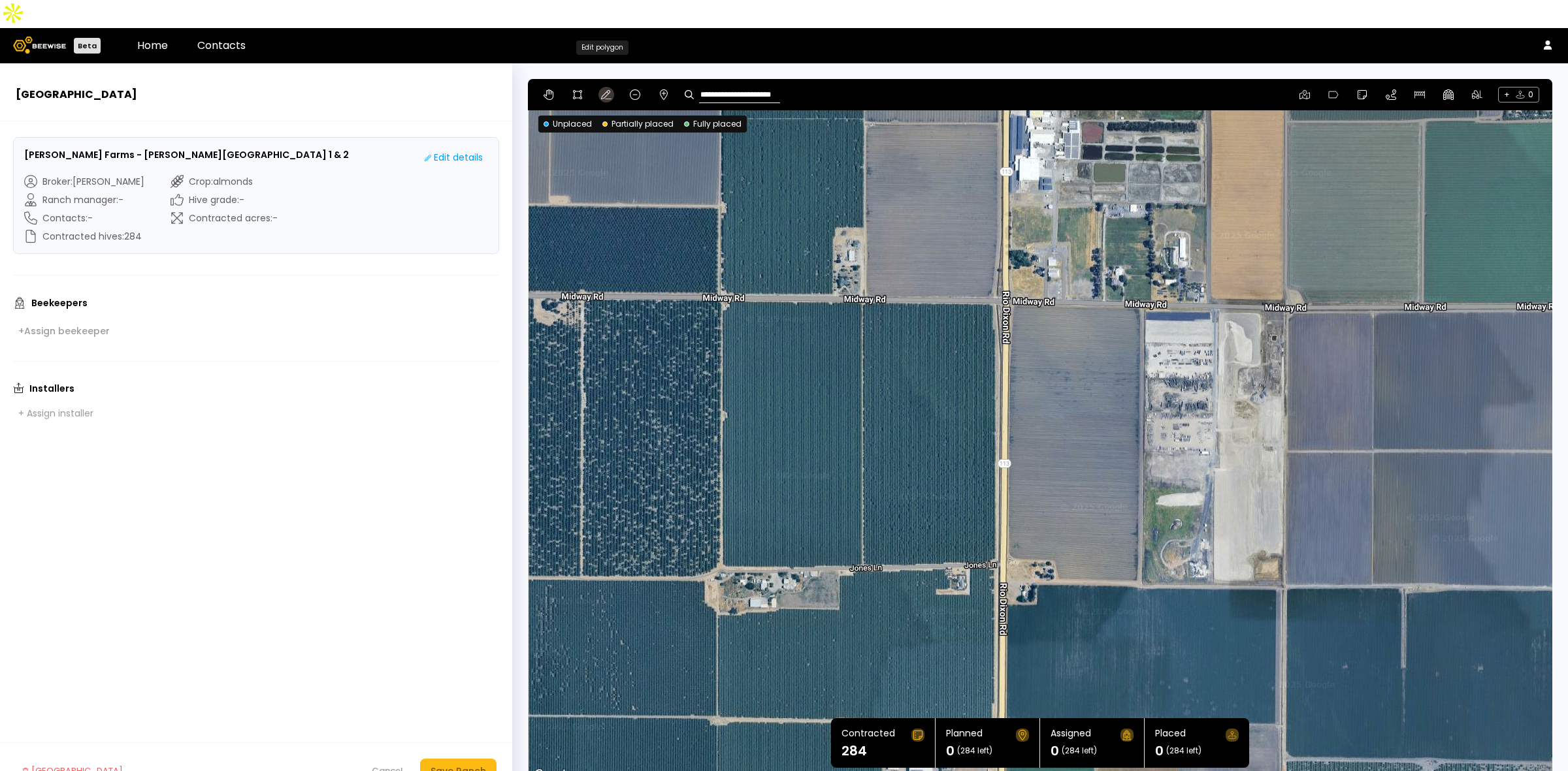
click at [608, 90] on icon at bounding box center [606, 94] width 10 height 10
click at [575, 90] on icon at bounding box center [577, 94] width 10 height 10
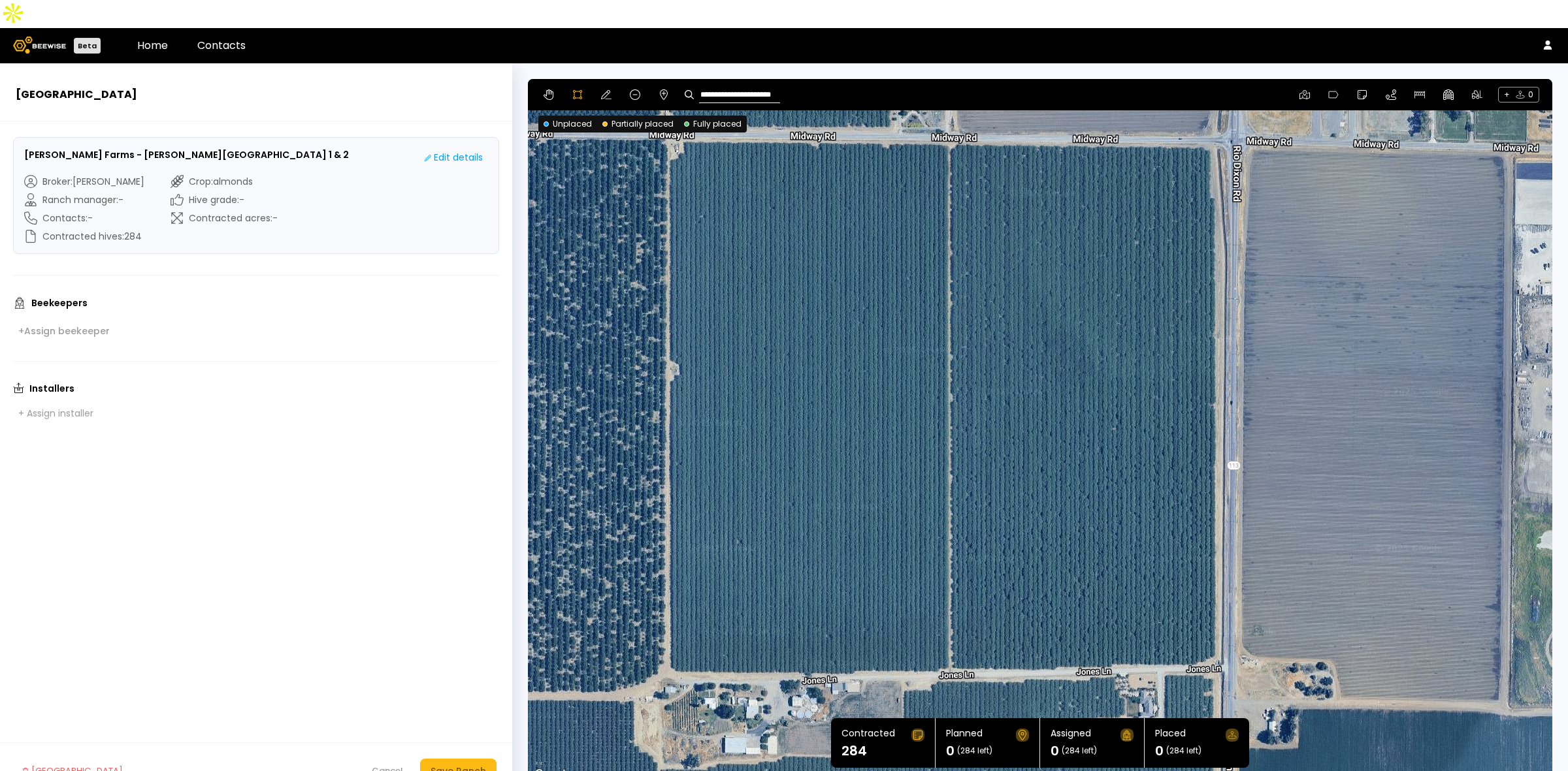
drag, startPoint x: 1418, startPoint y: 490, endPoint x: 1386, endPoint y: 403, distance: 92.7
click at [1386, 403] on div at bounding box center [1040, 430] width 1023 height 704
click at [601, 90] on icon at bounding box center [606, 94] width 10 height 10
click at [566, 79] on div "**********" at bounding box center [1039, 94] width 1024 height 31
click at [570, 87] on button at bounding box center [577, 94] width 16 height 16
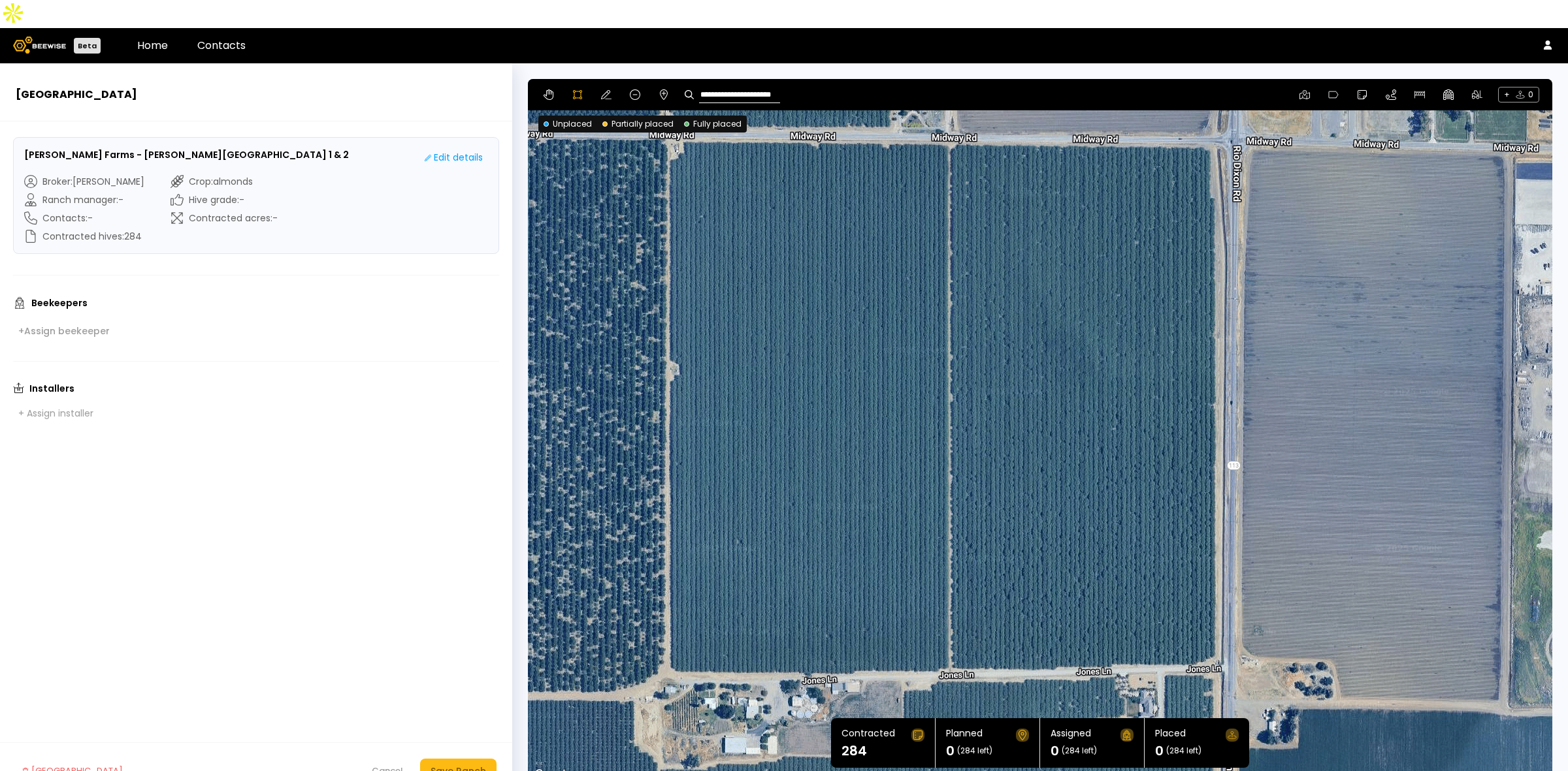
click at [666, 134] on div at bounding box center [1040, 430] width 1023 height 704
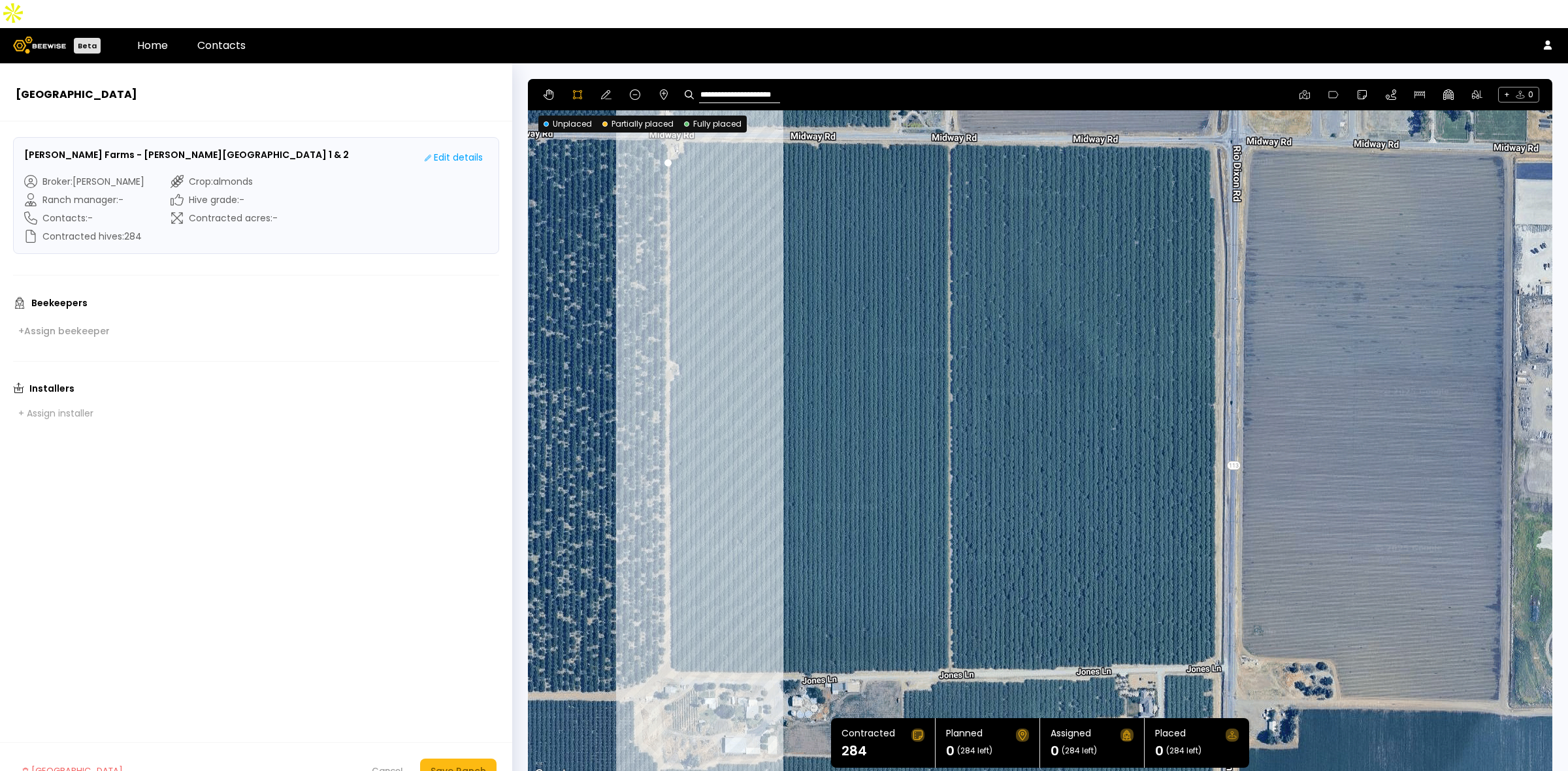
click at [667, 638] on div at bounding box center [1040, 430] width 1023 height 704
click at [674, 645] on div at bounding box center [1040, 430] width 1023 height 704
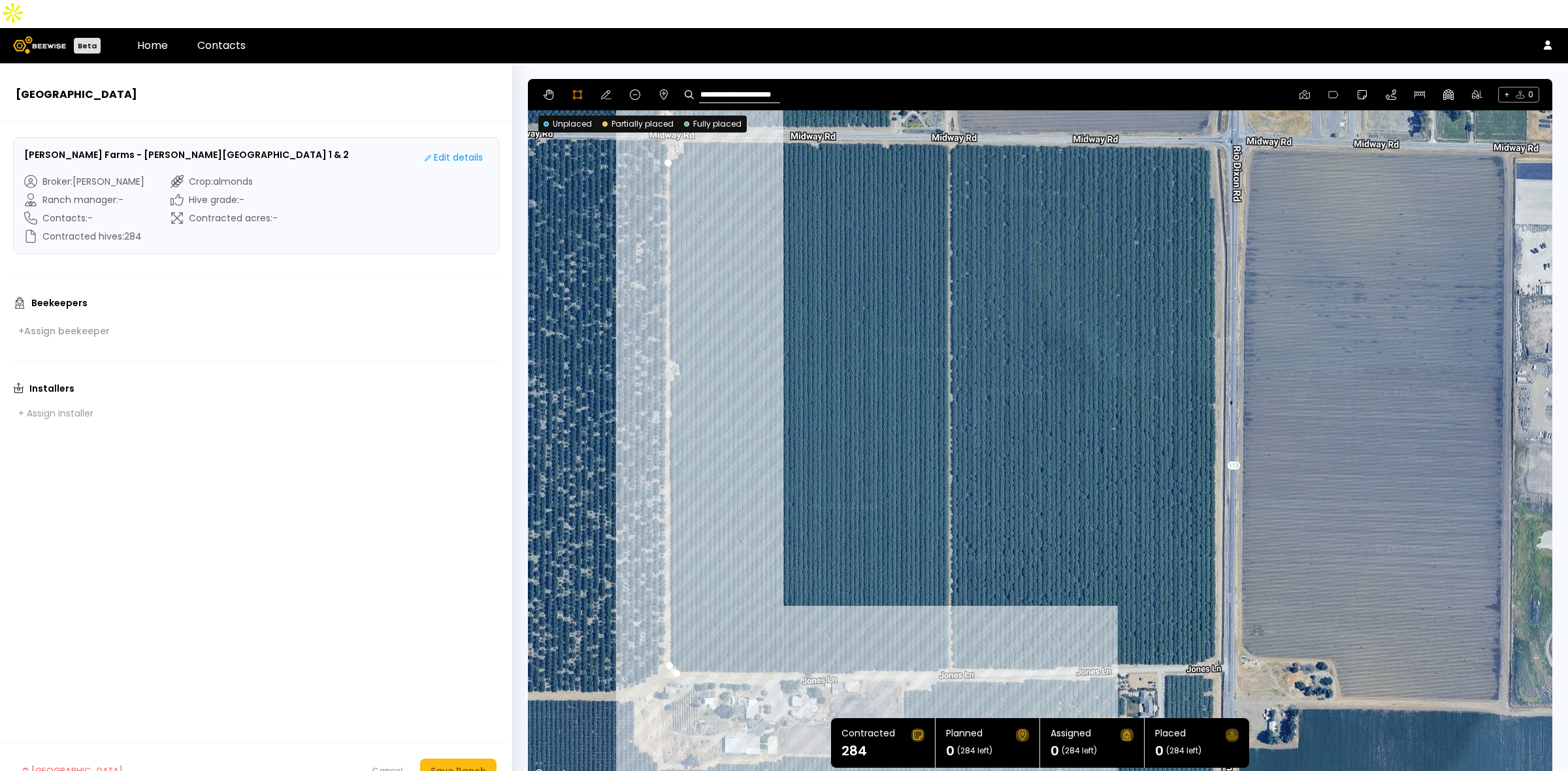
click at [949, 645] on div at bounding box center [1040, 430] width 1023 height 704
click at [1060, 645] on div at bounding box center [1040, 430] width 1023 height 704
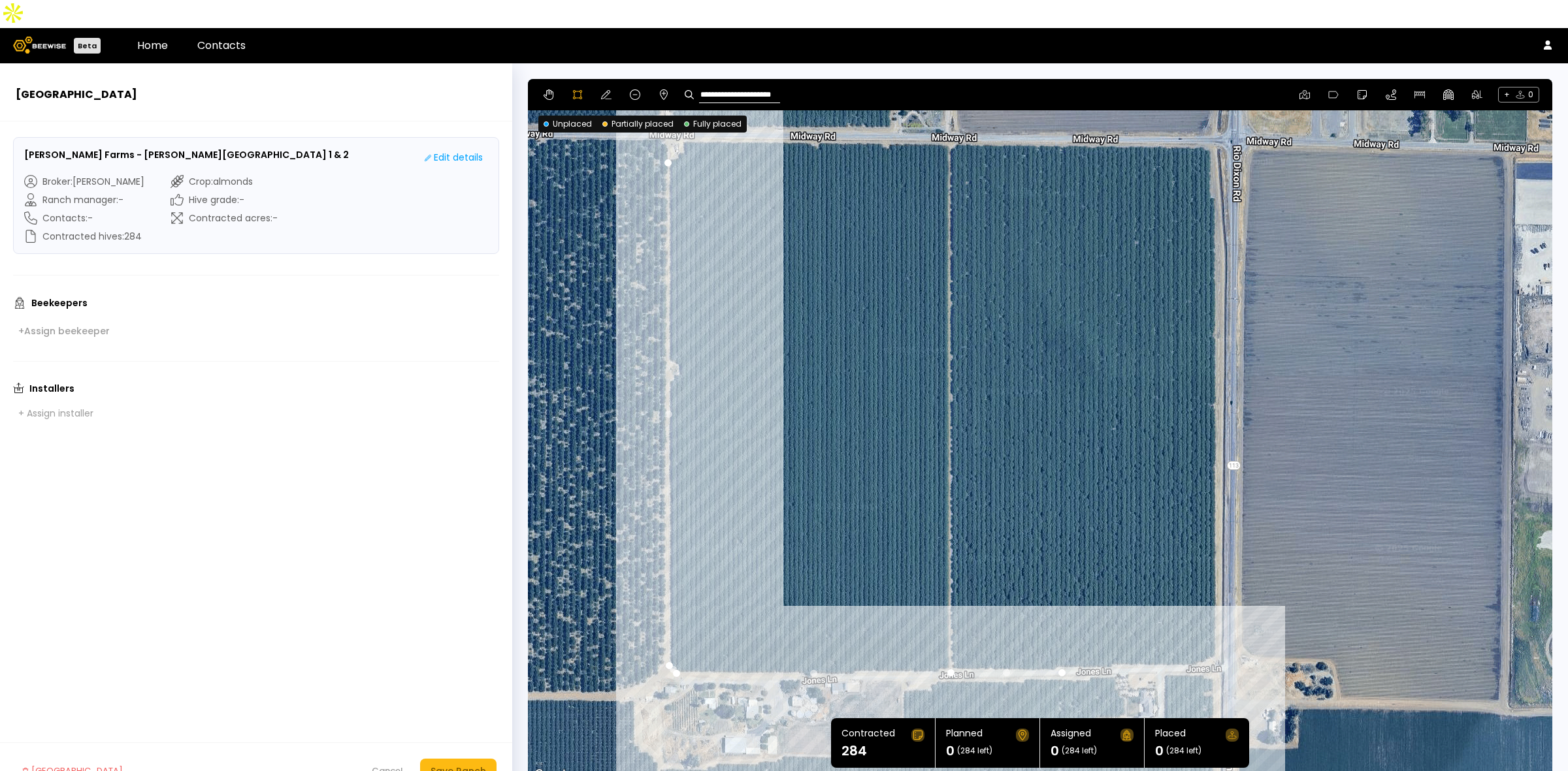
click at [1188, 642] on div at bounding box center [1040, 430] width 1023 height 704
click at [1218, 630] on div at bounding box center [1040, 430] width 1023 height 704
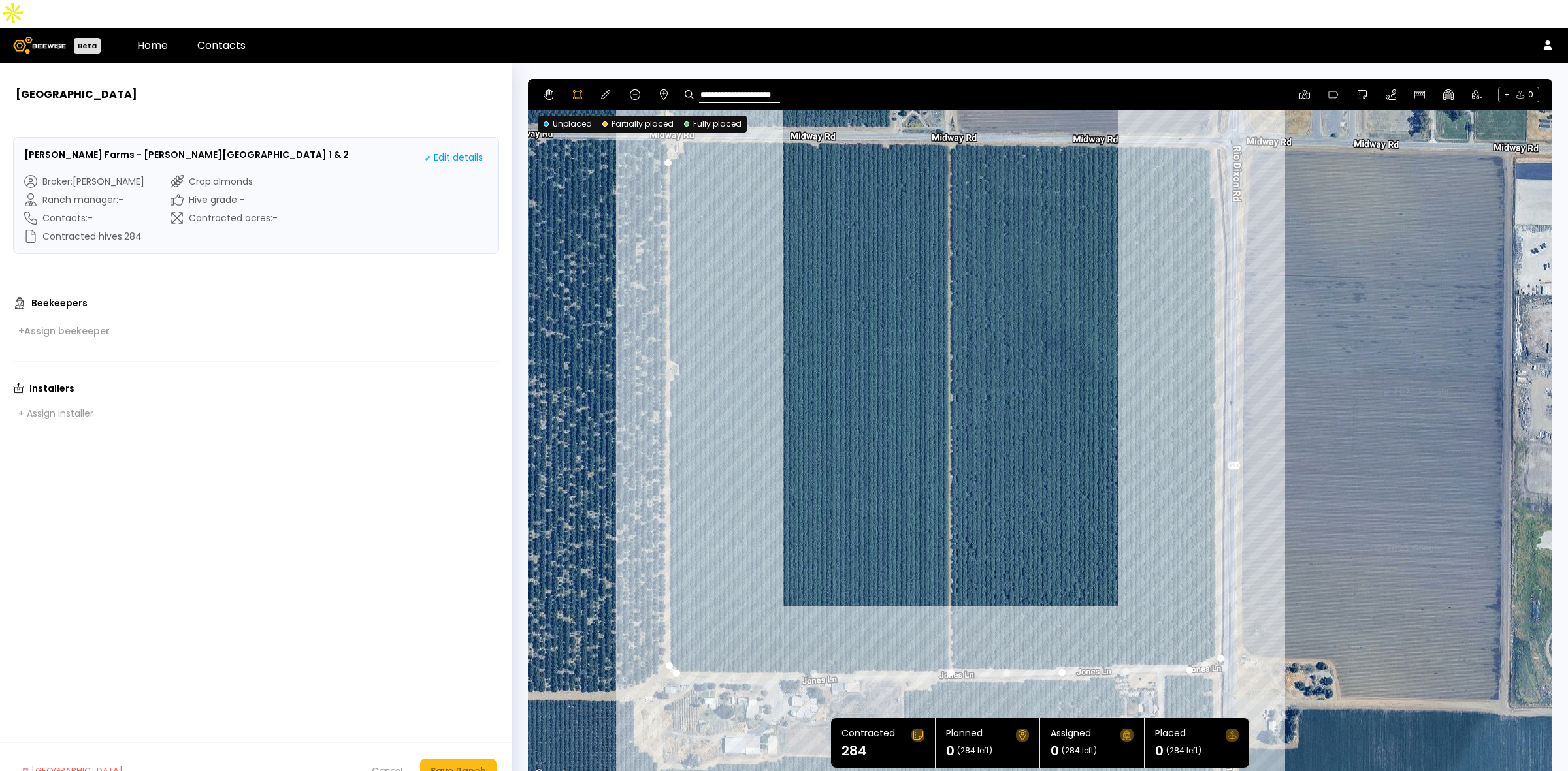
click at [1214, 167] on div at bounding box center [1040, 430] width 1023 height 704
click at [1207, 167] on div at bounding box center [1040, 430] width 1023 height 704
click at [1207, 119] on div at bounding box center [1040, 430] width 1023 height 704
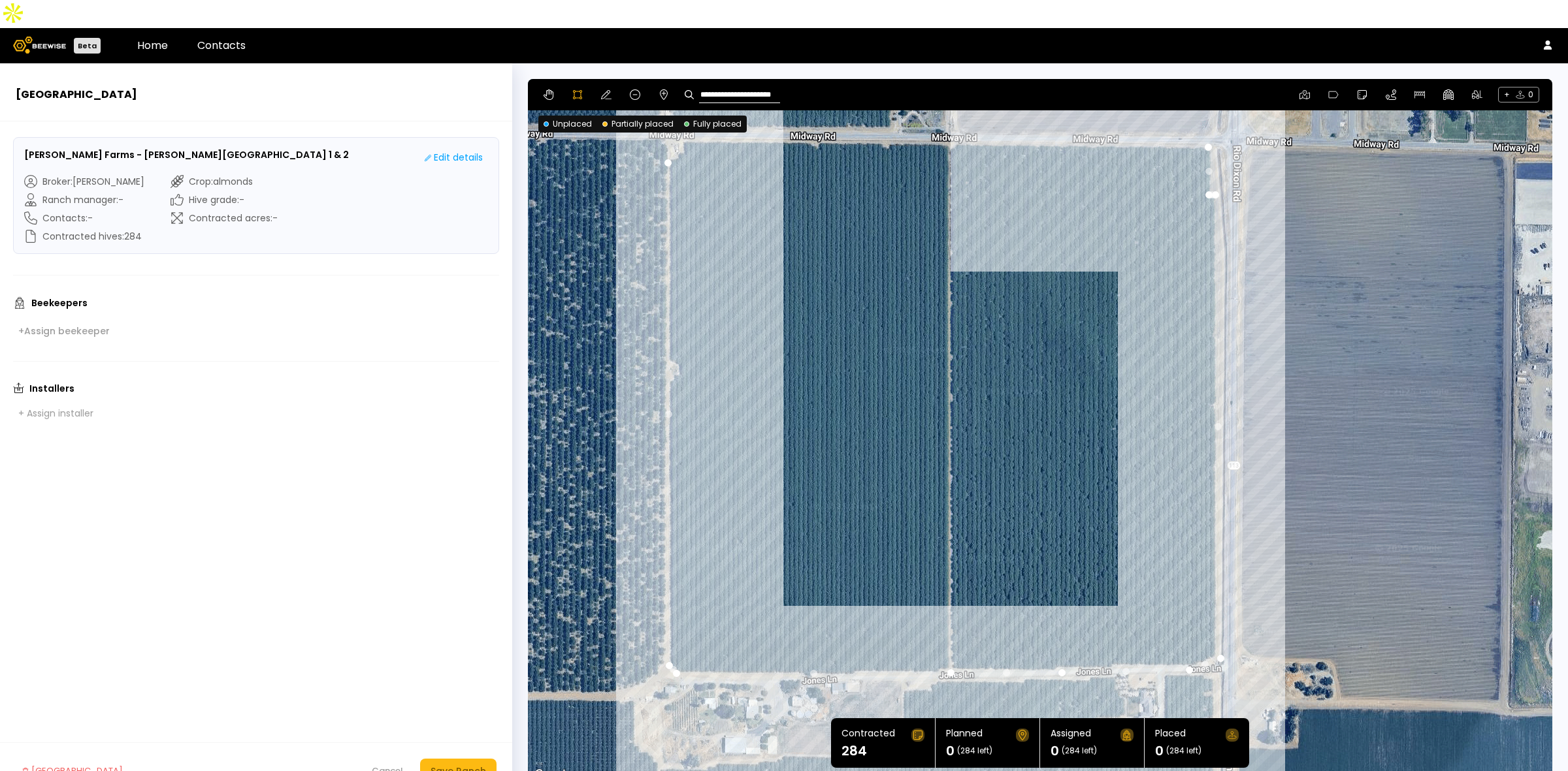
click at [961, 114] on div at bounding box center [1040, 430] width 1023 height 704
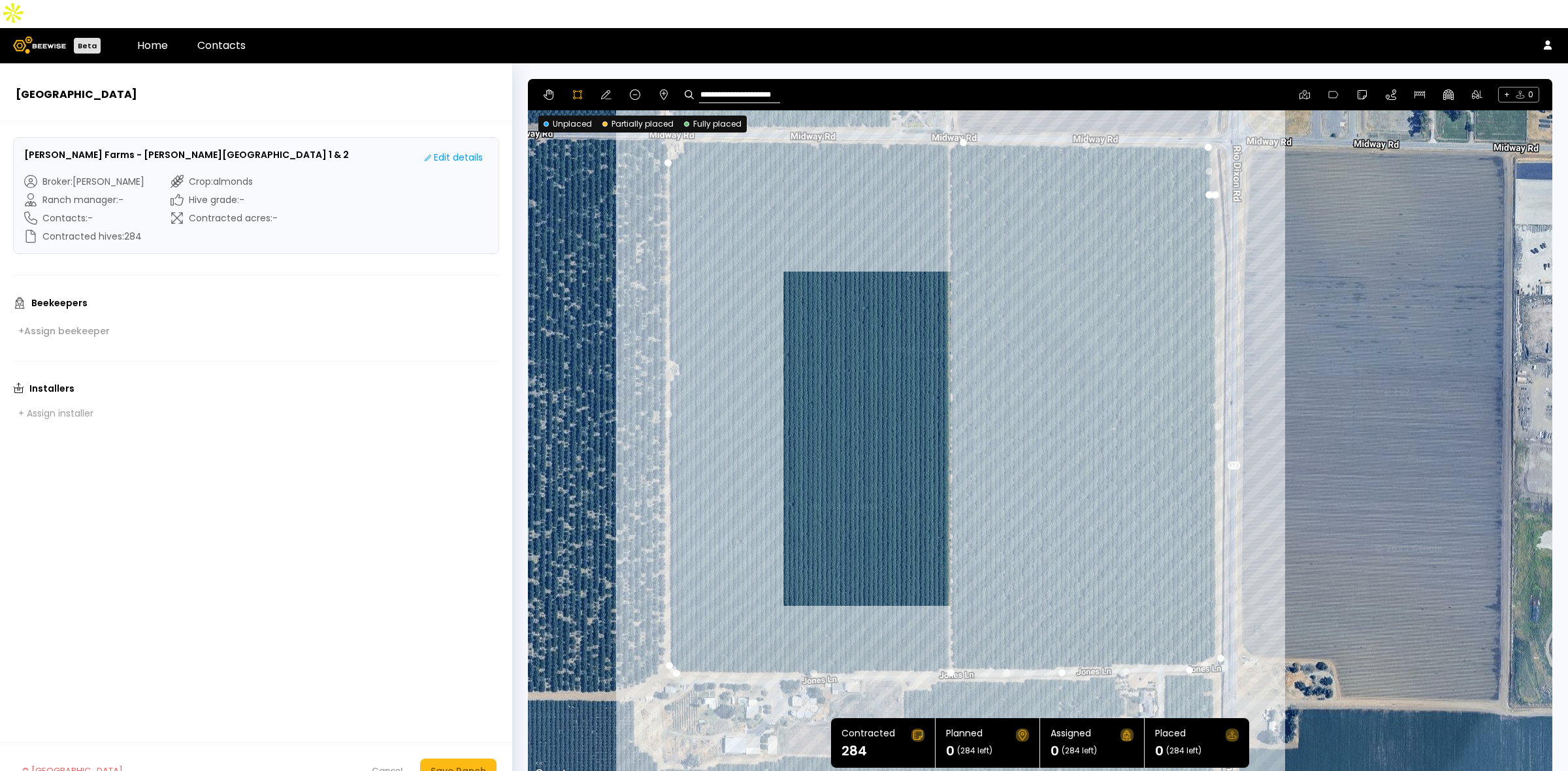
click at [948, 118] on div at bounding box center [1040, 430] width 1023 height 704
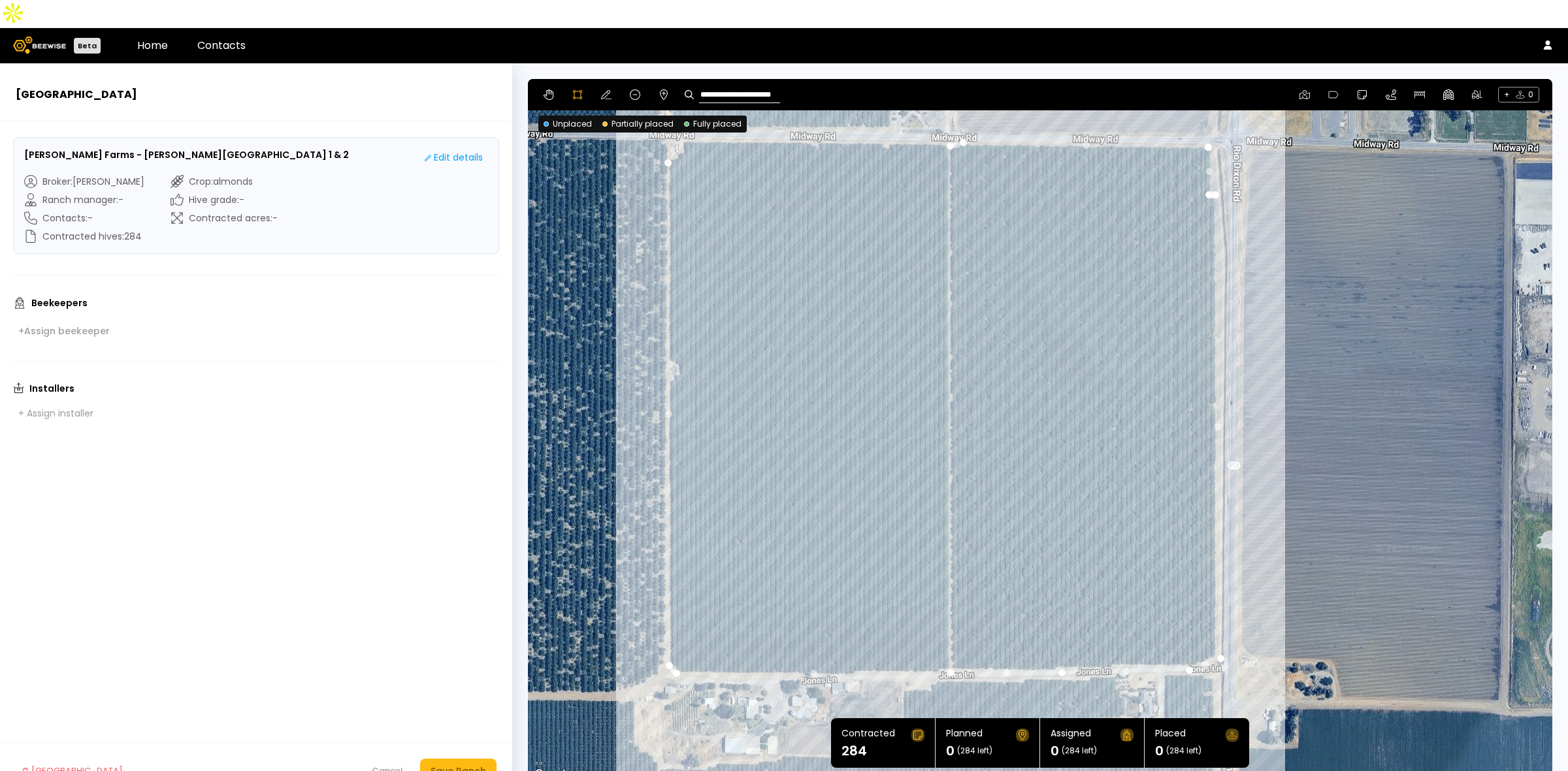
click at [938, 115] on div at bounding box center [1040, 430] width 1023 height 704
click at [682, 112] on div at bounding box center [1040, 430] width 1023 height 704
click at [682, 121] on div at bounding box center [1040, 430] width 1023 height 704
click at [676, 127] on div at bounding box center [1040, 430] width 1023 height 704
click at [670, 131] on div at bounding box center [1040, 430] width 1023 height 704
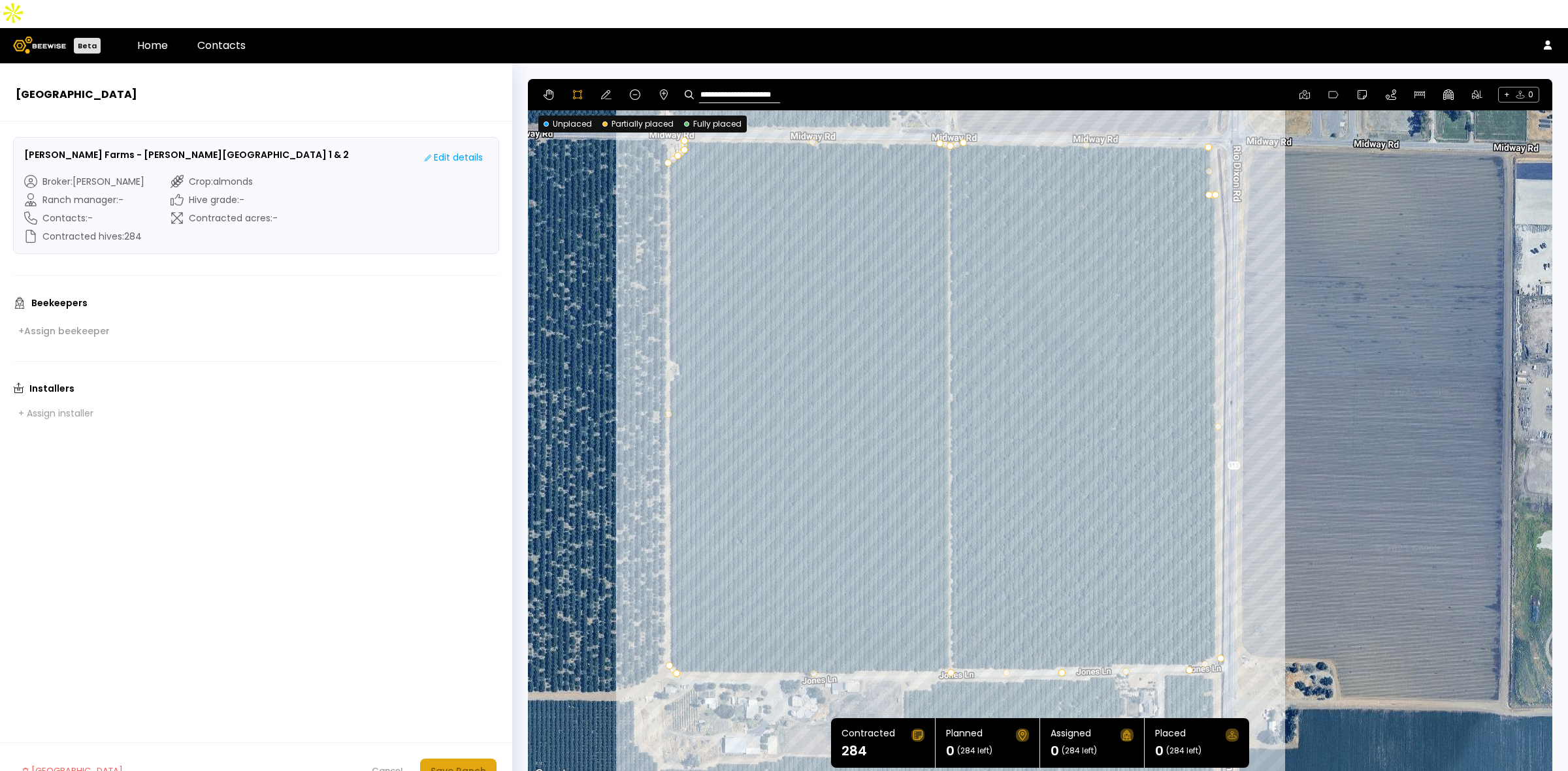
click at [462, 764] on div "Save Ranch" at bounding box center [458, 771] width 56 height 14
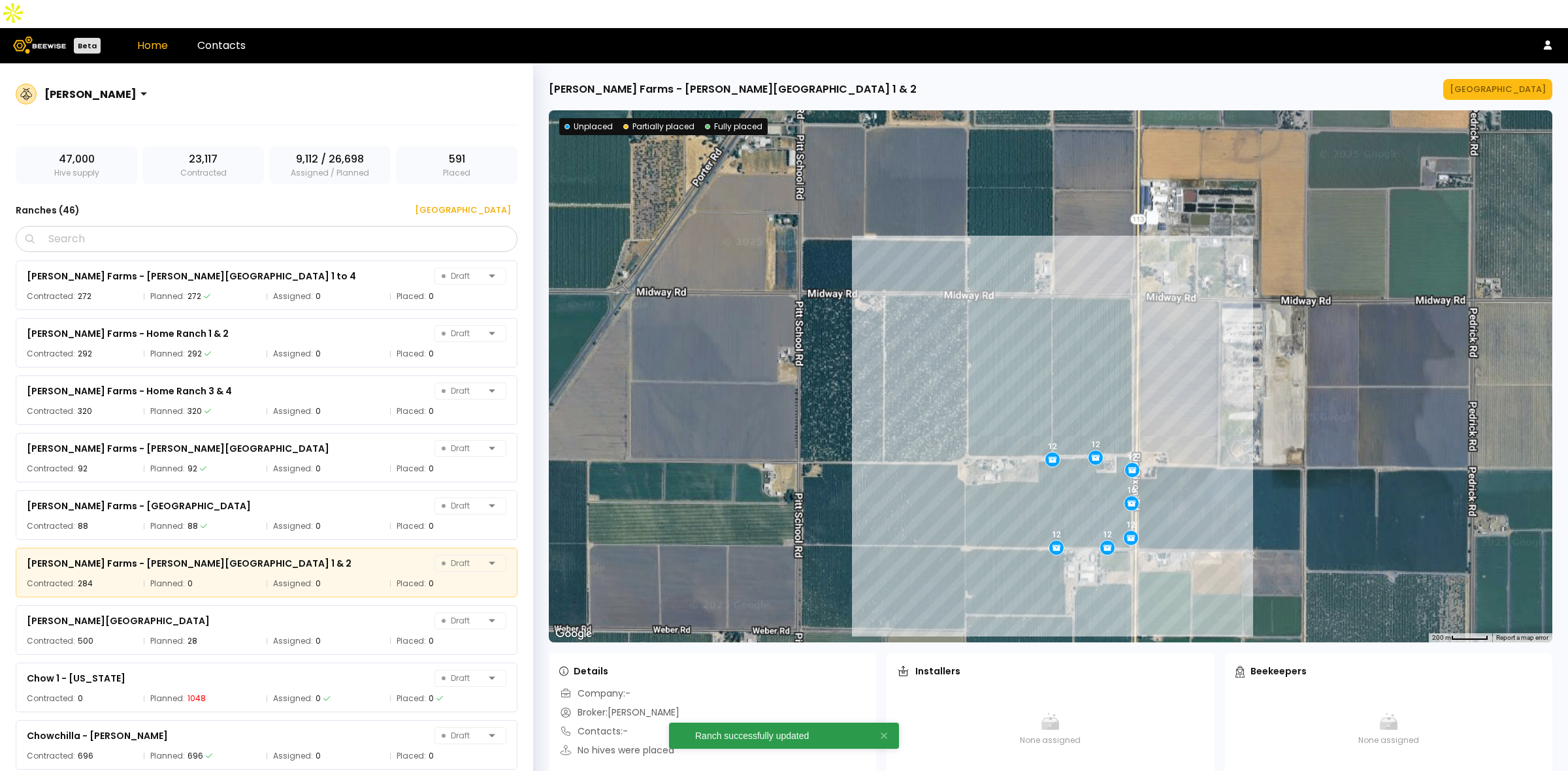
scroll to position [391, 0]
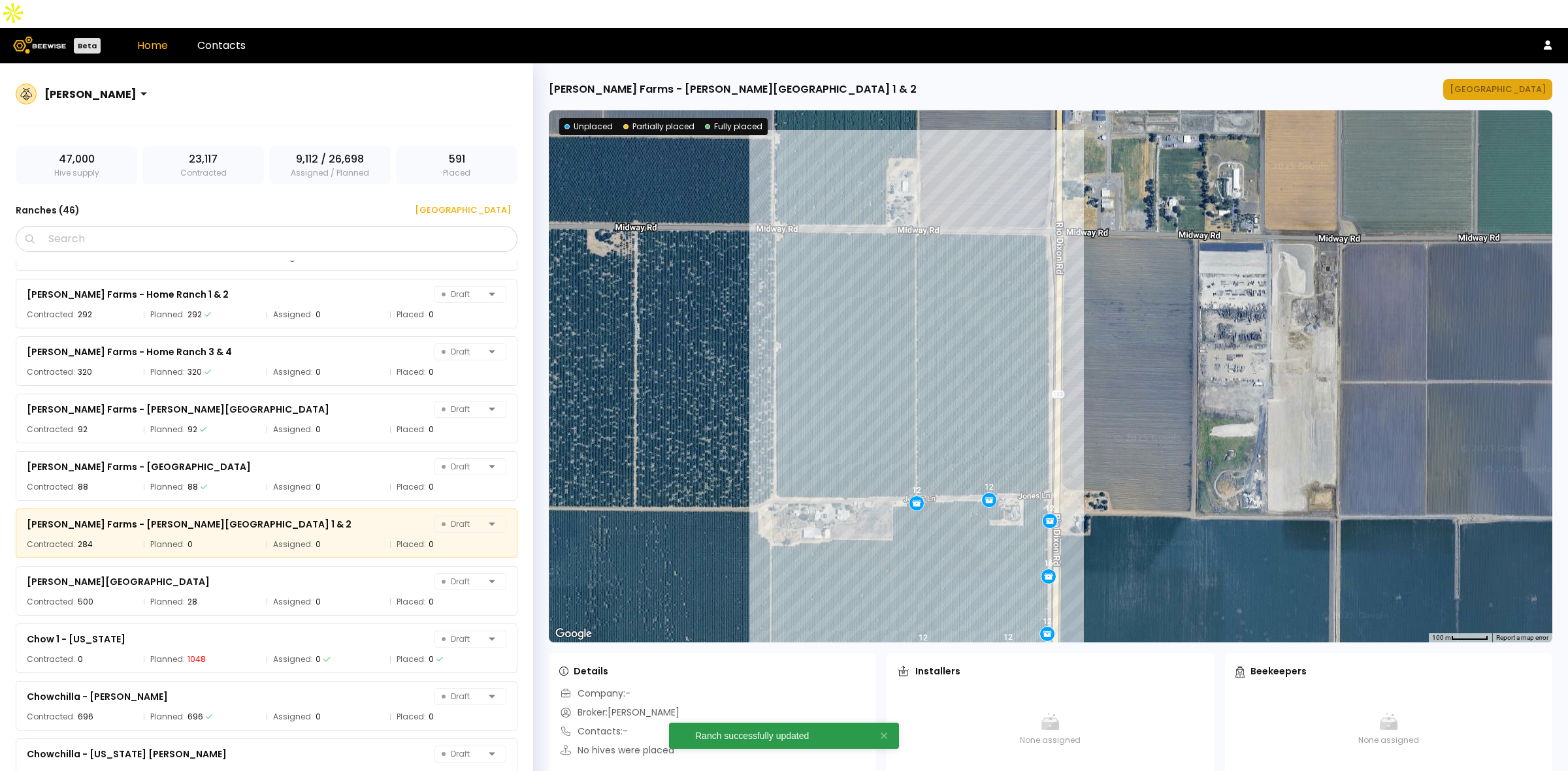
click at [1530, 79] on button "[GEOGRAPHIC_DATA]" at bounding box center [1497, 89] width 109 height 21
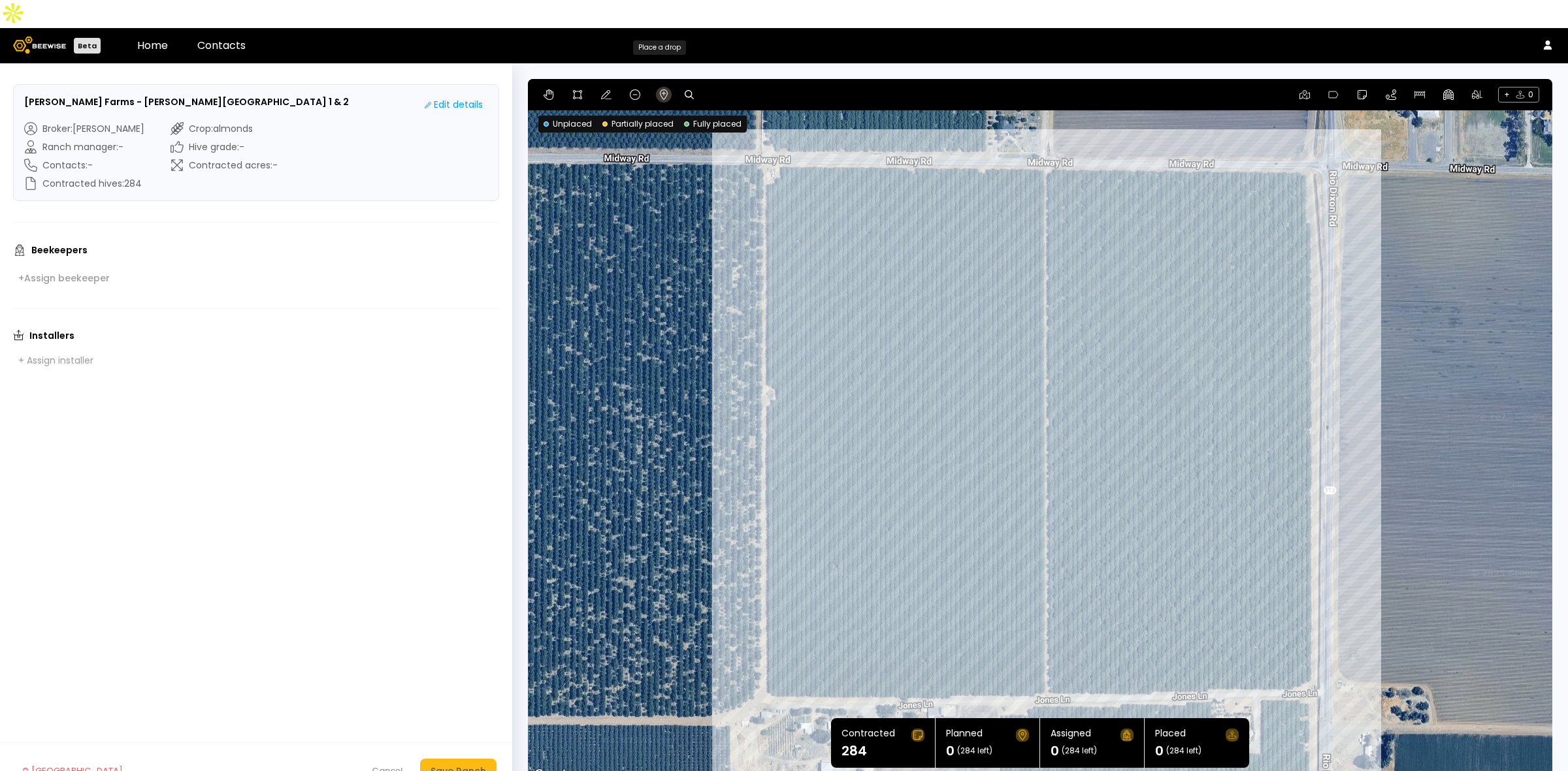
click at [664, 90] on icon at bounding box center [664, 94] width 8 height 10
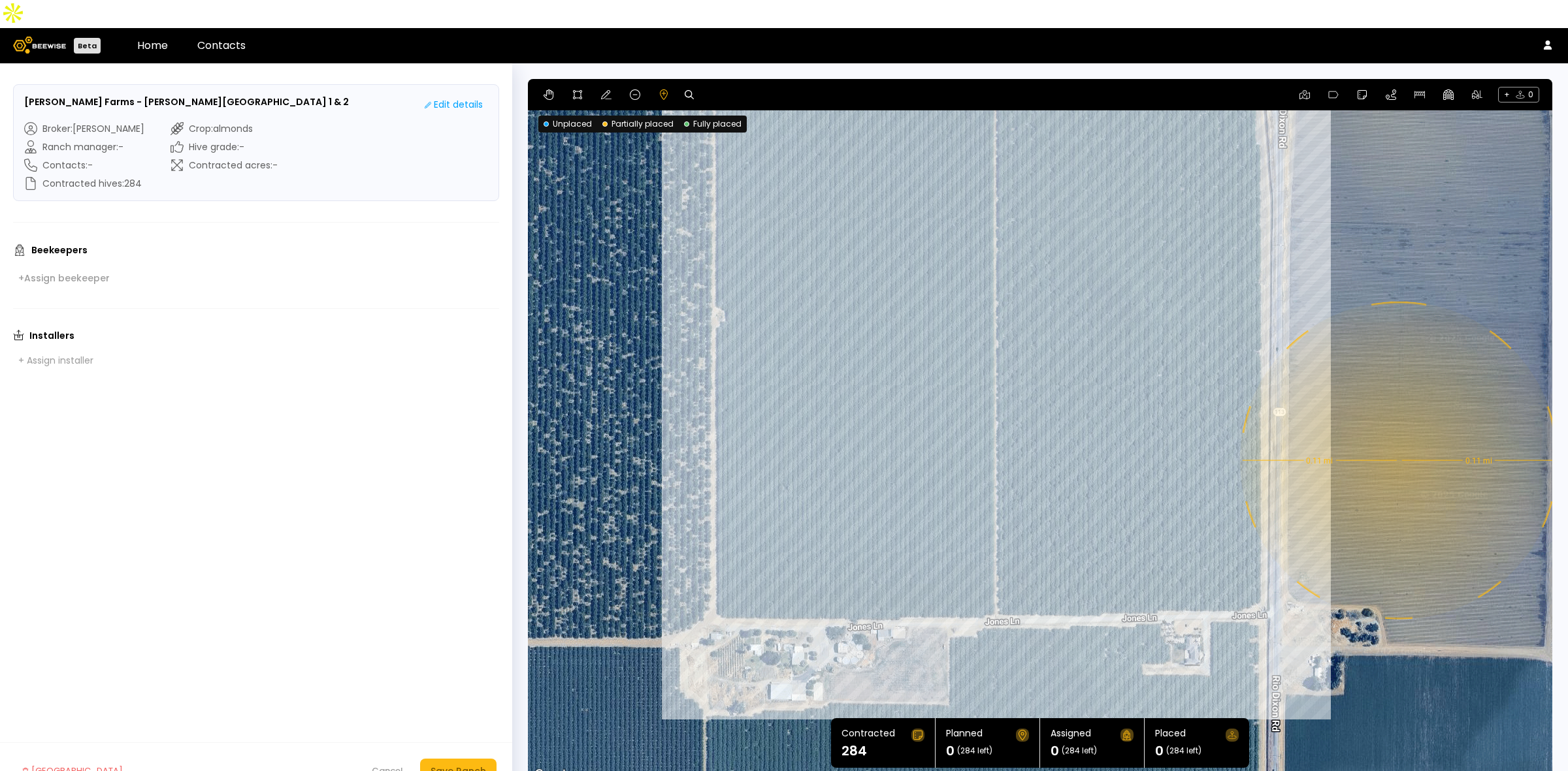
drag, startPoint x: 1500, startPoint y: 592, endPoint x: 1447, endPoint y: 511, distance: 96.8
click at [1447, 511] on div "0.11 mi 0.11 mi" at bounding box center [1039, 430] width 1024 height 704
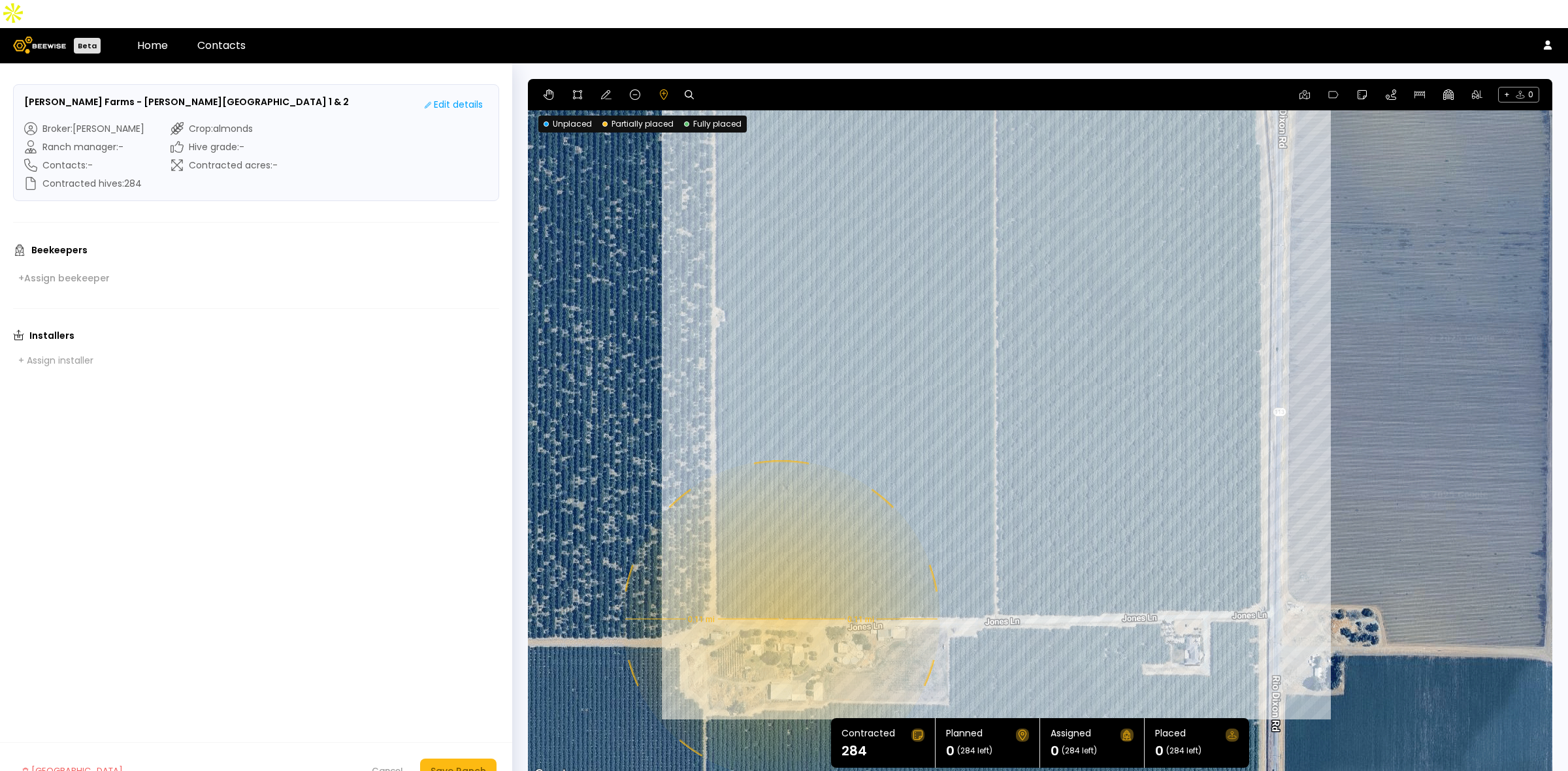
click at [779, 591] on div "0.11 mi 0.11 mi" at bounding box center [1039, 430] width 1024 height 704
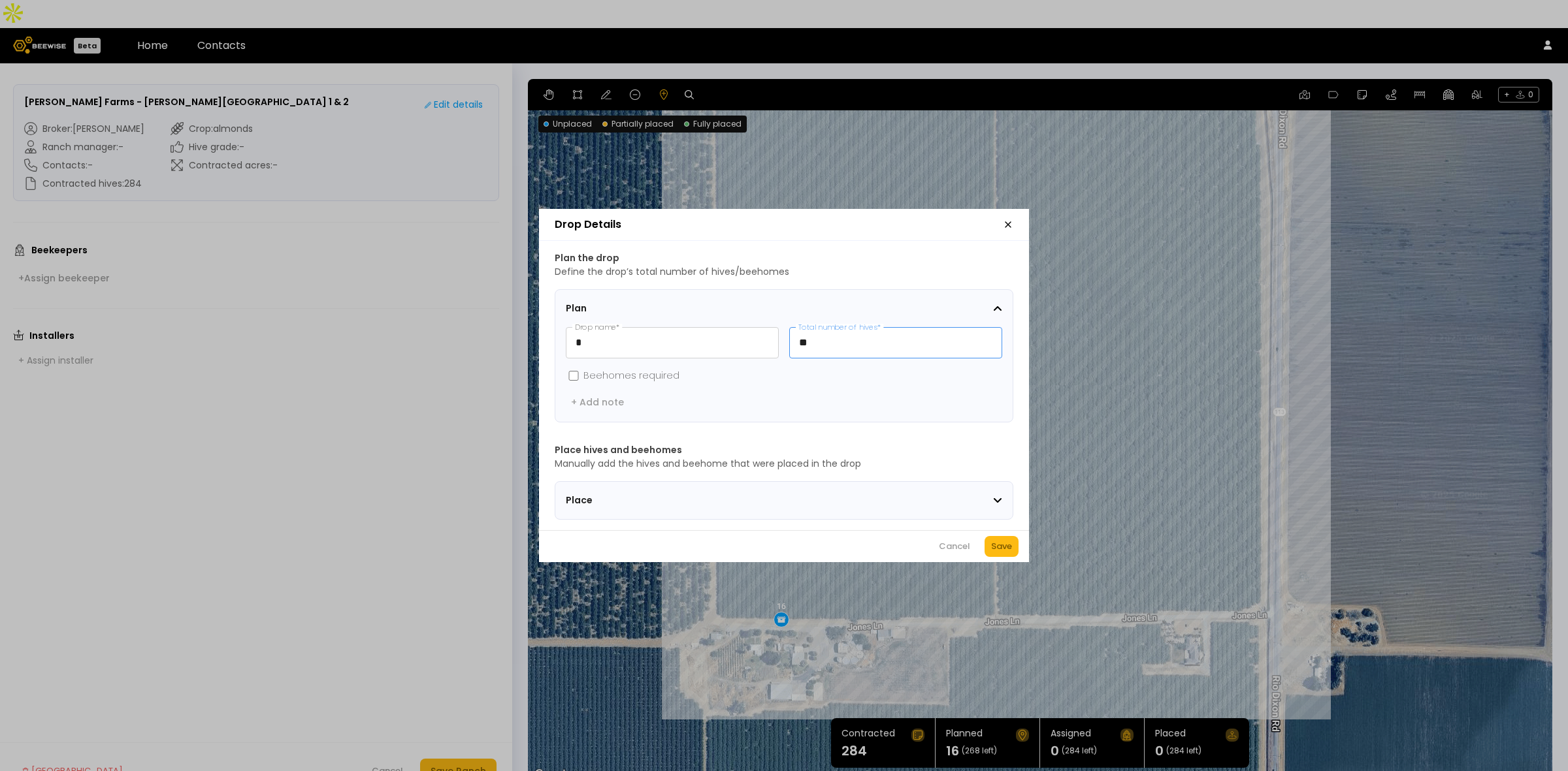
drag, startPoint x: 815, startPoint y: 335, endPoint x: 789, endPoint y: 333, distance: 26.1
click at [790, 333] on input "**" at bounding box center [895, 343] width 211 height 30
type input "**"
click at [1006, 553] on div "Save" at bounding box center [1001, 546] width 21 height 13
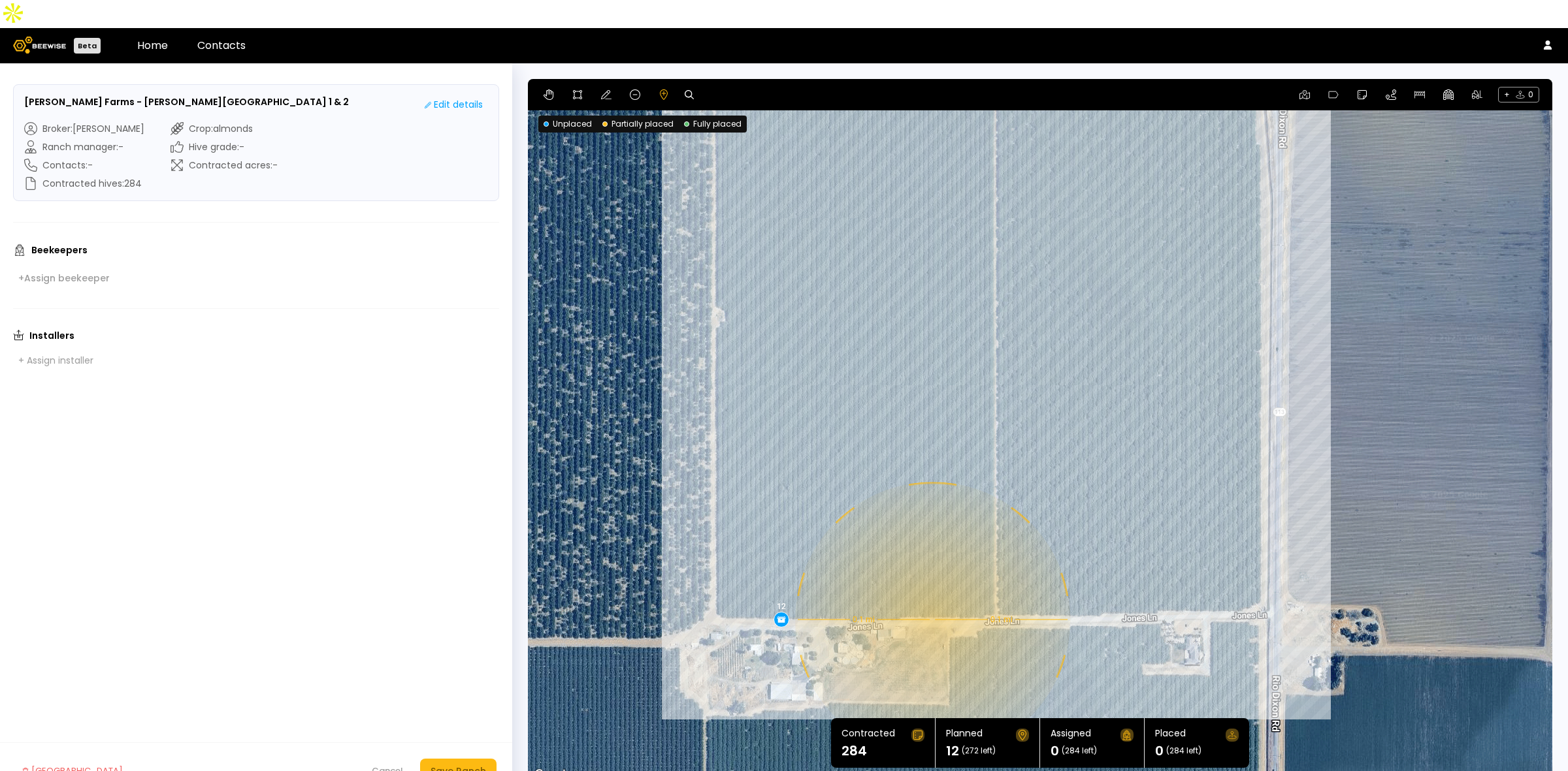
click at [931, 592] on div "0.1 mi 0.1 mi 12" at bounding box center [1039, 430] width 1024 height 704
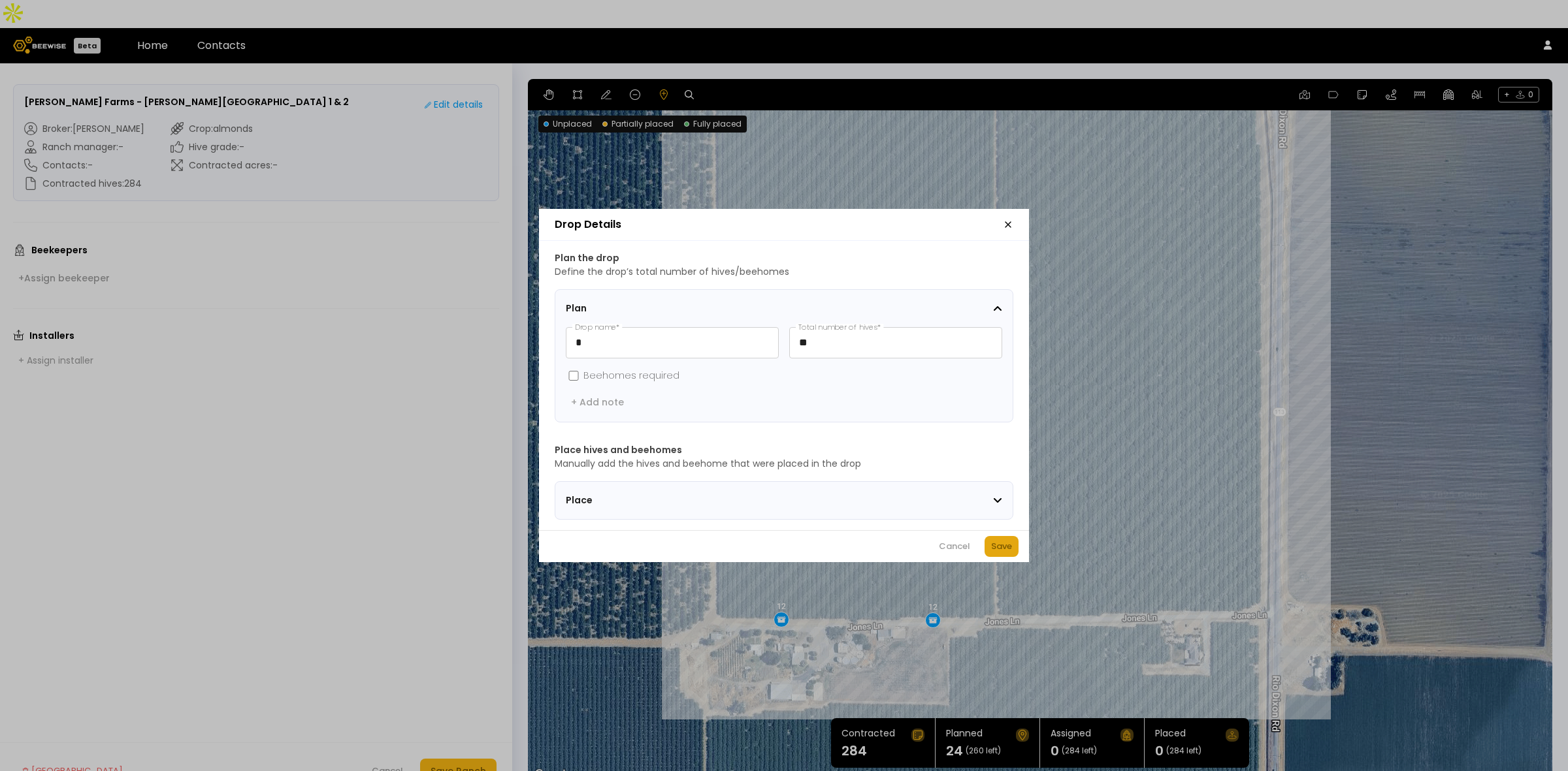
click at [1008, 553] on div "Save" at bounding box center [1001, 546] width 21 height 13
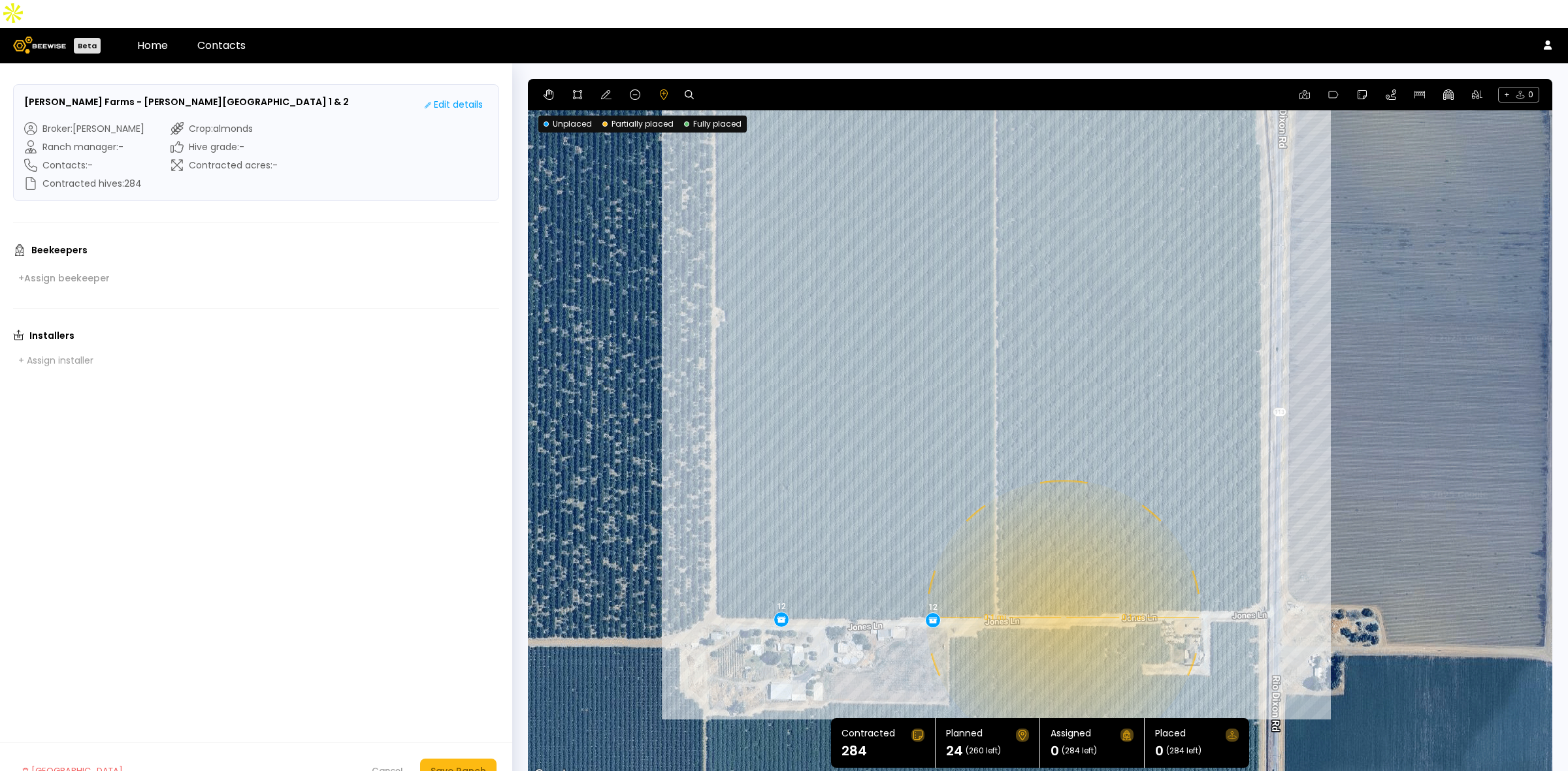
click at [1062, 590] on div "0.1 mi 0.1 mi 12 12" at bounding box center [1039, 430] width 1024 height 704
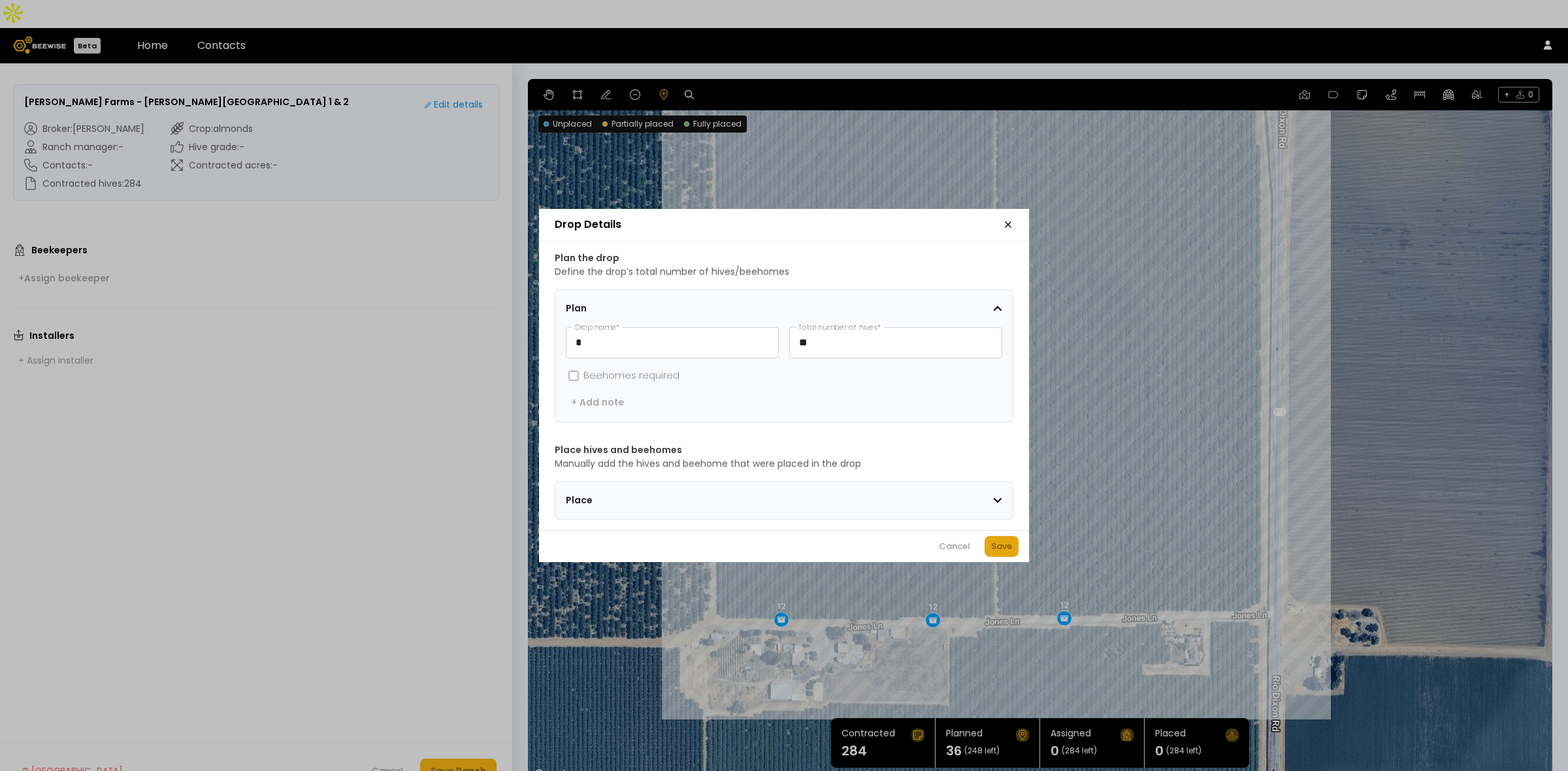
click at [1007, 553] on div "Save" at bounding box center [1001, 546] width 21 height 13
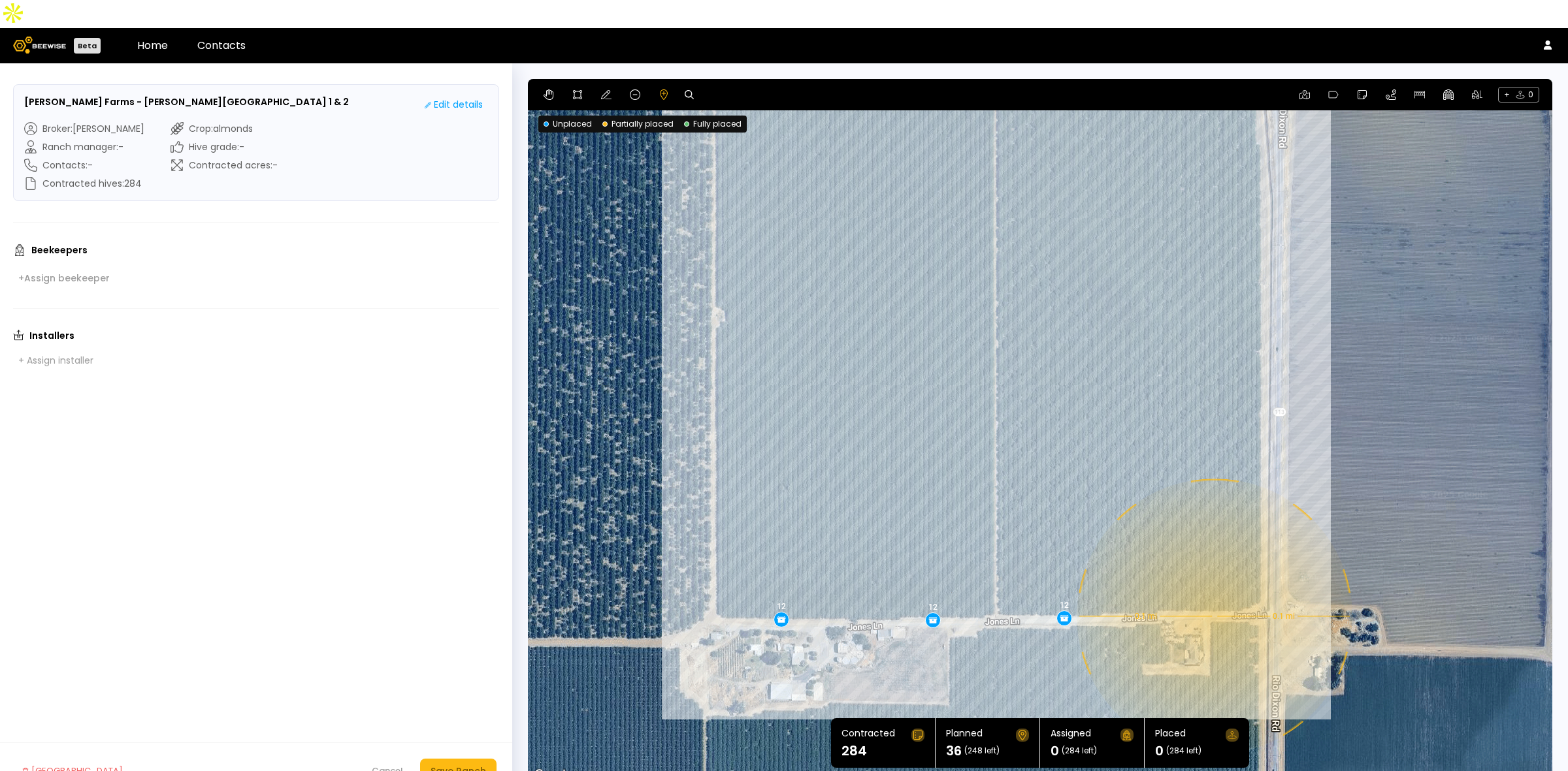
click at [1213, 588] on div "0.1 mi 0.1 mi 12 12 12" at bounding box center [1039, 430] width 1024 height 704
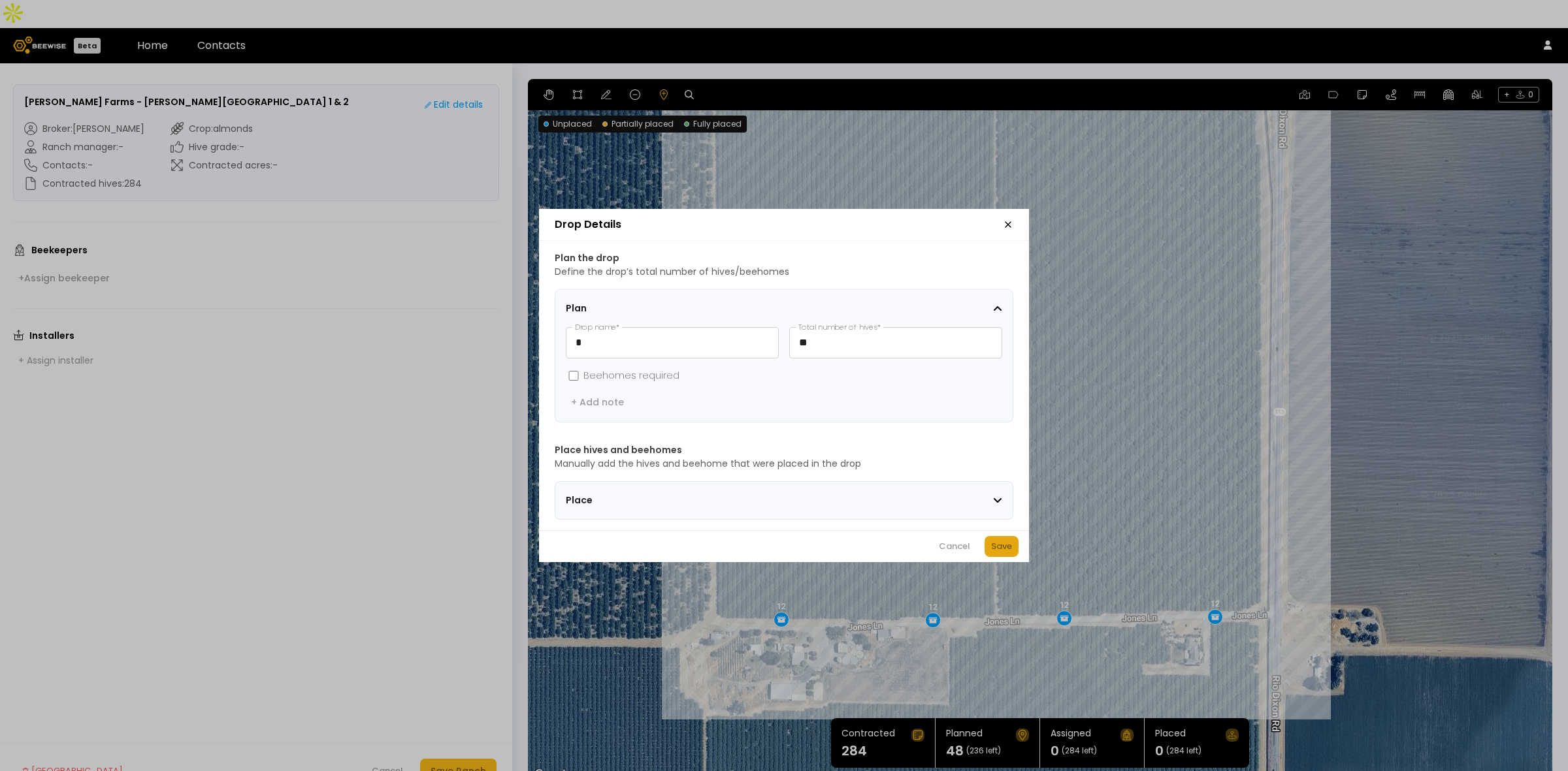
click at [1001, 553] on div "Save" at bounding box center [1001, 546] width 21 height 13
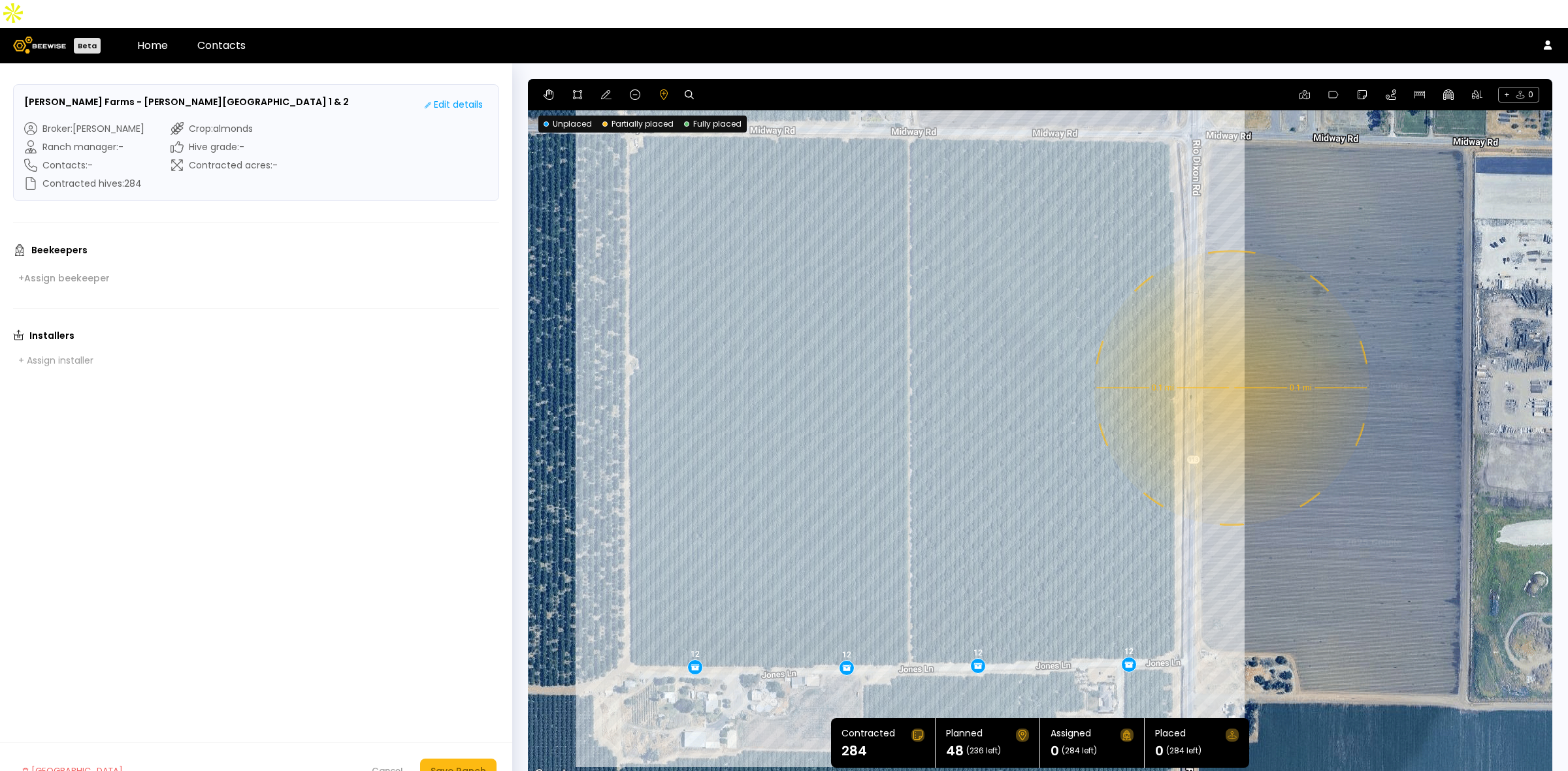
drag, startPoint x: 1402, startPoint y: 263, endPoint x: 1311, endPoint y: 312, distance: 103.4
click at [1311, 312] on div "0.1 mi 0.1 mi 12 12 12 12" at bounding box center [1039, 430] width 1024 height 704
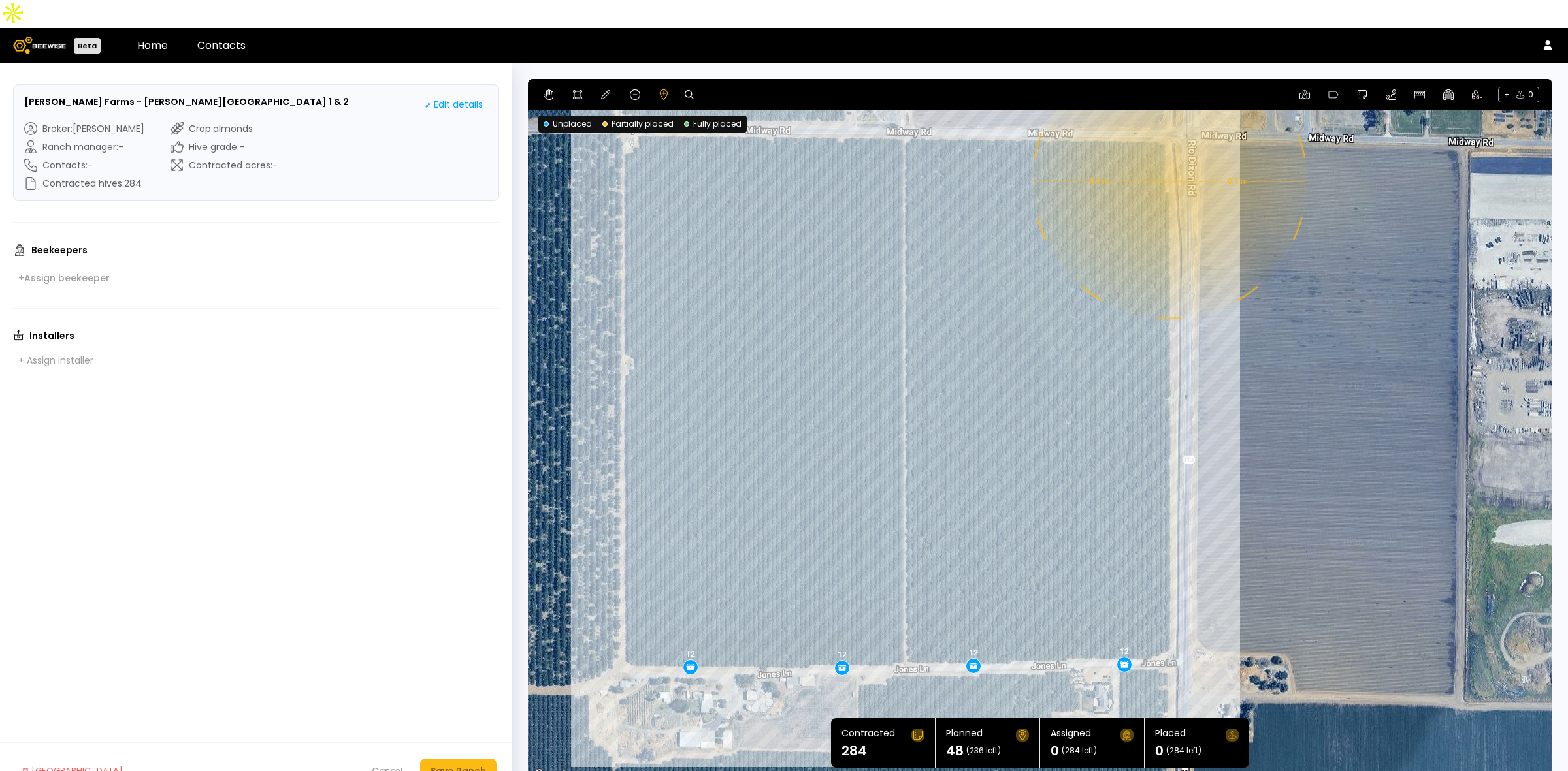
click at [1168, 153] on div "0.1 mi 0.1 mi 12 12 12 12" at bounding box center [1039, 430] width 1024 height 704
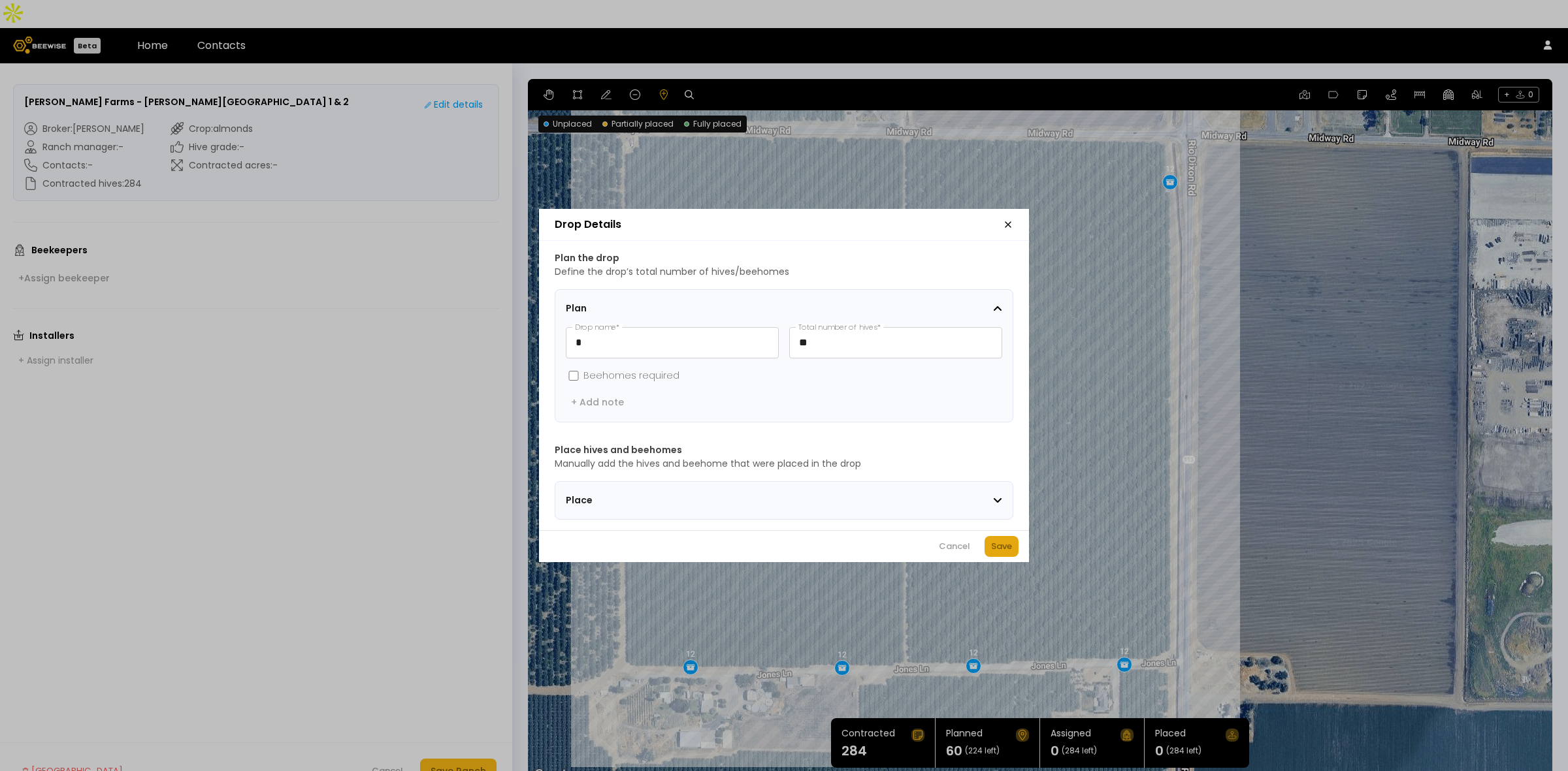
click at [1007, 549] on div "Save" at bounding box center [1001, 546] width 21 height 13
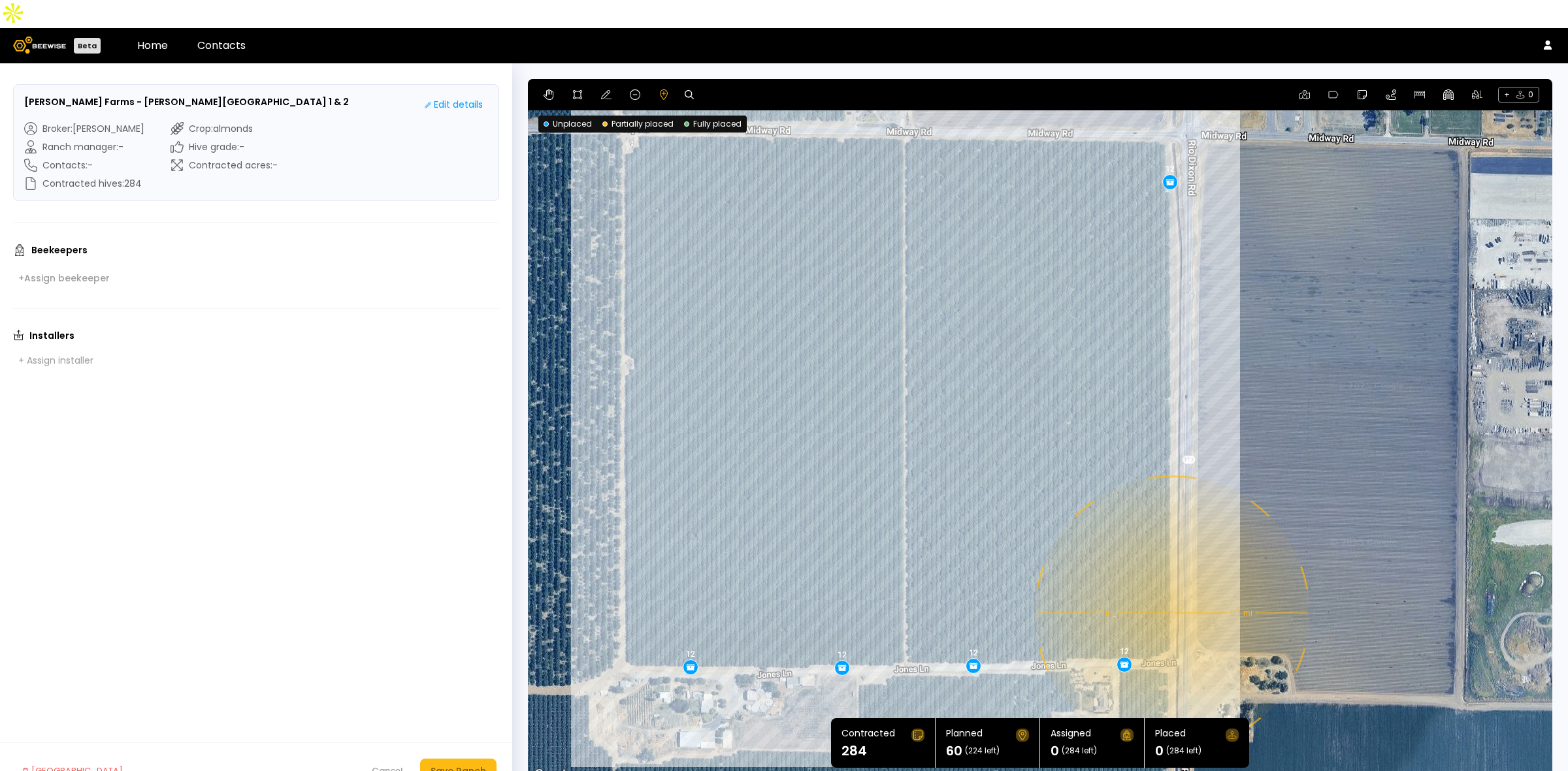
click at [1171, 585] on div "0.1 mi 0.1 mi 12 12 12 12 12" at bounding box center [1039, 430] width 1024 height 704
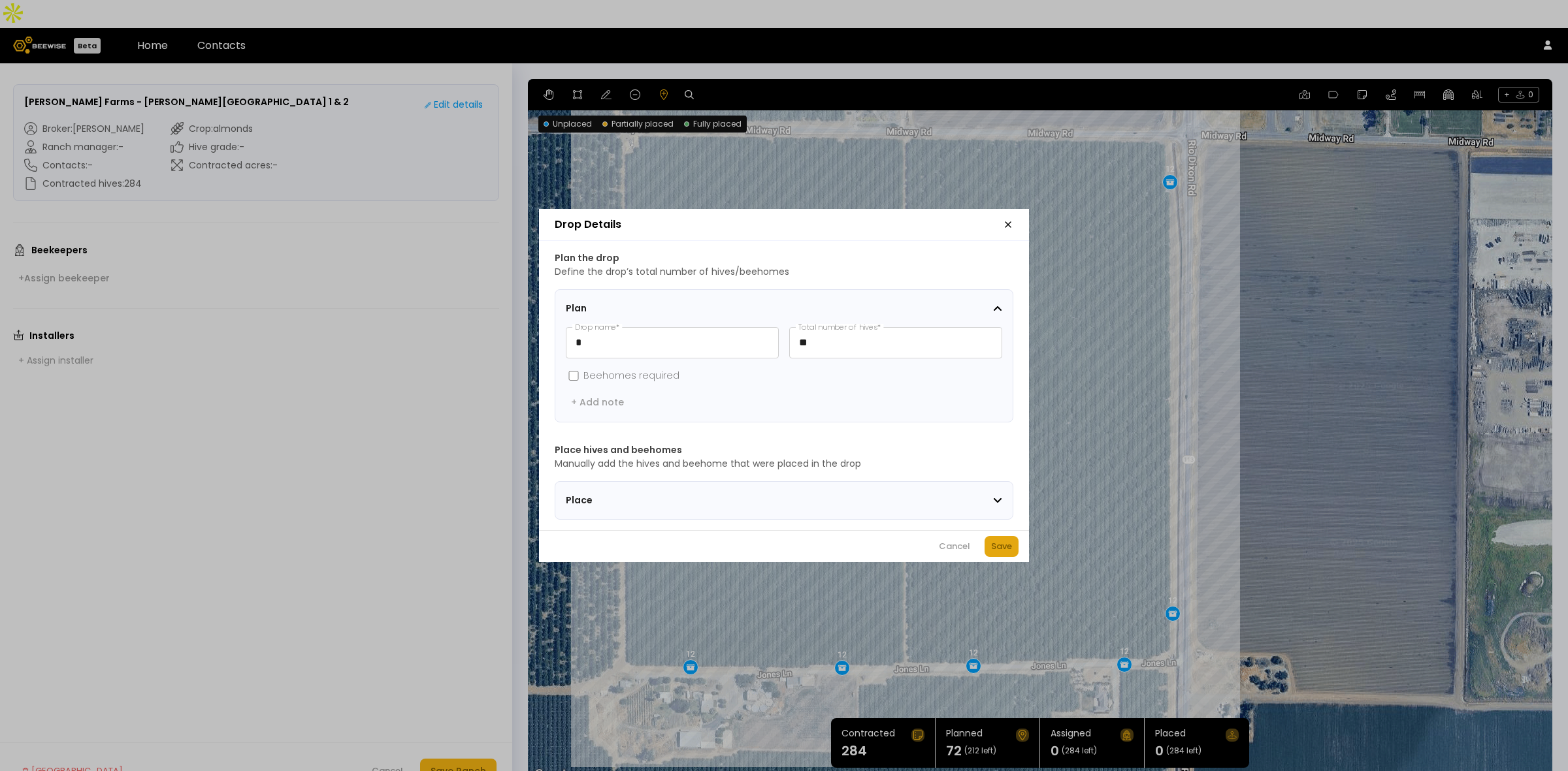
click at [1002, 549] on div "Save" at bounding box center [1001, 546] width 21 height 13
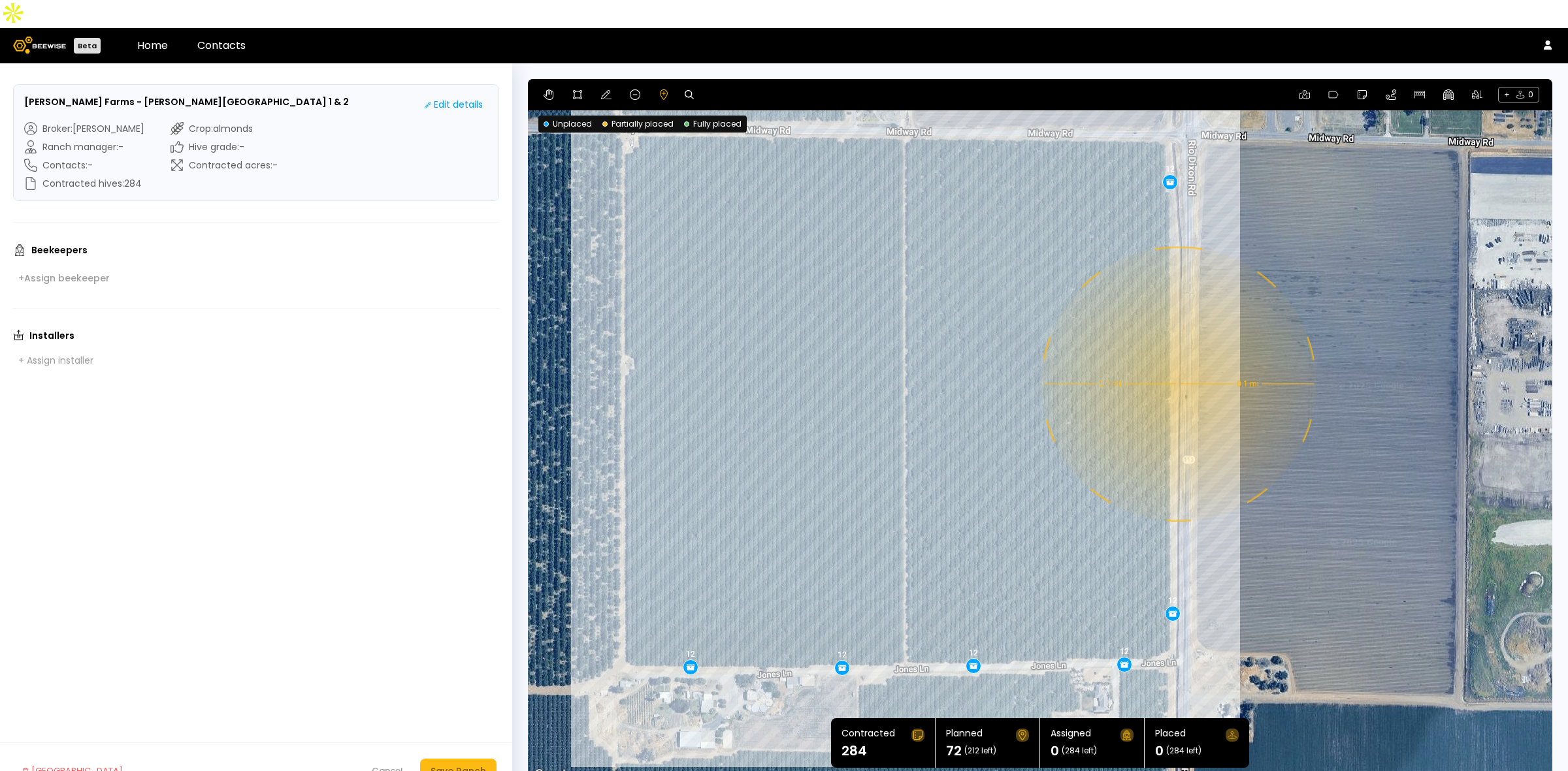
click at [1177, 356] on div "0.1 mi 0.1 mi 12 12 12 12 12 12" at bounding box center [1039, 430] width 1024 height 704
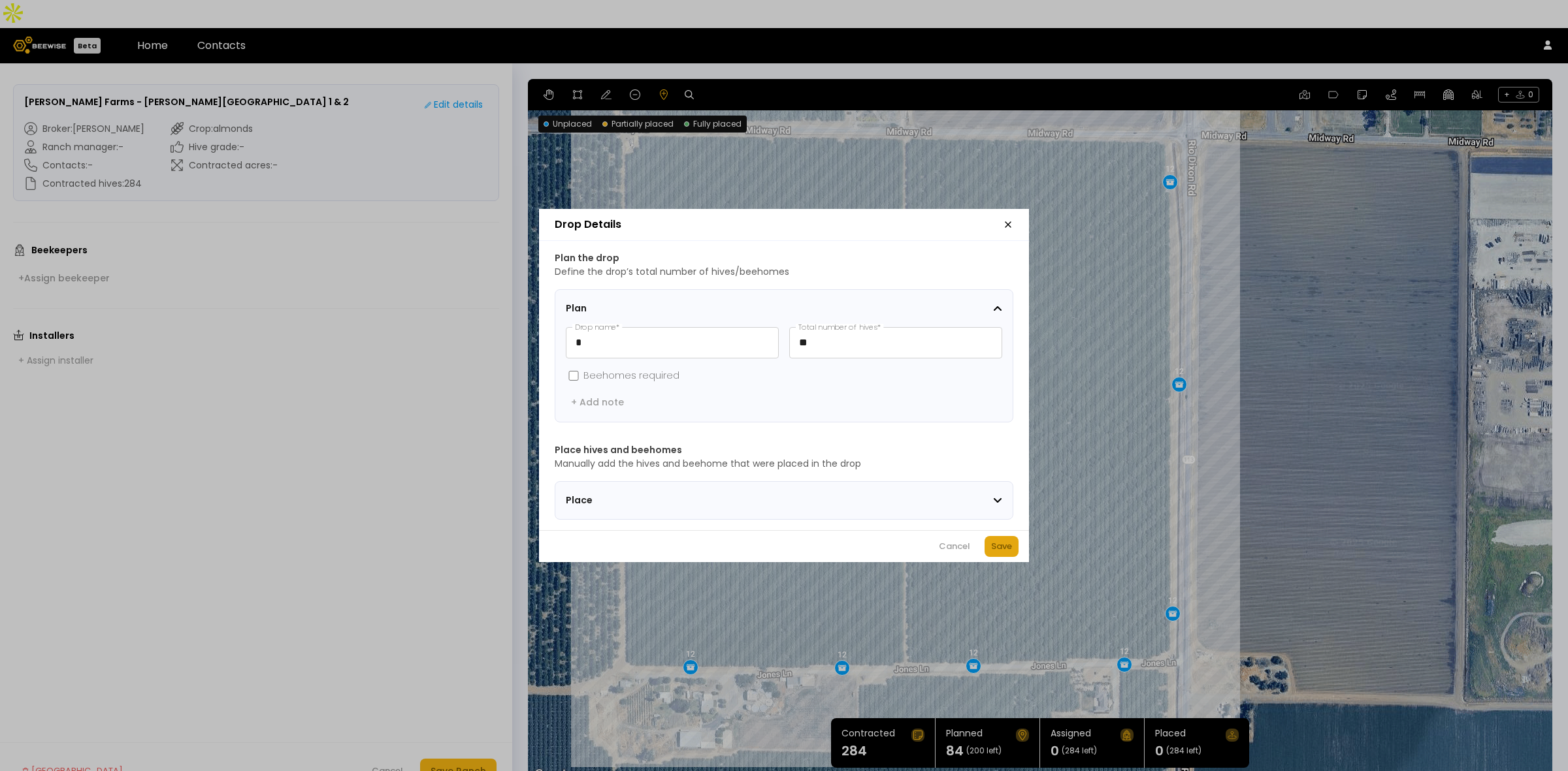
click at [1014, 546] on button "Save" at bounding box center [1001, 546] width 34 height 21
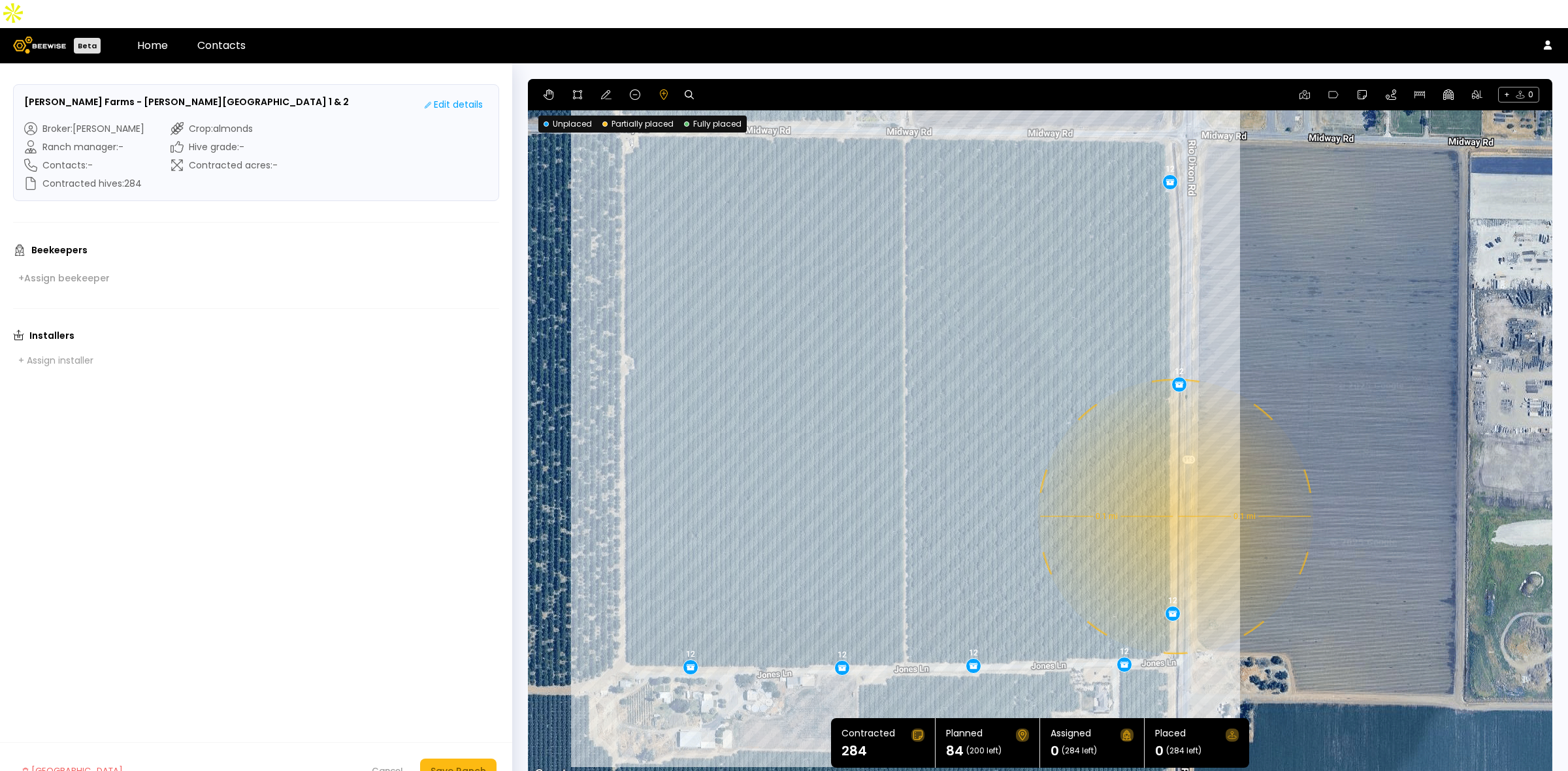
click at [1174, 488] on div "0.1 mi 0.1 mi 12 12 12 12 12 12 12" at bounding box center [1039, 430] width 1024 height 704
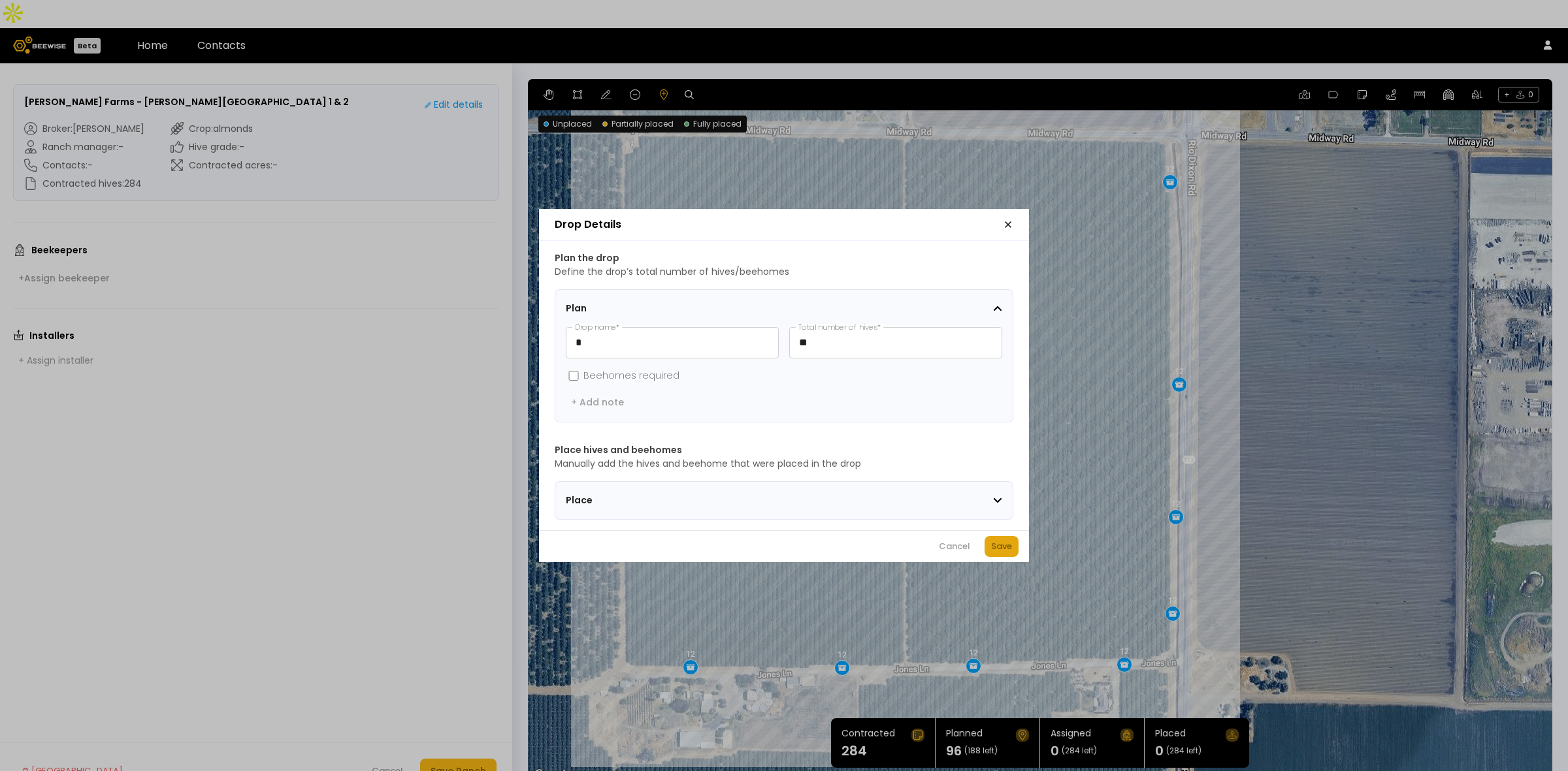
click at [1002, 553] on div "Save" at bounding box center [1001, 546] width 21 height 13
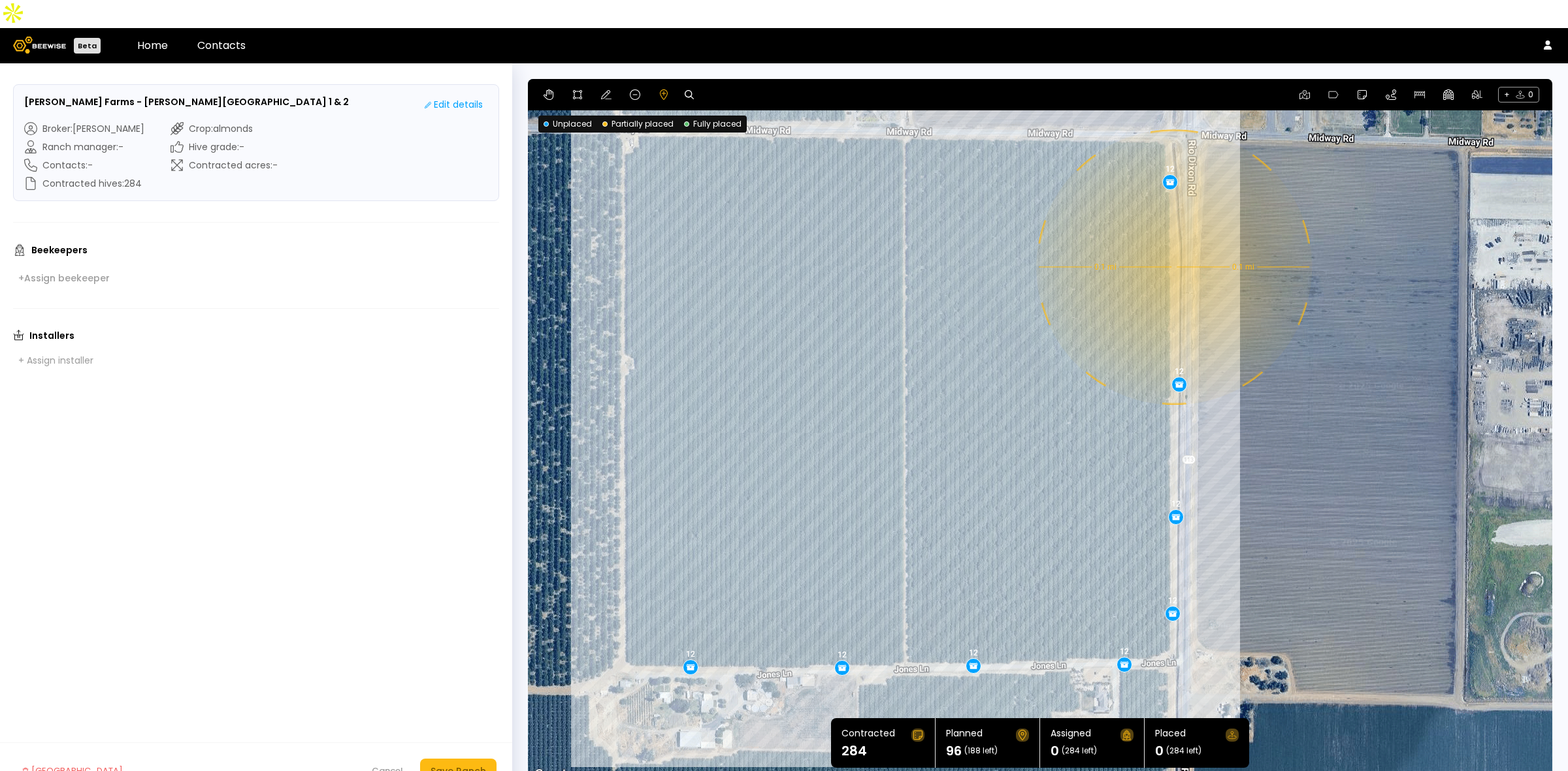
click at [1172, 239] on div "0.1 mi 0.1 mi 12 12 12 12 12 12 12 12" at bounding box center [1039, 430] width 1024 height 704
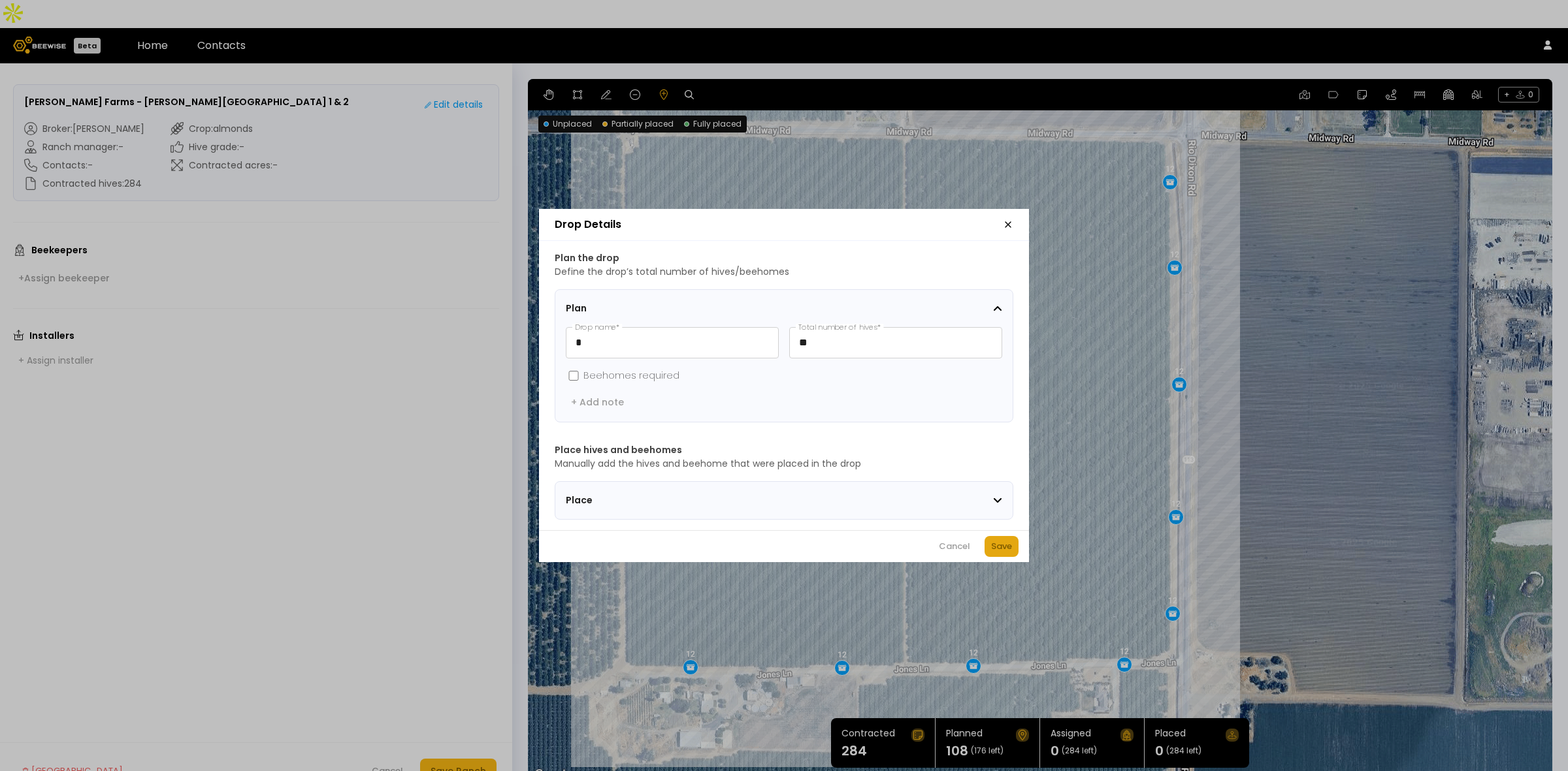
click at [998, 545] on div "Save" at bounding box center [1001, 546] width 21 height 13
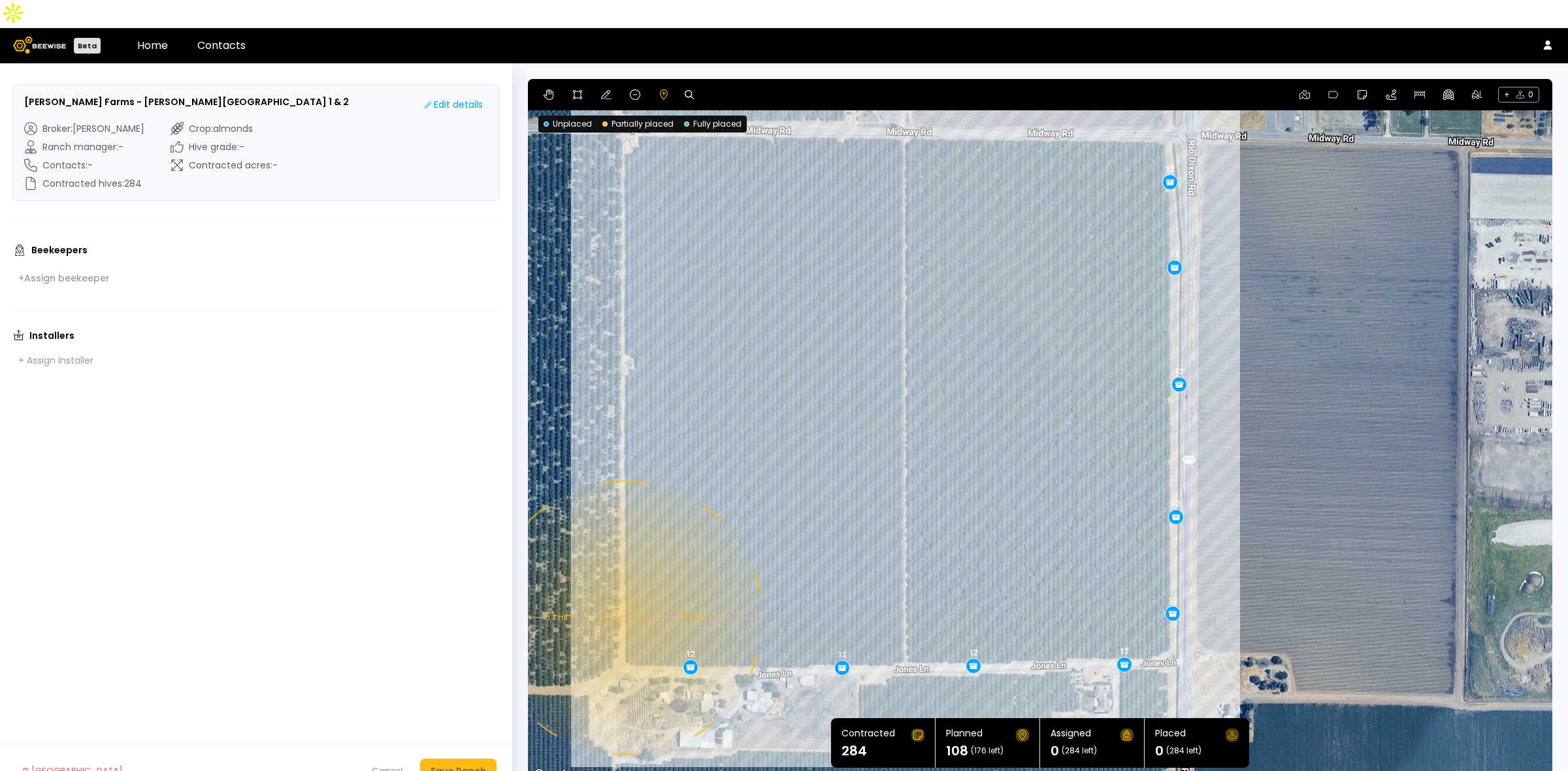
click at [624, 590] on div "0.1 mi 0.1 mi 12 12 12 12 12 12 12 12 12" at bounding box center [1039, 430] width 1024 height 704
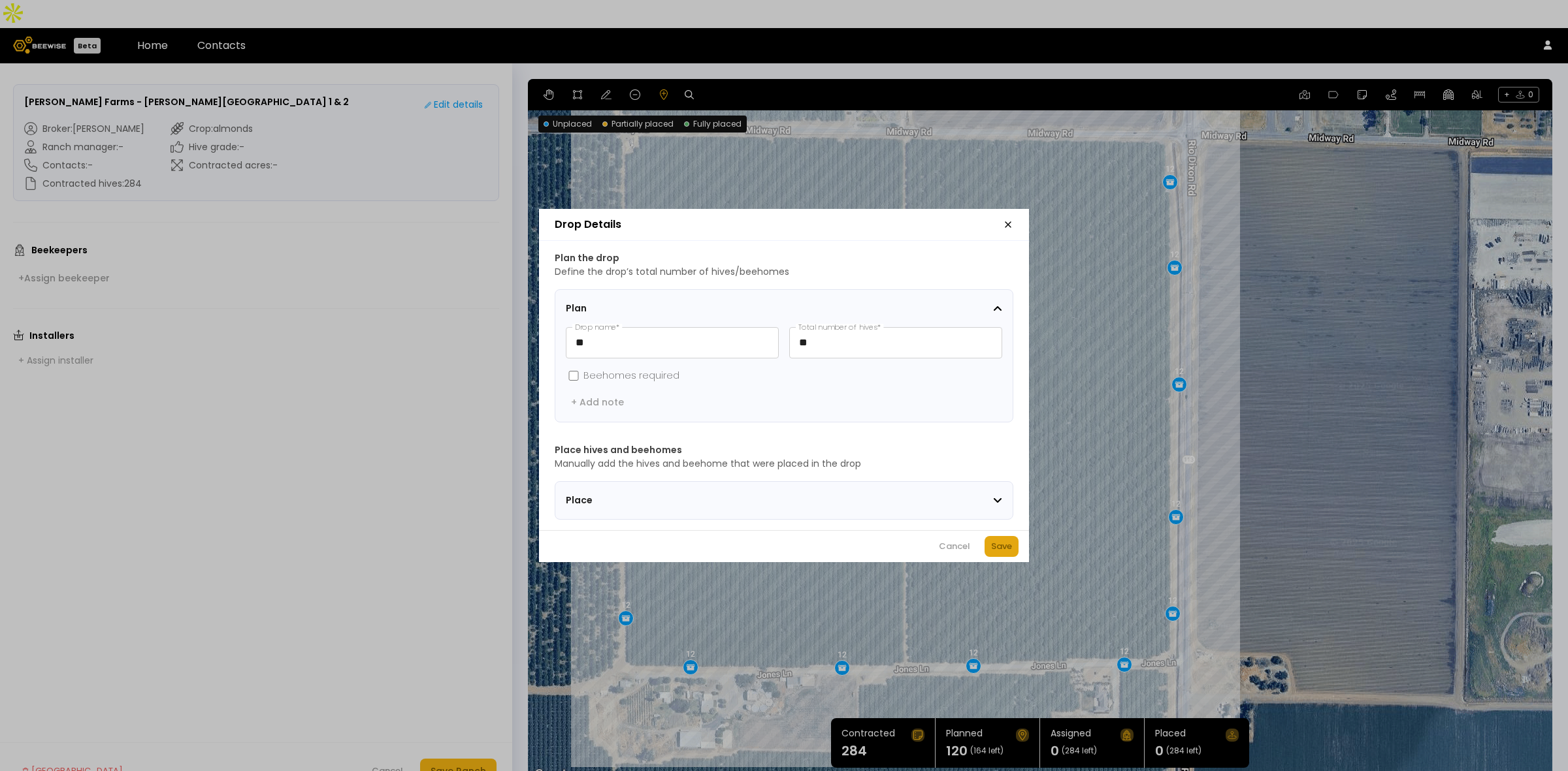
click at [1013, 549] on button "Save" at bounding box center [1001, 546] width 34 height 21
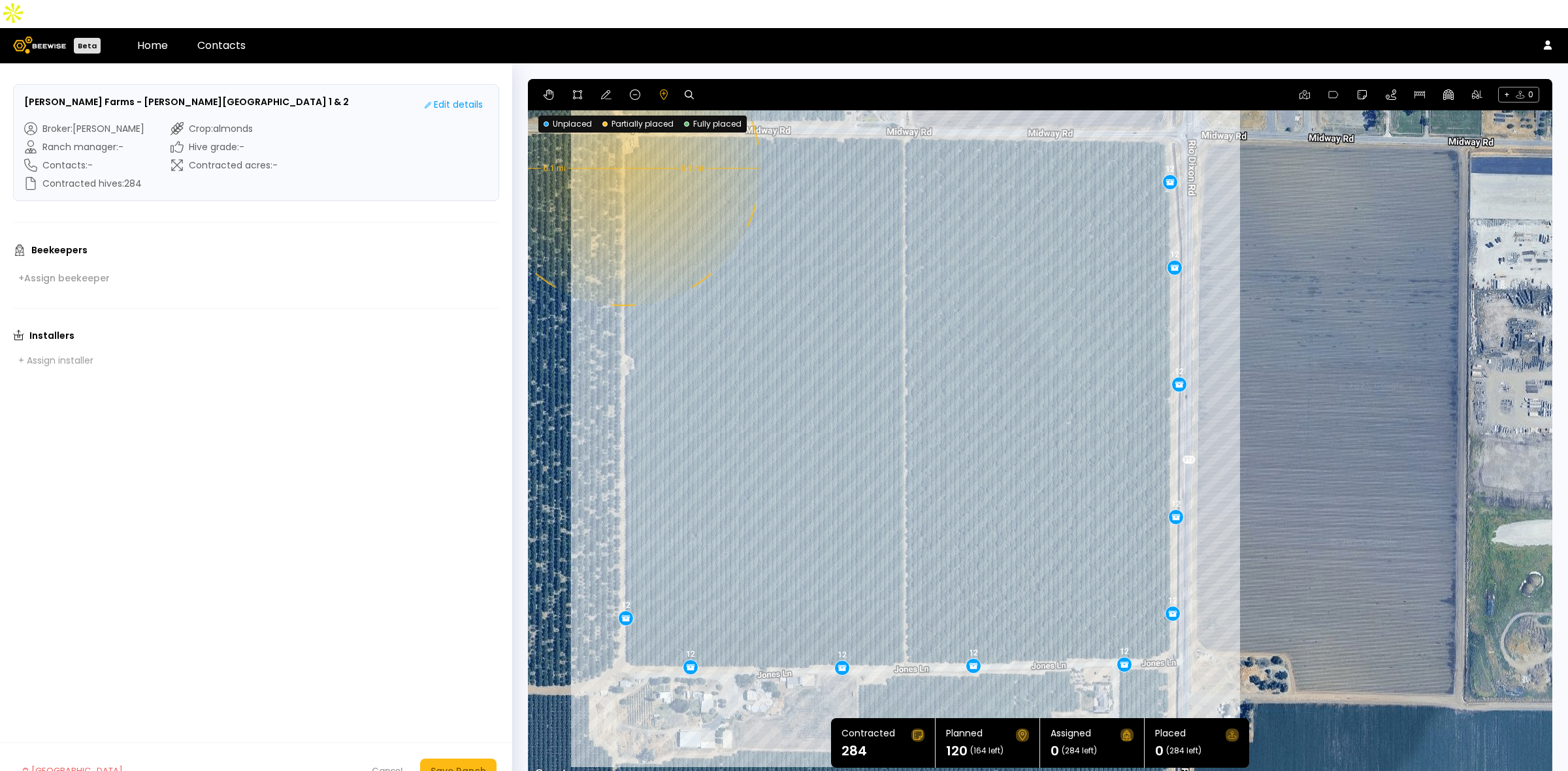
click at [622, 141] on div "0.1 mi 0.1 mi 12 12 12 12 12 12 12 12 12 12" at bounding box center [1039, 430] width 1024 height 704
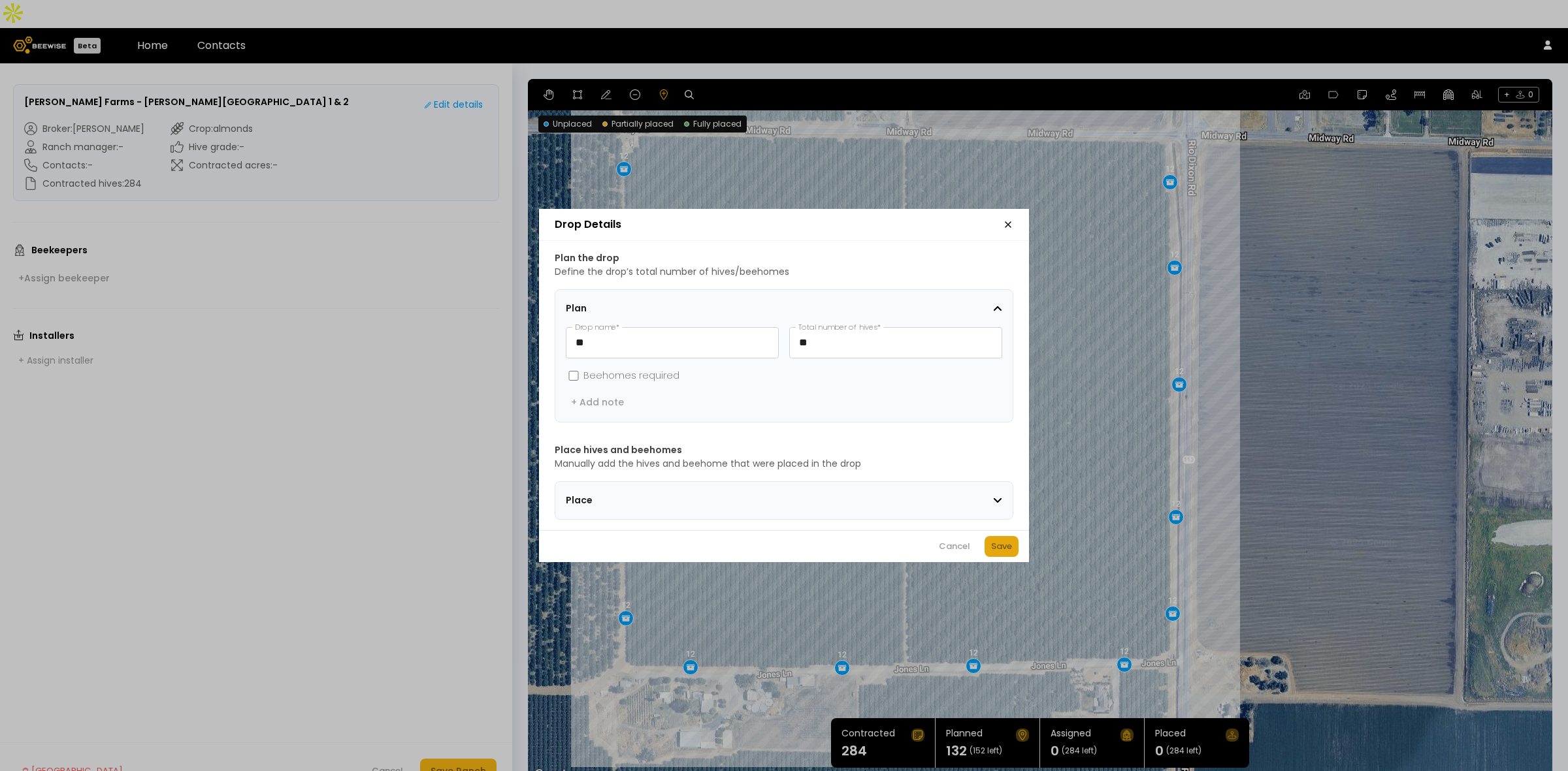
click at [1000, 545] on div "Save" at bounding box center [1001, 546] width 21 height 13
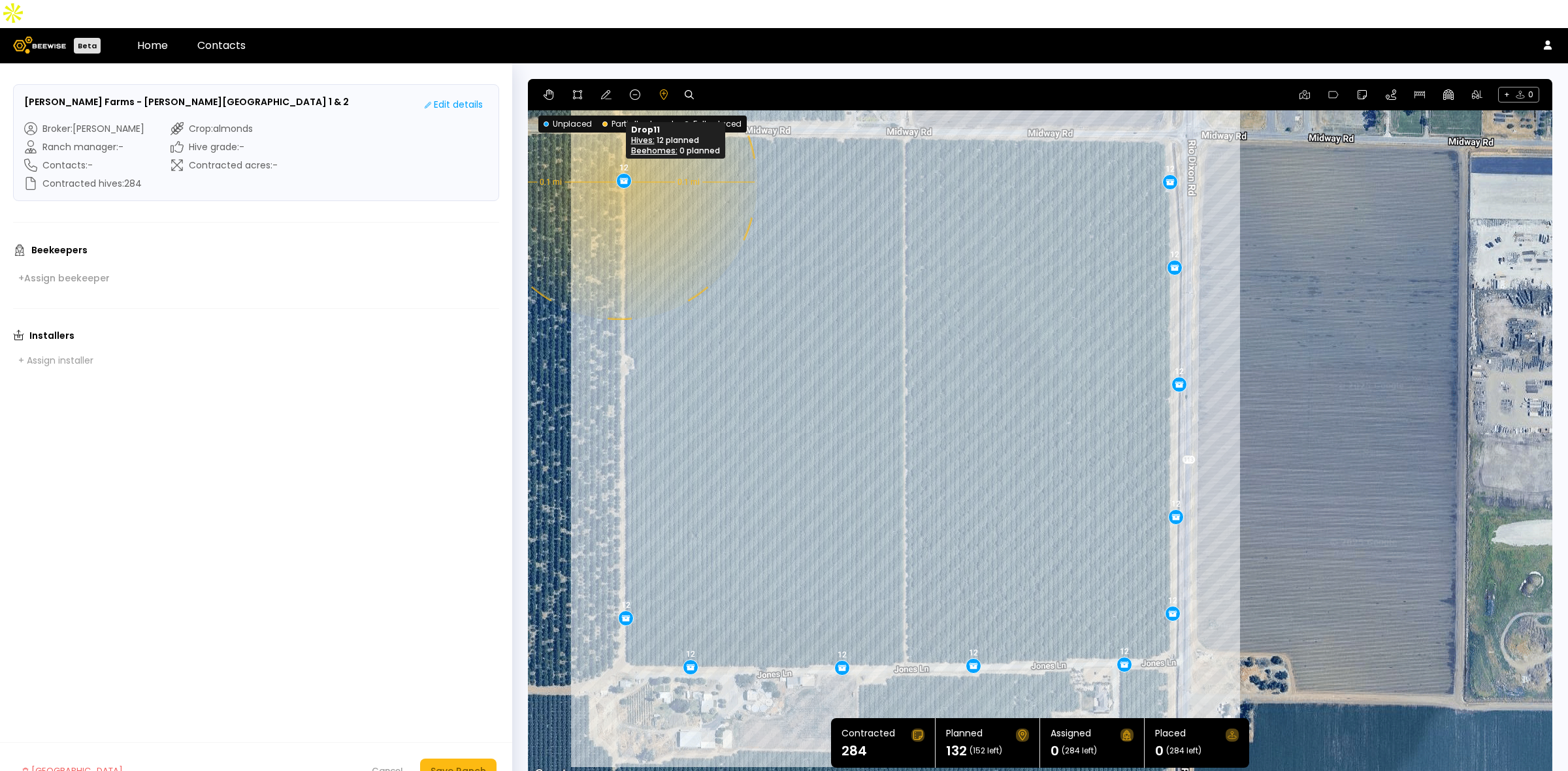
drag, startPoint x: 618, startPoint y: 142, endPoint x: 618, endPoint y: 154, distance: 12.0
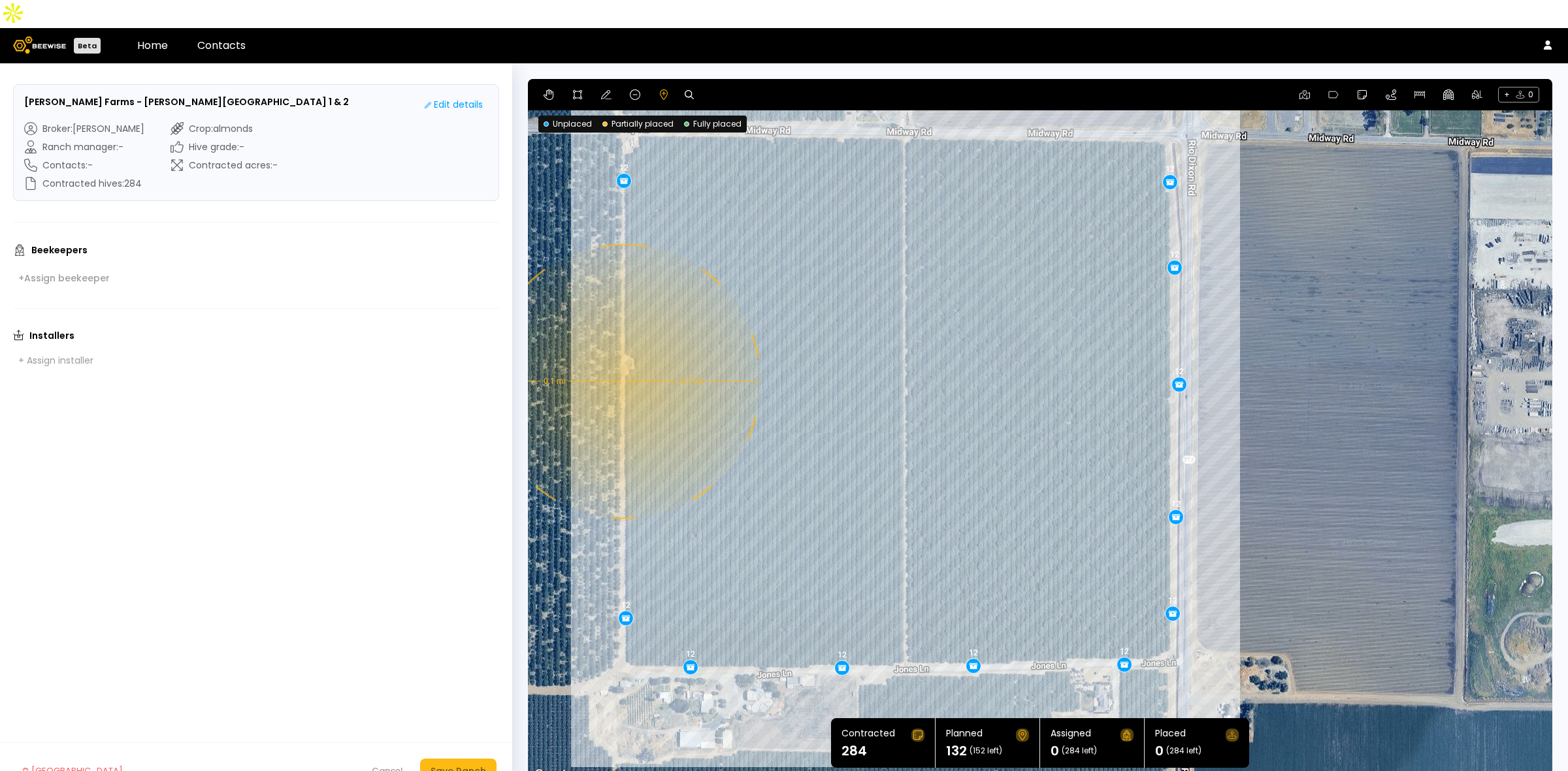
click at [622, 353] on div "0.1 mi 0.1 mi 12 12 12 12 12 12 12 12 12 12 12" at bounding box center [1039, 430] width 1024 height 704
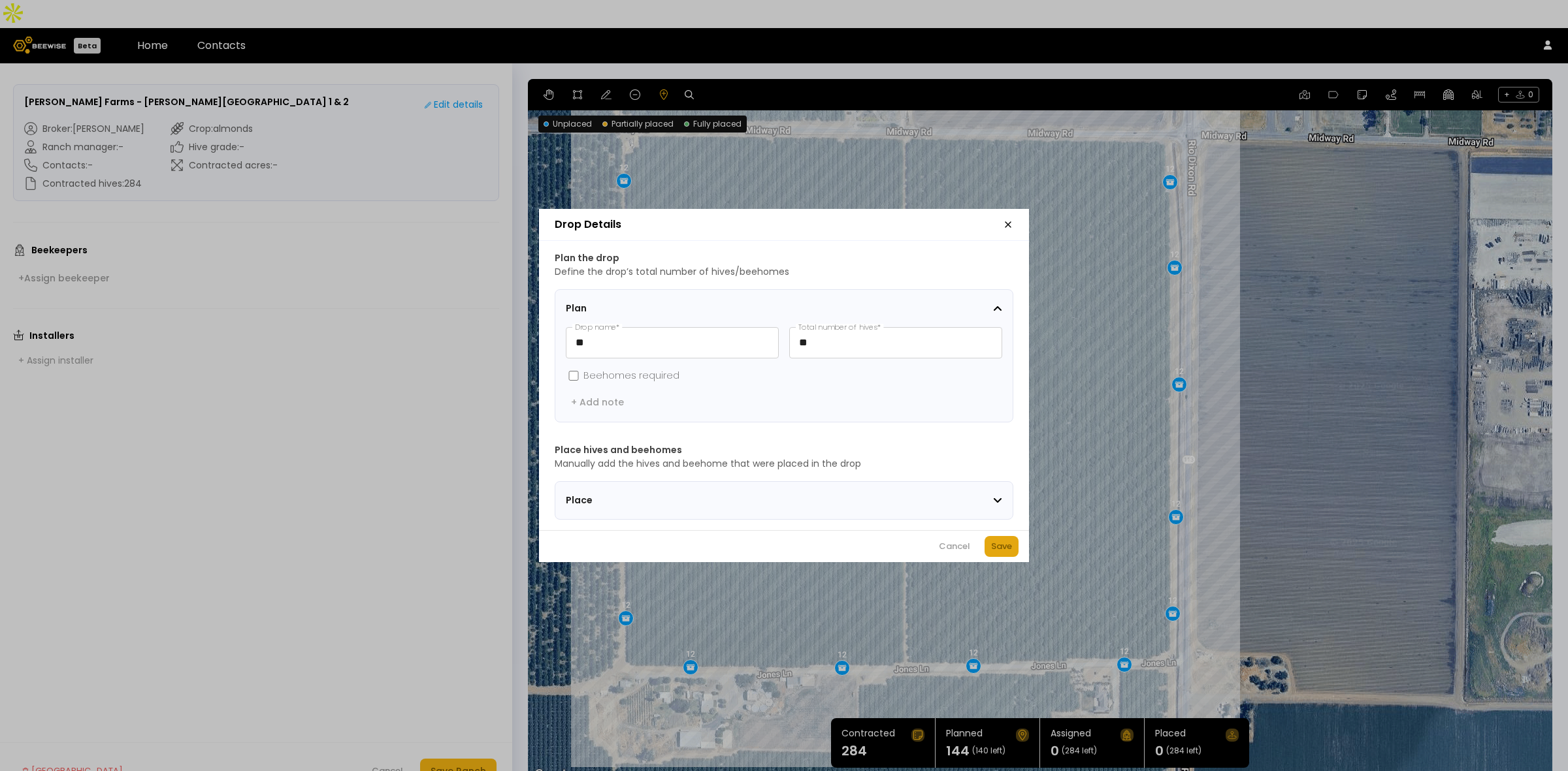
click at [991, 549] on div "Save" at bounding box center [1001, 546] width 21 height 13
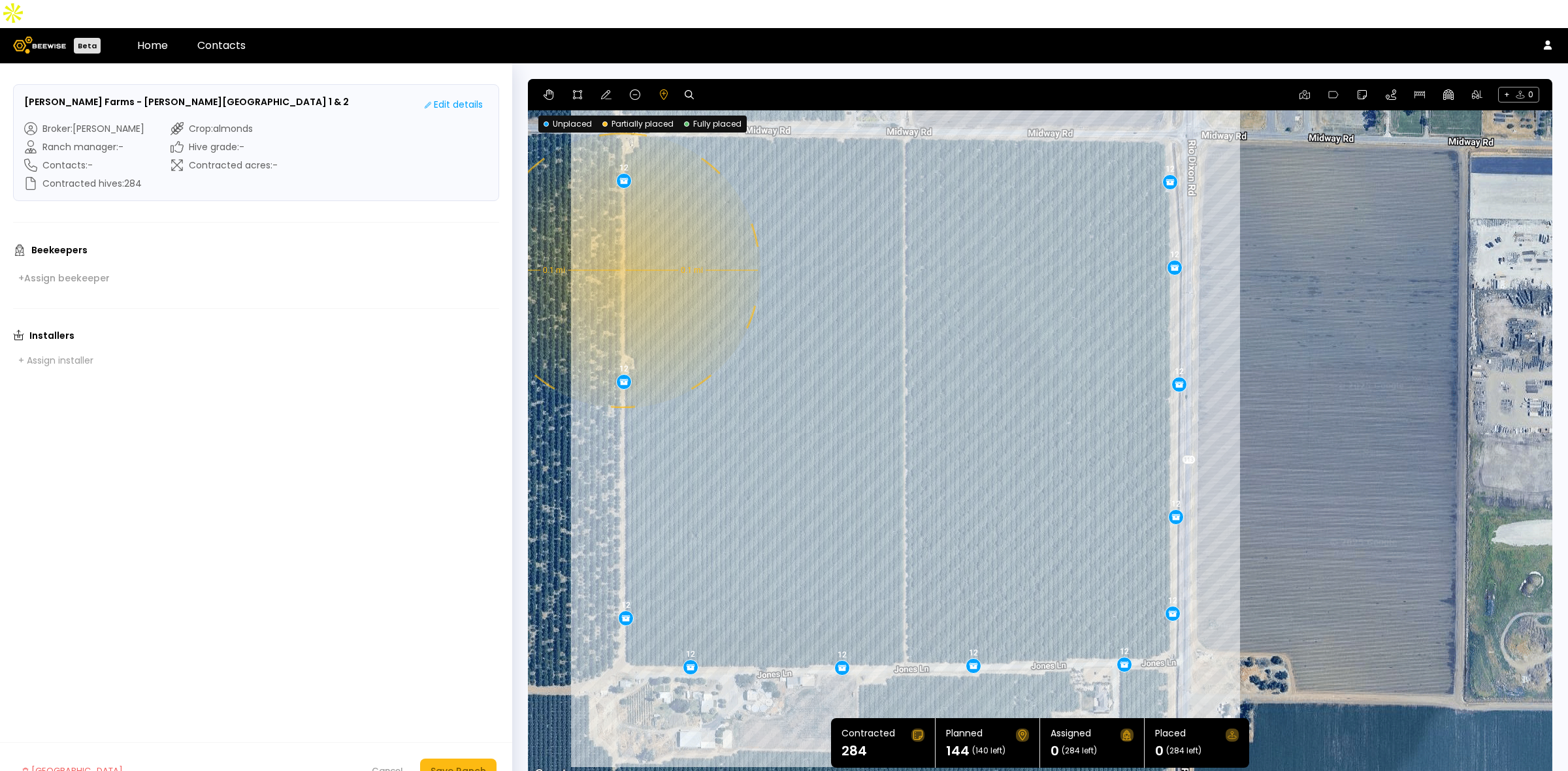
click at [621, 242] on div "0.1 mi 0.1 mi 12 12 12 12 12 12 12 12 12 12 12 12" at bounding box center [1039, 430] width 1024 height 704
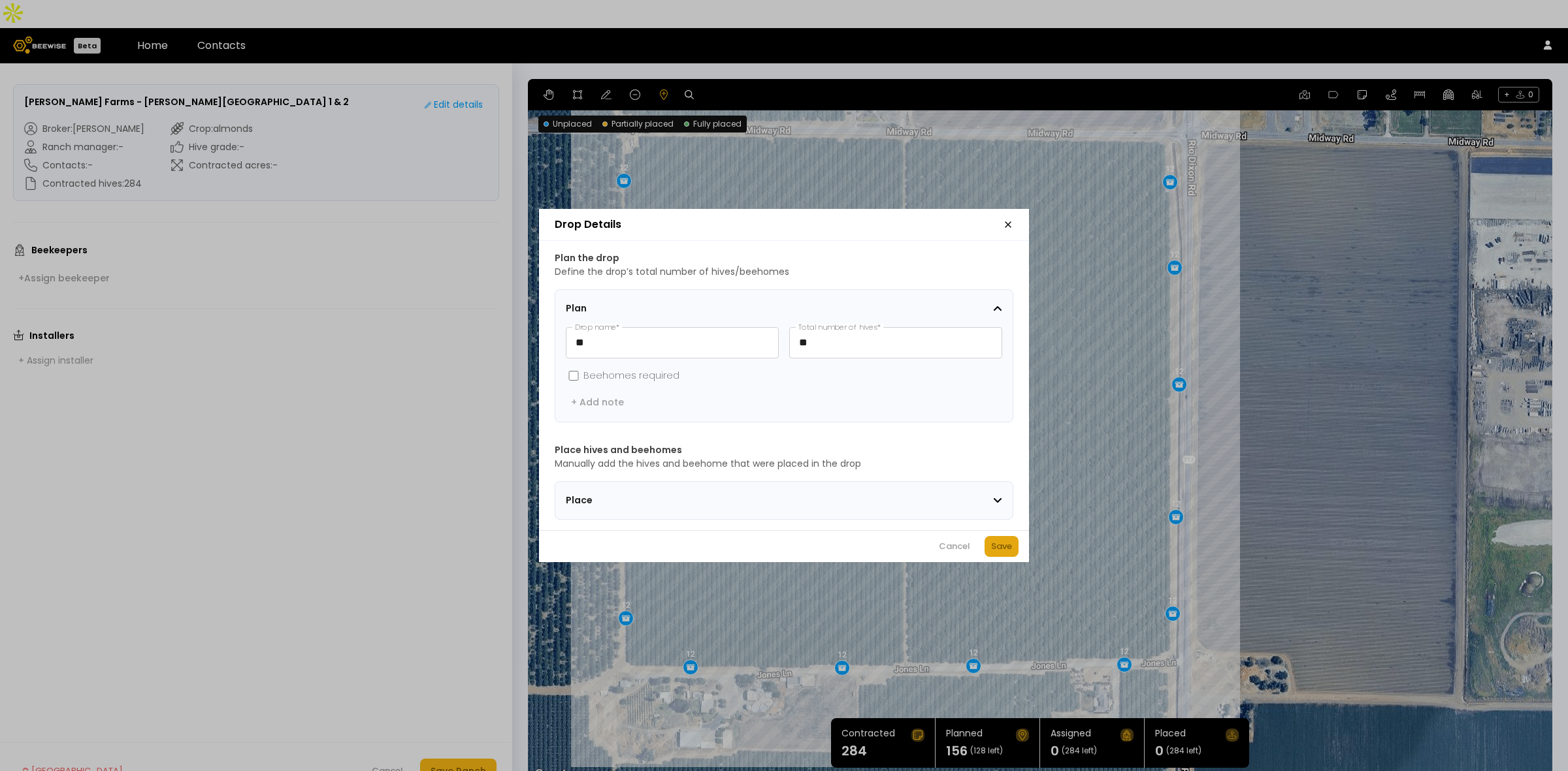
click at [991, 549] on div "Save" at bounding box center [1001, 546] width 21 height 13
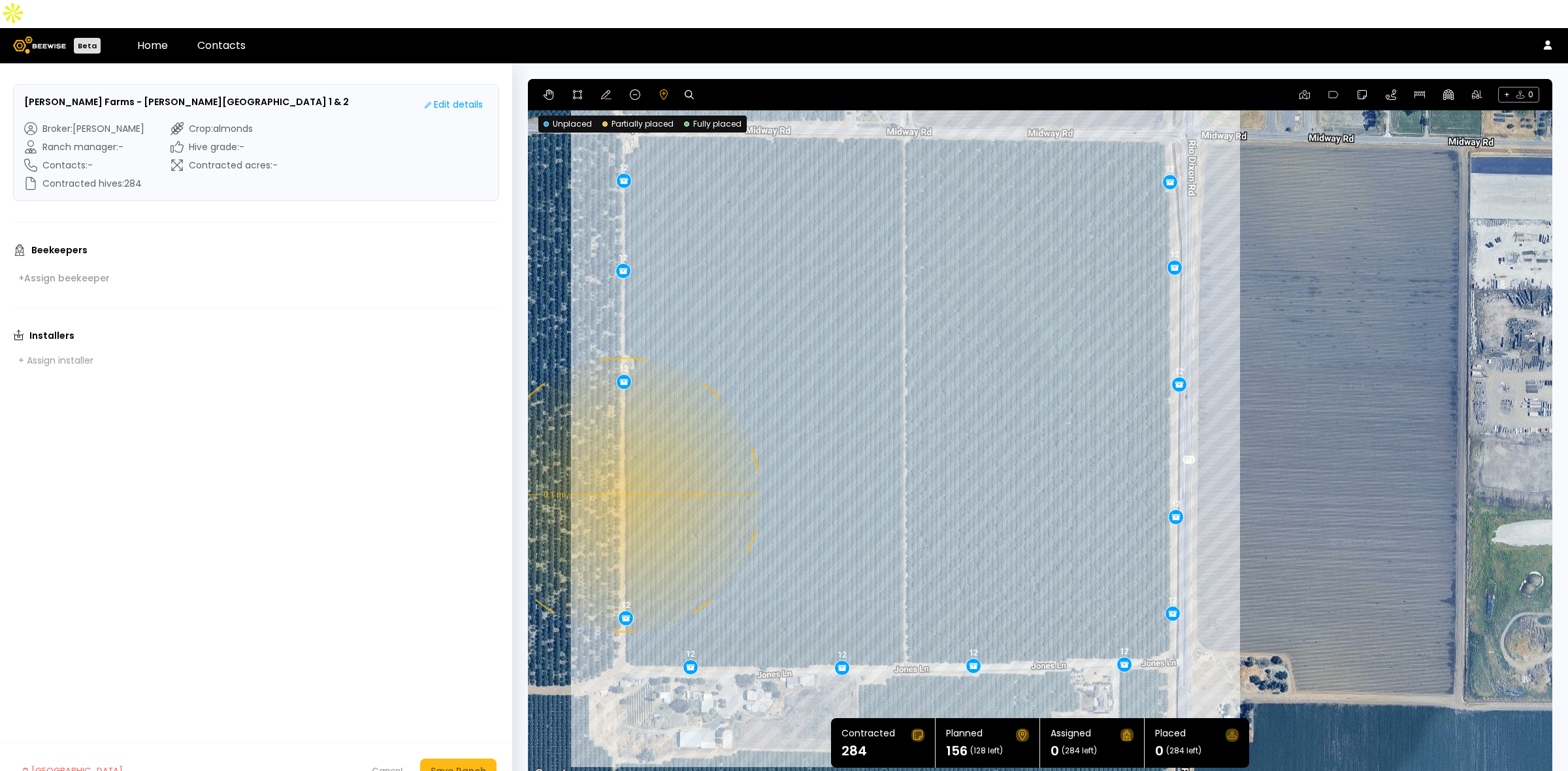
click at [622, 467] on div "0.1 mi 0.1 mi 12 12 12 12 12 12 12 12 12 12 12 12 12" at bounding box center [1039, 430] width 1024 height 704
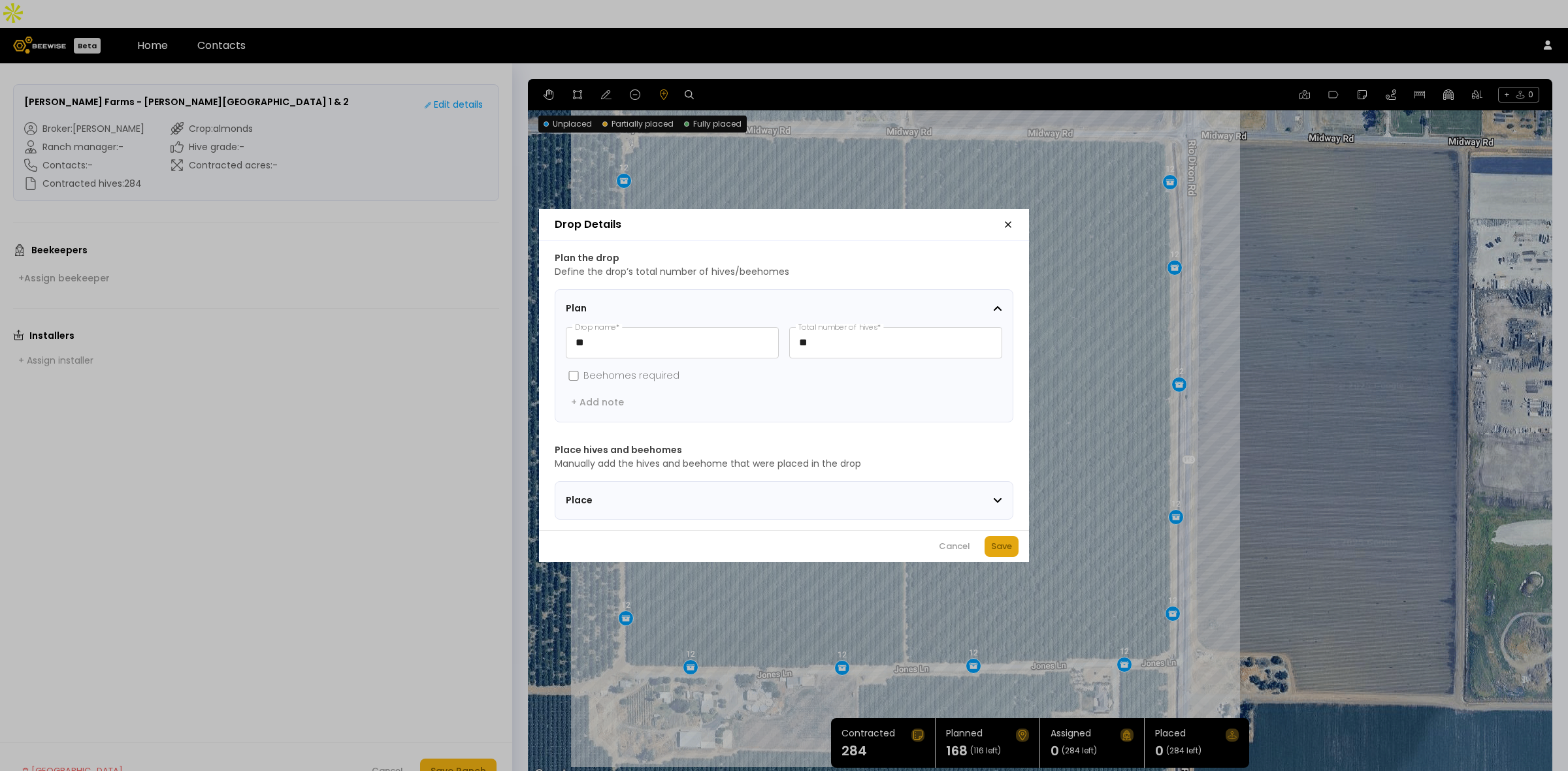
click at [994, 549] on div "Save" at bounding box center [1001, 546] width 21 height 13
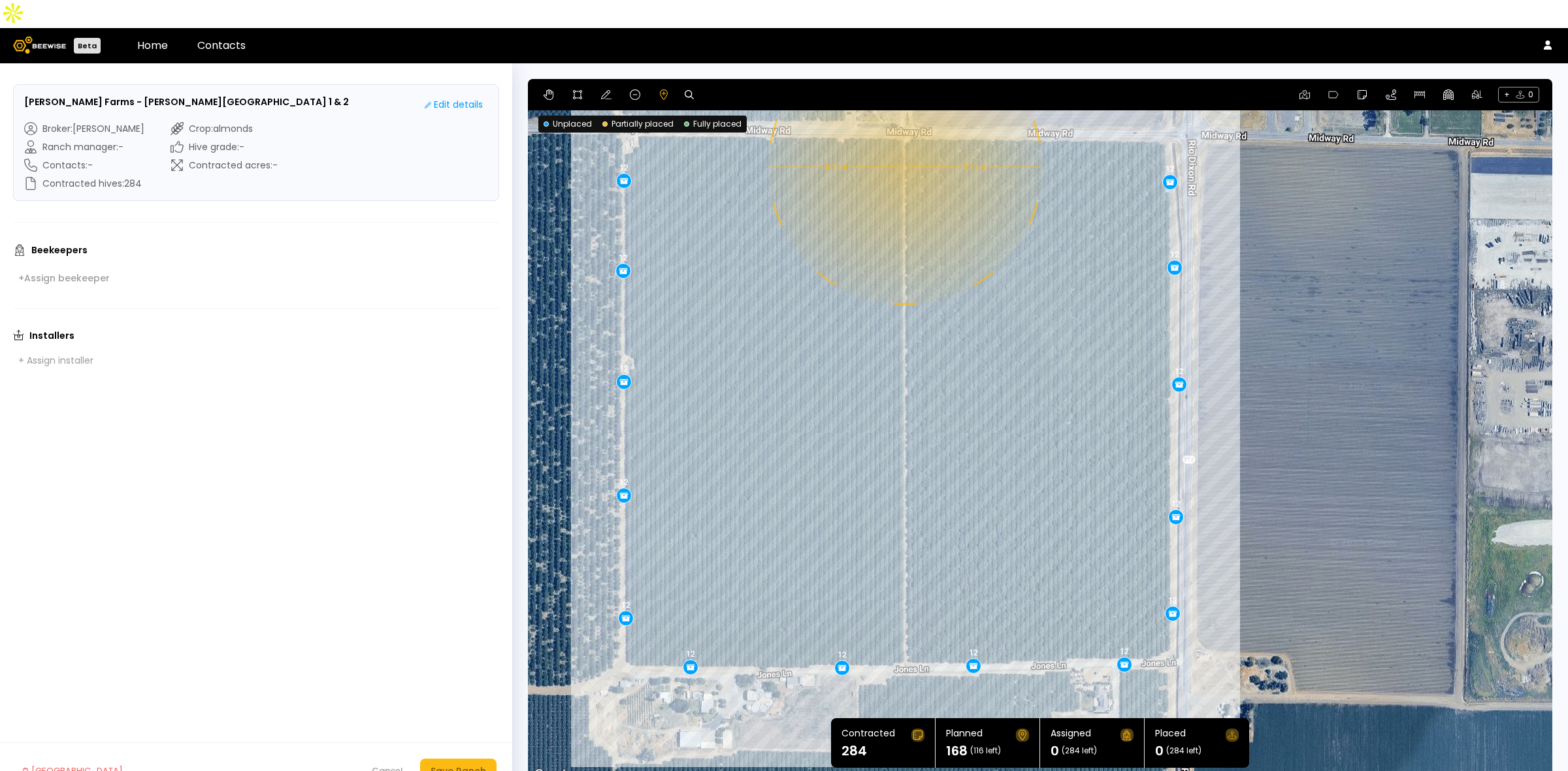
click at [903, 139] on div "0.1 mi 0.1 mi 12 12 12 12 12 12 12 12 12 12 12 12 12 12" at bounding box center [1039, 430] width 1024 height 704
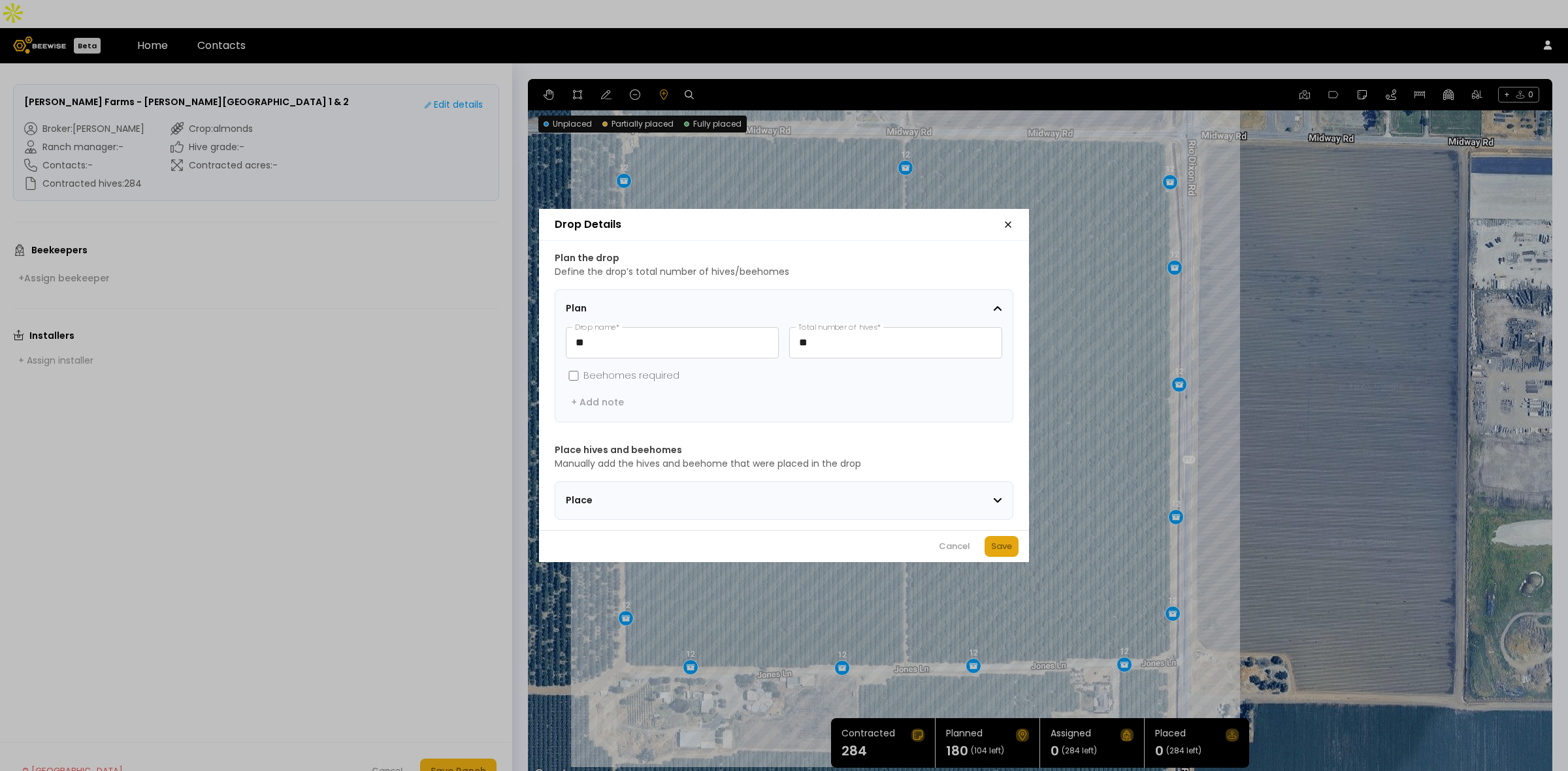
click at [993, 553] on div "Save" at bounding box center [1001, 546] width 21 height 13
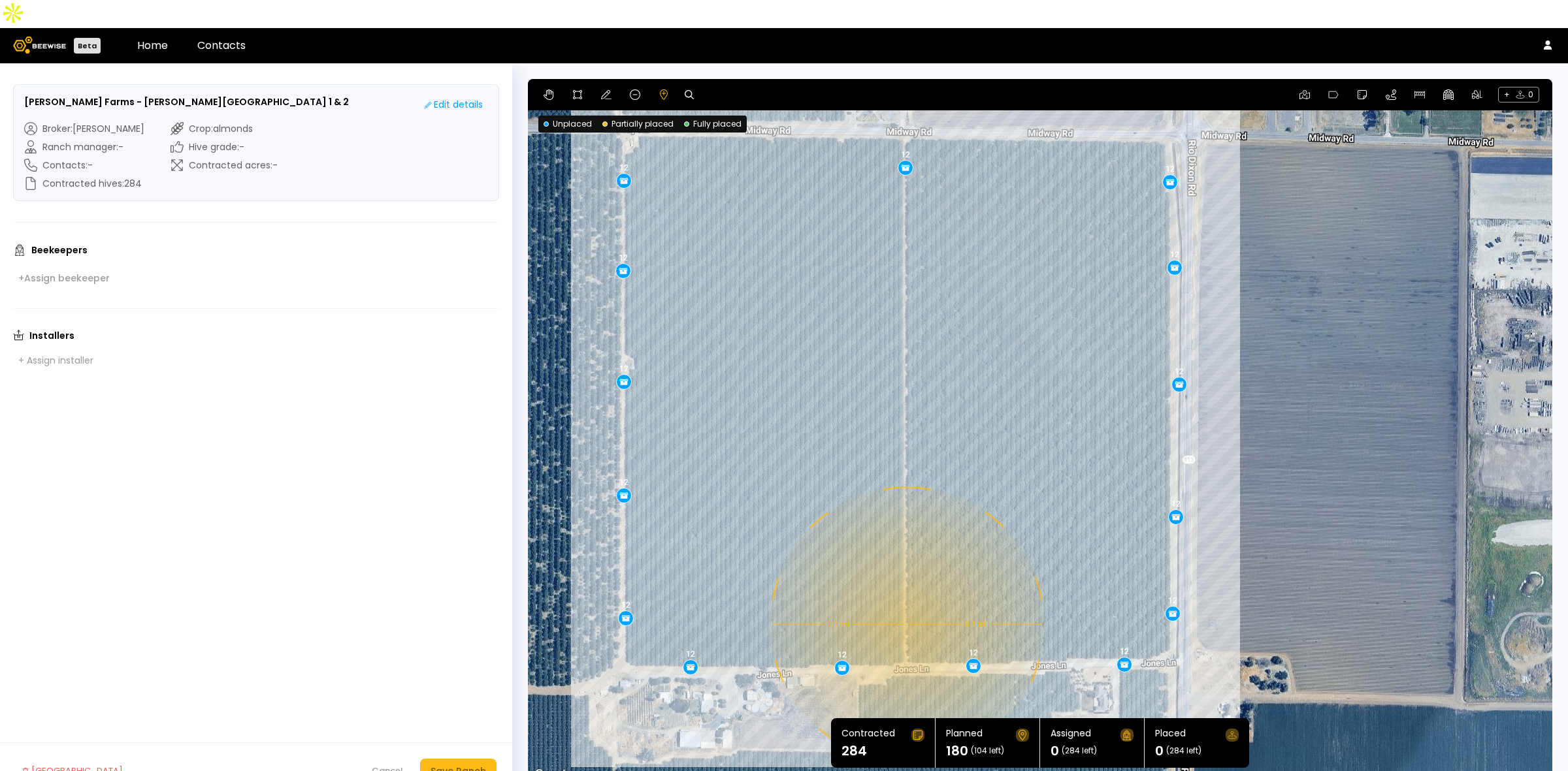
click at [906, 596] on div "0.1 mi 0.1 mi 12 12 12 12 12 12 12 12 12 12 12 12 12 12 12" at bounding box center [1039, 430] width 1024 height 704
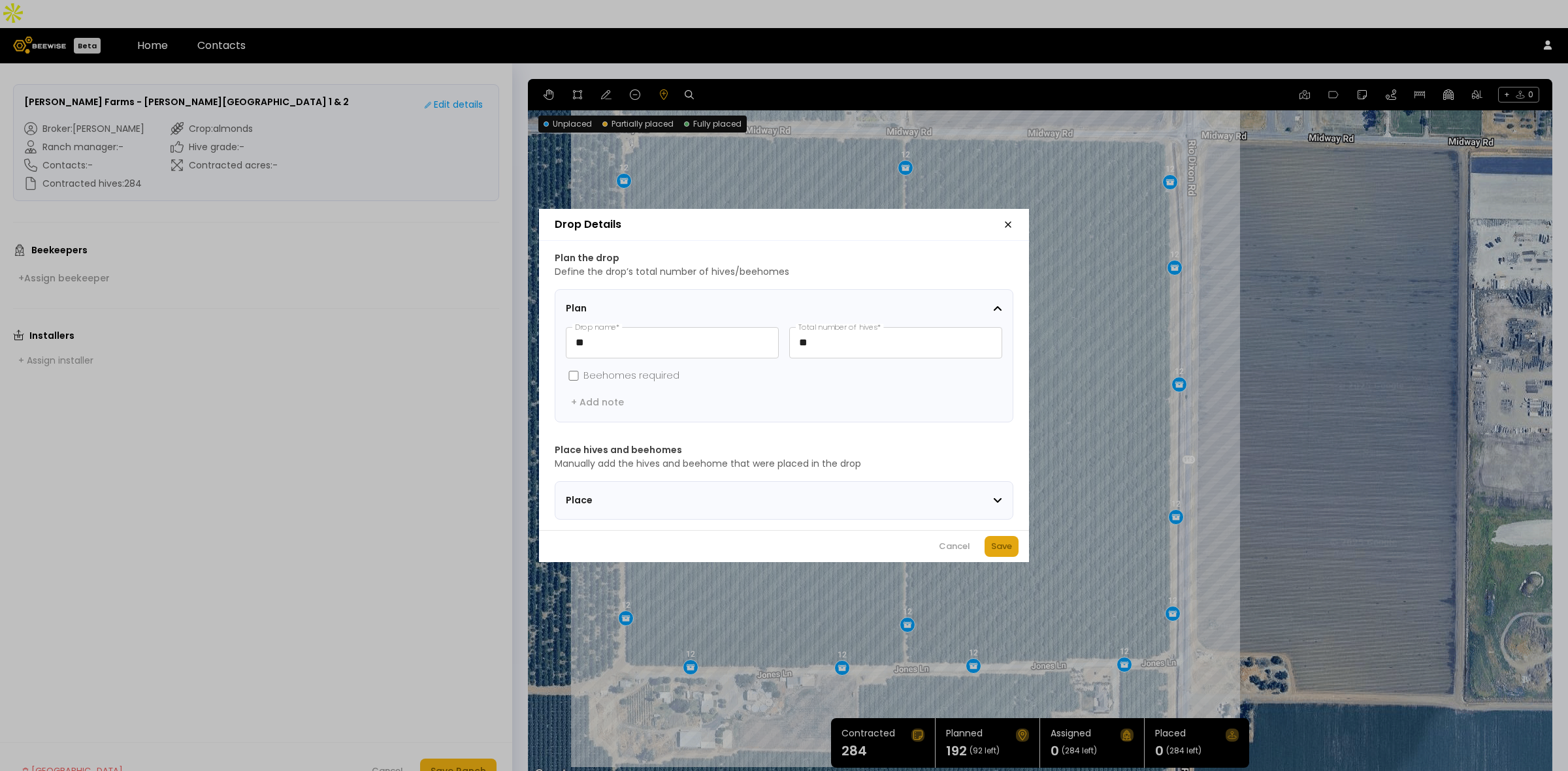
click at [994, 553] on div "Save" at bounding box center [1001, 546] width 21 height 13
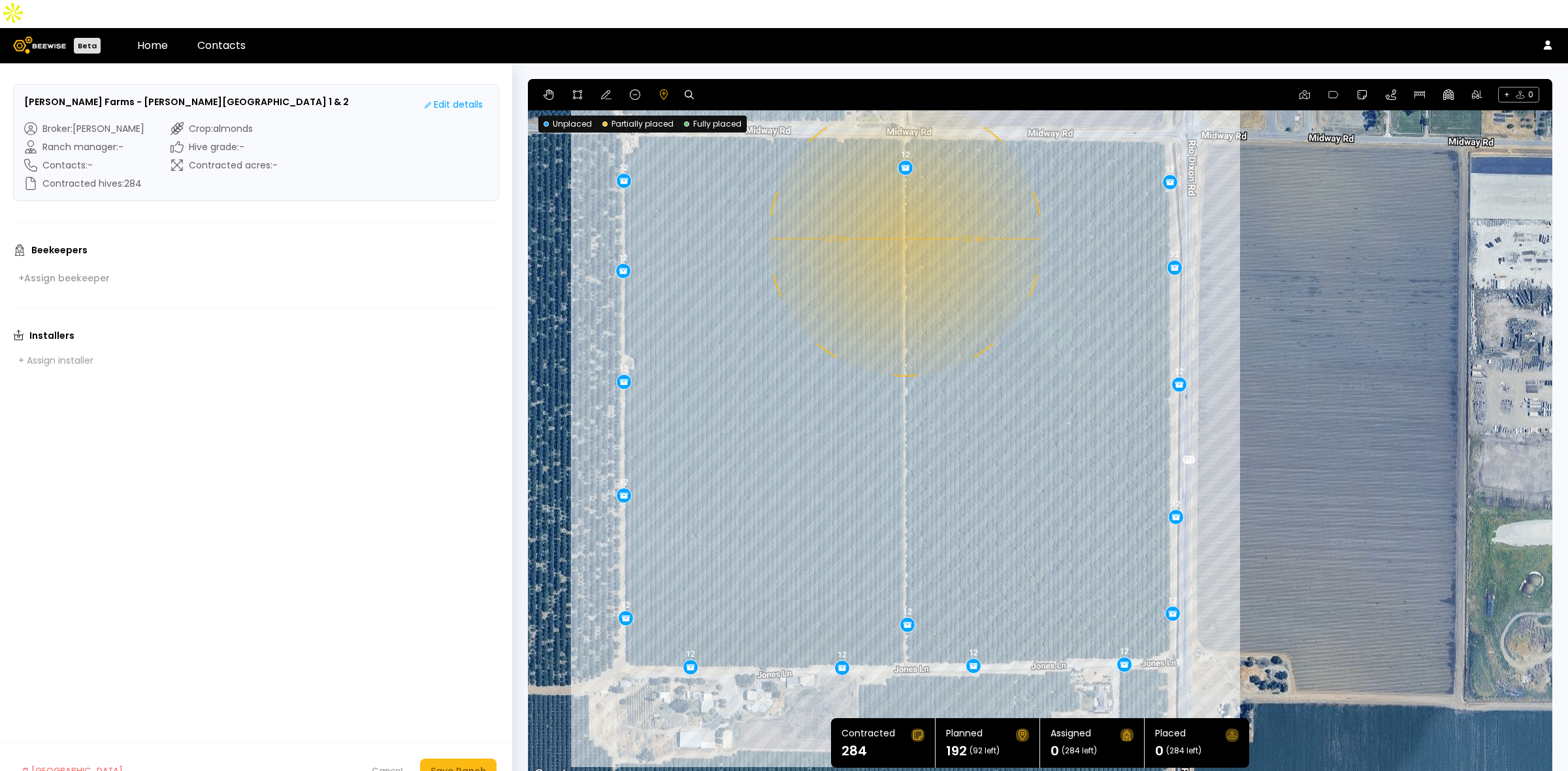
click at [903, 211] on div "0.1 mi 0.1 mi 12 12 12 12 12 12 12 12 12 12 12 12 12 12 12 12" at bounding box center [1039, 430] width 1024 height 704
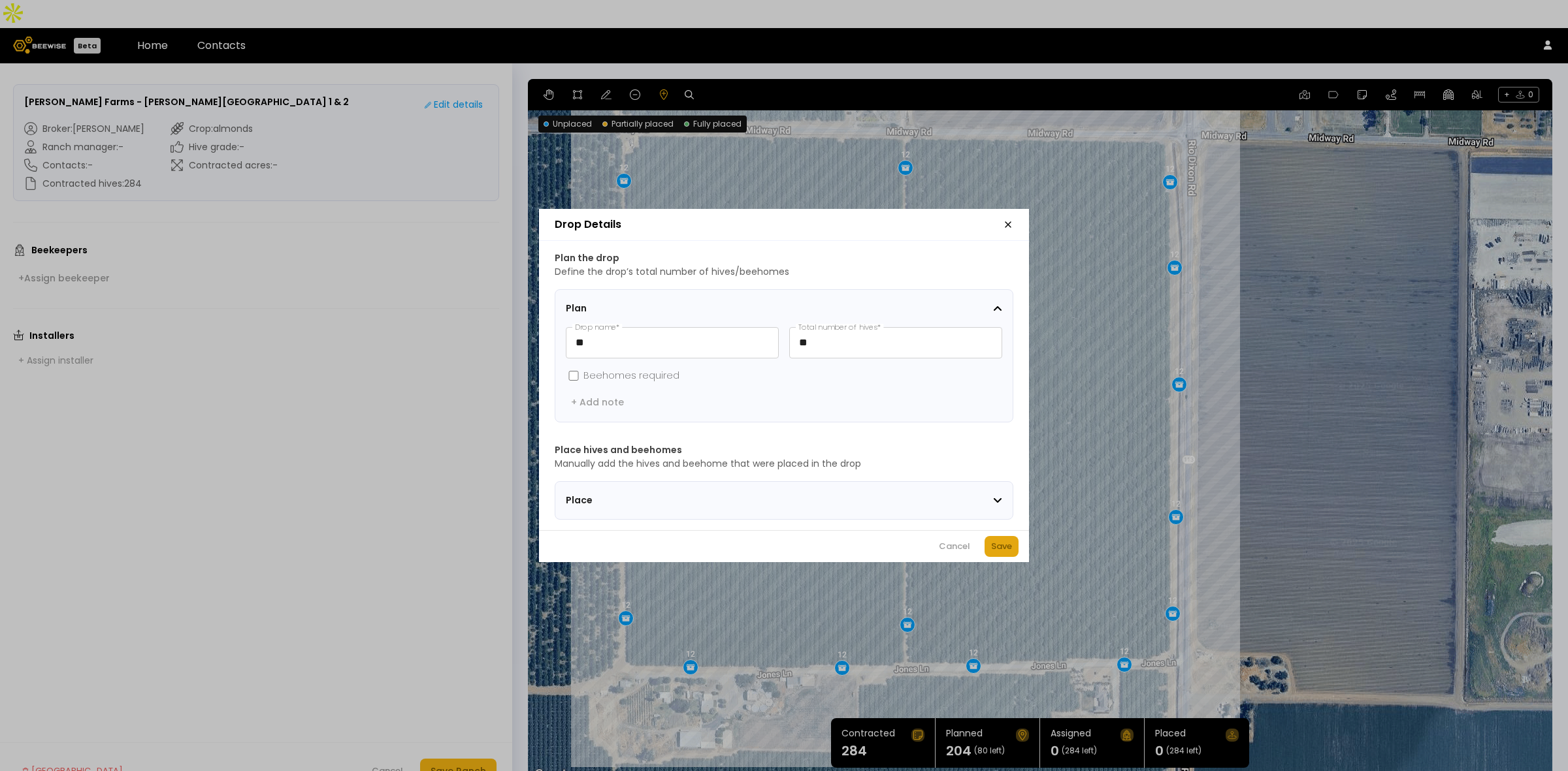
click at [1002, 552] on div "Save" at bounding box center [1001, 546] width 21 height 13
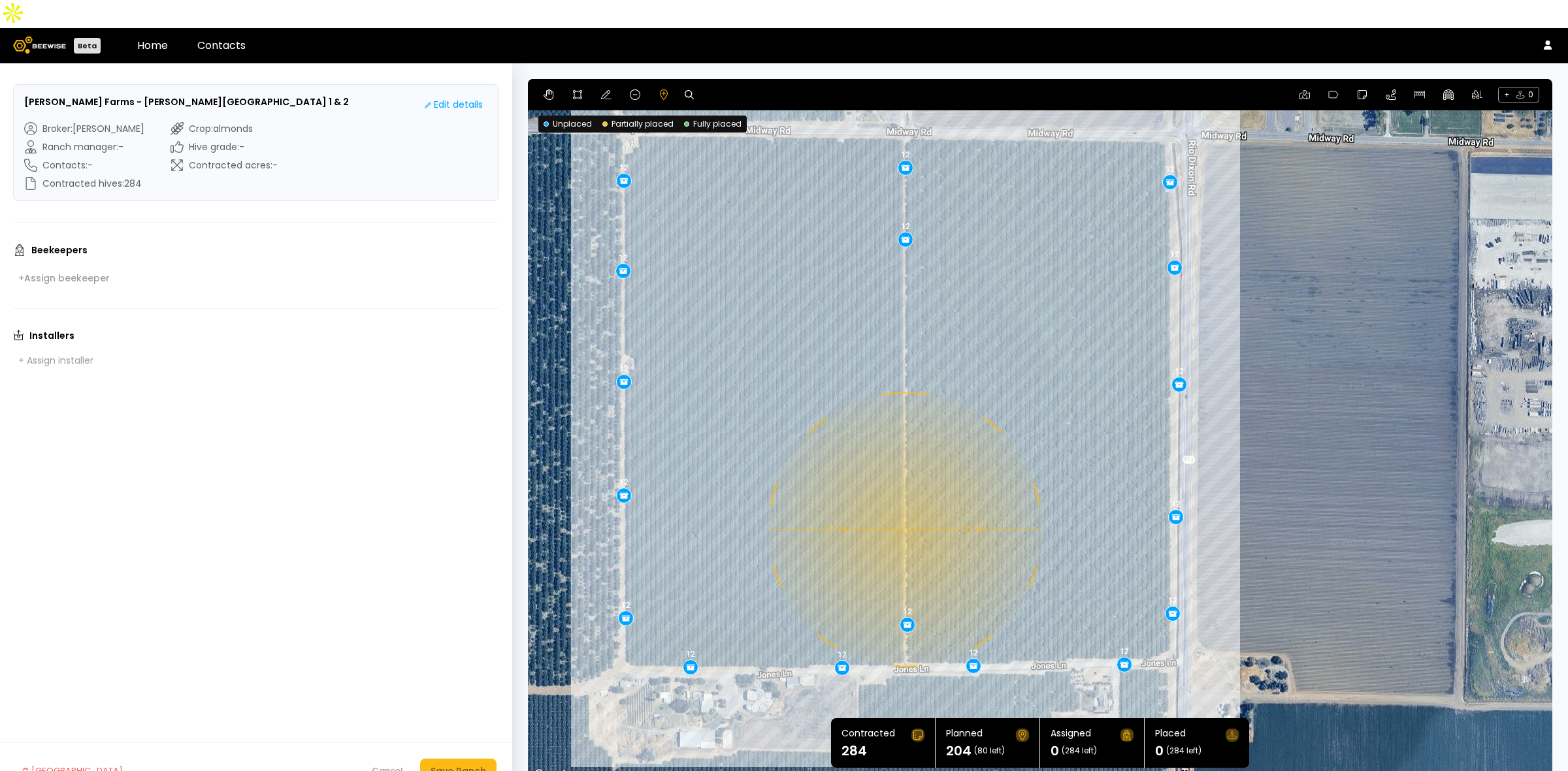
click at [903, 502] on div "0.1 mi 0.1 mi 12 12 12 12 12 12 12 12 12 12 12 12 12 12 12 12 12" at bounding box center [1039, 430] width 1024 height 704
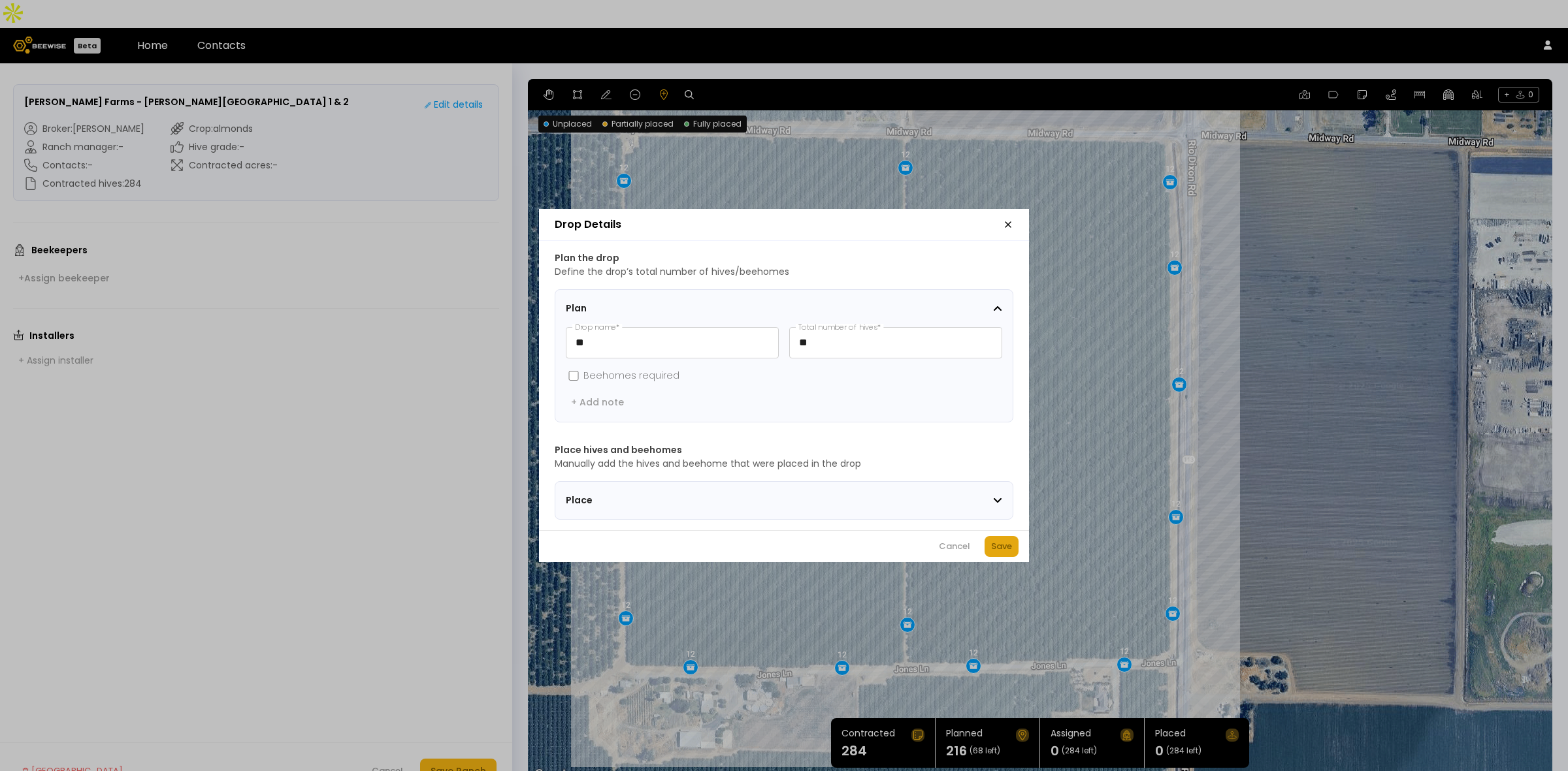
click at [1013, 553] on button "Save" at bounding box center [1001, 546] width 34 height 21
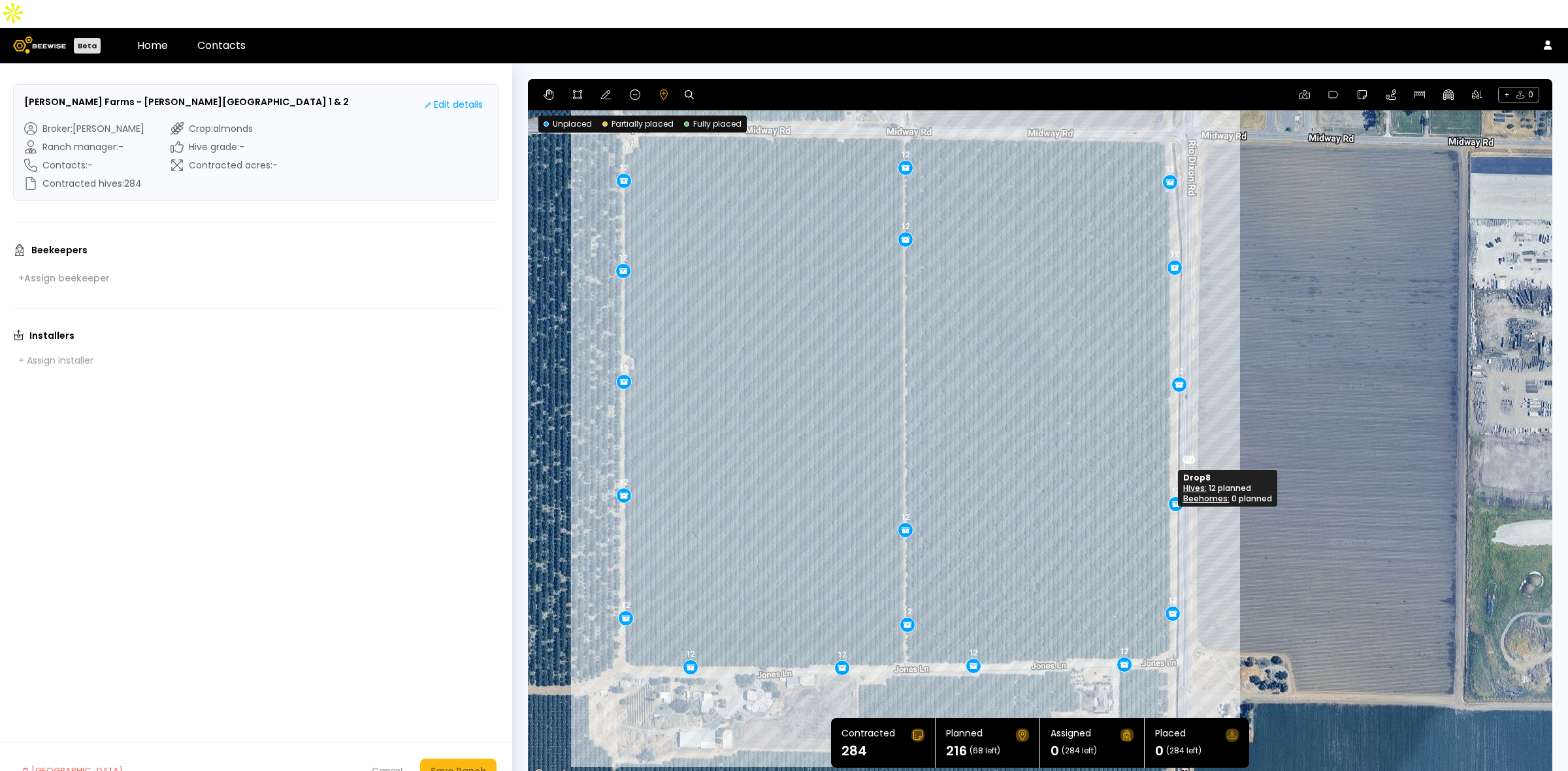
drag, startPoint x: 1174, startPoint y: 494, endPoint x: 1174, endPoint y: 480, distance: 14.0
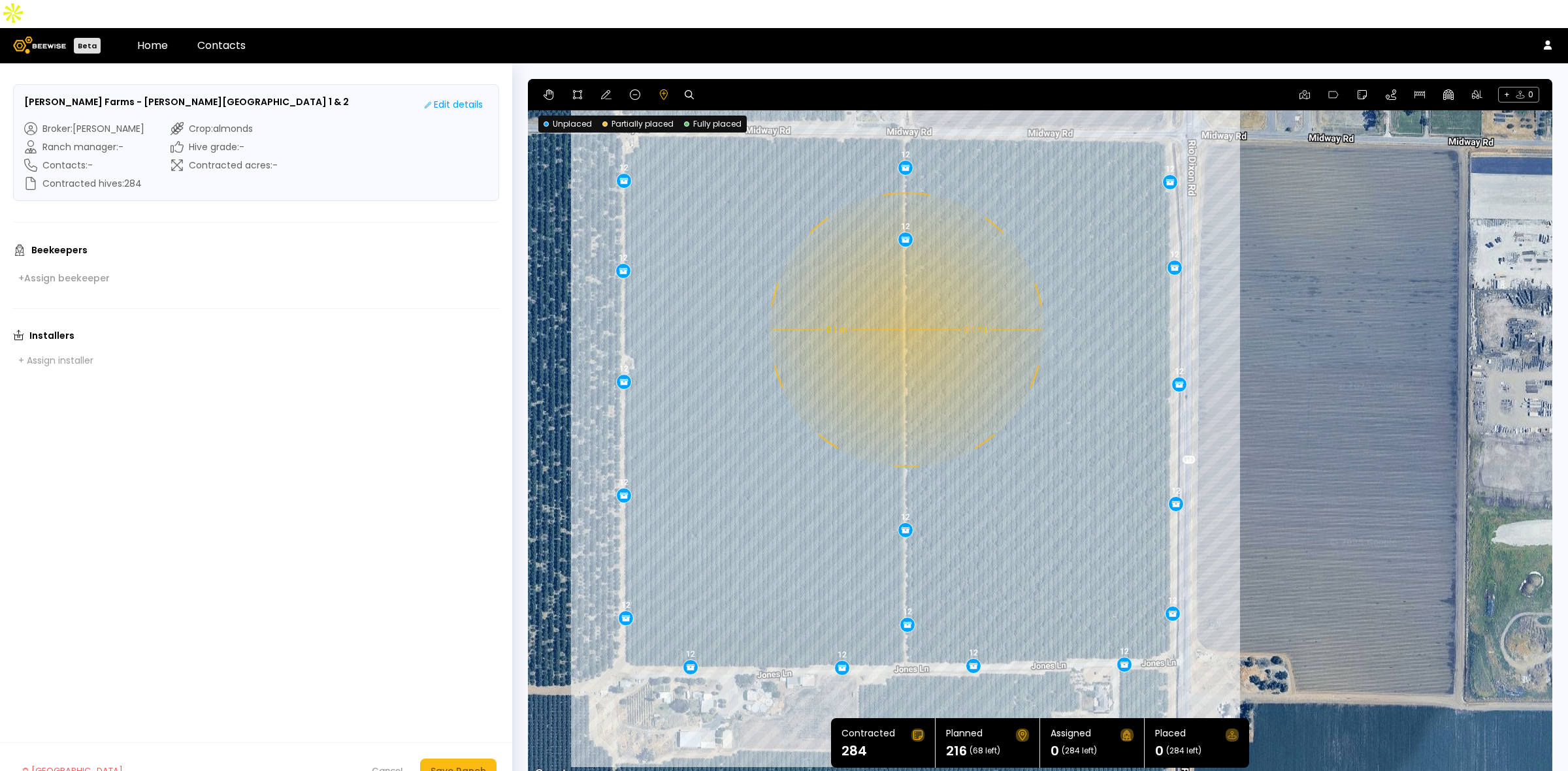
click at [905, 302] on div "0.1 mi 0.1 mi 12 12 12 12 12 12 12 12 12 12 12 12 12 12 12 12 12 12" at bounding box center [1039, 430] width 1024 height 704
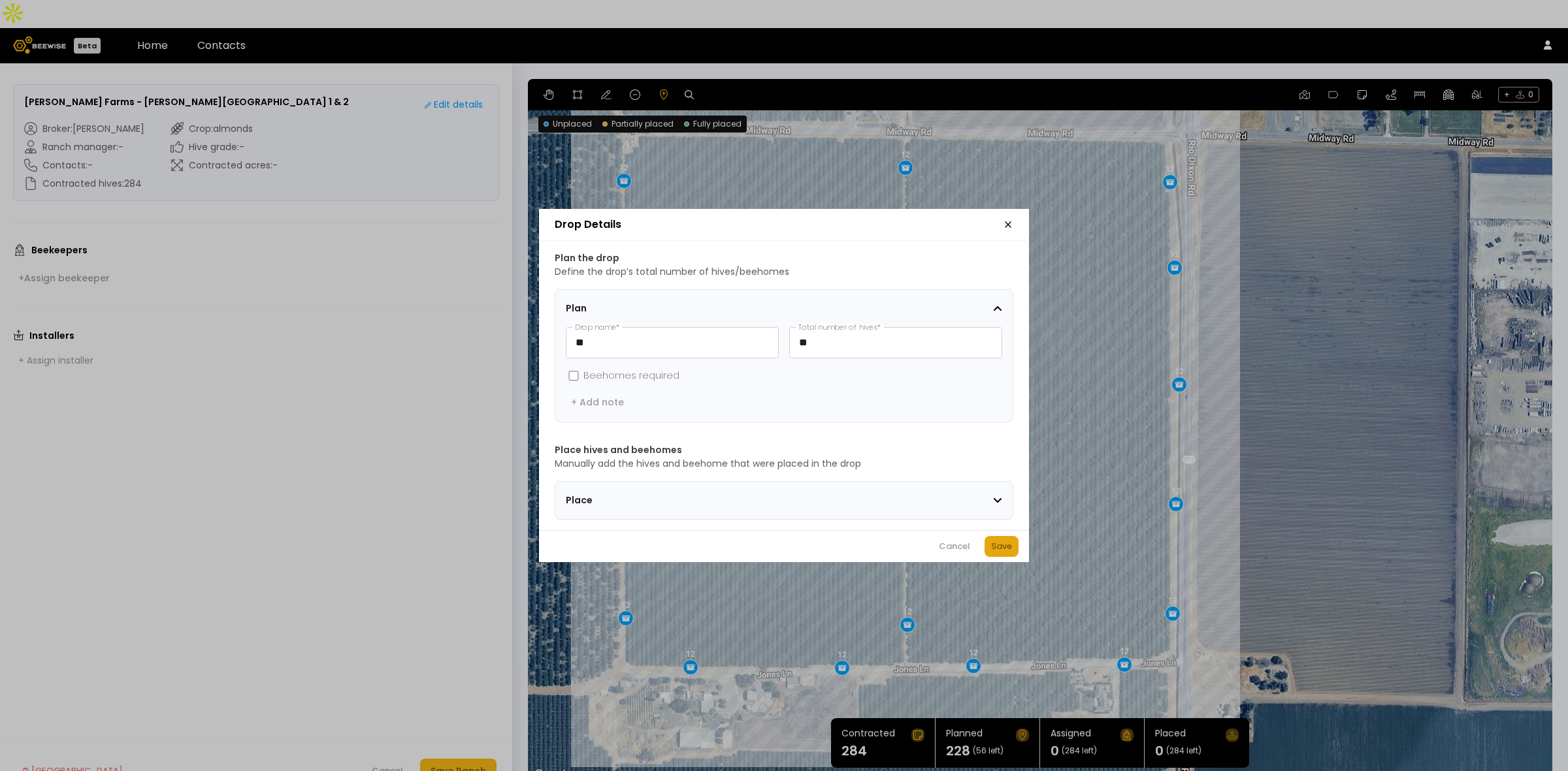
click at [1002, 543] on button "Save" at bounding box center [1001, 546] width 34 height 21
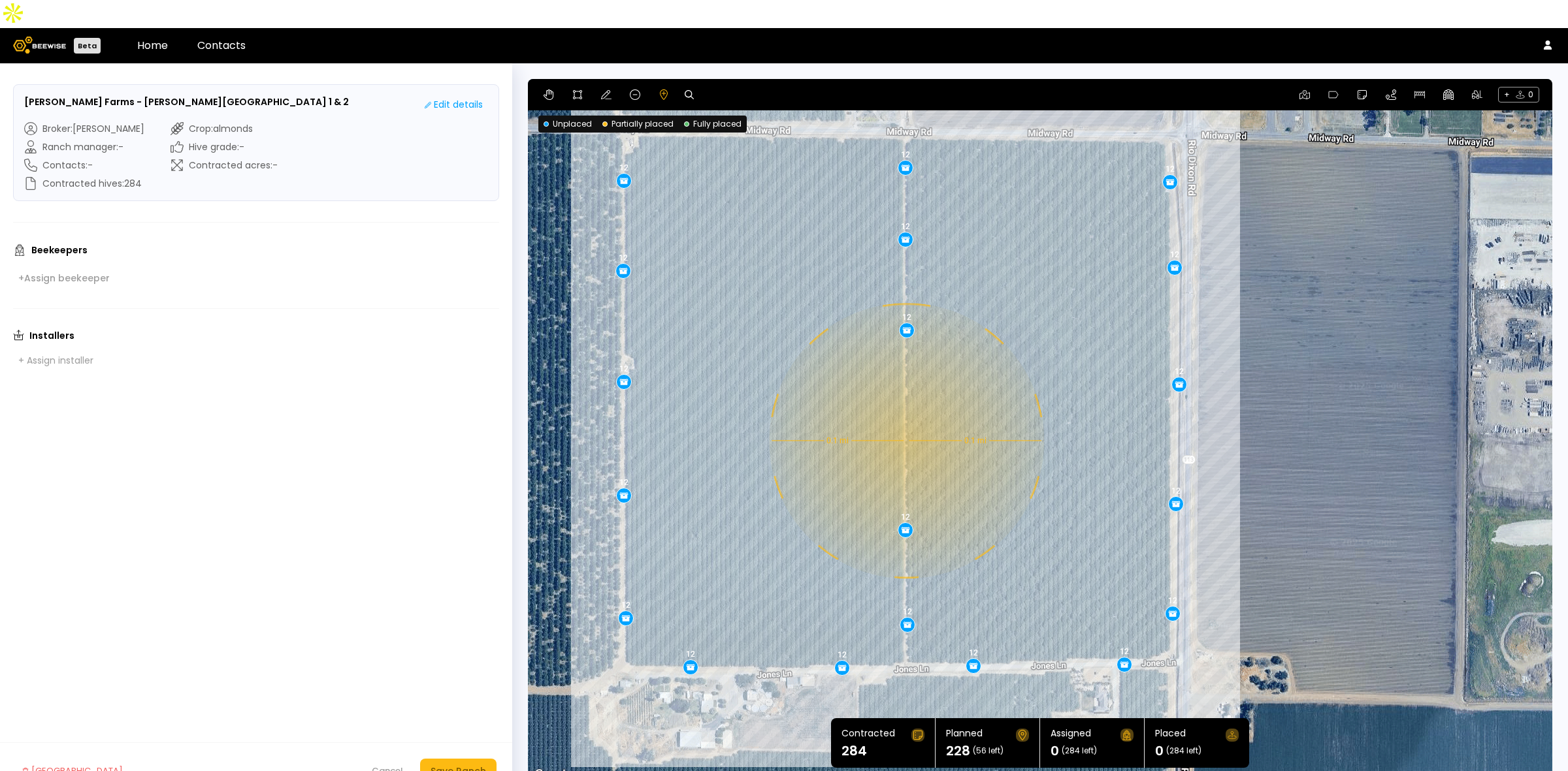
click at [905, 413] on div "0.1 mi 0.1 mi 12 12 12 12 12 12 12 12 12 12 12 12 12 12 12 12 12 12 12" at bounding box center [1039, 430] width 1024 height 704
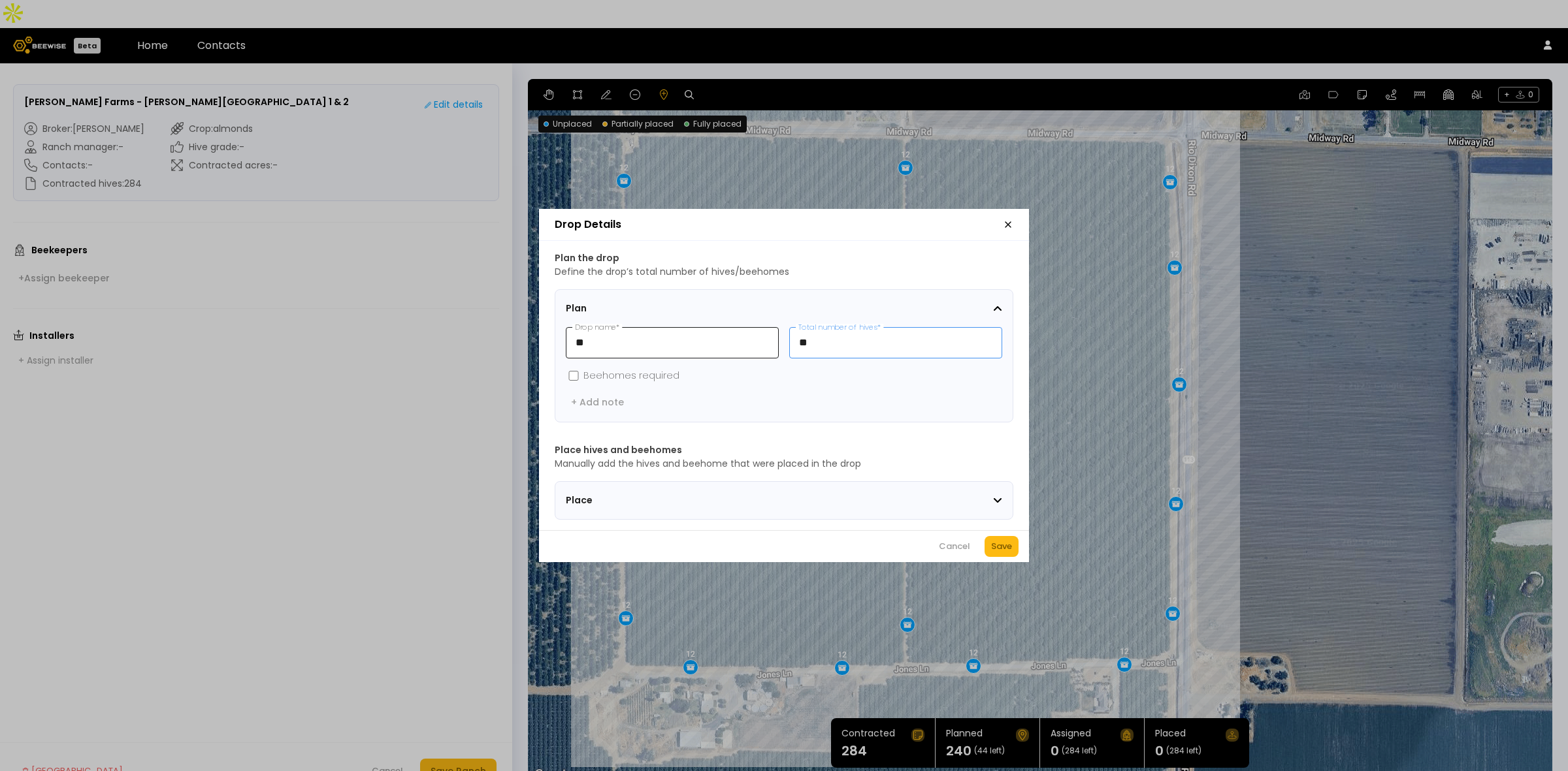
drag, startPoint x: 825, startPoint y: 341, endPoint x: 748, endPoint y: 333, distance: 77.4
click at [748, 333] on div "** Drop name * ** Total number of hives *" at bounding box center [783, 342] width 436 height 31
type input "*"
click at [991, 547] on div "Save" at bounding box center [1001, 546] width 21 height 13
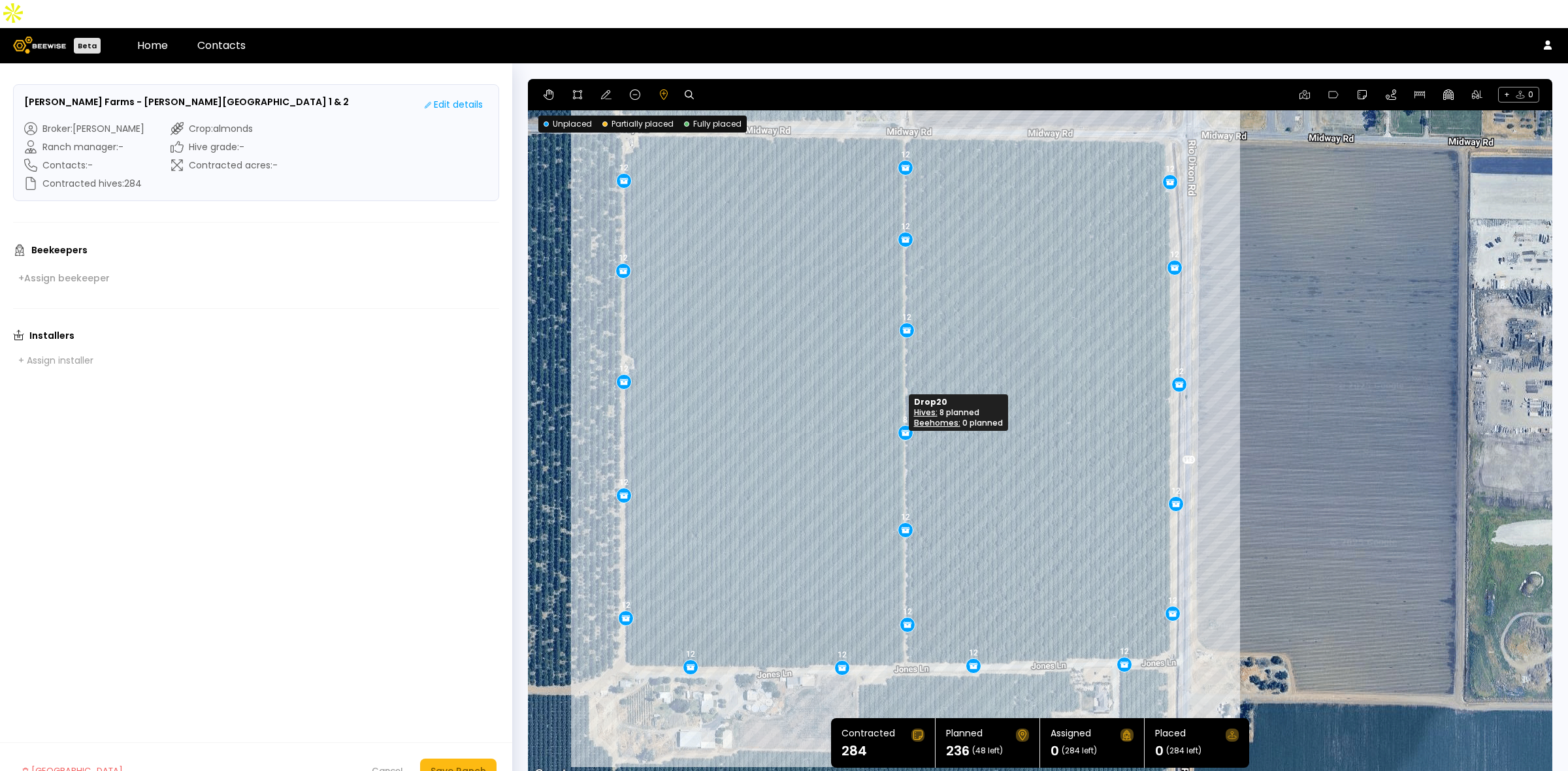
drag, startPoint x: 905, startPoint y: 415, endPoint x: 903, endPoint y: 407, distance: 8.2
click at [465, 755] on footer "[GEOGRAPHIC_DATA] Cancel Save Ranch" at bounding box center [256, 771] width 512 height 57
click at [471, 764] on div "Save Ranch" at bounding box center [458, 771] width 56 height 14
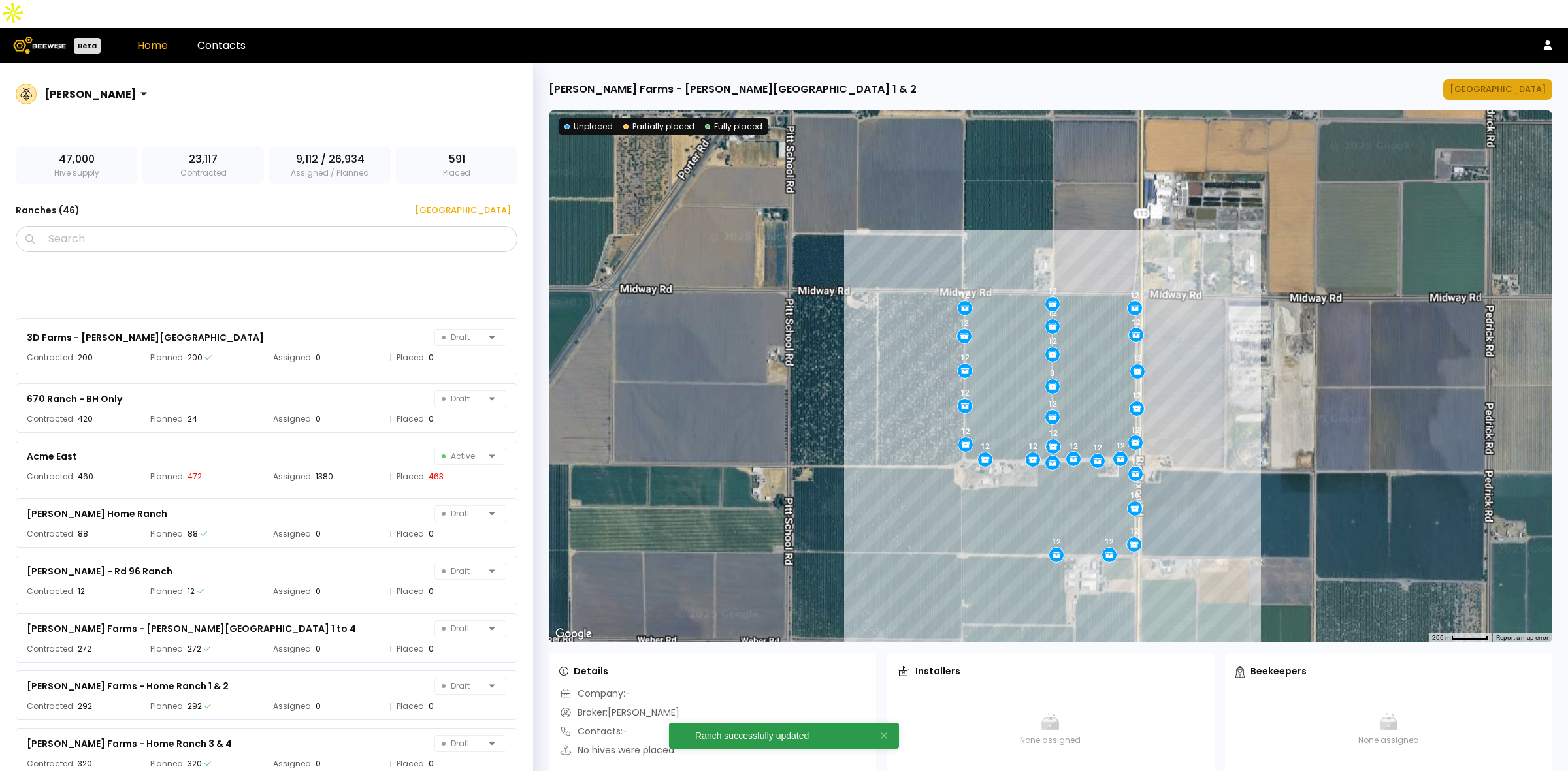
click at [1528, 83] on div "[GEOGRAPHIC_DATA]" at bounding box center [1497, 89] width 96 height 13
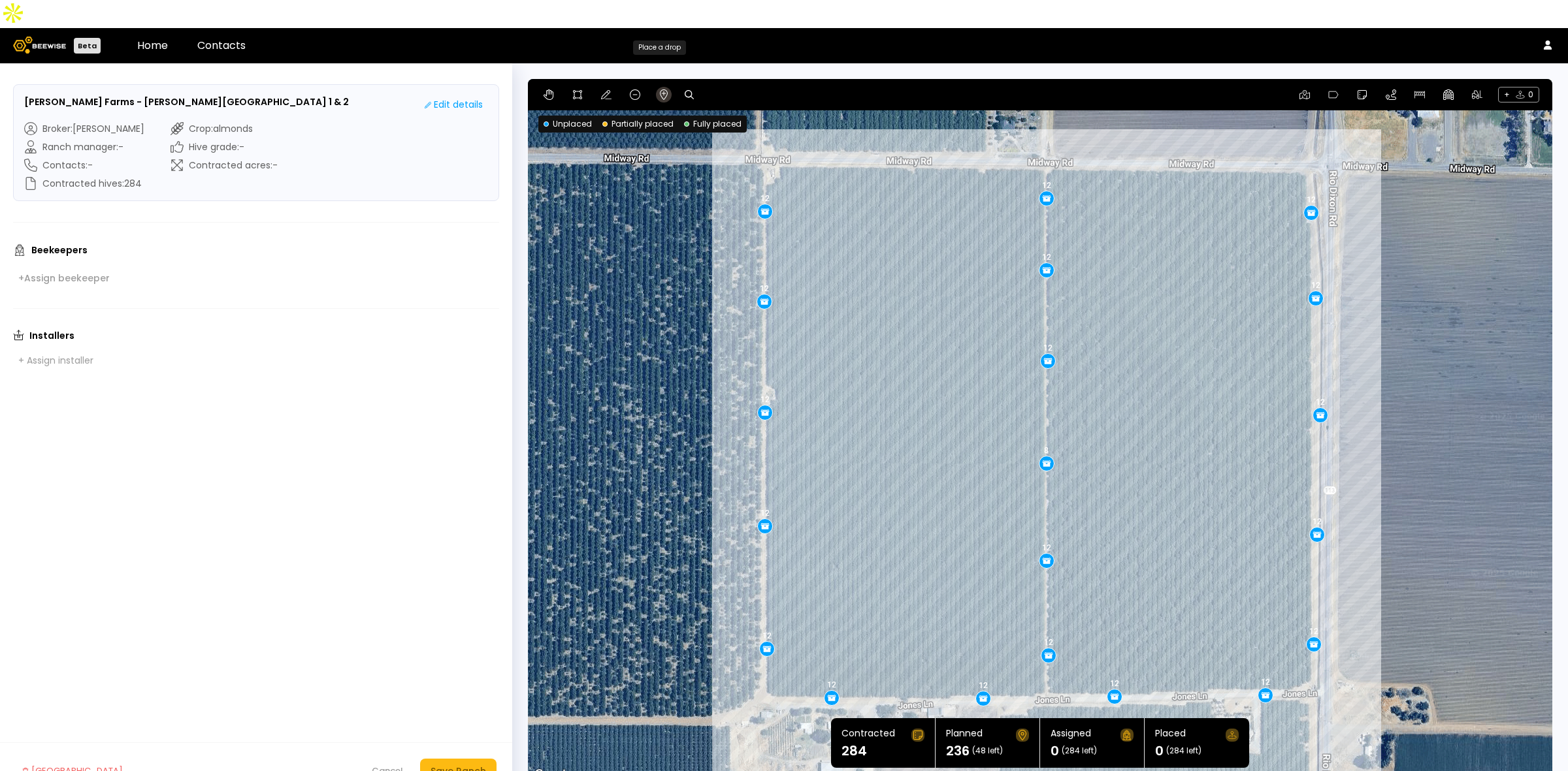
click at [658, 90] on icon at bounding box center [663, 94] width 10 height 10
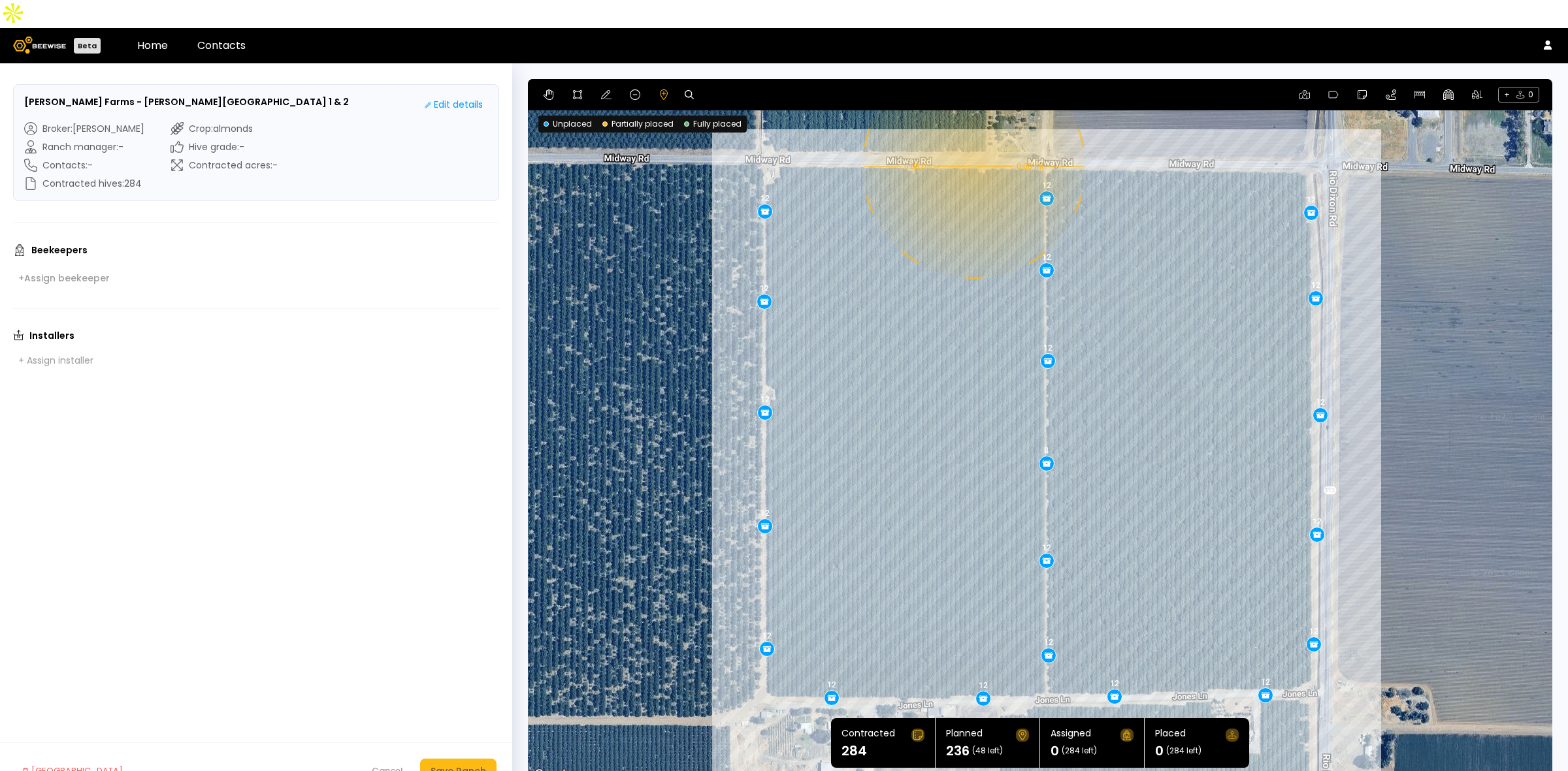
click at [972, 138] on div "12 12 12 12 8 12 12 12 12 12 12 12 12 12 12 12 12 12 12 12 0.08 mi 0.08 mi" at bounding box center [1039, 430] width 1024 height 704
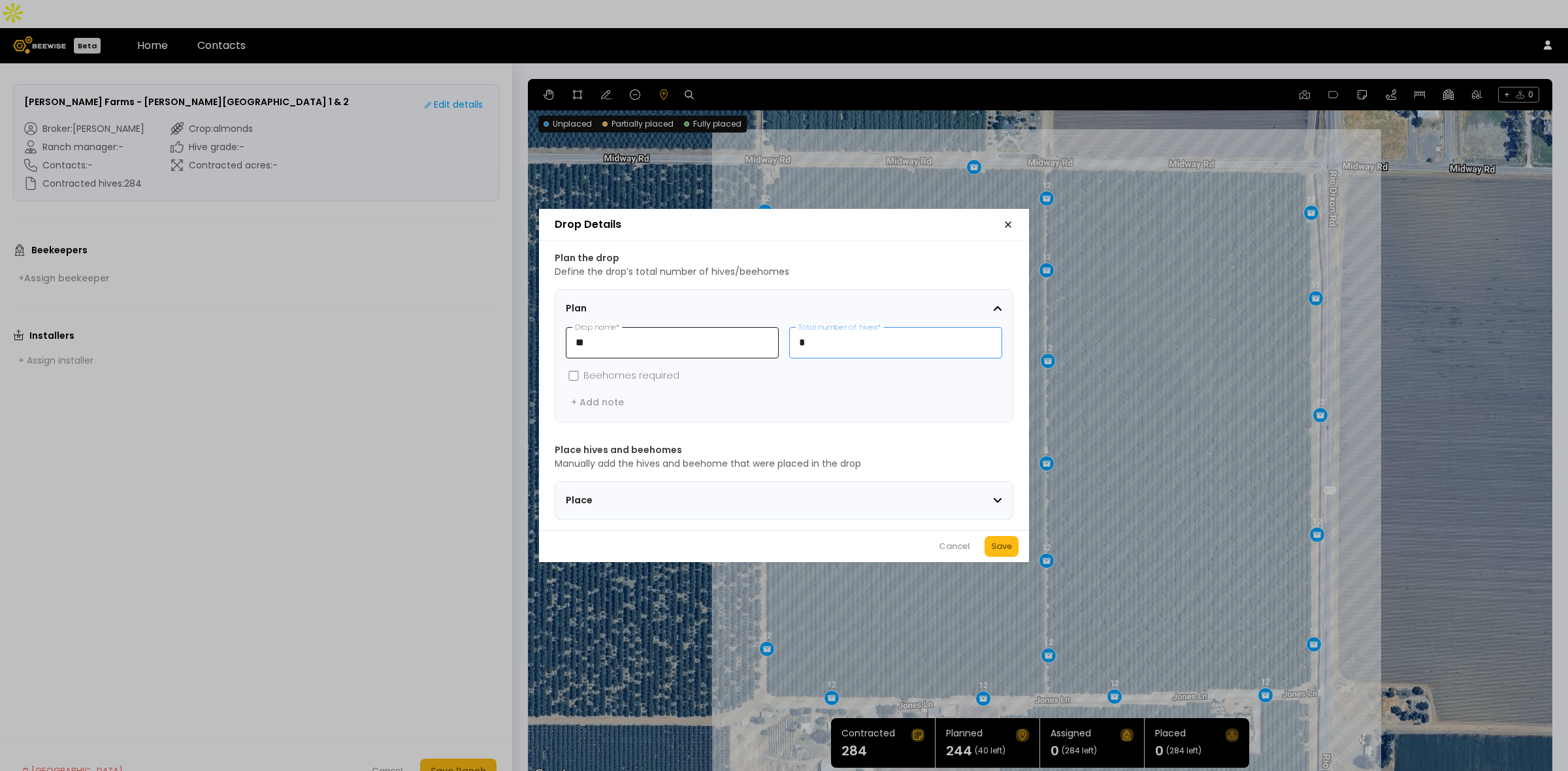
drag, startPoint x: 833, startPoint y: 332, endPoint x: 770, endPoint y: 334, distance: 63.0
click at [770, 334] on div "** Drop name * * Total number of hives *" at bounding box center [783, 342] width 436 height 31
type input "**"
click at [1004, 549] on div "Save" at bounding box center [1001, 546] width 21 height 13
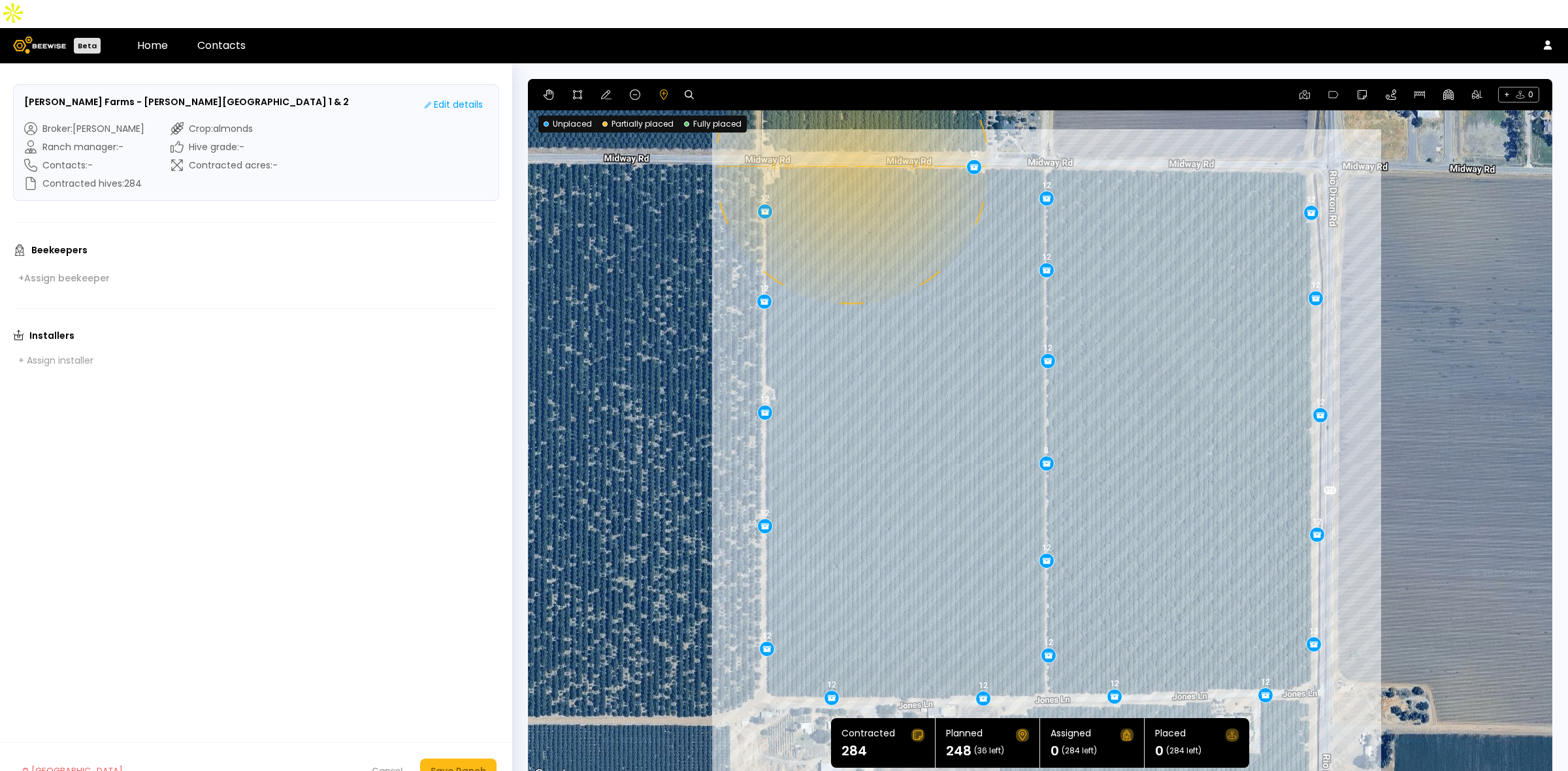
click at [850, 138] on div "12 12 12 12 8 12 12 12 12 12 12 12 12 12 12 12 12 12 12 12 0.1 mi 0.1 mi 12" at bounding box center [1039, 430] width 1024 height 704
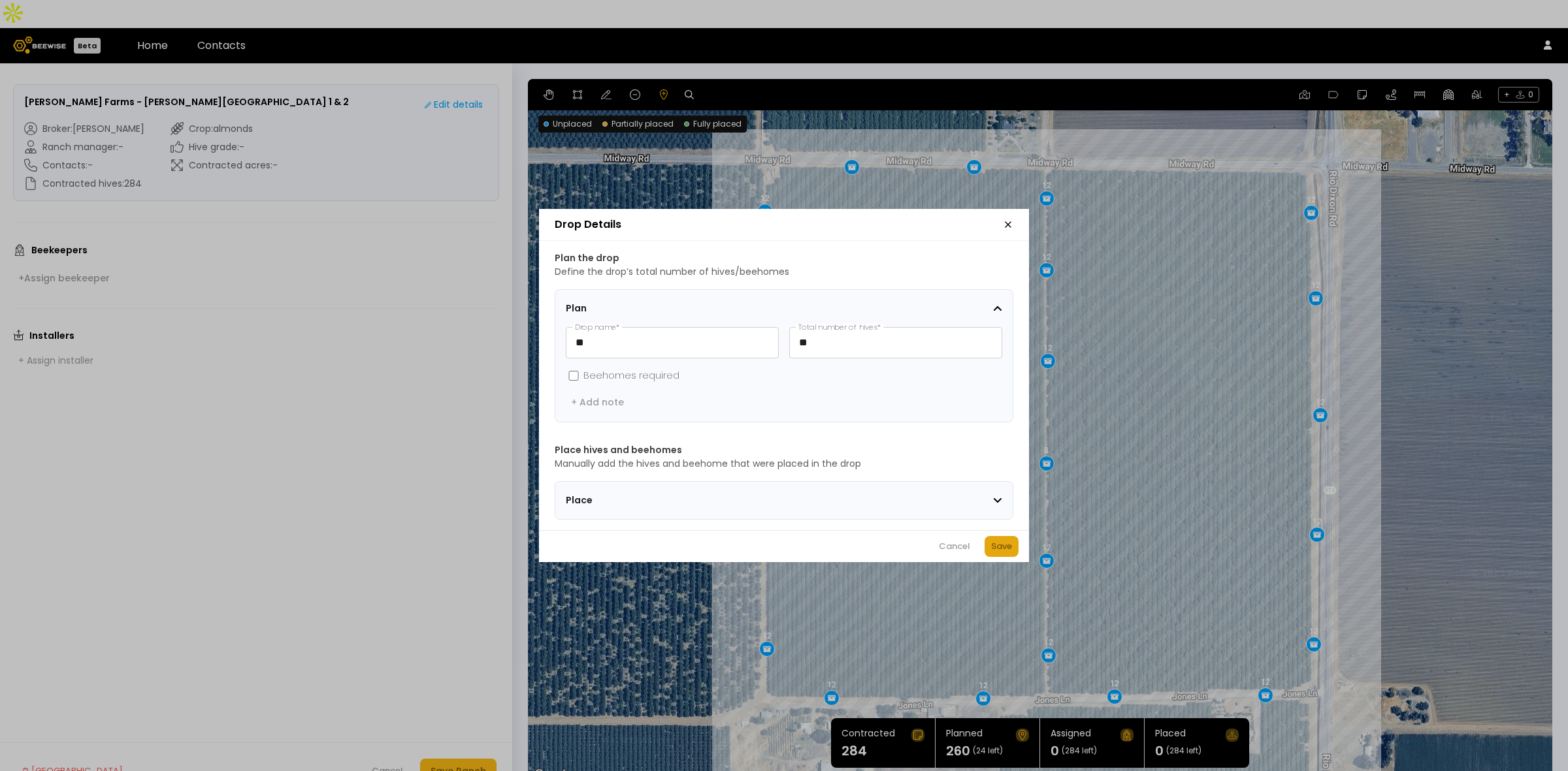
click at [996, 545] on div "Save" at bounding box center [1001, 546] width 21 height 13
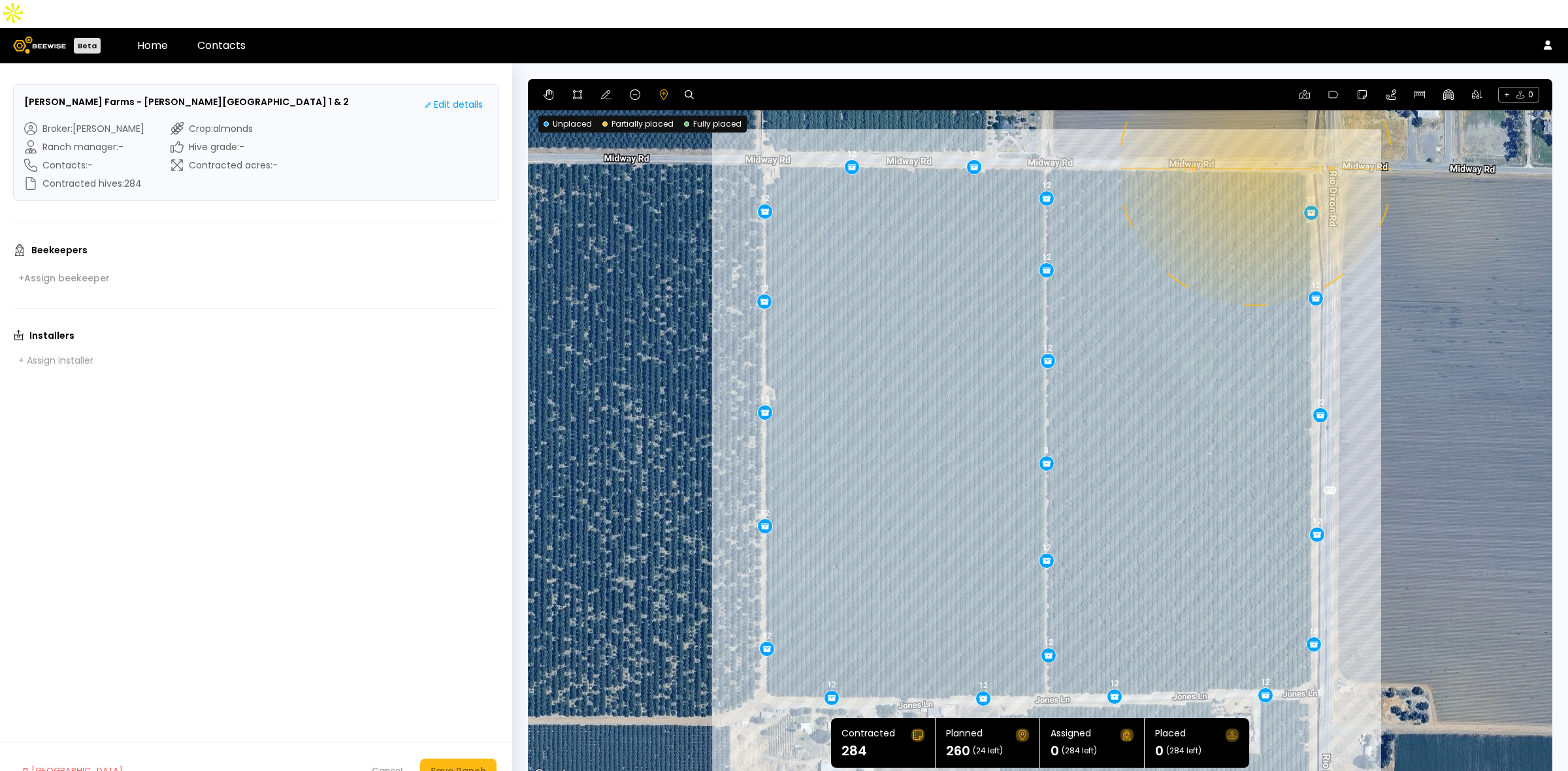
click at [1254, 141] on div "12 12 12 12 8 12 12 12 12 12 12 12 12 12 12 12 12 12 12 12 0.1 mi 0.1 mi 12 12" at bounding box center [1039, 430] width 1024 height 704
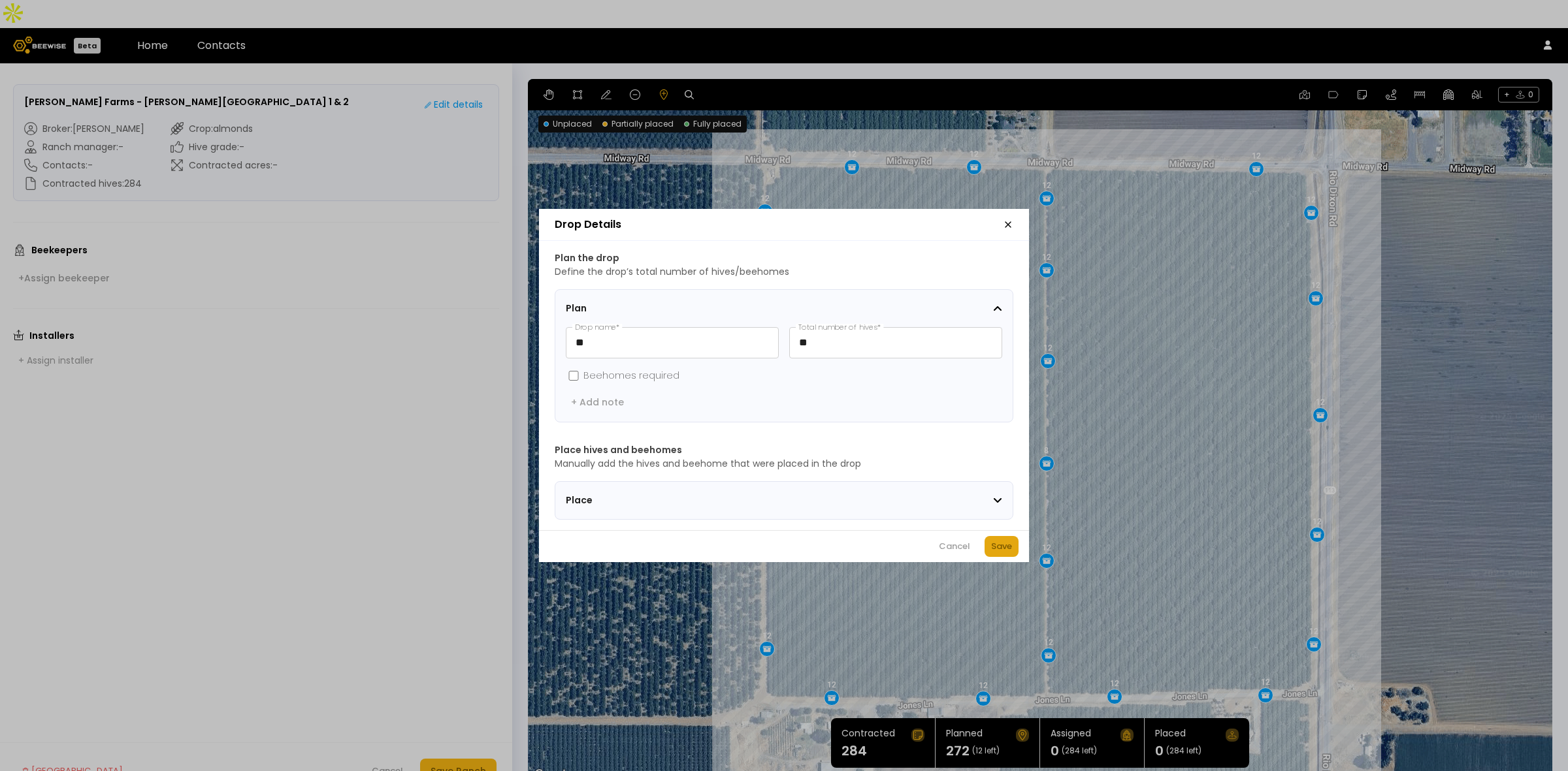
click at [996, 547] on div "Save" at bounding box center [1001, 546] width 21 height 13
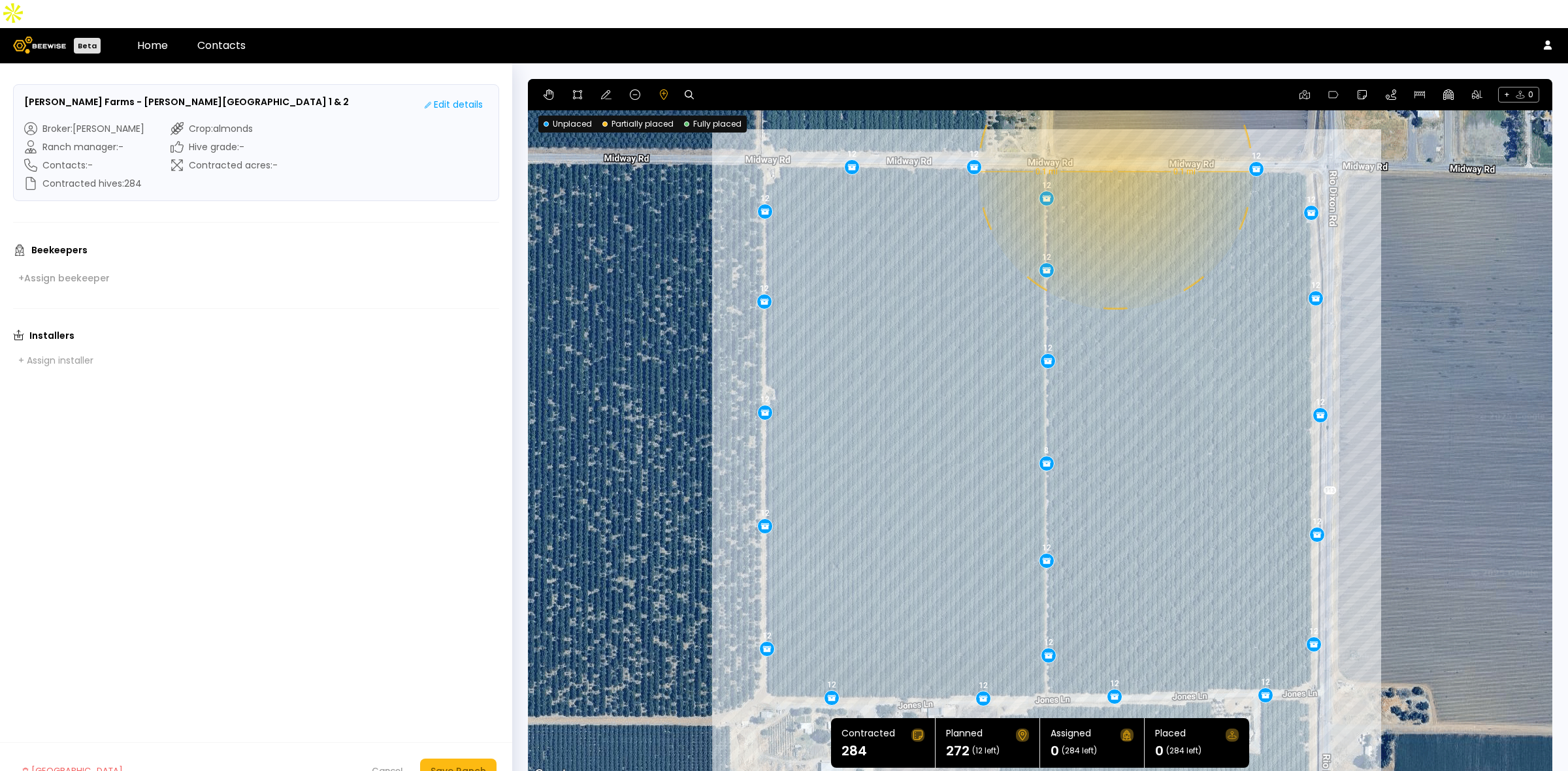
click at [1114, 144] on div "12 12 12 12 8 12 12 12 12 12 12 12 12 12 12 12 12 12 12 12 0.1 mi 0.1 mi 12 12 …" at bounding box center [1039, 430] width 1024 height 704
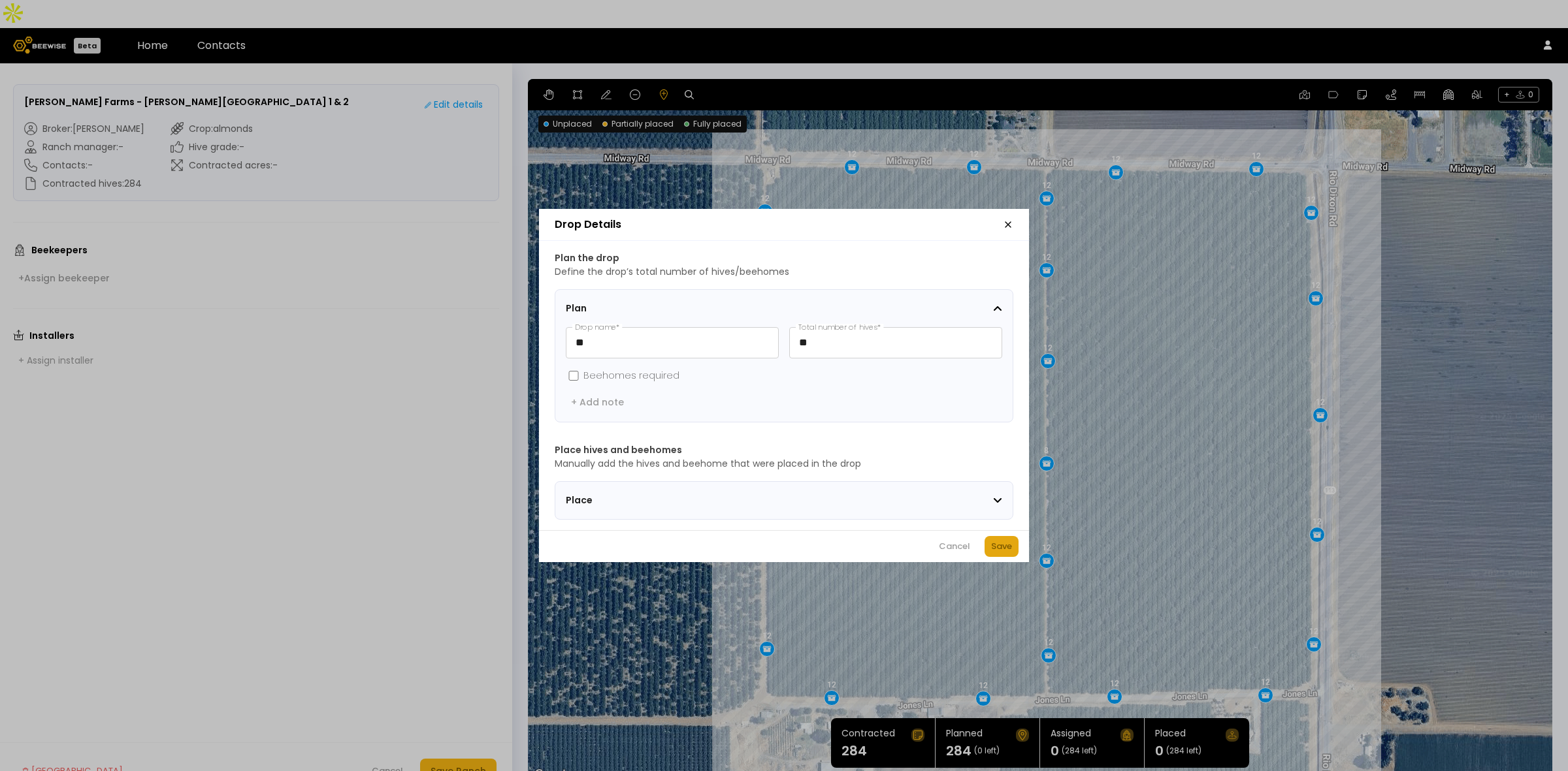
click at [1004, 553] on div "Save" at bounding box center [1001, 546] width 21 height 13
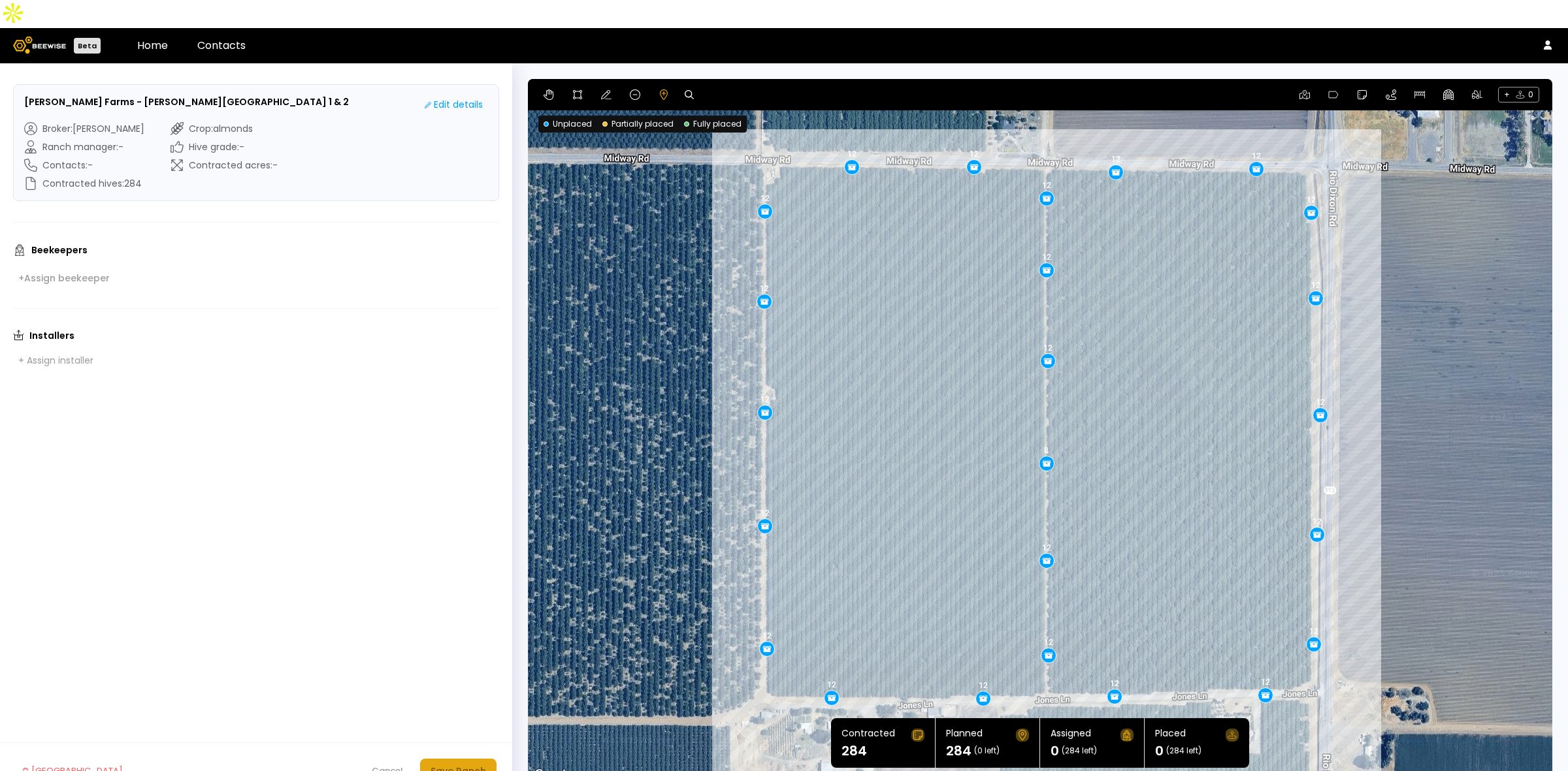
click at [471, 764] on div "Save Ranch" at bounding box center [458, 771] width 56 height 14
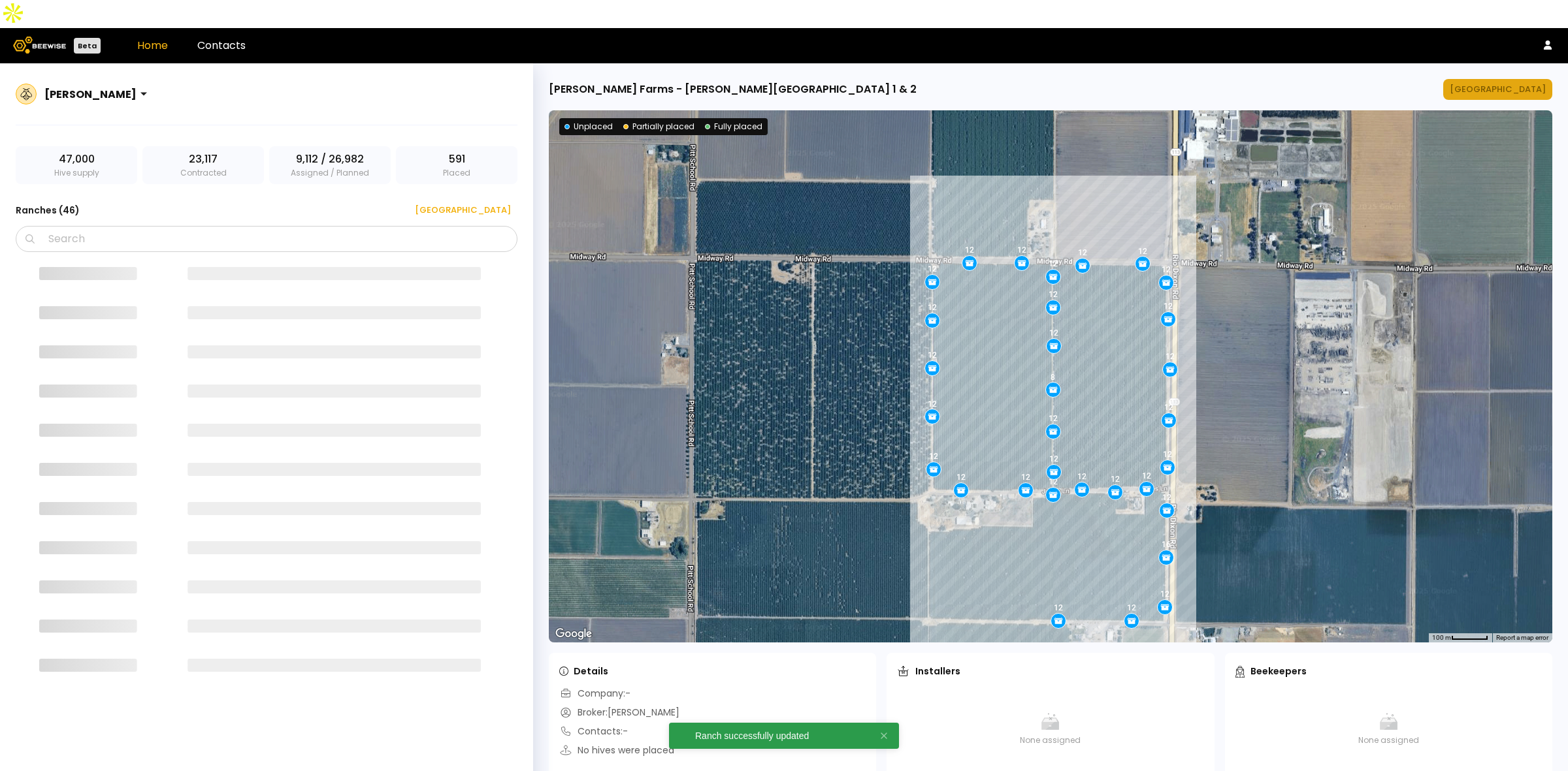
click at [1520, 79] on button "[GEOGRAPHIC_DATA]" at bounding box center [1497, 89] width 109 height 21
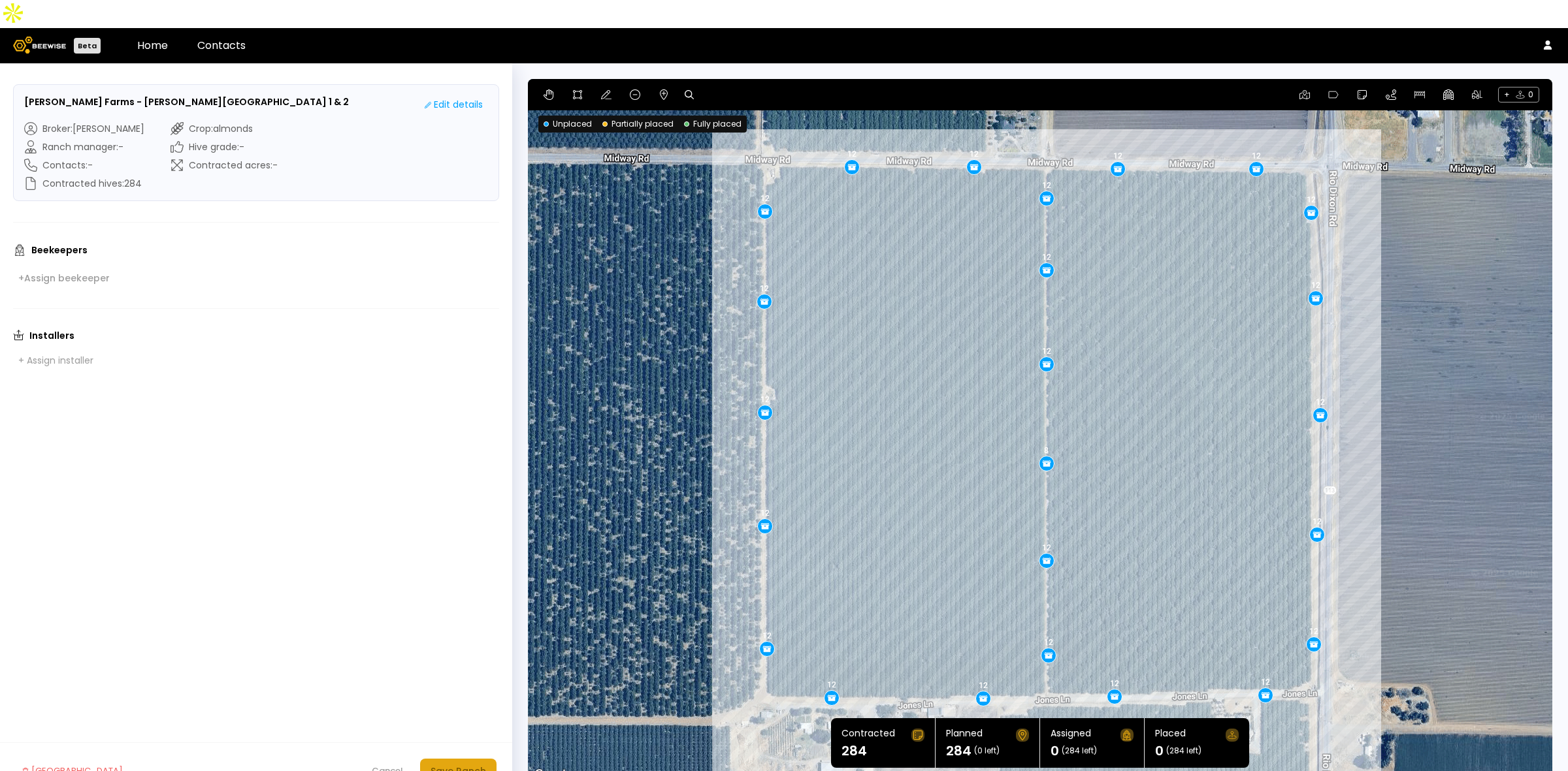
click at [471, 764] on div "Save Ranch" at bounding box center [458, 771] width 56 height 14
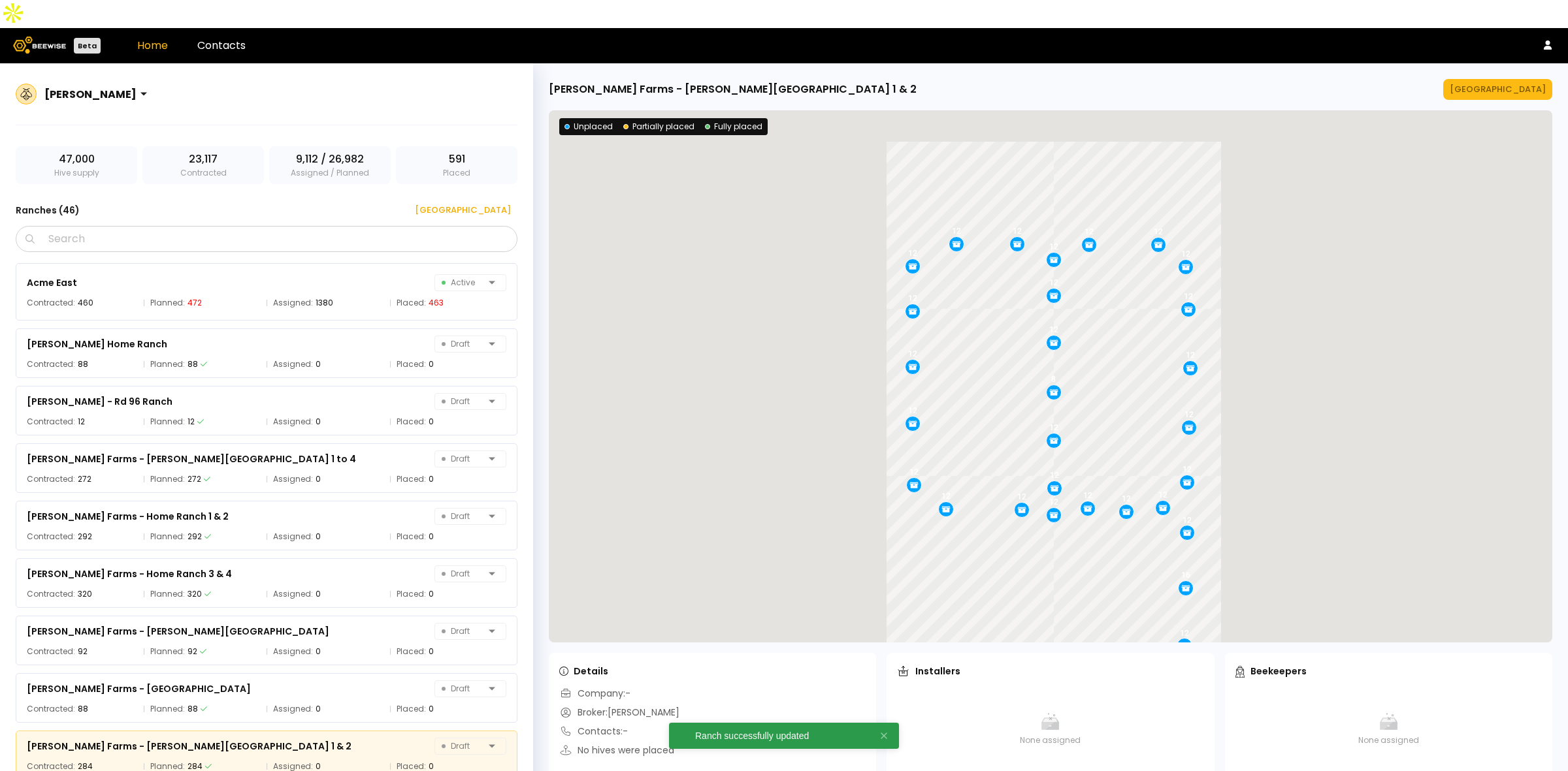
scroll to position [391, 0]
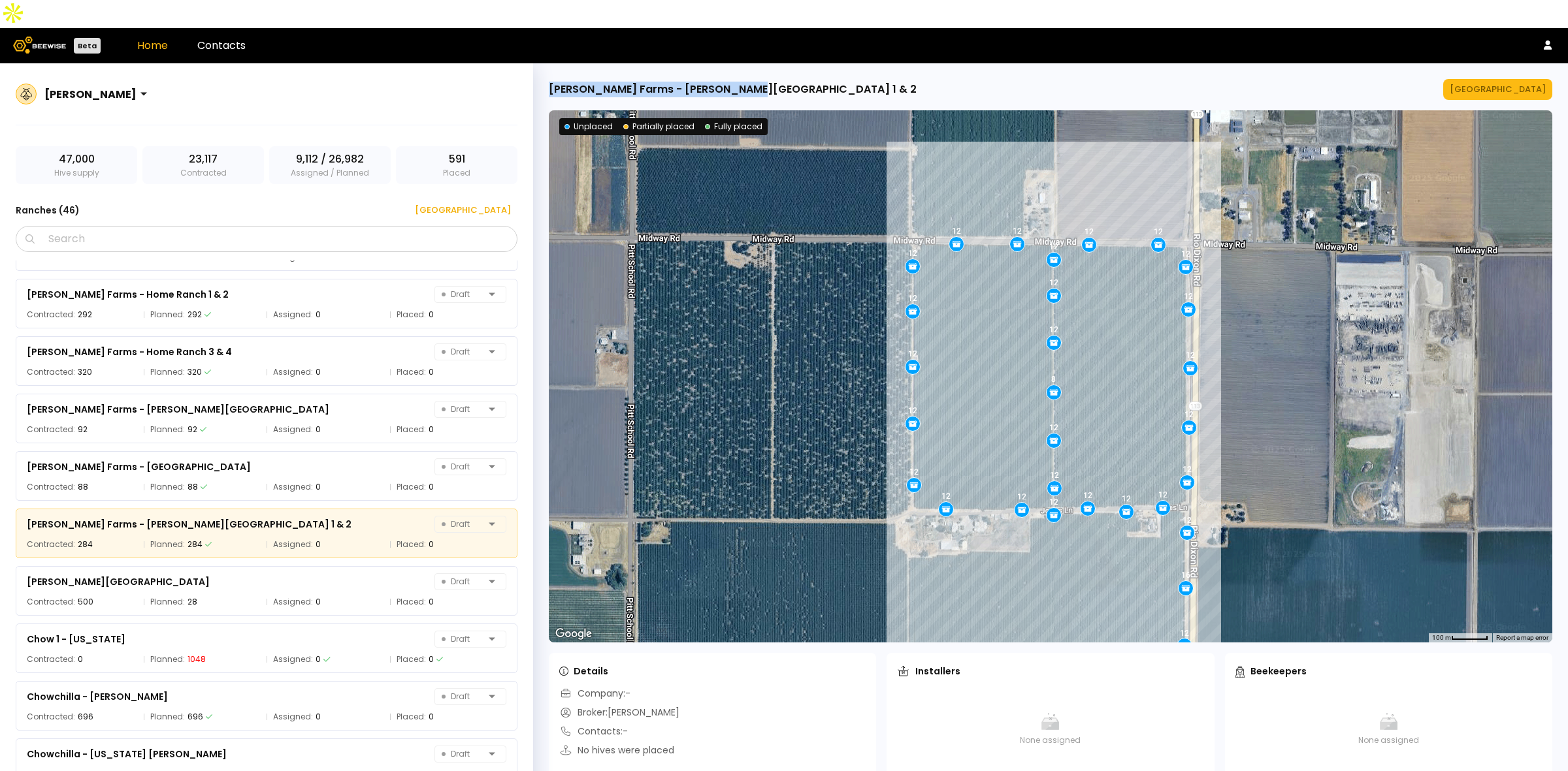
drag, startPoint x: 767, startPoint y: 59, endPoint x: 546, endPoint y: 67, distance: 221.1
click at [546, 67] on div "[PERSON_NAME] Farms - [PERSON_NAME][GEOGRAPHIC_DATA] 1 & 2 Manage Ranch ← Move …" at bounding box center [1050, 431] width 1035 height 736
click at [498, 200] on button "[GEOGRAPHIC_DATA]" at bounding box center [458, 210] width 118 height 21
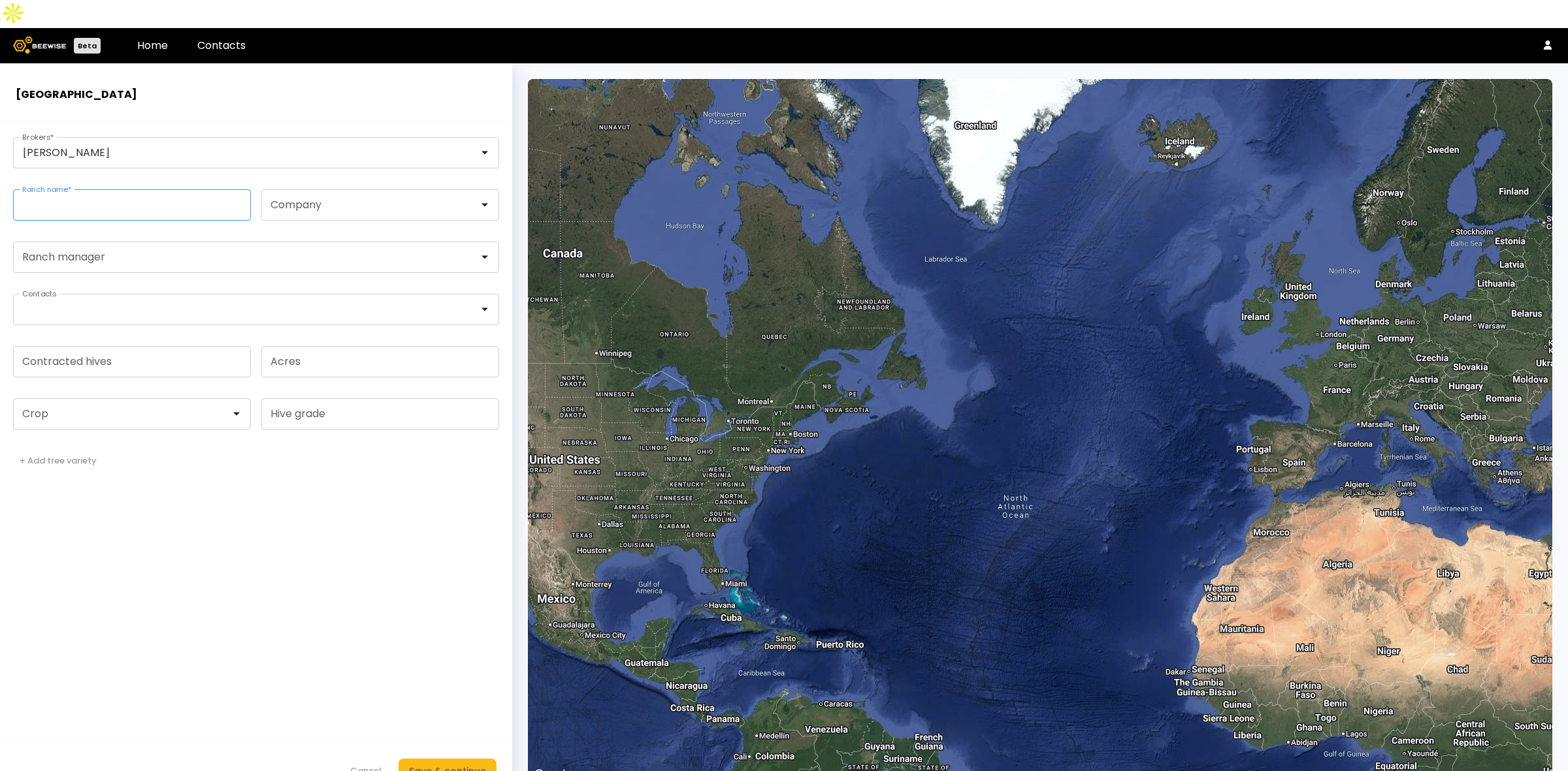
click at [98, 190] on input "Ranch name *" at bounding box center [132, 205] width 237 height 30
paste input "**********"
type input "**********"
click at [132, 559] on form "**********" at bounding box center [256, 461] width 512 height 678
click at [77, 347] on input "Contracted hives" at bounding box center [132, 362] width 237 height 30
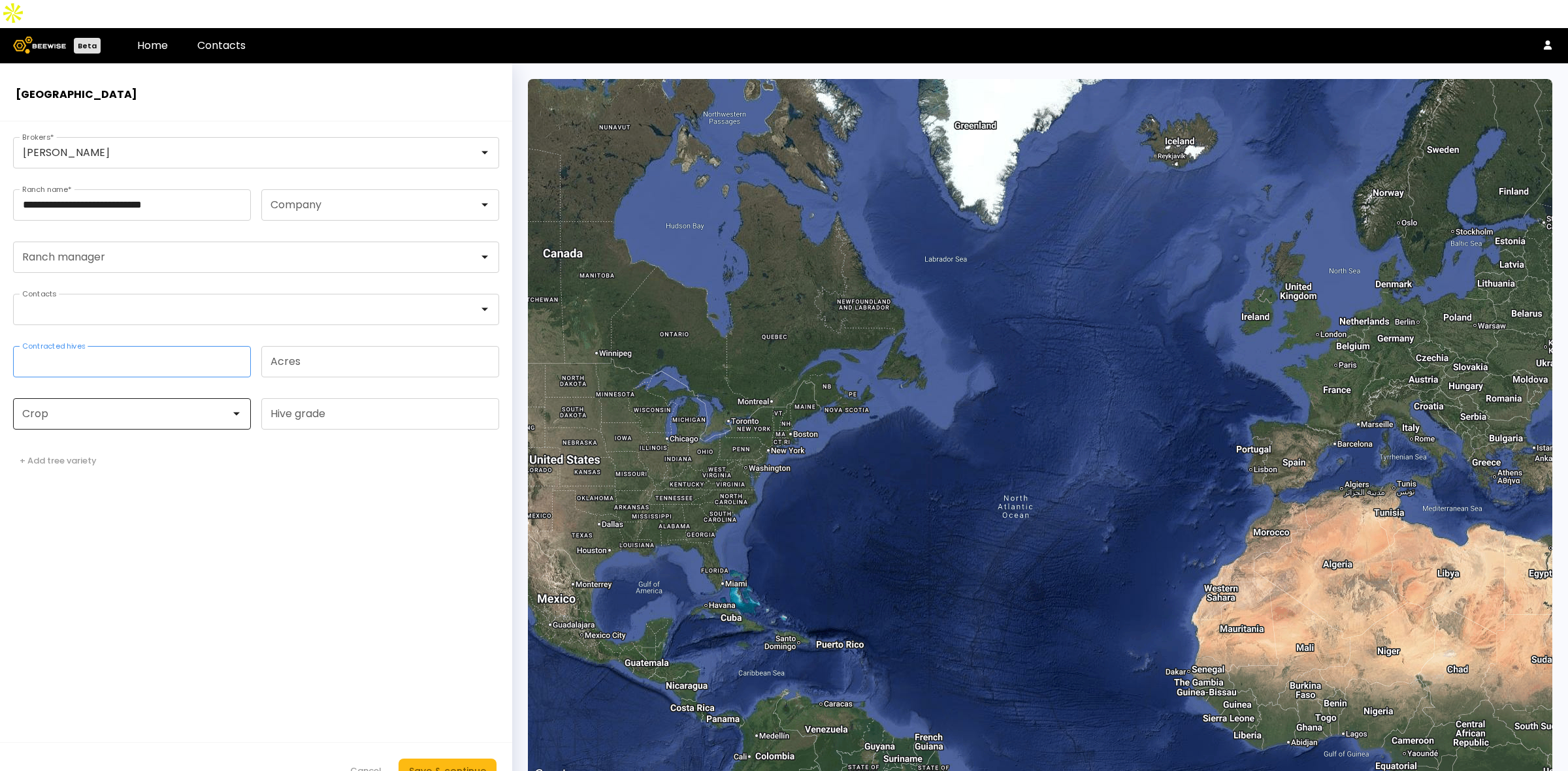
type input "**"
click at [83, 408] on div at bounding box center [126, 414] width 207 height 12
click at [68, 438] on div "Almonds" at bounding box center [131, 446] width 238 height 18
click at [109, 438] on div "Almonds" at bounding box center [131, 446] width 238 height 18
click at [68, 443] on div "Almonds" at bounding box center [132, 447] width 222 height 8
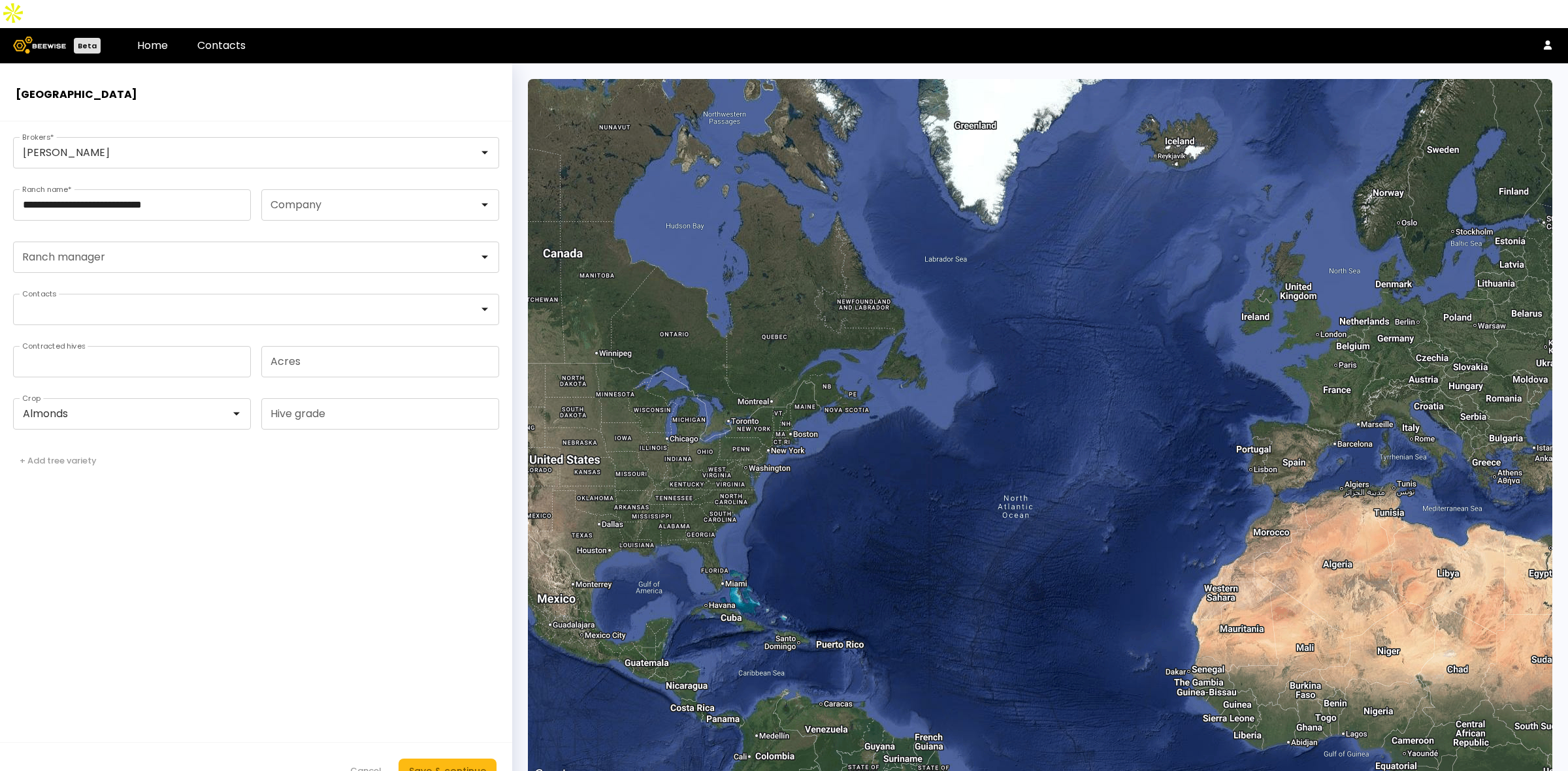
click at [407, 502] on form "**********" at bounding box center [256, 461] width 512 height 678
click at [465, 764] on div "Save & continue" at bounding box center [447, 771] width 77 height 14
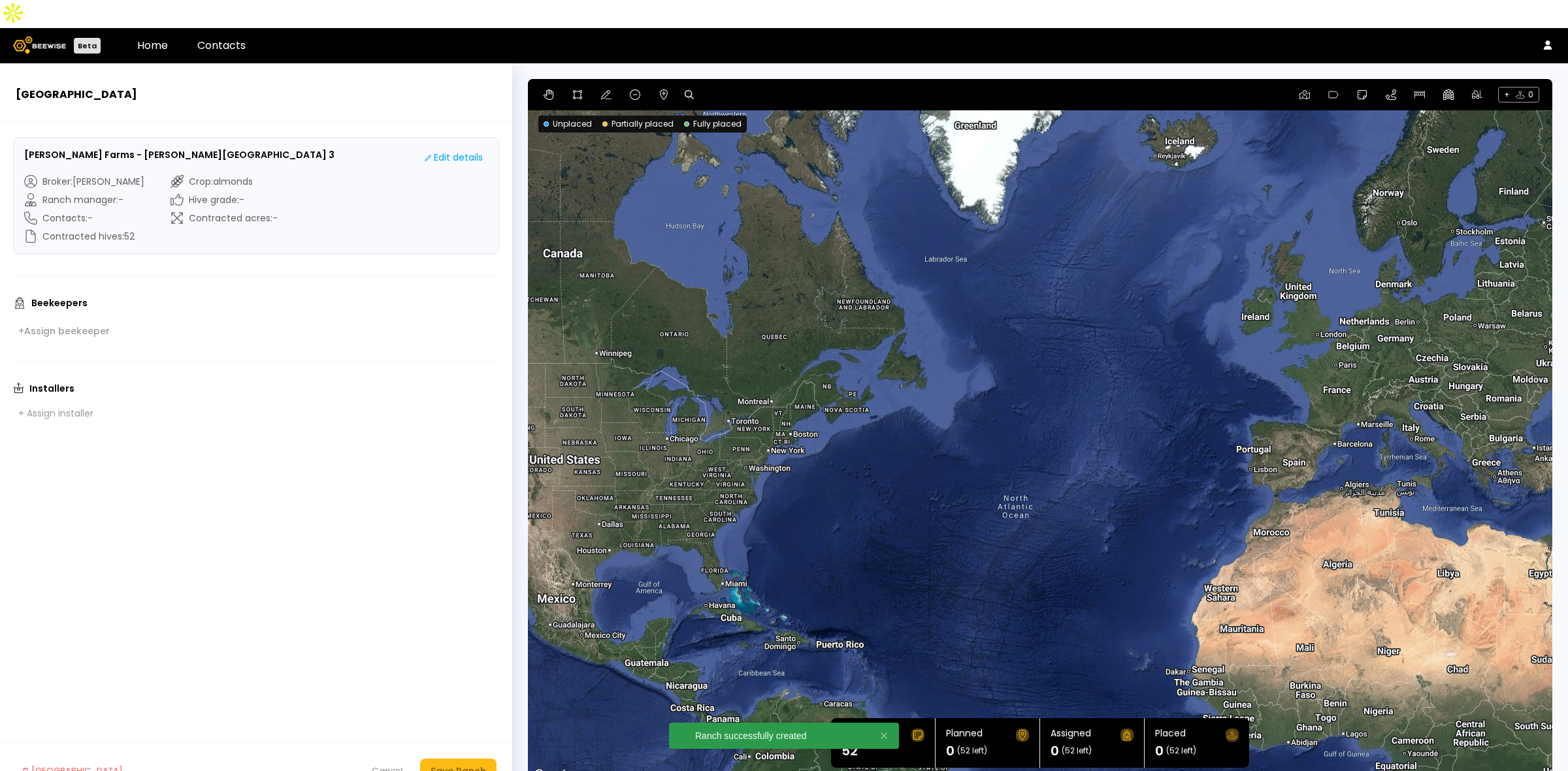
click at [686, 90] on icon at bounding box center [689, 94] width 10 height 10
click at [730, 87] on input at bounding box center [740, 94] width 81 height 17
paste input "**********"
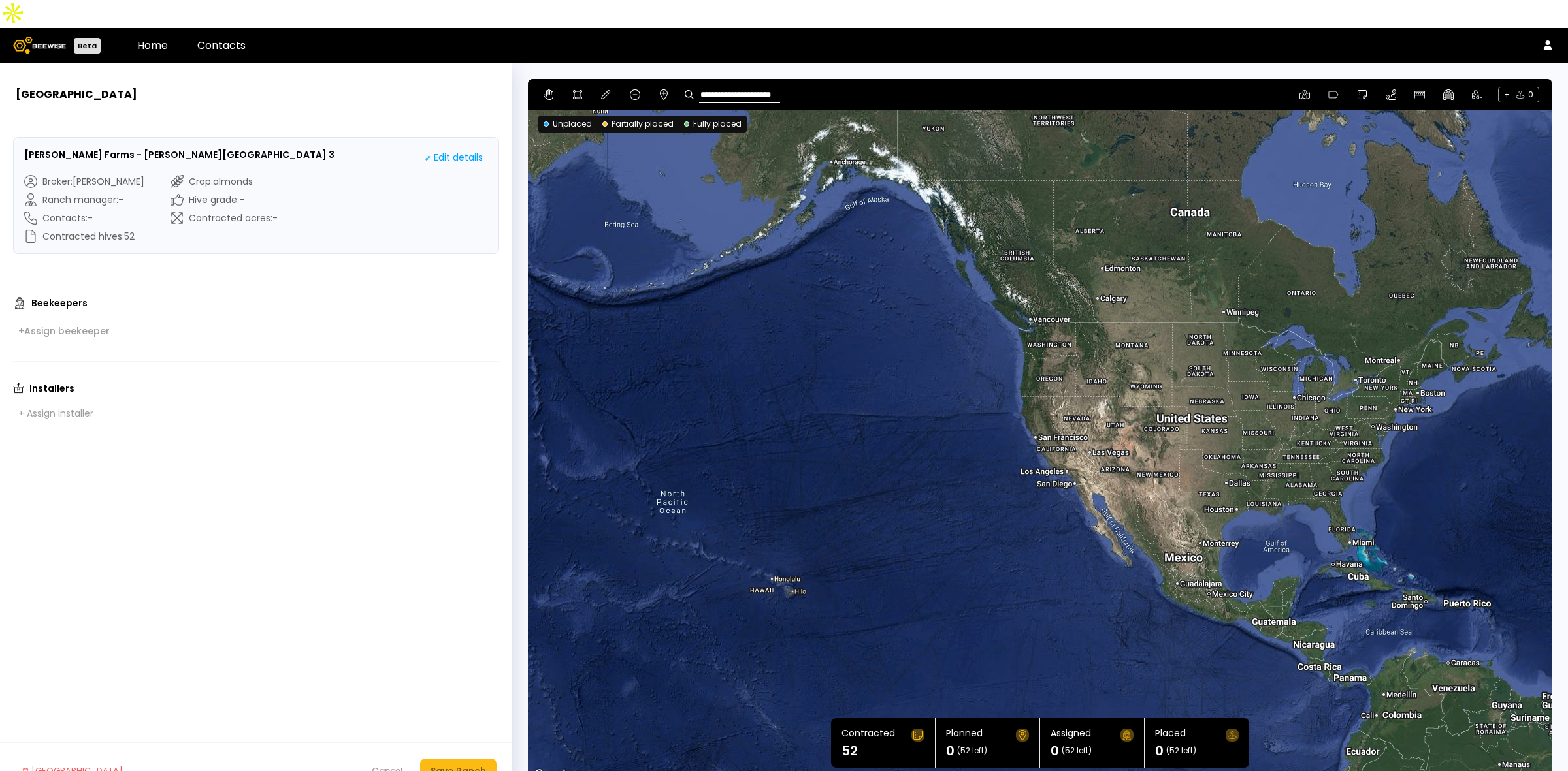
type input "**********"
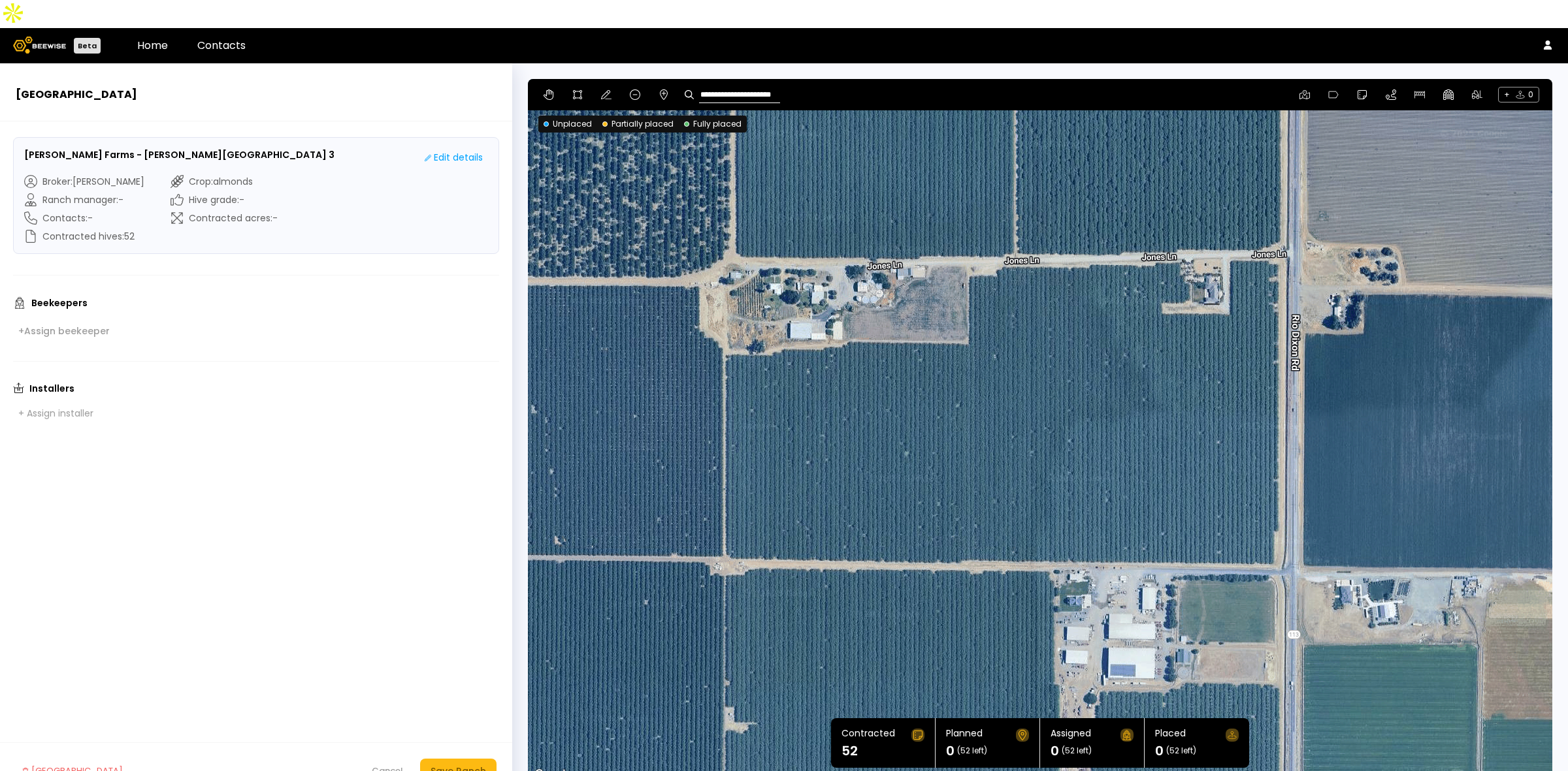
drag, startPoint x: 891, startPoint y: 325, endPoint x: 1104, endPoint y: 441, distance: 242.5
click at [1104, 441] on div at bounding box center [1039, 430] width 1024 height 704
click at [577, 90] on icon at bounding box center [577, 94] width 10 height 10
click at [722, 326] on div at bounding box center [1040, 430] width 1023 height 704
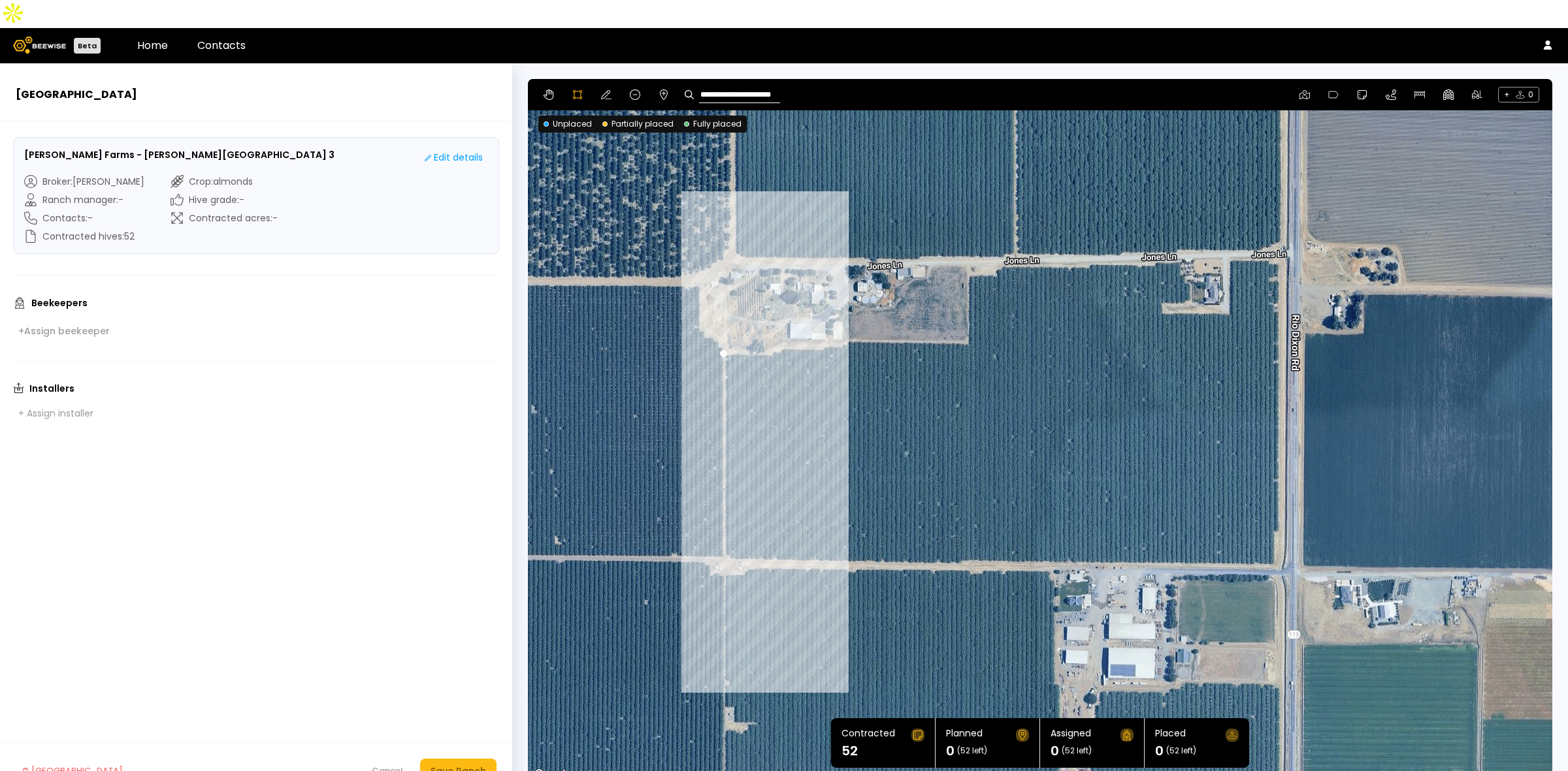
click at [722, 534] on div at bounding box center [1040, 430] width 1023 height 704
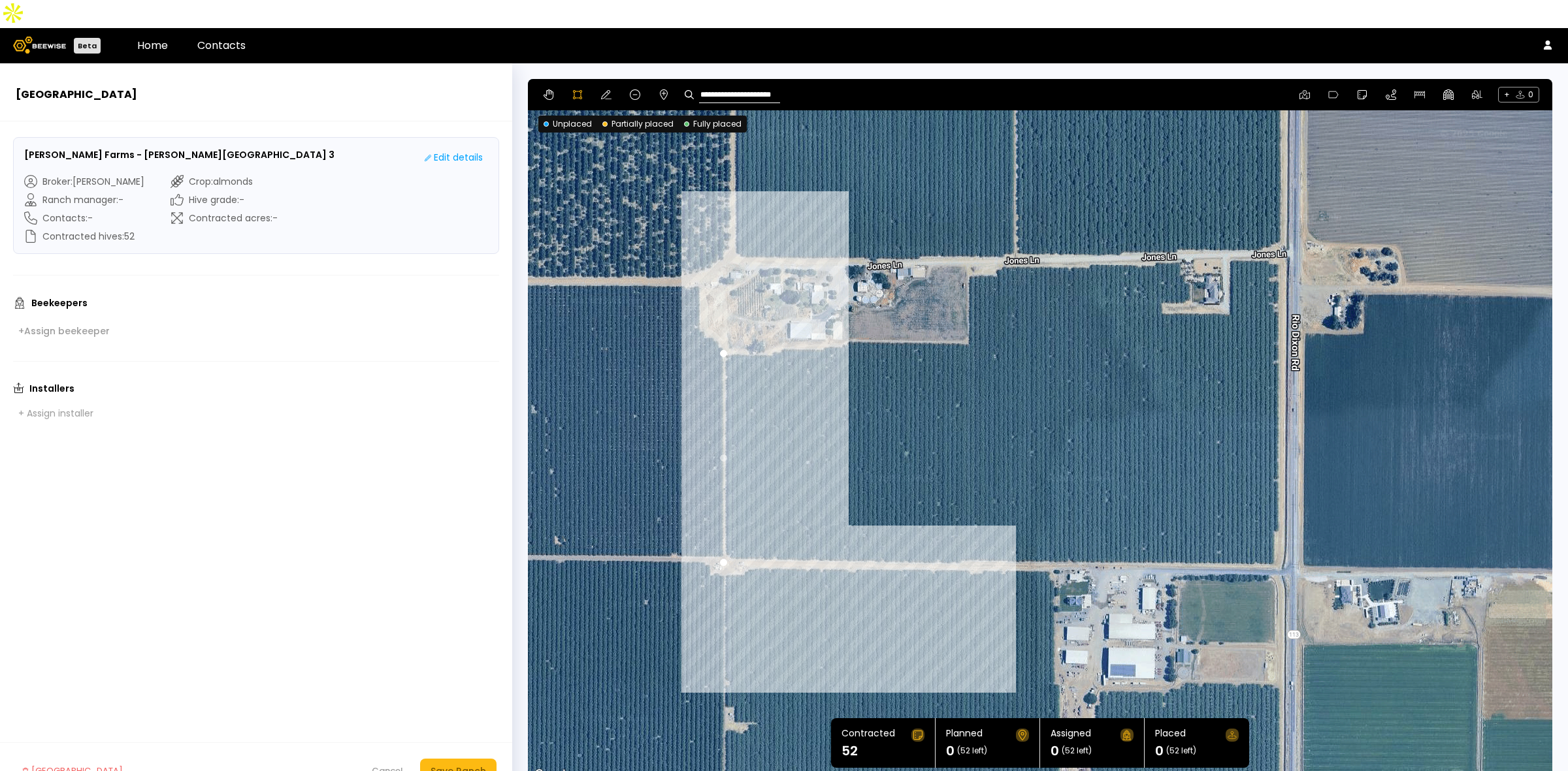
click at [961, 537] on div at bounding box center [1040, 430] width 1023 height 704
click at [967, 533] on div at bounding box center [1040, 430] width 1023 height 704
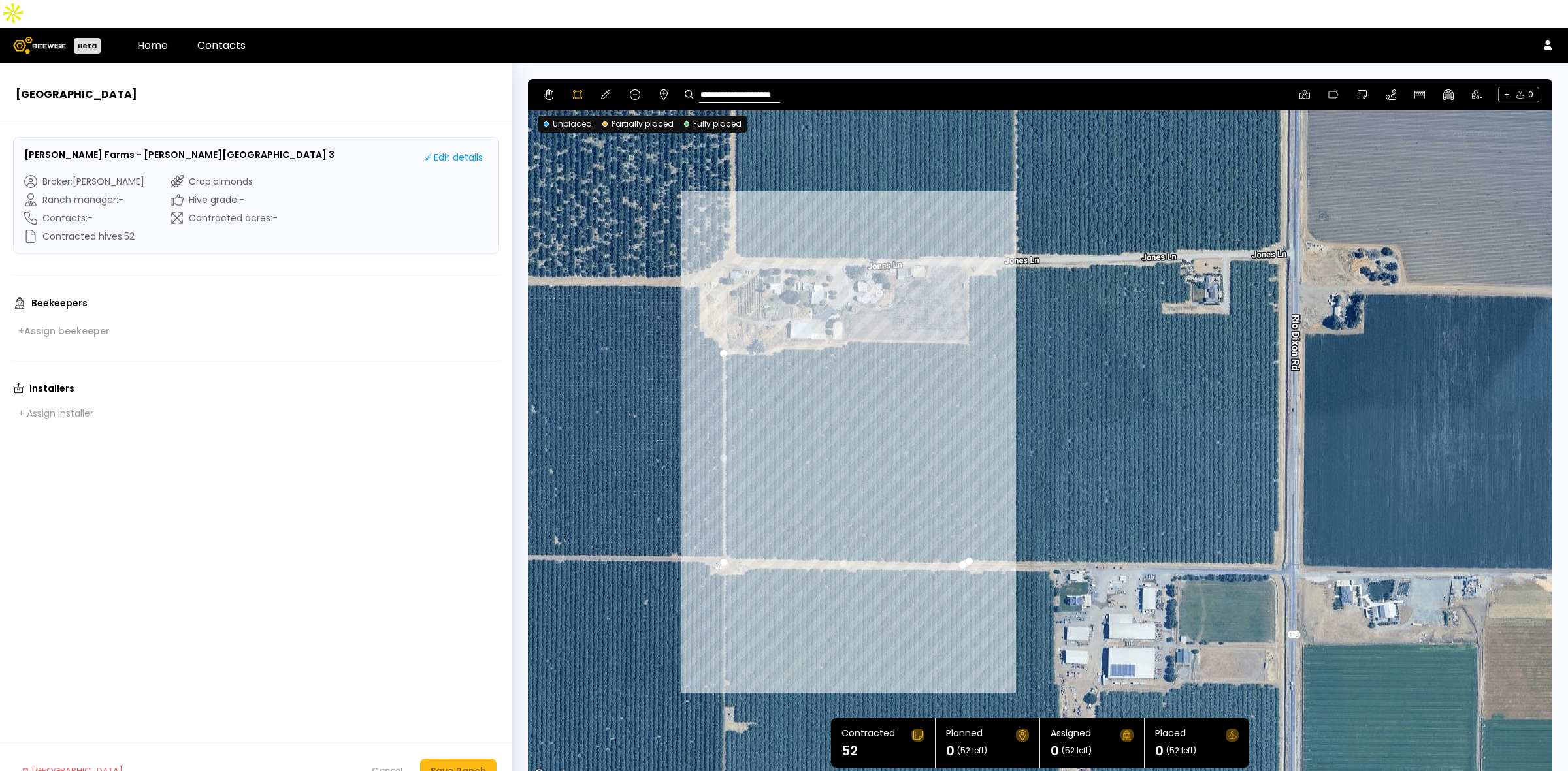
click at [967, 314] on div at bounding box center [1040, 430] width 1023 height 704
click at [850, 312] on div at bounding box center [1040, 430] width 1023 height 704
click at [841, 317] on div at bounding box center [1040, 430] width 1023 height 704
click at [832, 320] on div at bounding box center [1040, 430] width 1023 height 704
click at [821, 320] on div at bounding box center [1040, 430] width 1023 height 704
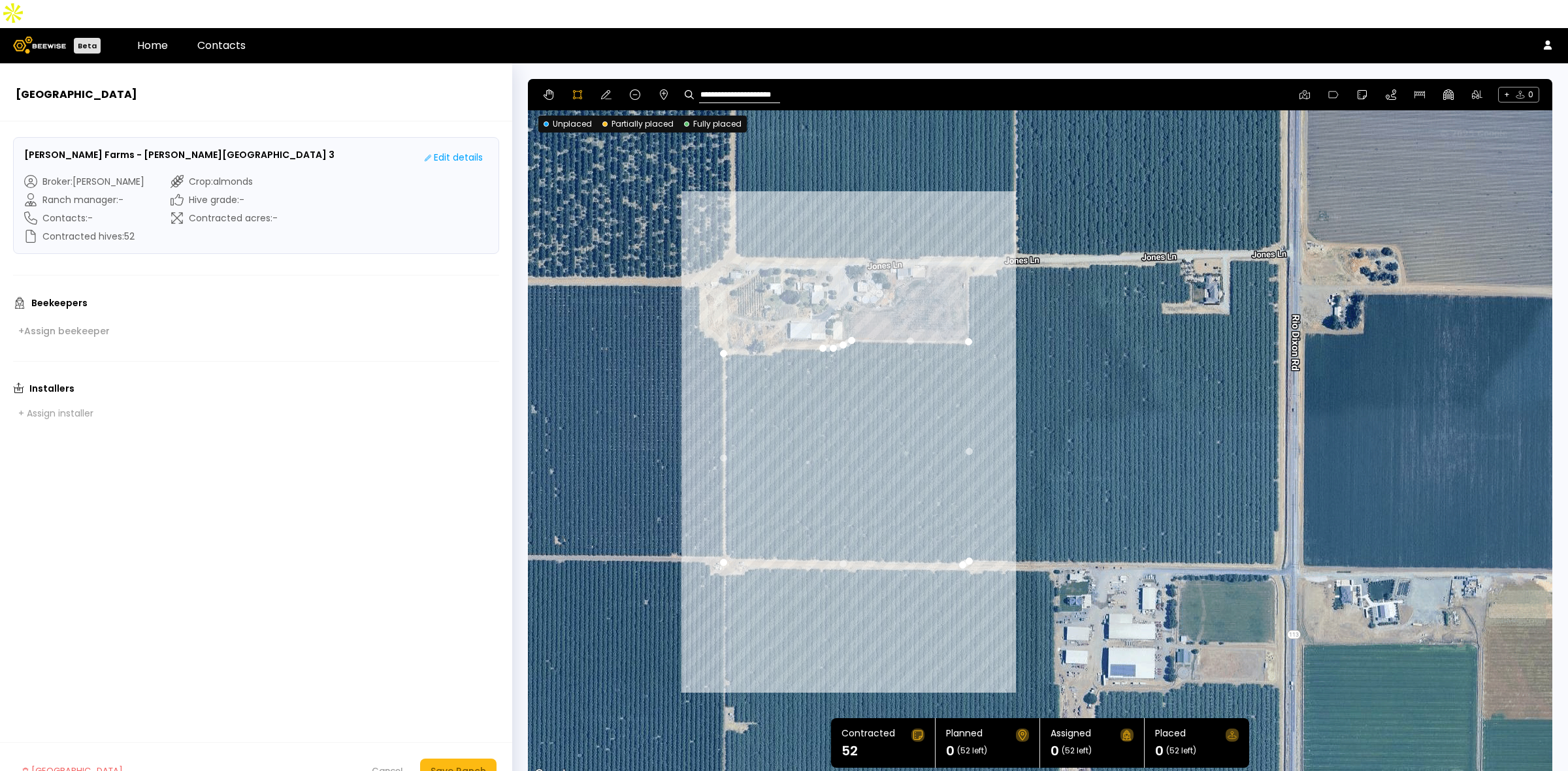
click at [810, 322] on div at bounding box center [1040, 430] width 1023 height 704
click at [784, 320] on div at bounding box center [1040, 430] width 1023 height 704
click at [778, 325] on div at bounding box center [1040, 430] width 1023 height 704
click at [770, 325] on div at bounding box center [1040, 430] width 1023 height 704
click at [764, 328] on div at bounding box center [1040, 430] width 1023 height 704
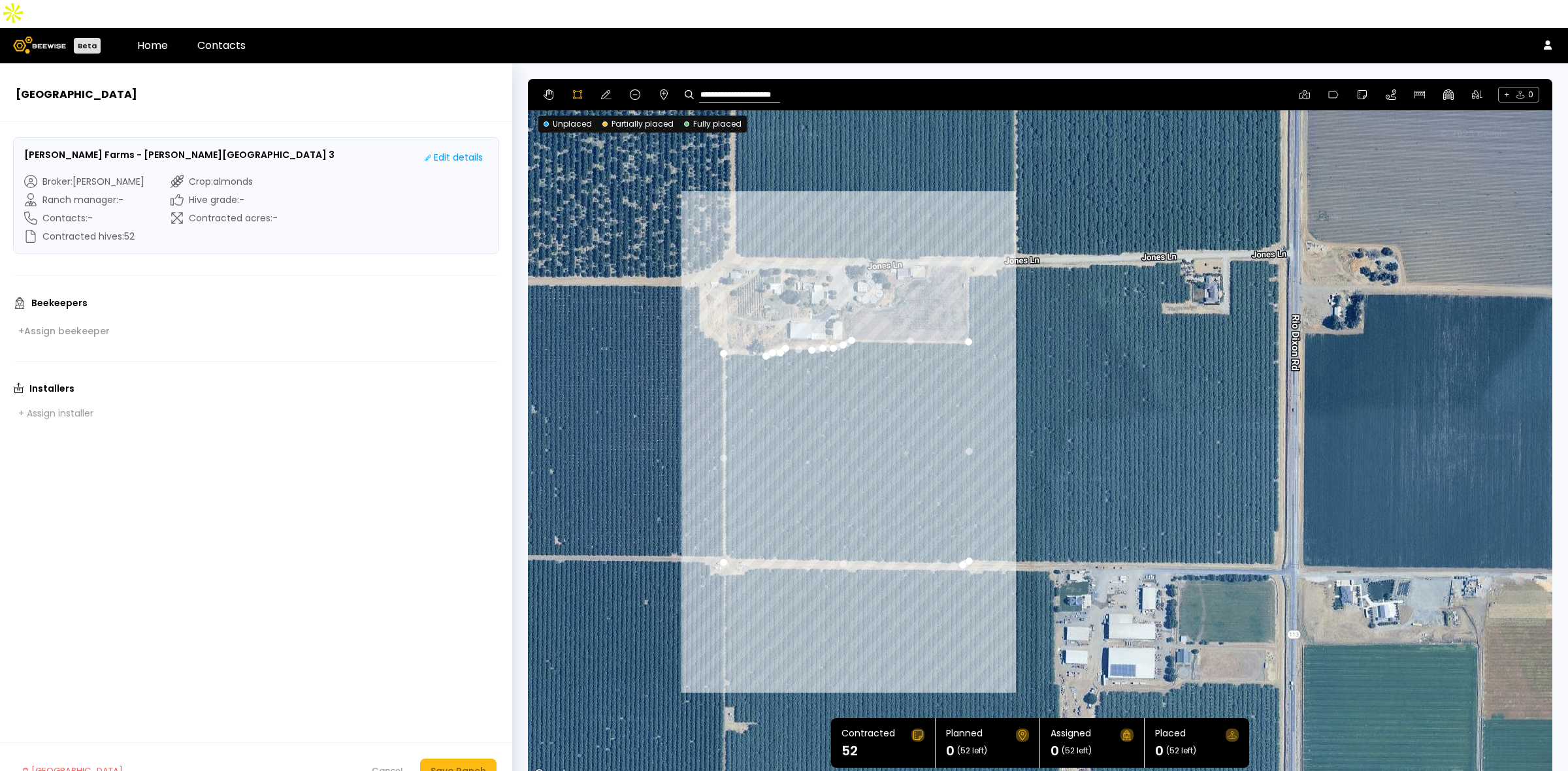
click at [726, 325] on div at bounding box center [1040, 430] width 1023 height 704
click at [465, 764] on div "Save Ranch" at bounding box center [458, 771] width 56 height 14
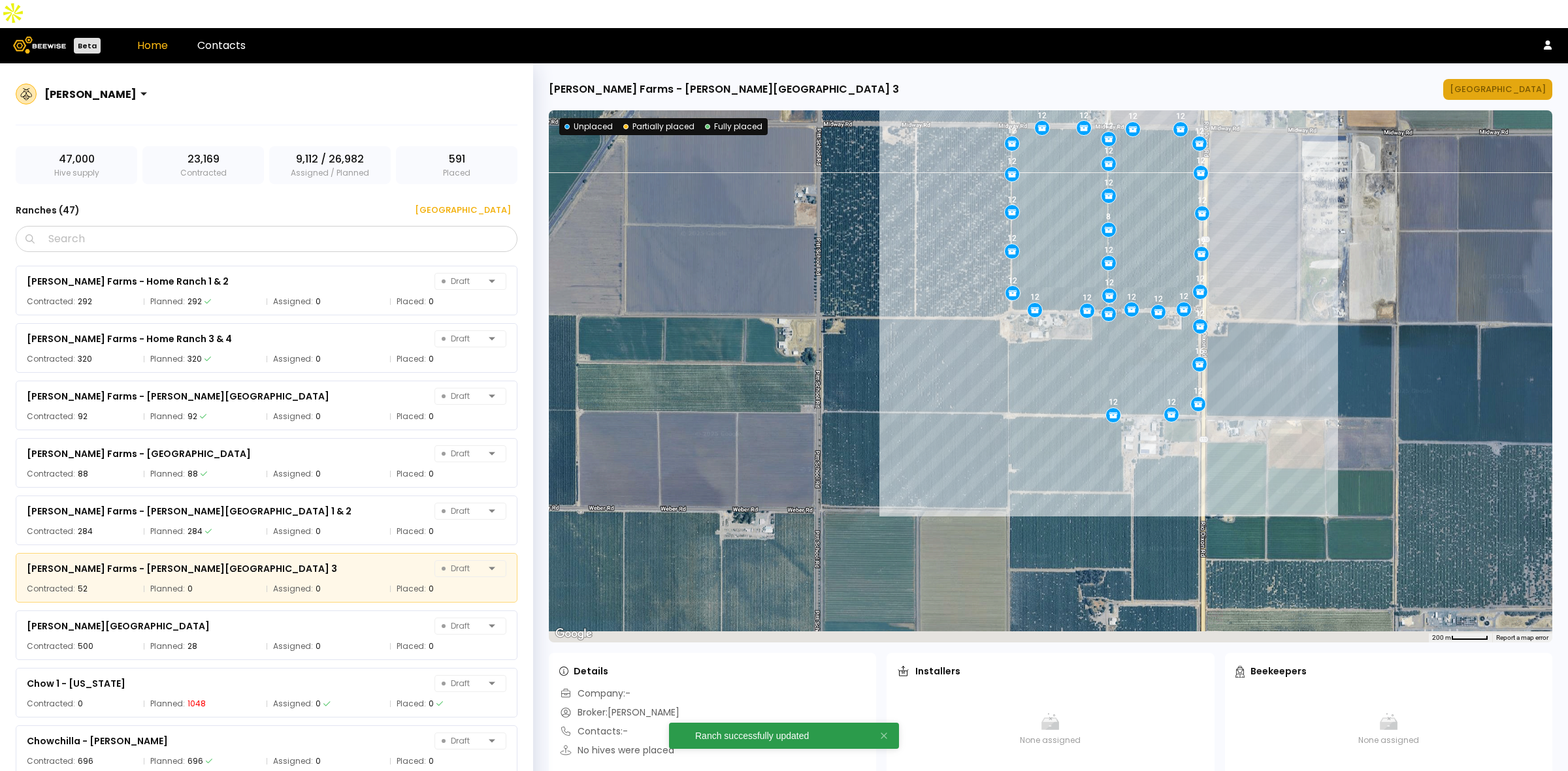
click at [1493, 83] on div "[GEOGRAPHIC_DATA]" at bounding box center [1497, 89] width 96 height 13
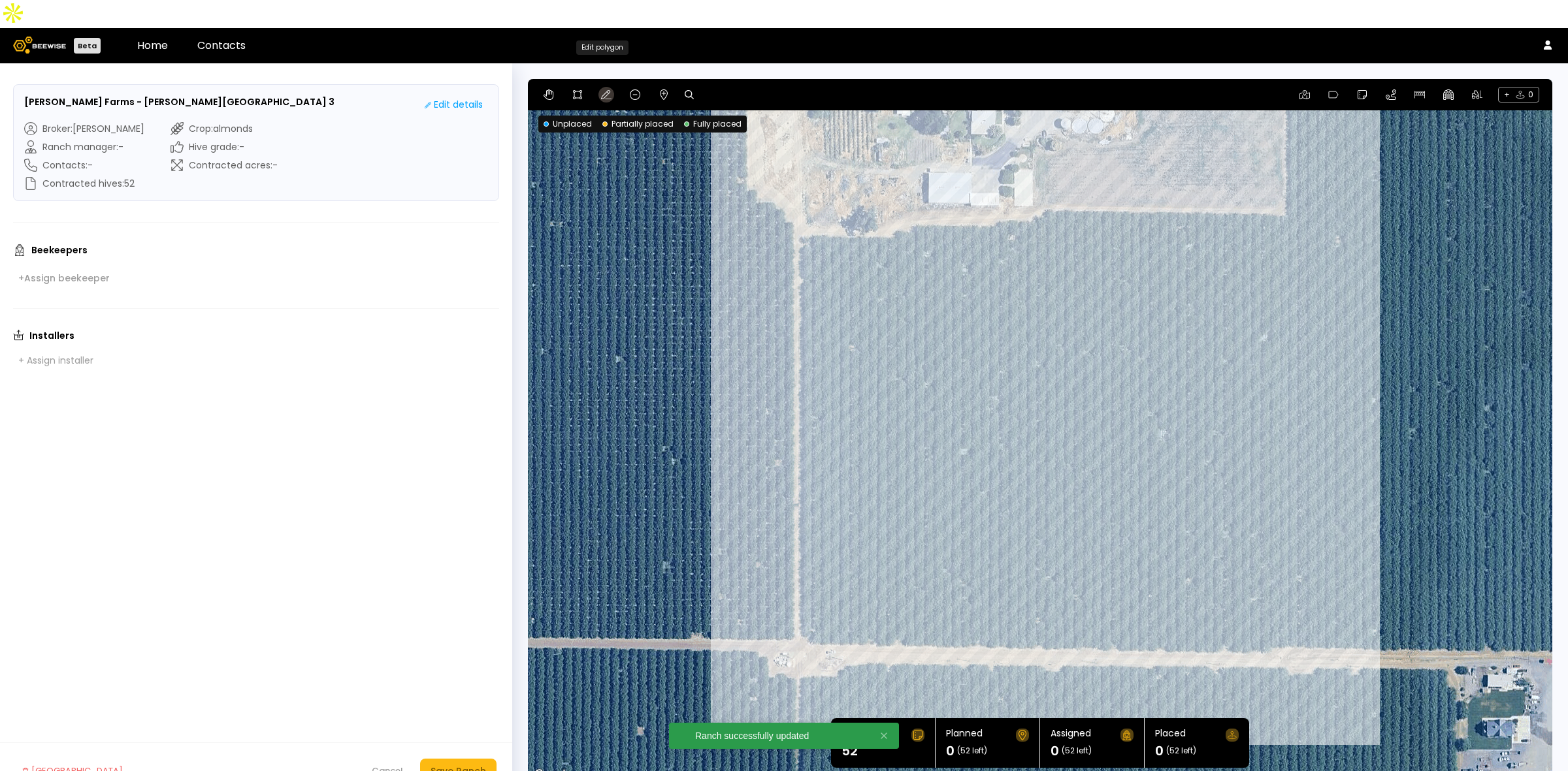
click at [601, 90] on icon at bounding box center [606, 94] width 10 height 10
click at [458, 764] on div "Save Ranch" at bounding box center [458, 771] width 56 height 14
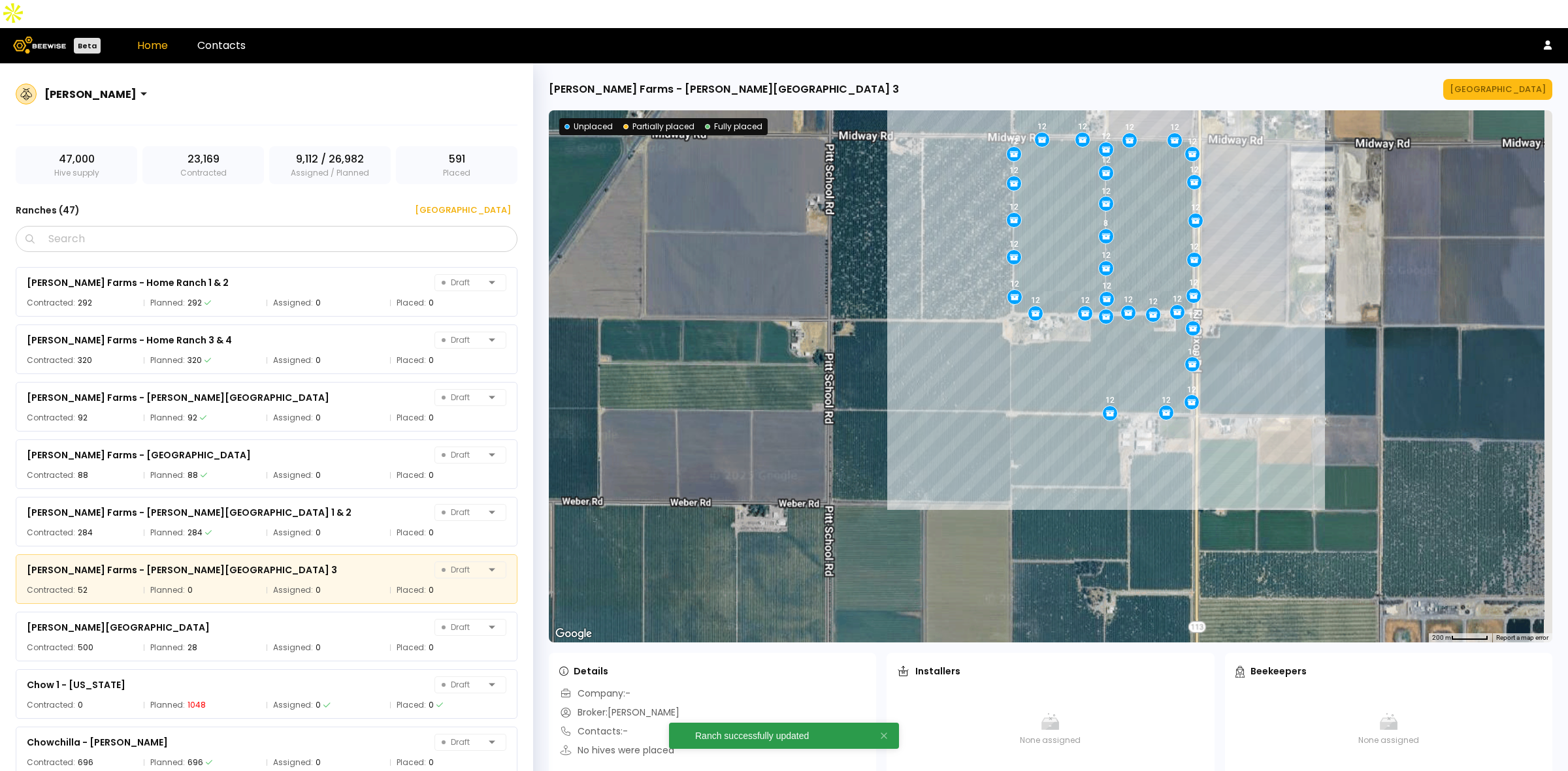
scroll to position [449, 0]
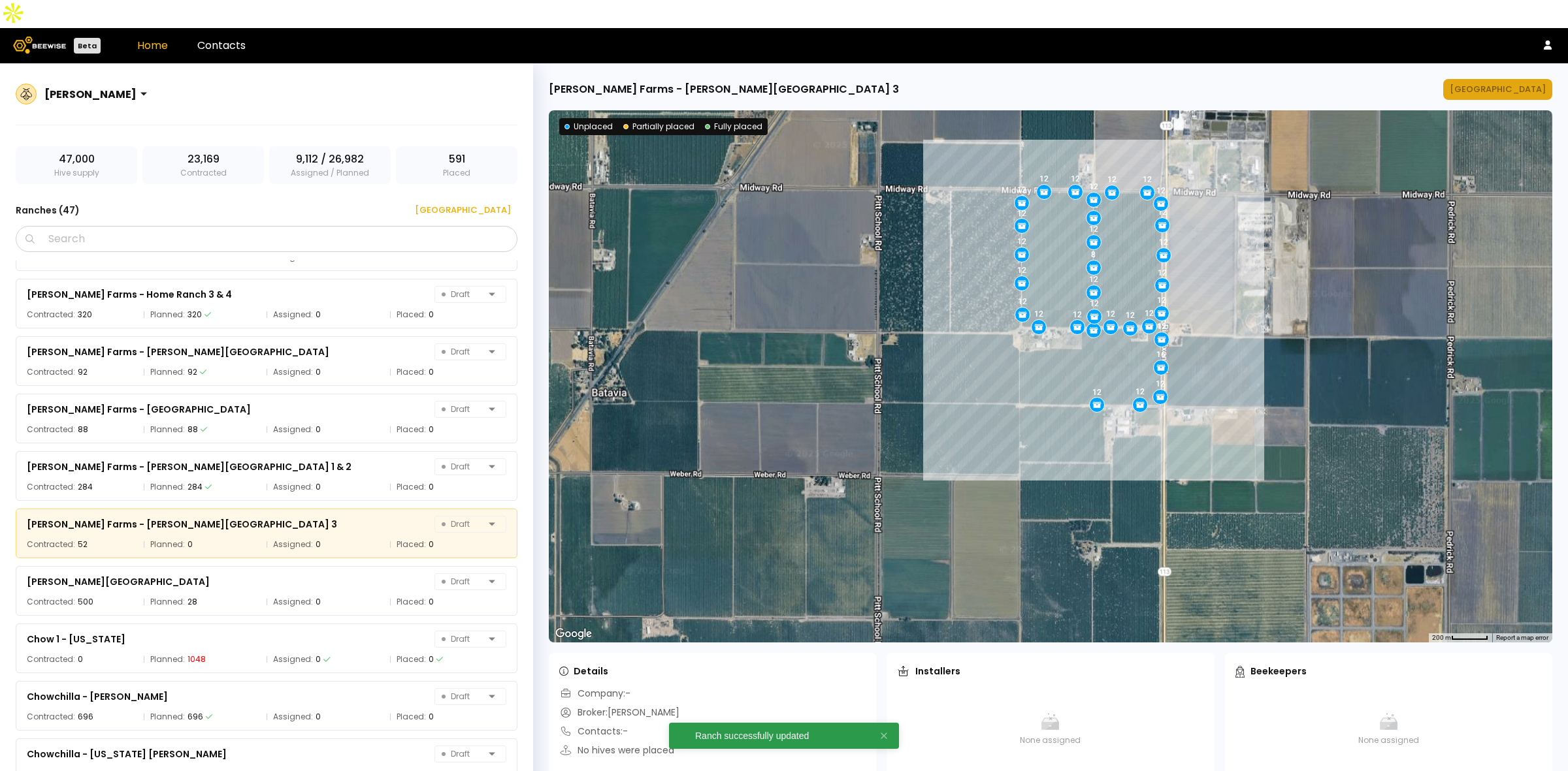
click at [1490, 83] on div "[GEOGRAPHIC_DATA]" at bounding box center [1497, 89] width 96 height 13
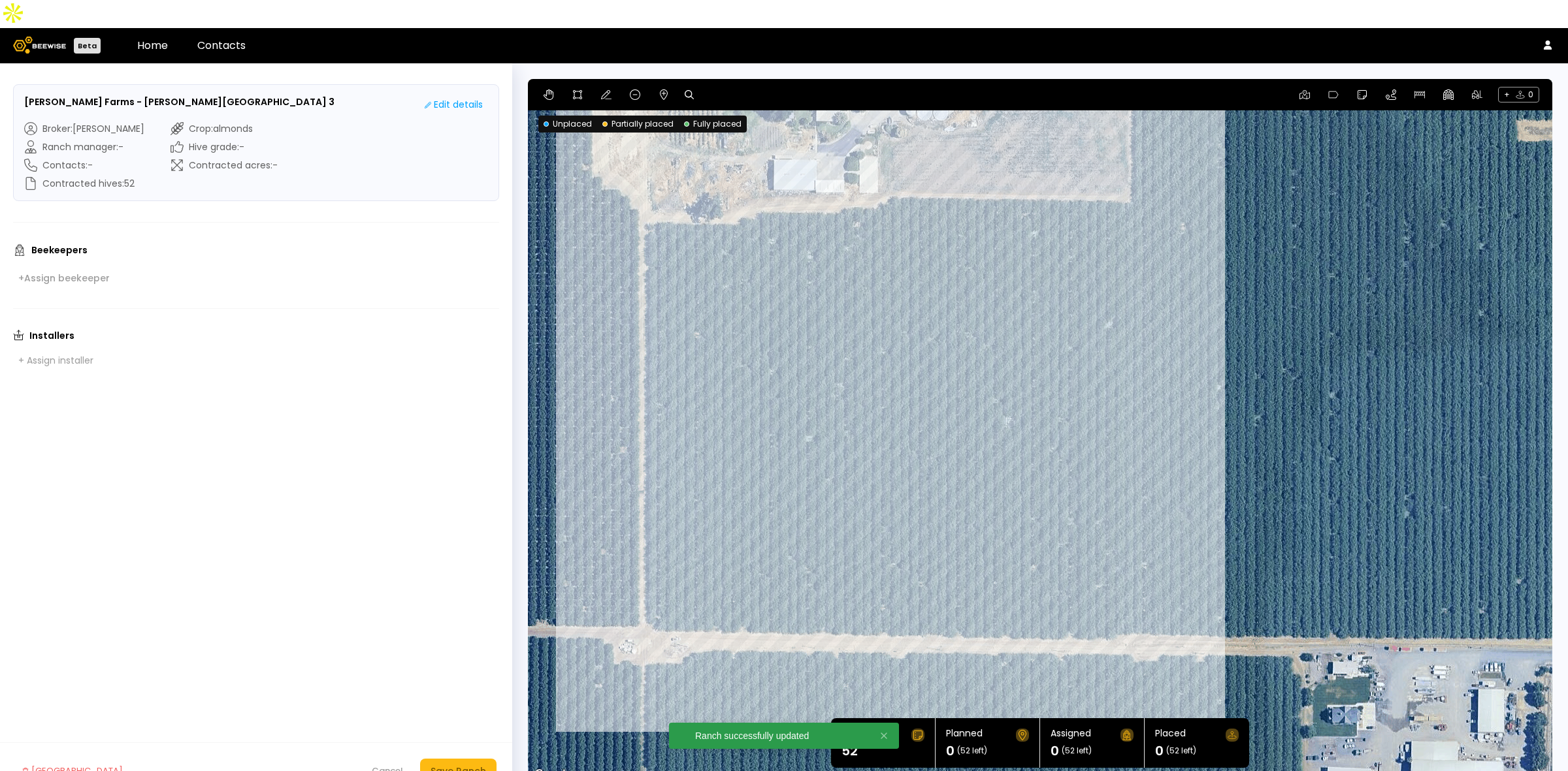
drag, startPoint x: 1386, startPoint y: 347, endPoint x: 1267, endPoint y: 333, distance: 119.8
click at [1267, 333] on div at bounding box center [1039, 430] width 1024 height 704
click at [671, 79] on div "+ 0" at bounding box center [1039, 94] width 1024 height 31
click at [656, 87] on button at bounding box center [664, 94] width 16 height 16
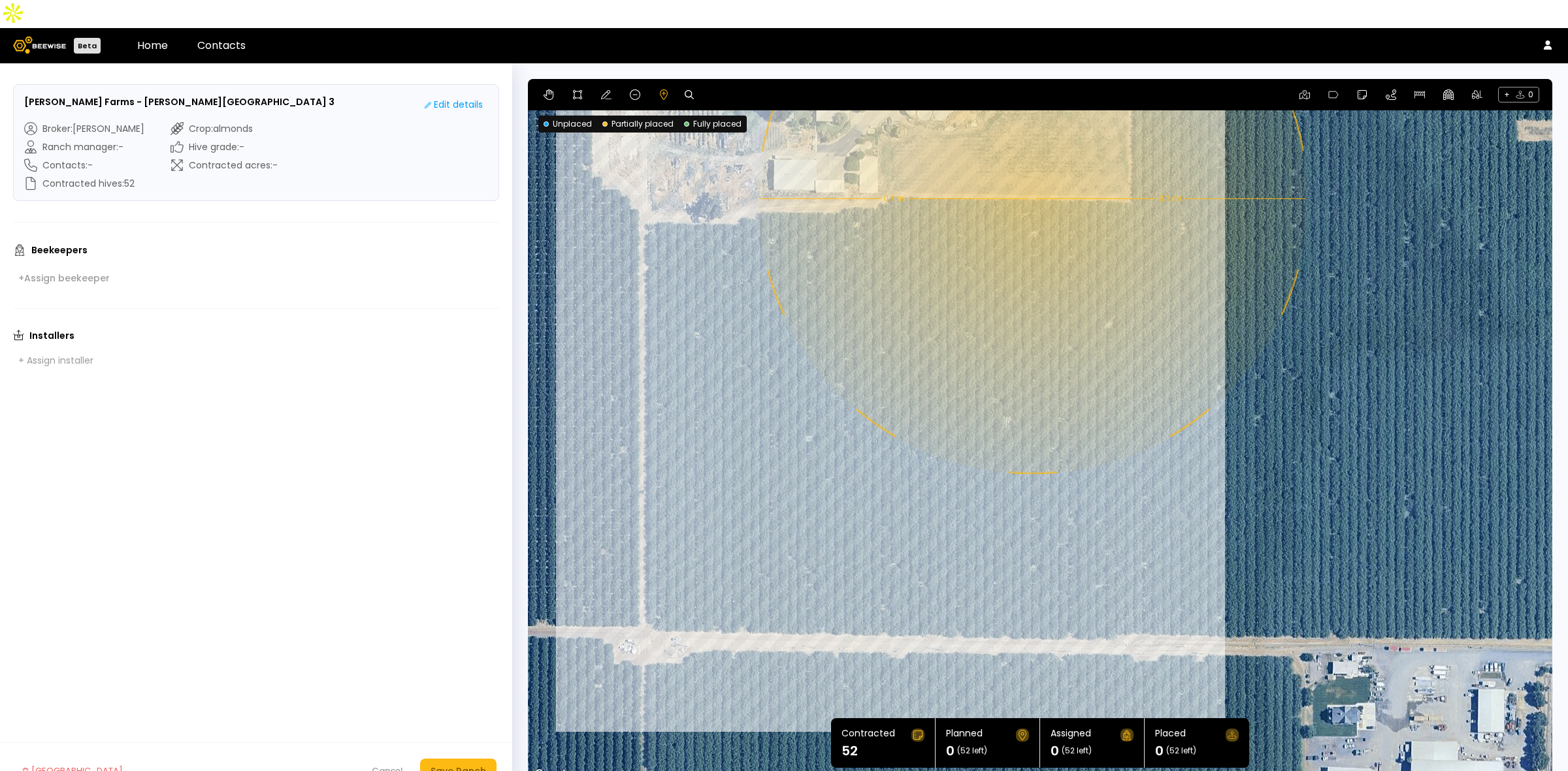
click at [1031, 171] on div "0.1 mi 0.1 mi" at bounding box center [1039, 430] width 1024 height 704
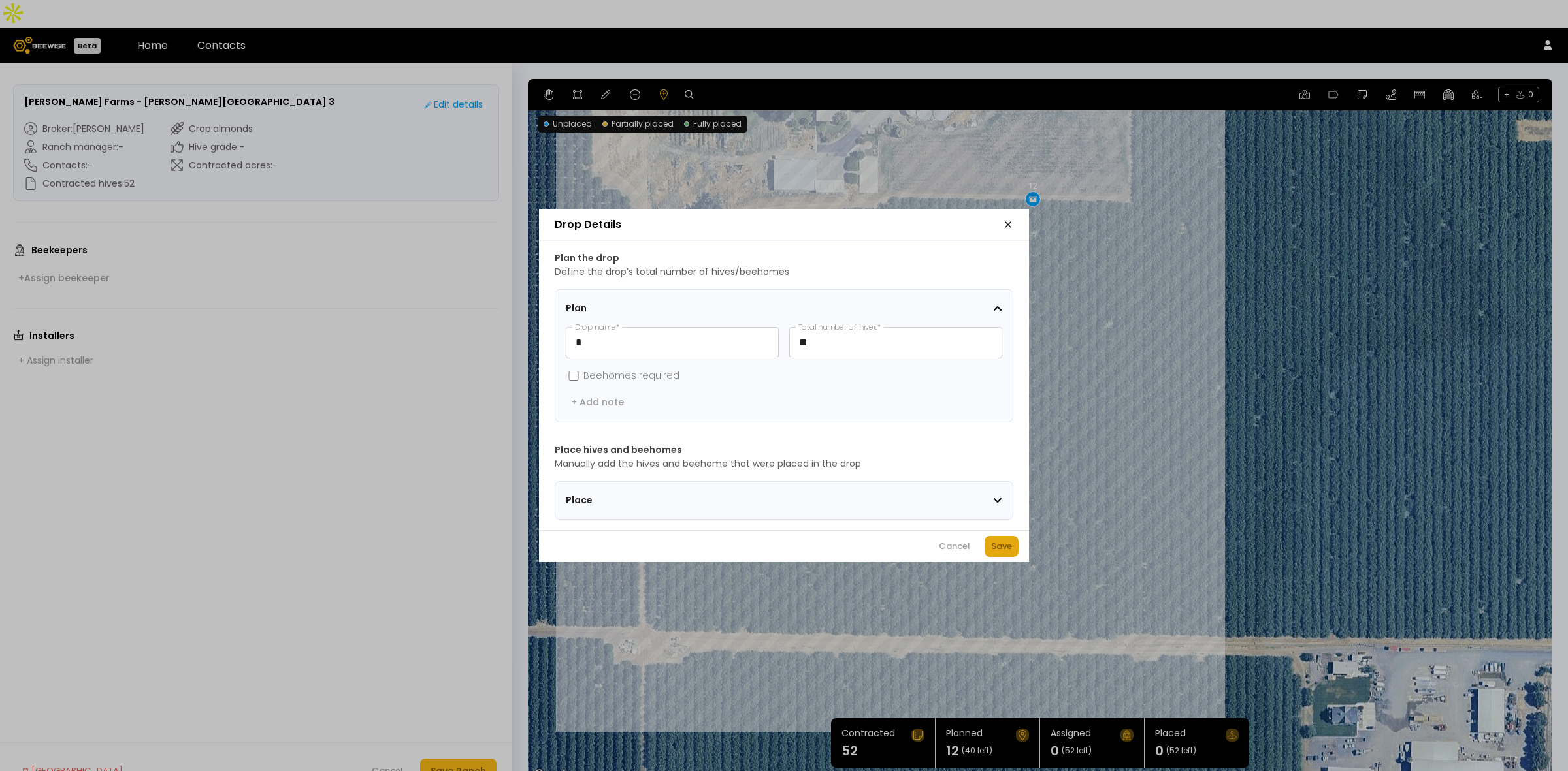
click at [1010, 553] on div "Save" at bounding box center [1001, 546] width 21 height 13
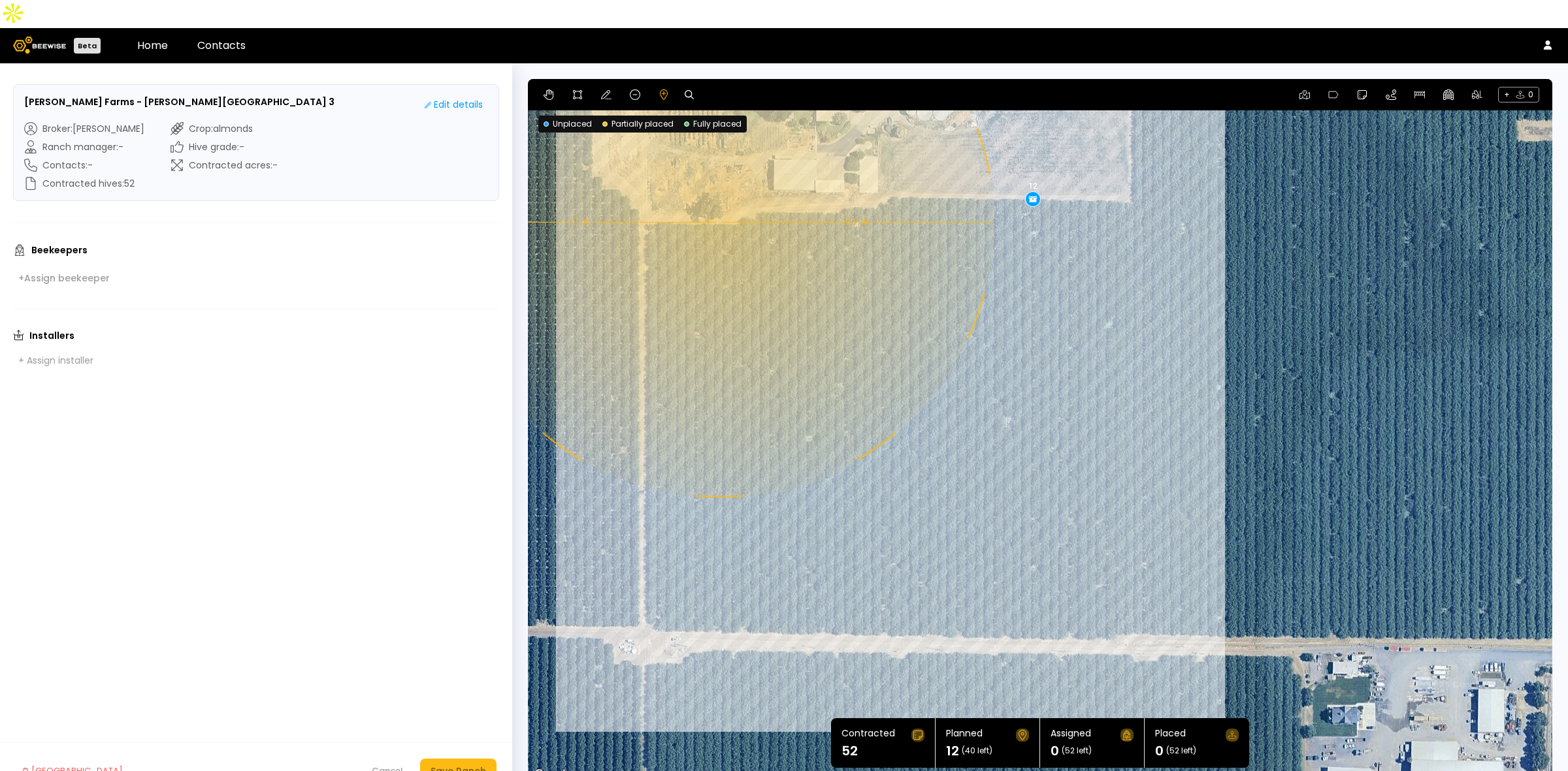
click at [717, 194] on div "0.1 mi 0.1 mi 12" at bounding box center [1039, 430] width 1024 height 704
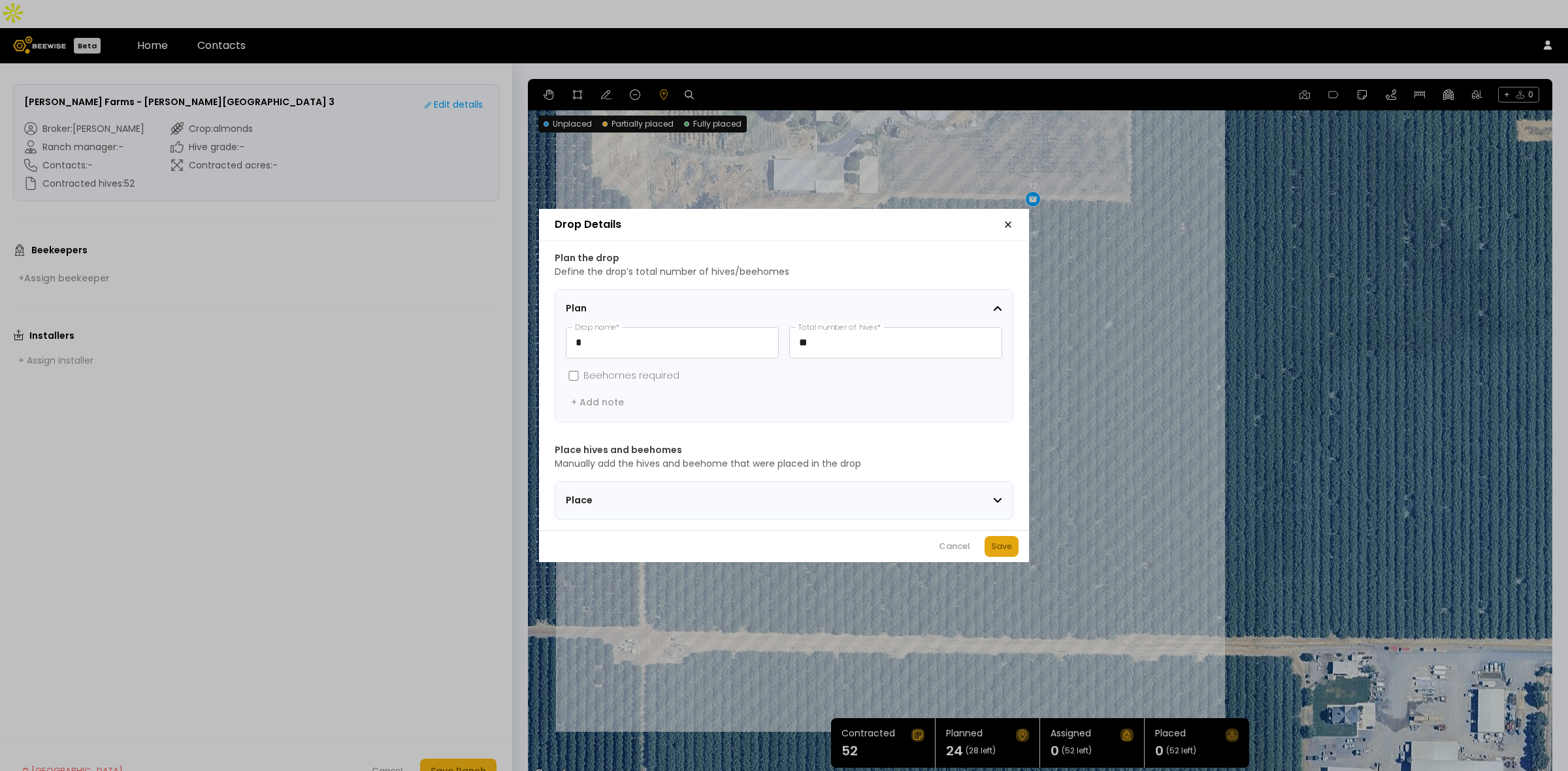
click at [993, 553] on div "Save" at bounding box center [1001, 546] width 21 height 13
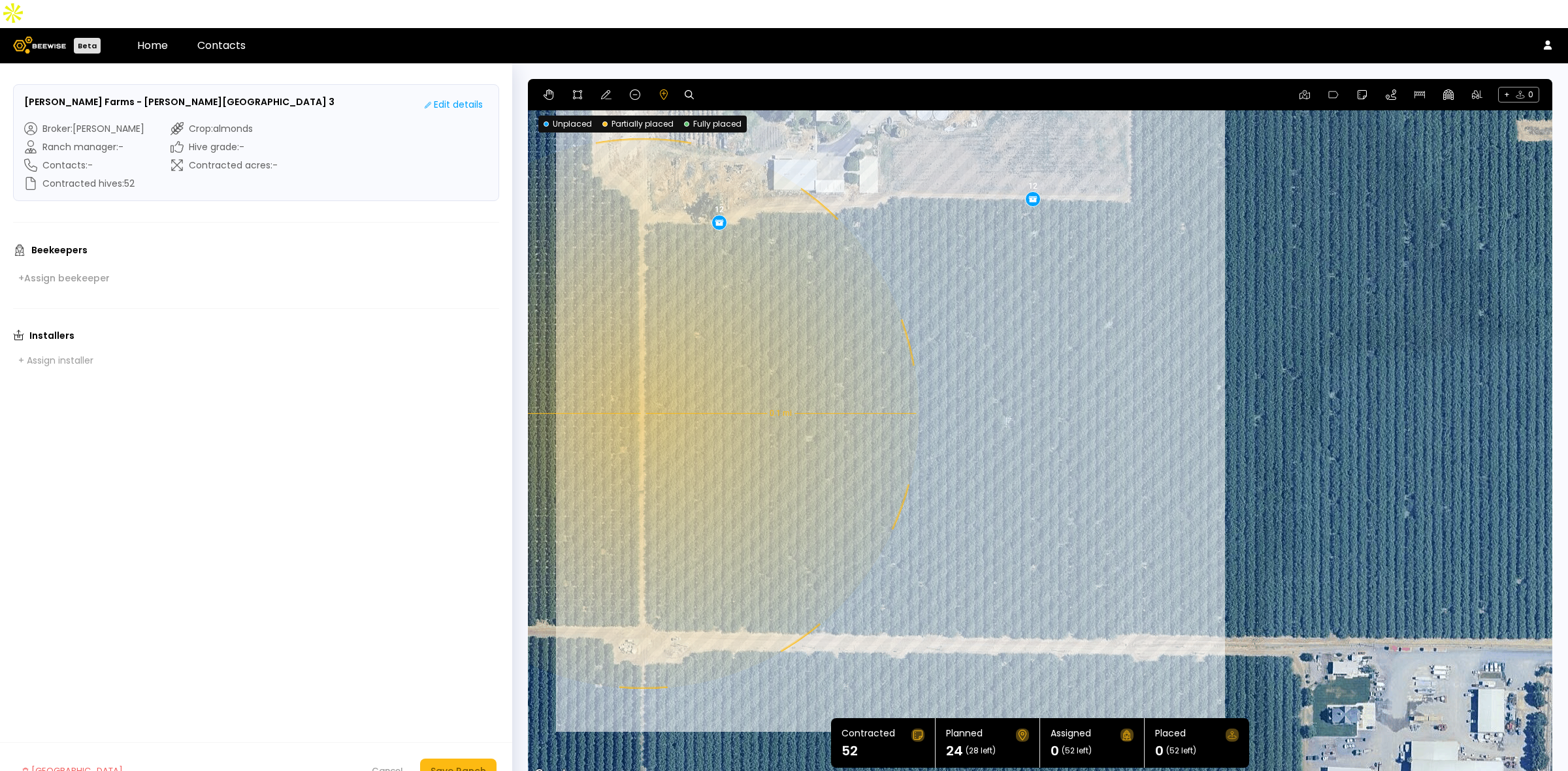
click at [642, 385] on div "0.1 mi 0.1 mi 12 12" at bounding box center [1039, 430] width 1024 height 704
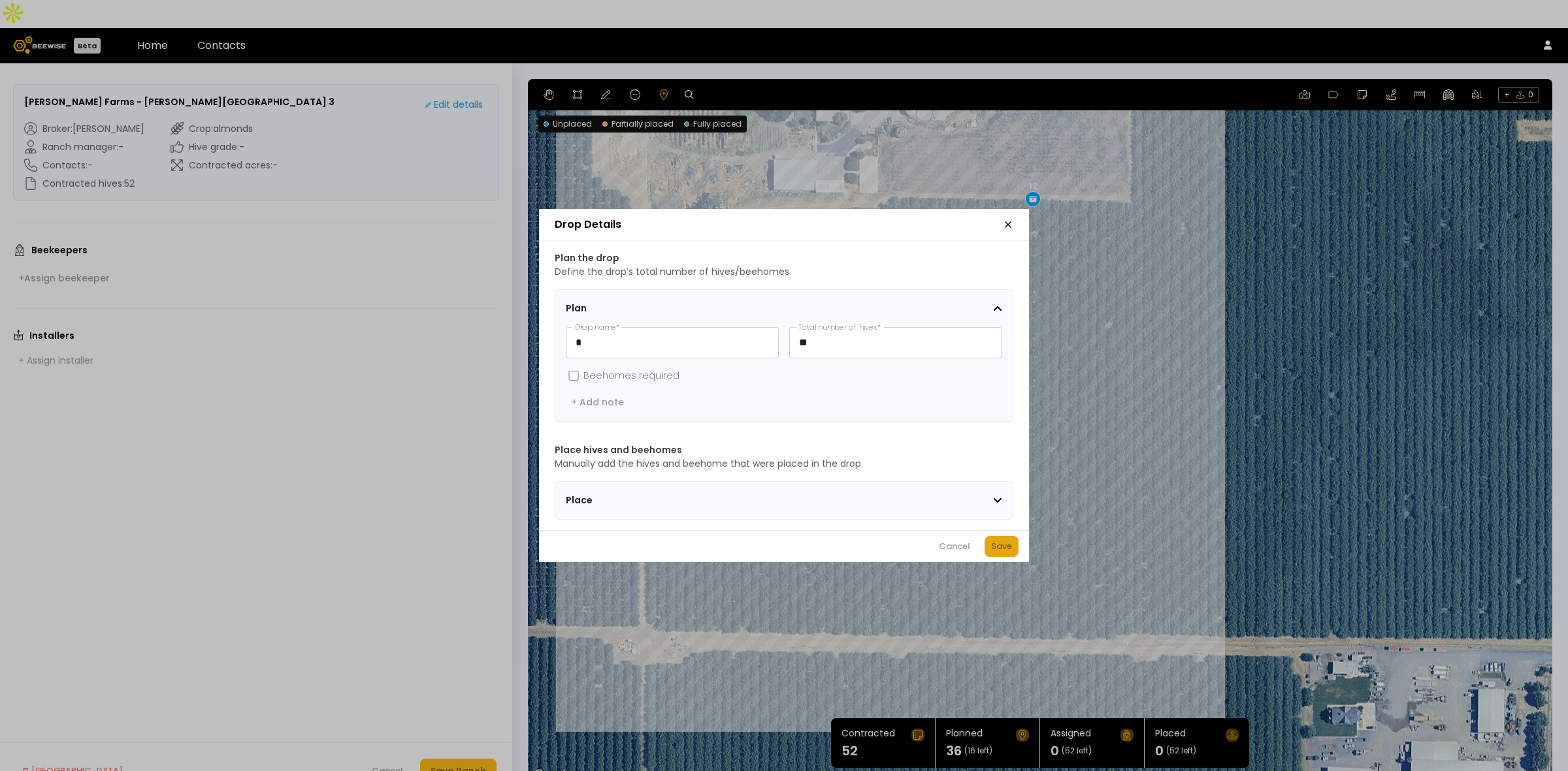
click at [1000, 545] on div "Save" at bounding box center [1001, 546] width 21 height 13
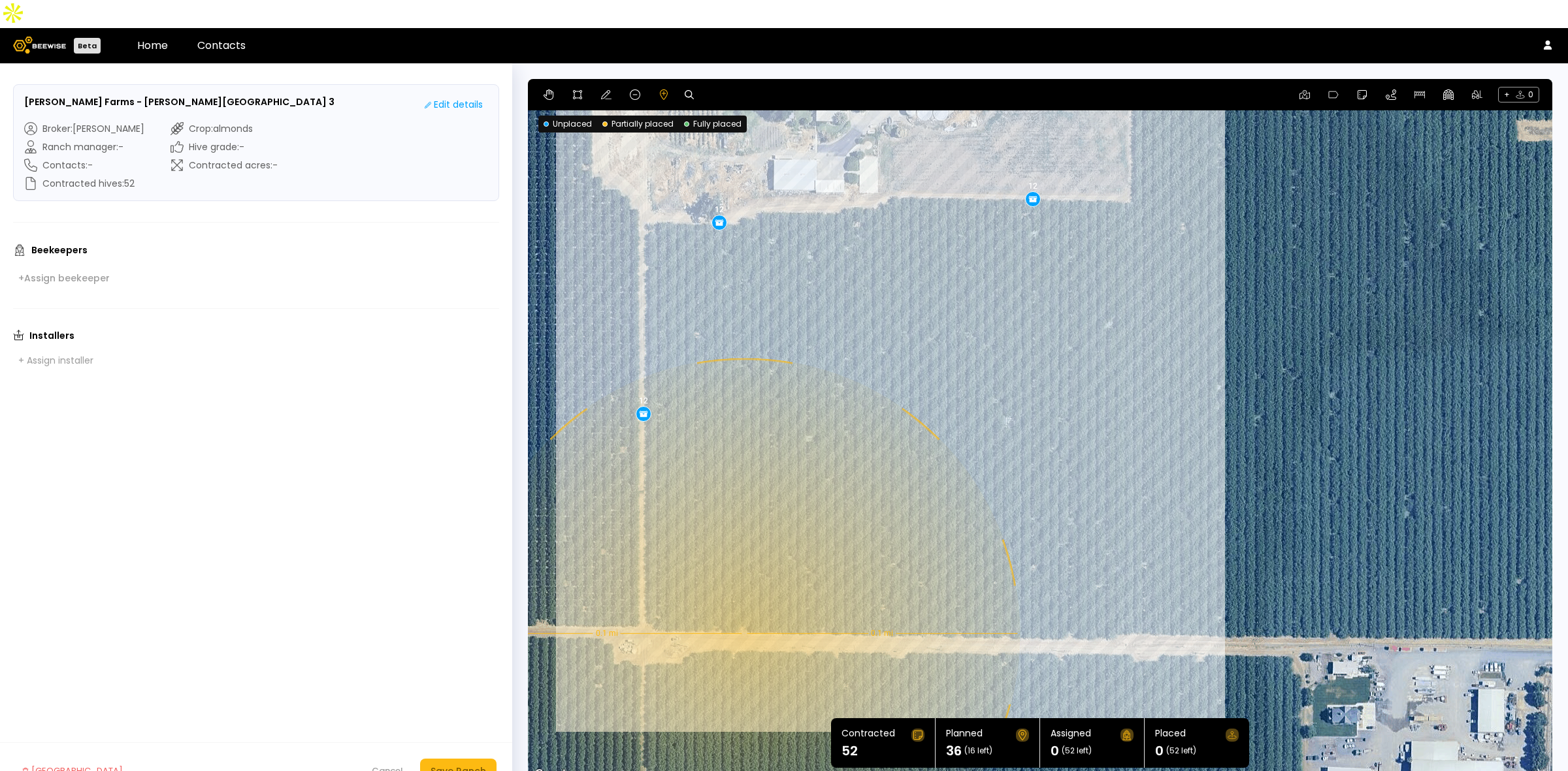
click at [743, 605] on div "0.1 mi 0.1 mi 12 12 12" at bounding box center [1039, 430] width 1024 height 704
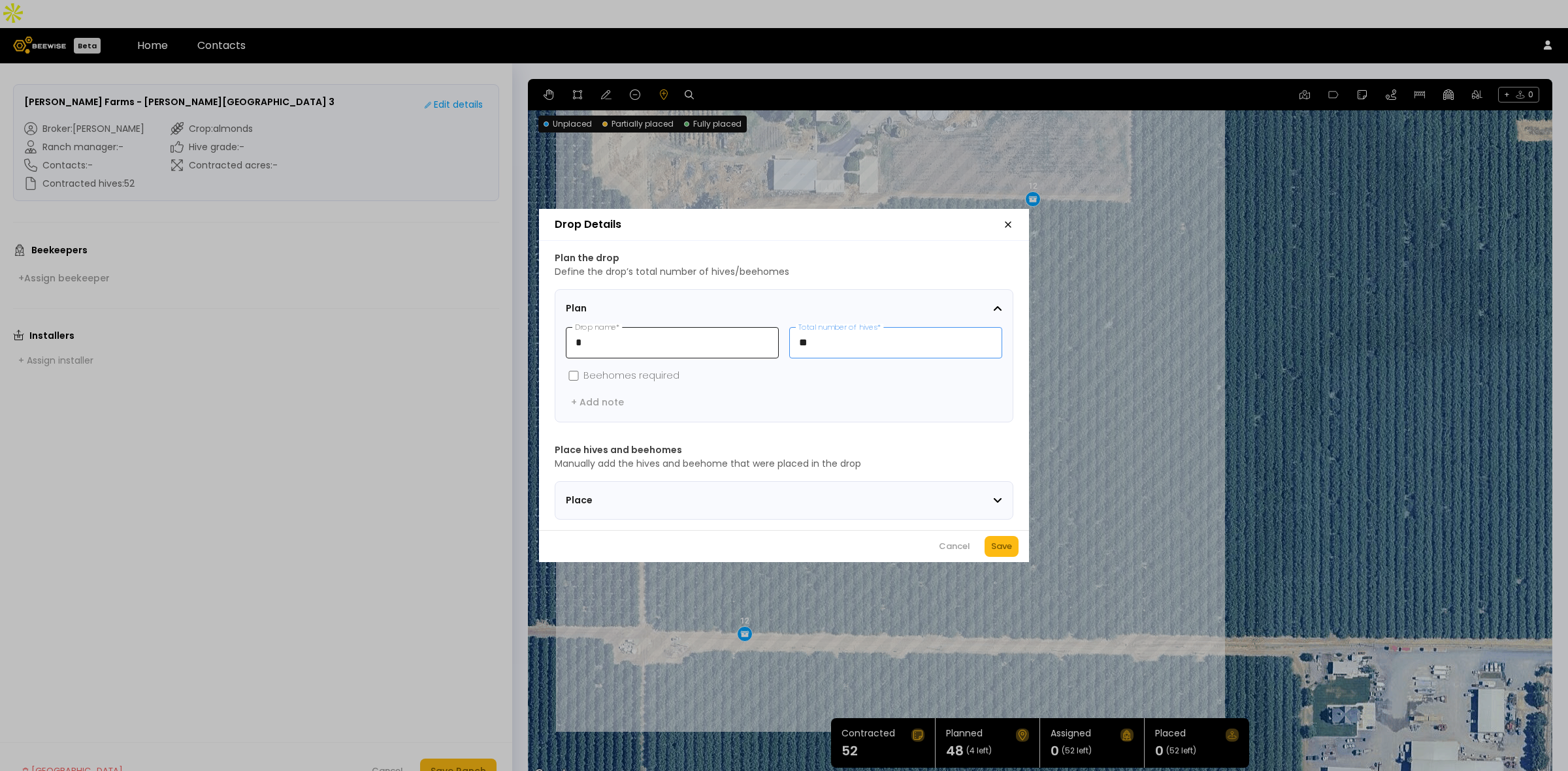
drag, startPoint x: 829, startPoint y: 340, endPoint x: 763, endPoint y: 333, distance: 66.4
click at [763, 333] on div "* Drop name * ** Total number of hives *" at bounding box center [783, 342] width 436 height 31
type input "*"
click at [1010, 553] on div "Save" at bounding box center [1001, 546] width 21 height 13
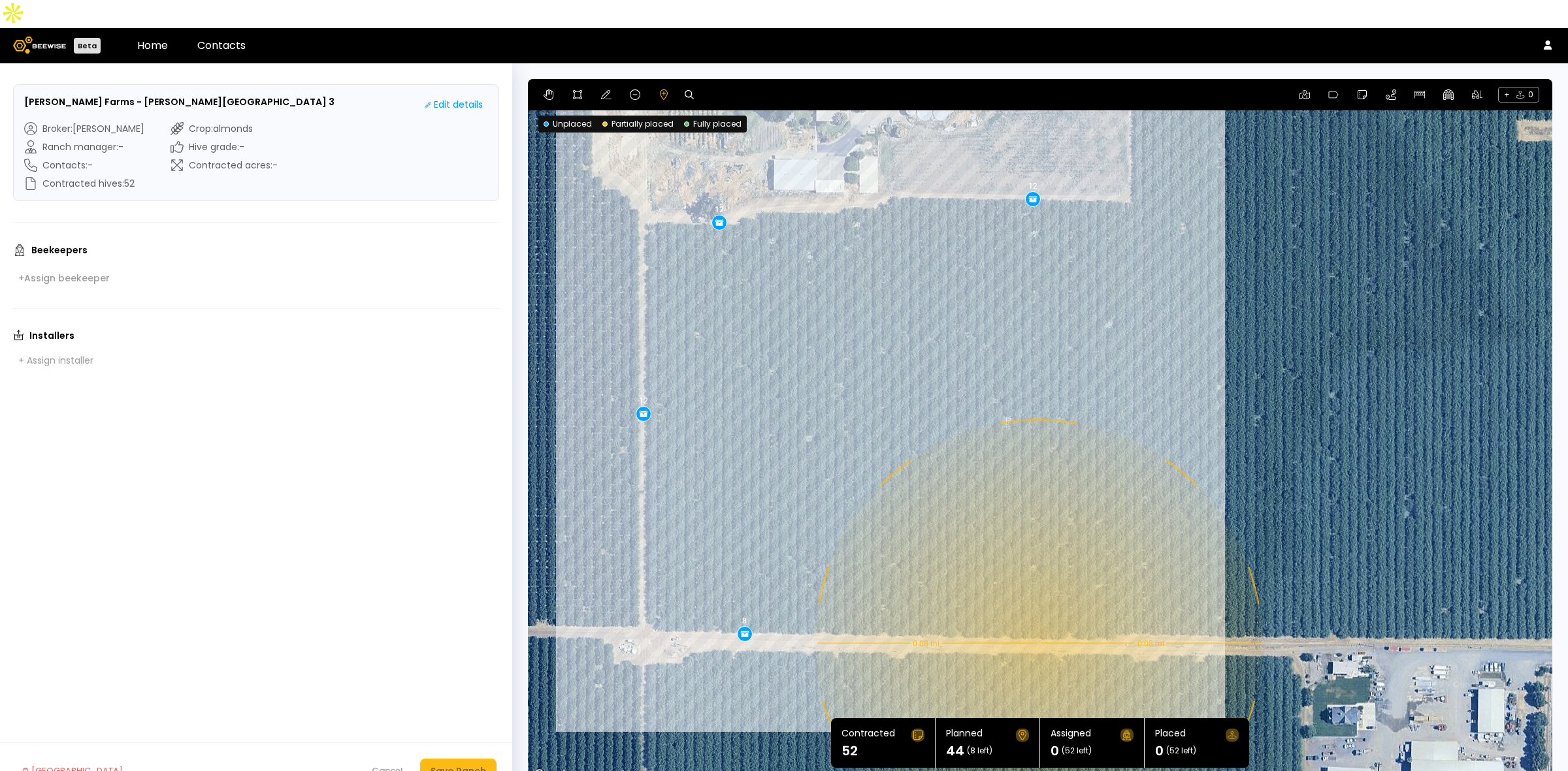
click at [1037, 615] on div "0.08 mi 0.08 mi 12 12 12 8" at bounding box center [1039, 430] width 1024 height 704
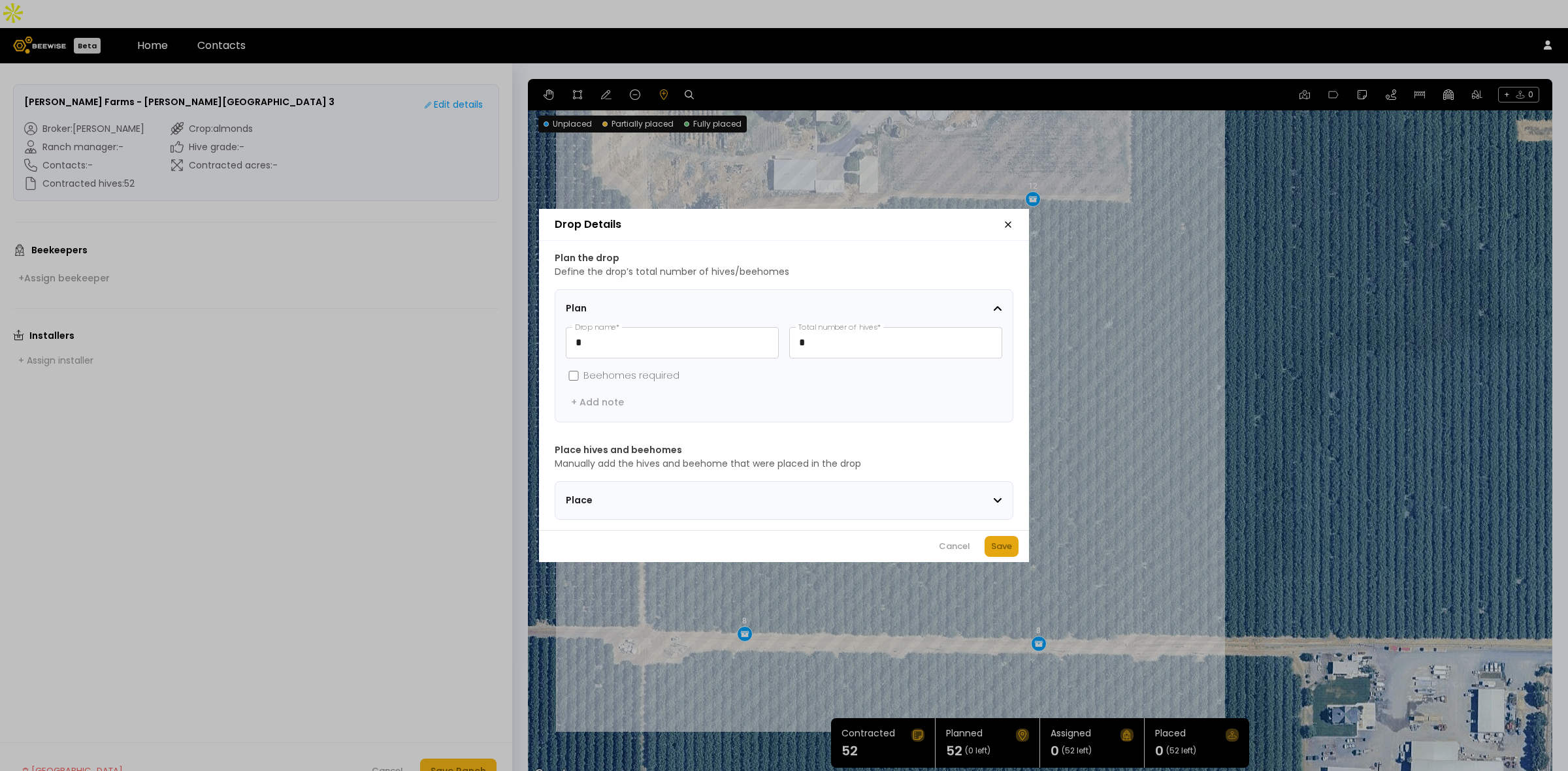
click at [1005, 544] on button "Save" at bounding box center [1001, 546] width 34 height 21
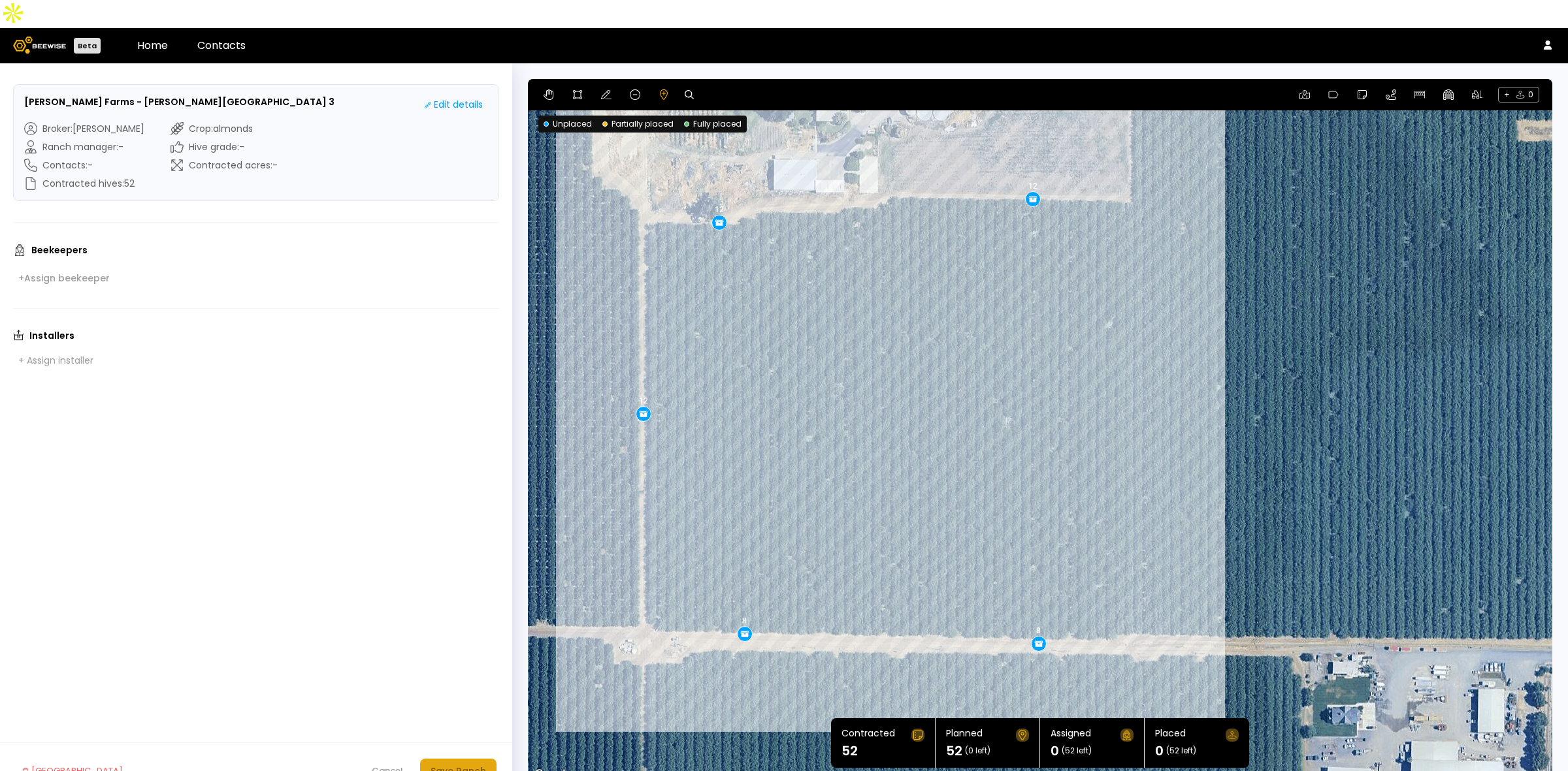
click at [459, 764] on div "Save Ranch" at bounding box center [458, 771] width 56 height 14
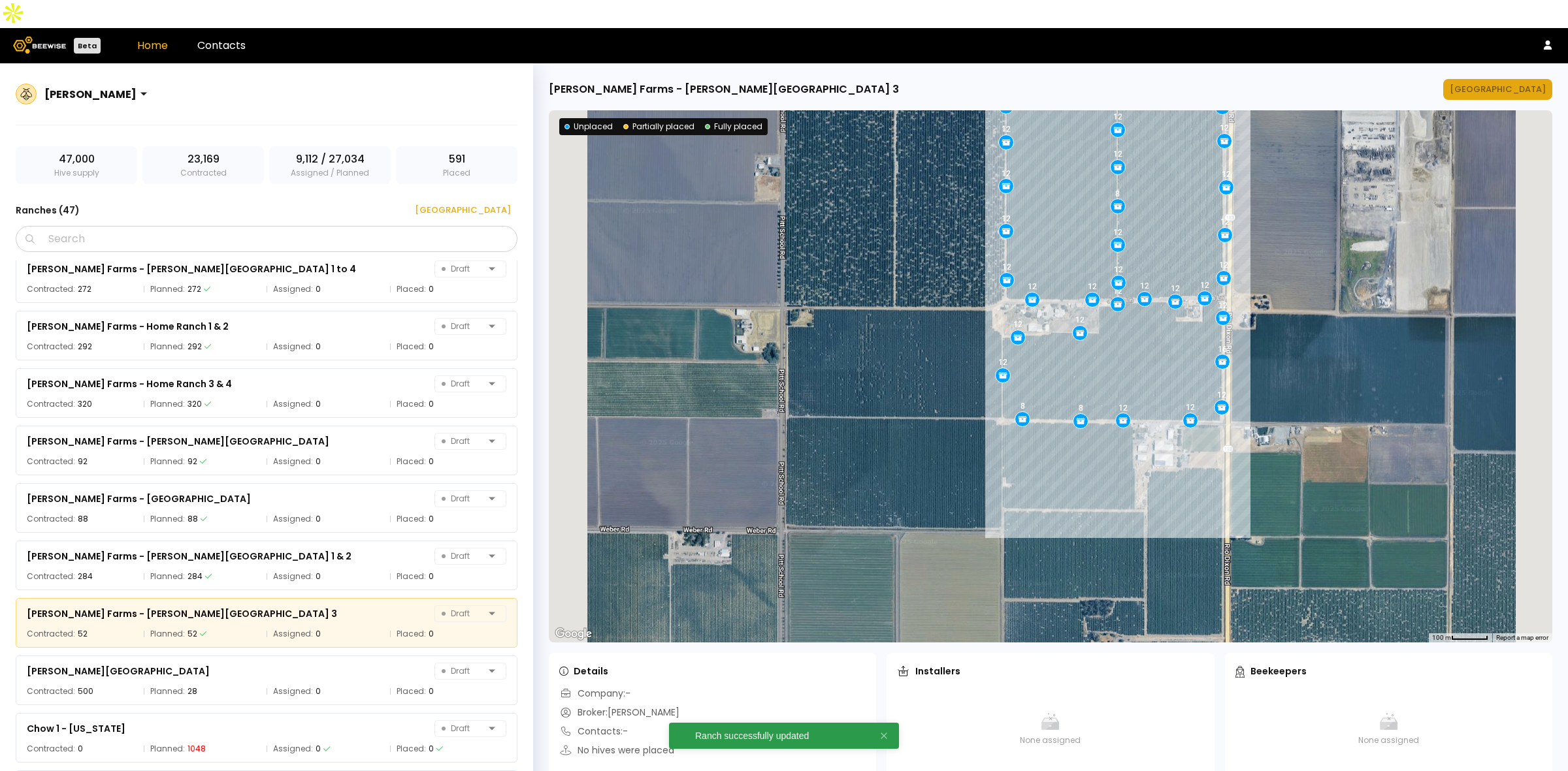
scroll to position [449, 0]
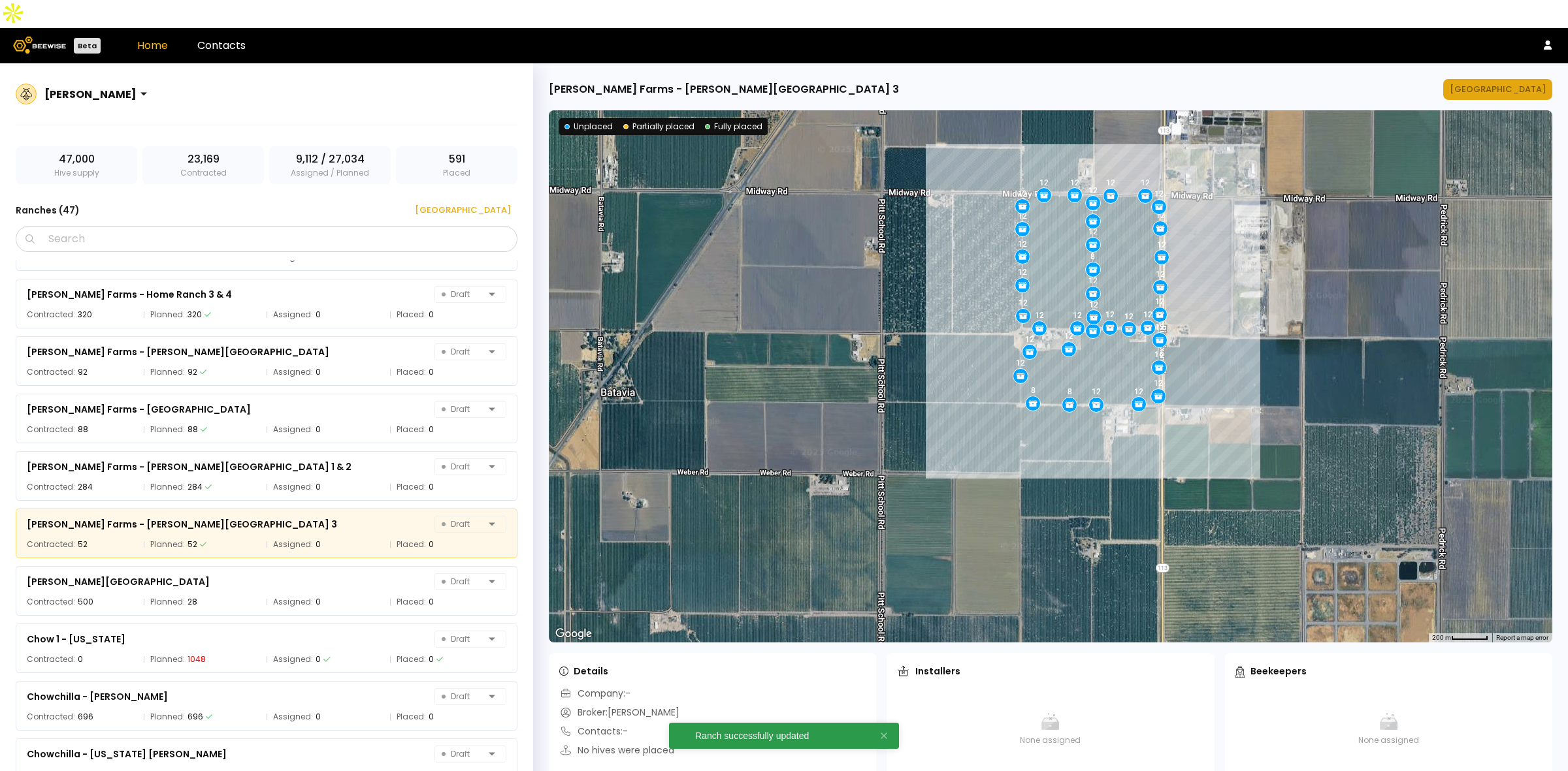
click at [1527, 83] on div "[GEOGRAPHIC_DATA]" at bounding box center [1497, 89] width 96 height 13
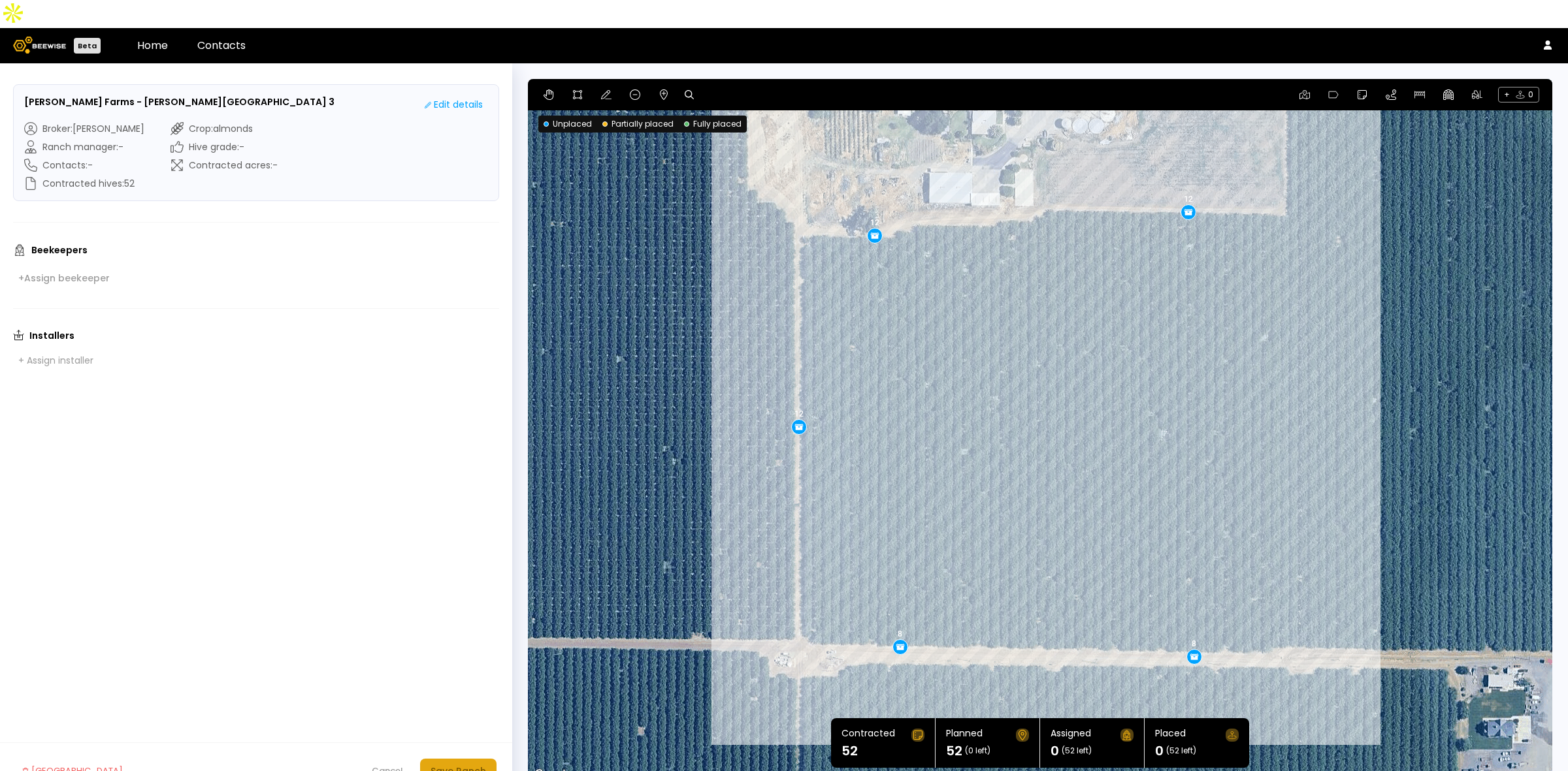
click at [484, 764] on div "Save Ranch" at bounding box center [458, 771] width 56 height 14
